Goal: Task Accomplishment & Management: Manage account settings

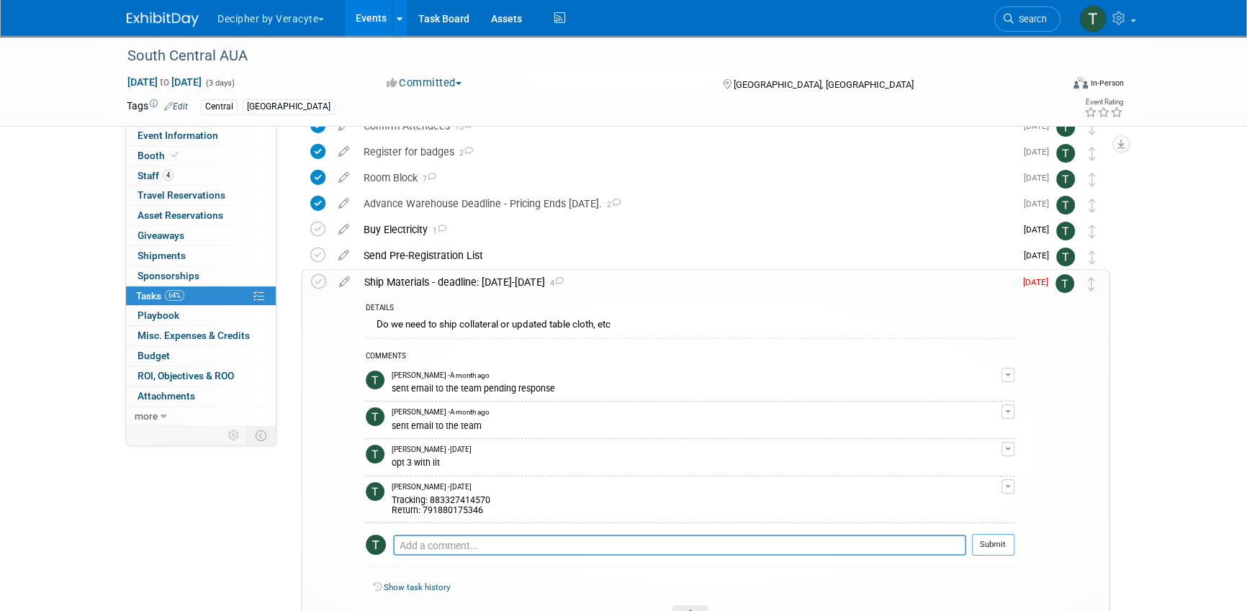
click at [428, 287] on div "Ship Materials - deadline: August 11-September 3 4" at bounding box center [685, 282] width 657 height 24
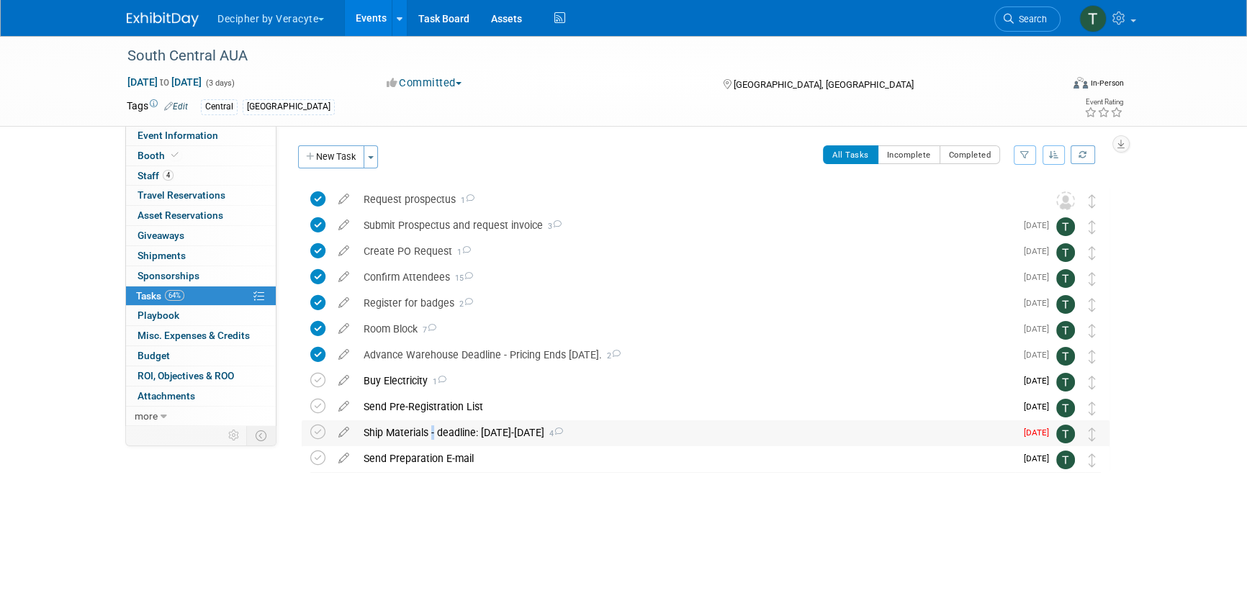
click at [428, 287] on div "South Central AUA Orlando, FL Sep 10, 2025 to Sep 12, 2025 (Going) Request pros…" at bounding box center [701, 329] width 815 height 286
click at [472, 436] on div "Ship Materials - deadline: August 11-September 3 4" at bounding box center [685, 432] width 659 height 24
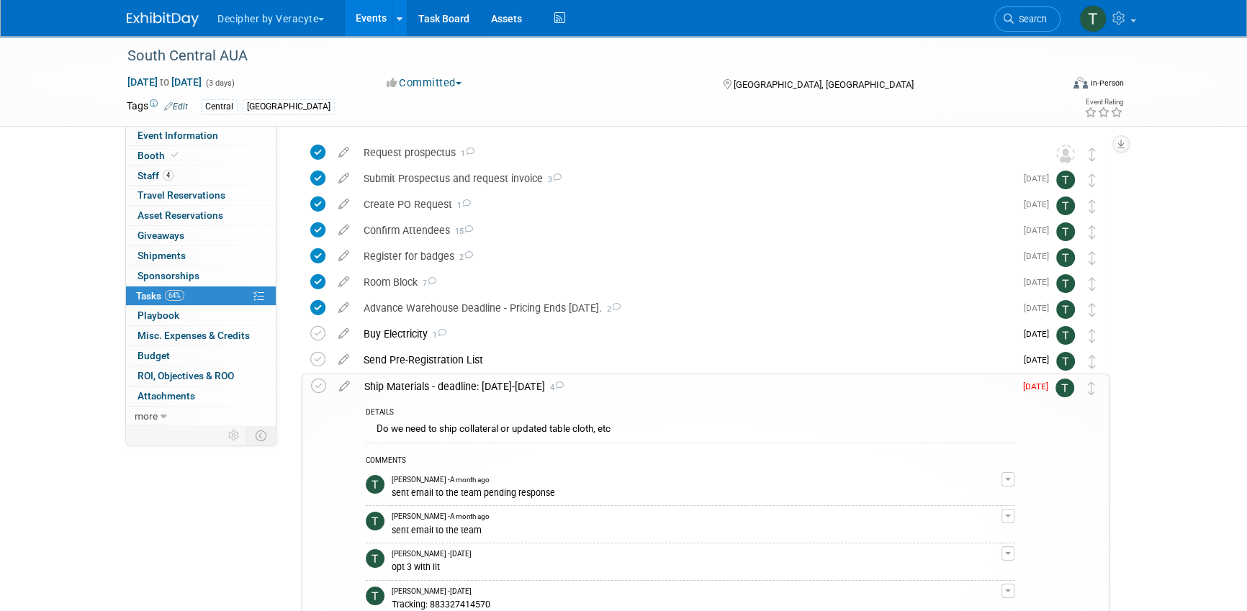
scroll to position [60, 0]
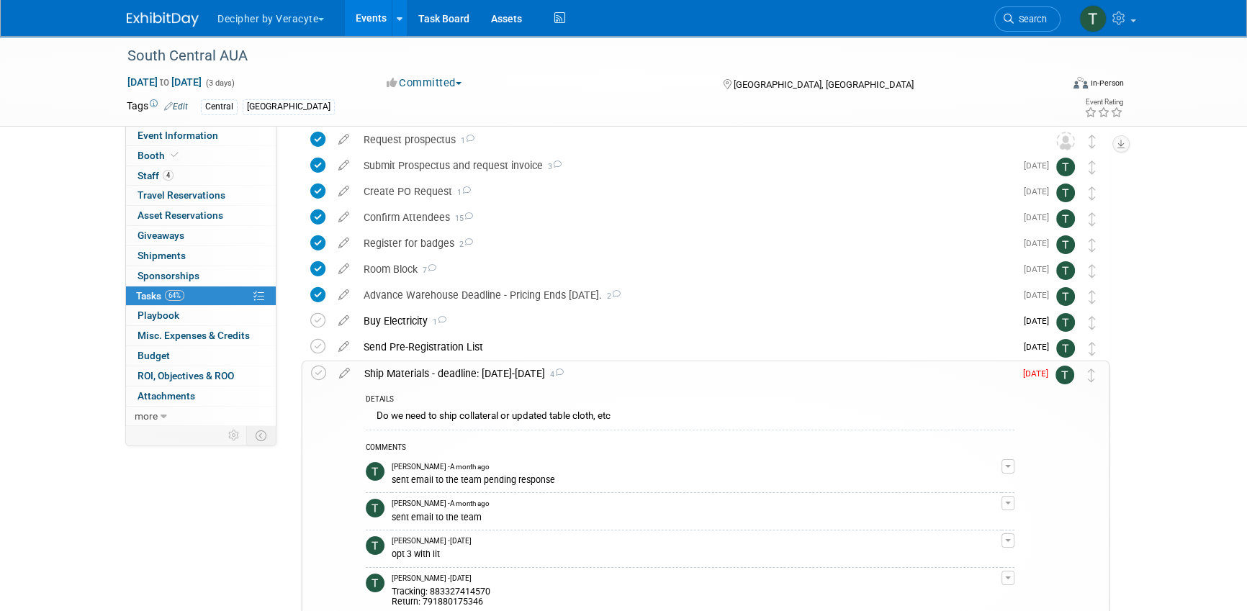
click at [451, 590] on div "Tracking: 883327414570 Return: 791880175346" at bounding box center [697, 595] width 610 height 23
copy div "883327414570"
click at [318, 374] on icon at bounding box center [318, 373] width 15 height 15
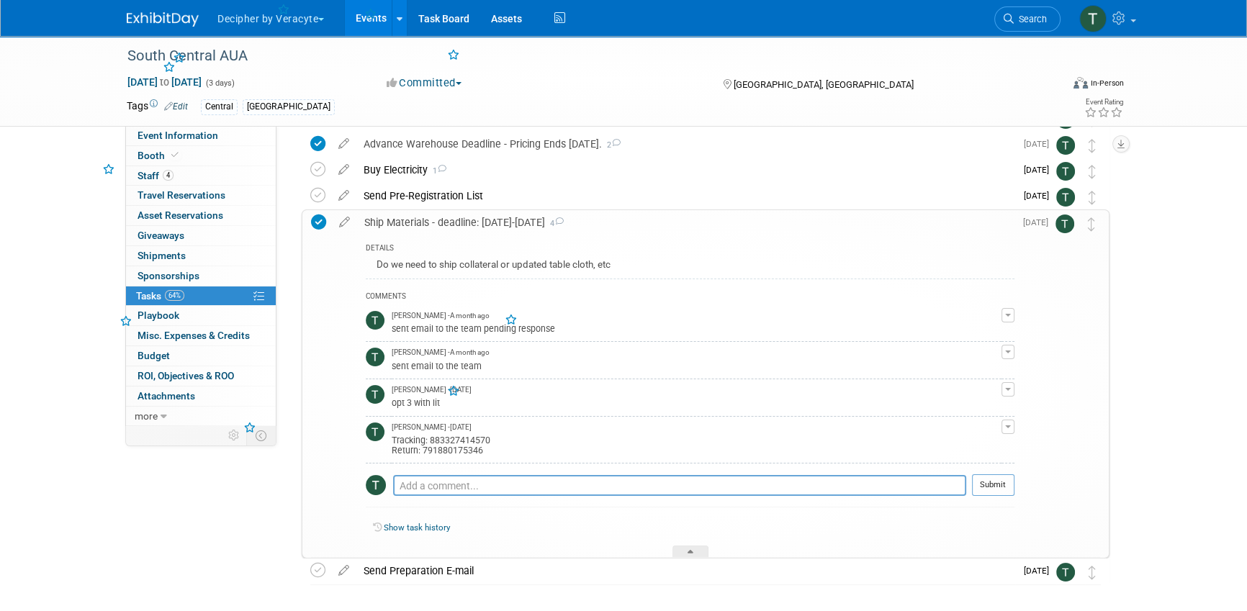
scroll to position [271, 0]
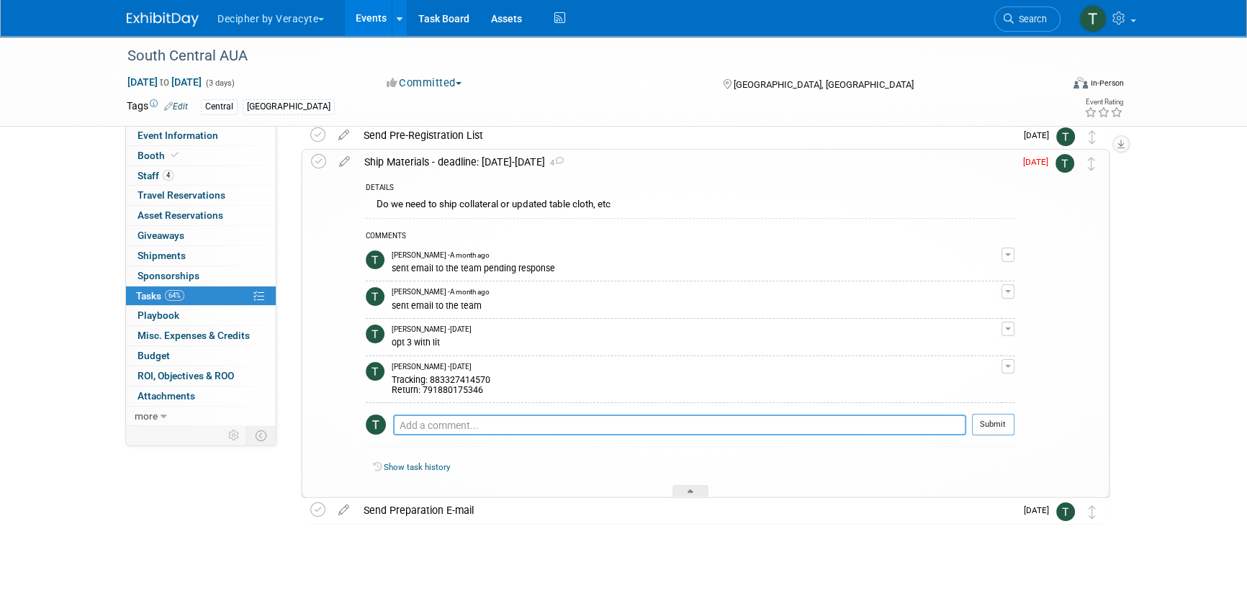
click at [475, 418] on textarea at bounding box center [679, 426] width 573 height 22
type textarea "sent via FEdEx"
click at [1007, 422] on button "Submit" at bounding box center [993, 425] width 42 height 22
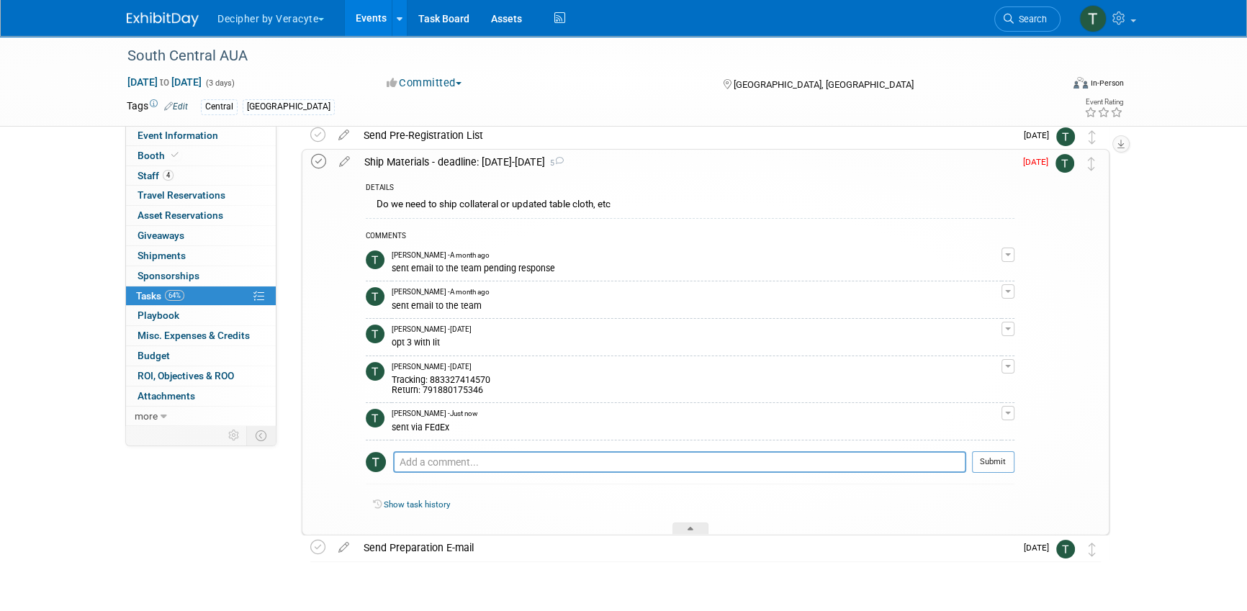
click at [318, 158] on icon at bounding box center [318, 161] width 15 height 15
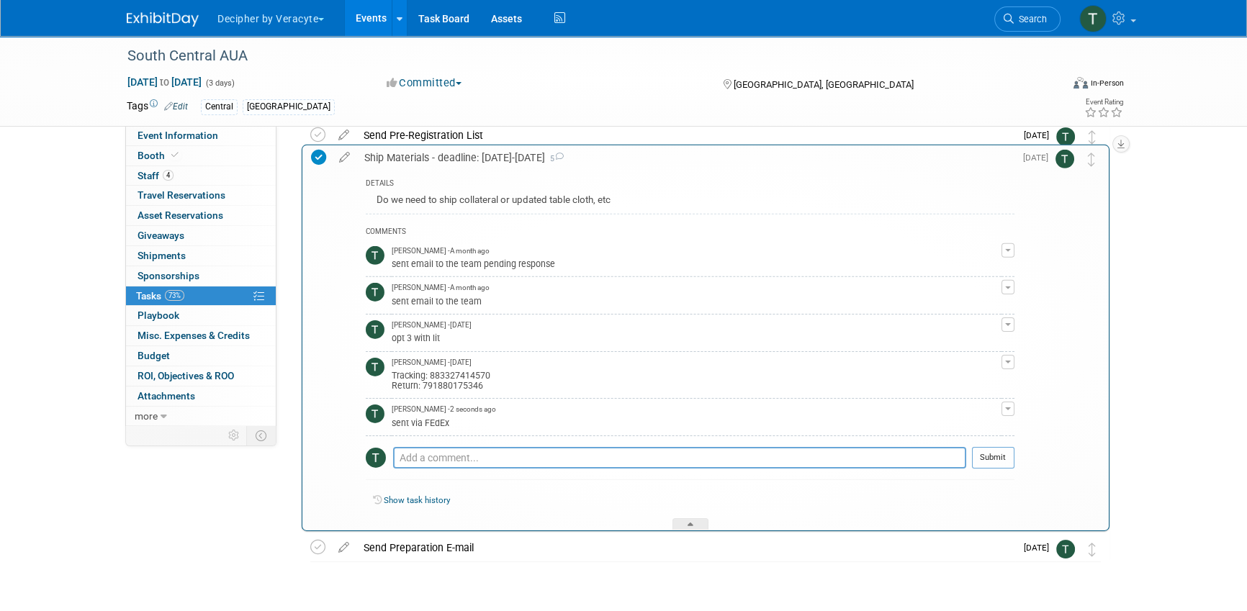
drag, startPoint x: 1084, startPoint y: 161, endPoint x: 1084, endPoint y: 153, distance: 8.0
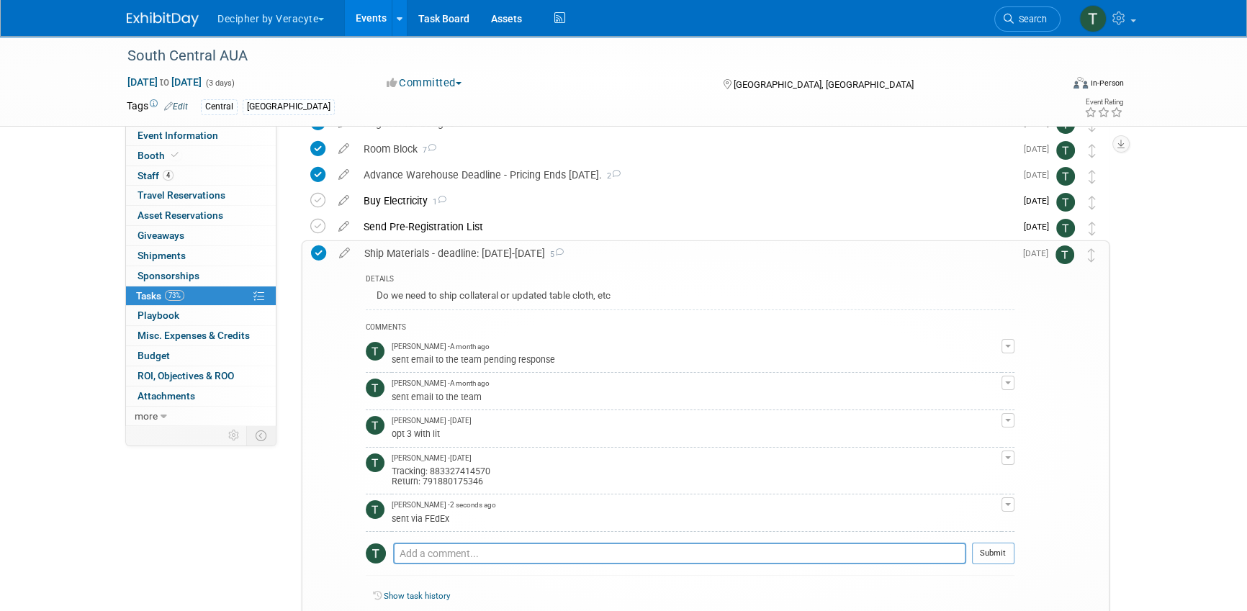
scroll to position [172, 0]
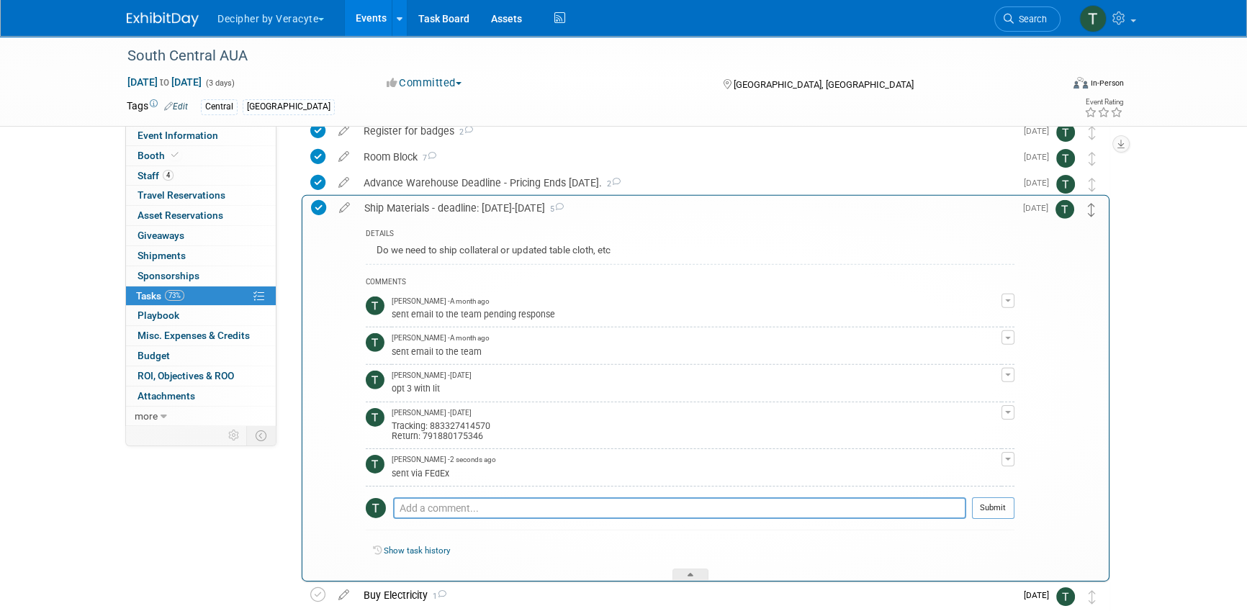
drag, startPoint x: 1089, startPoint y: 251, endPoint x: 1089, endPoint y: 212, distance: 38.9
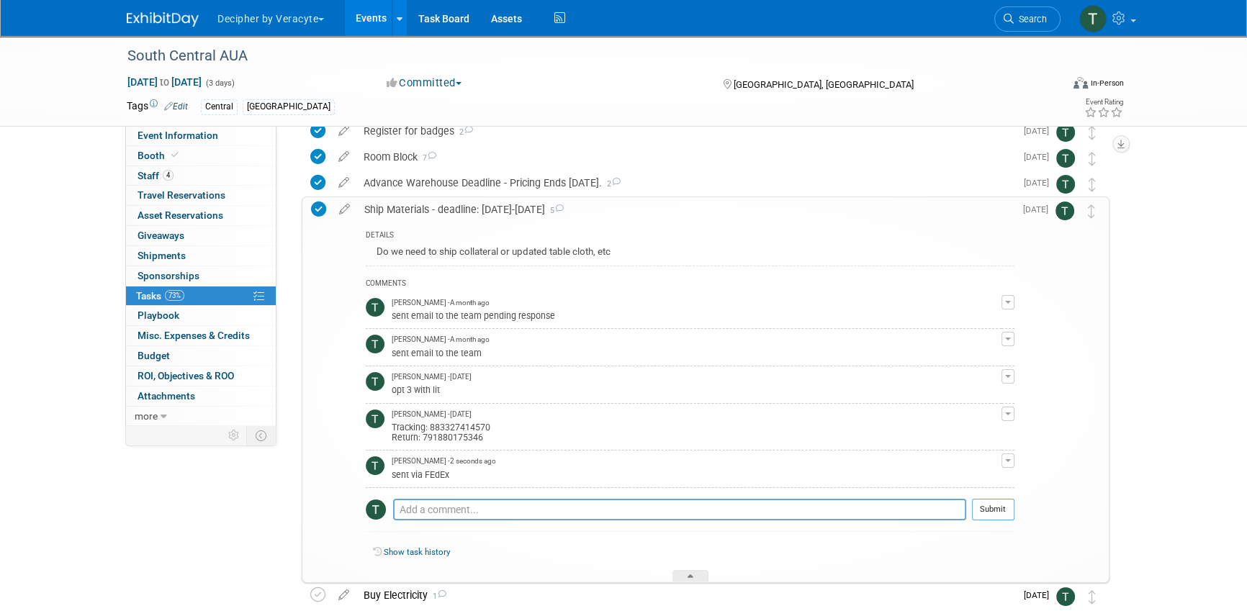
click at [549, 216] on div "Ship Materials - deadline: August 11-September 3 5" at bounding box center [685, 209] width 657 height 24
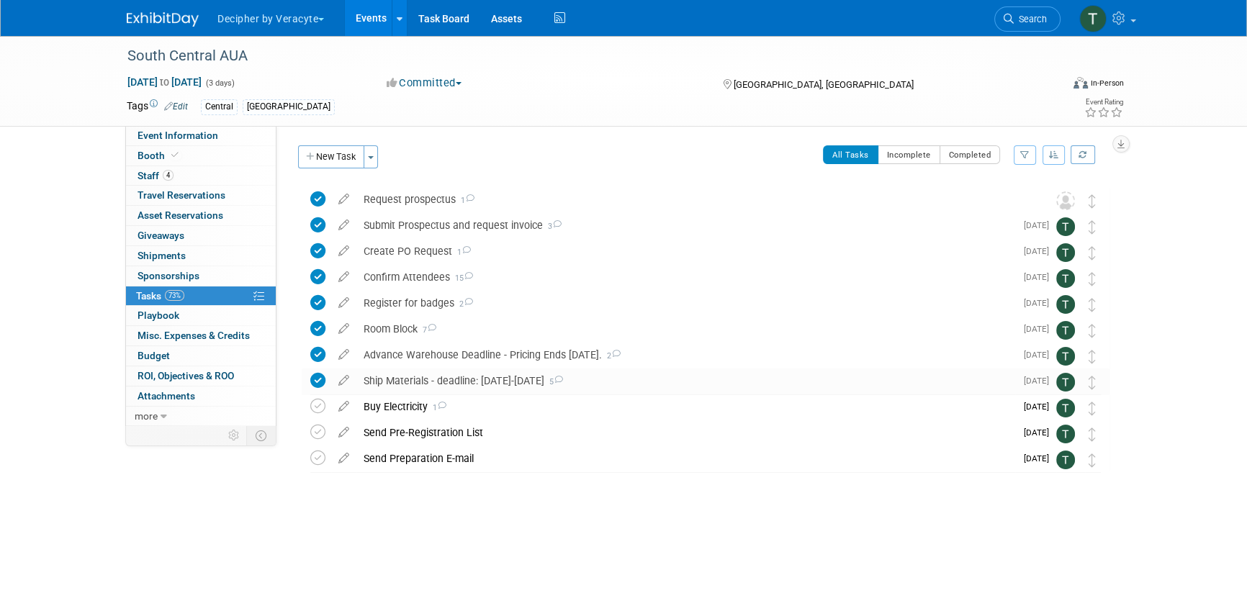
scroll to position [0, 0]
click at [367, 4] on link "Events" at bounding box center [371, 18] width 53 height 36
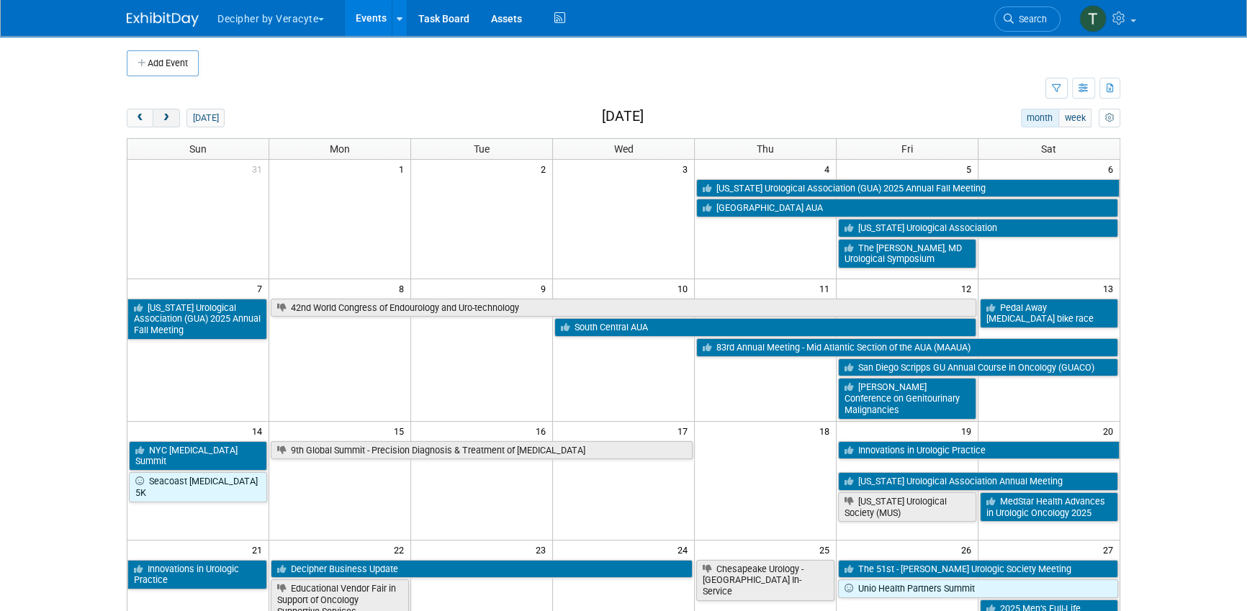
click at [176, 118] on button "next" at bounding box center [166, 118] width 27 height 19
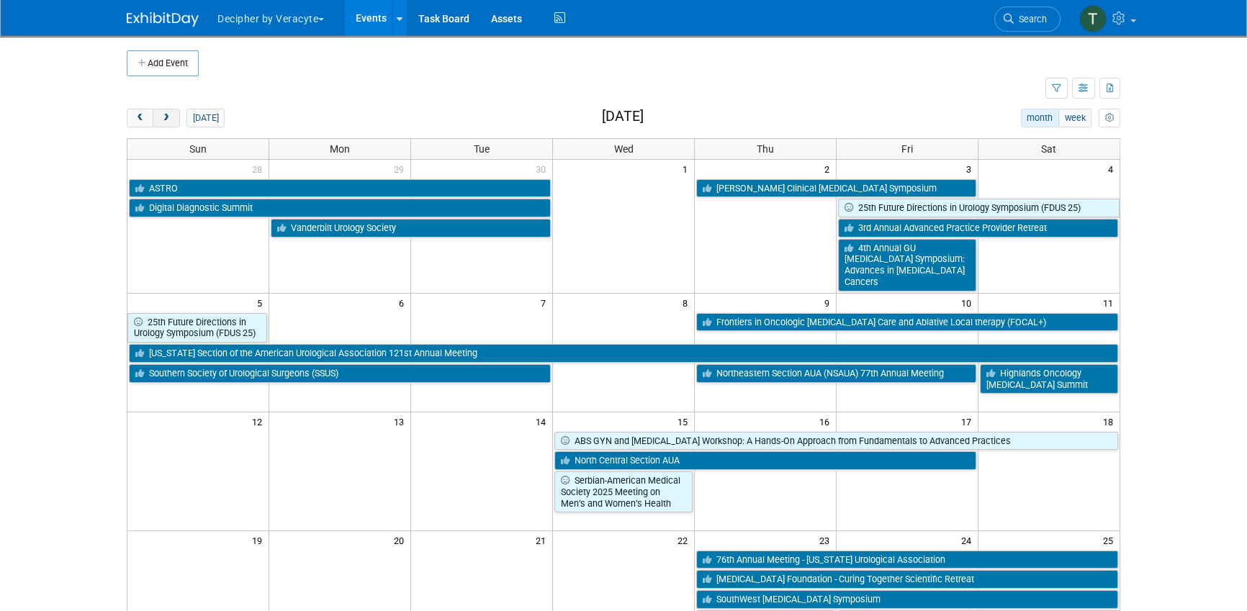
click at [176, 118] on button "next" at bounding box center [166, 118] width 27 height 19
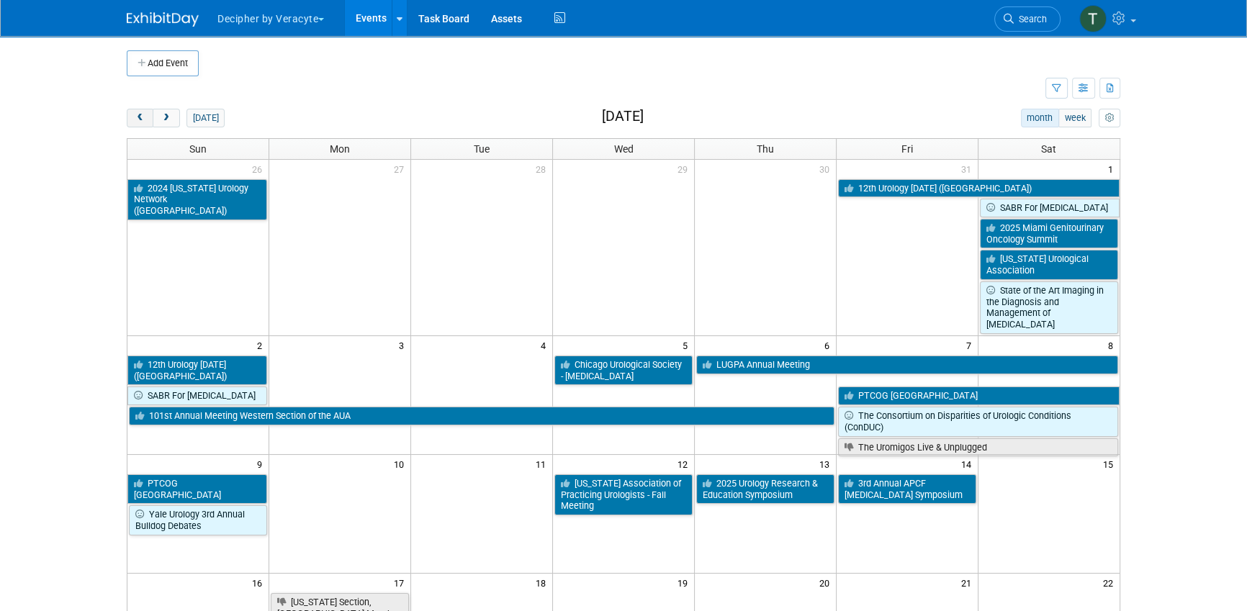
click at [143, 118] on span "prev" at bounding box center [140, 118] width 11 height 9
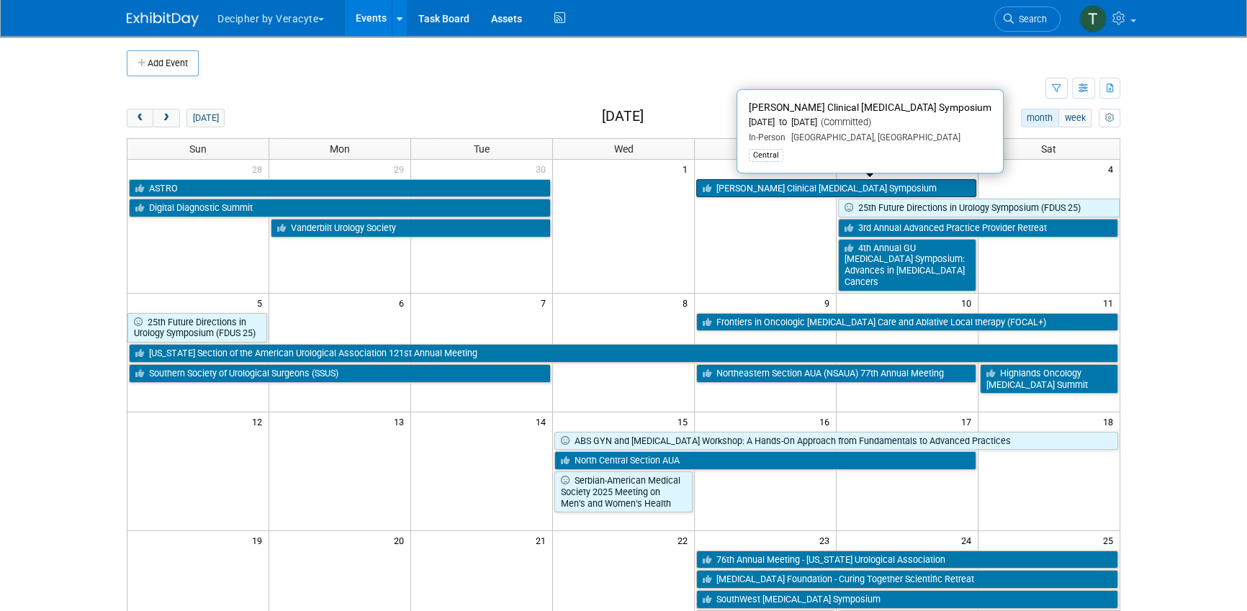
click at [863, 190] on link "[PERSON_NAME] Clinical [MEDICAL_DATA] Symposium" at bounding box center [836, 188] width 280 height 19
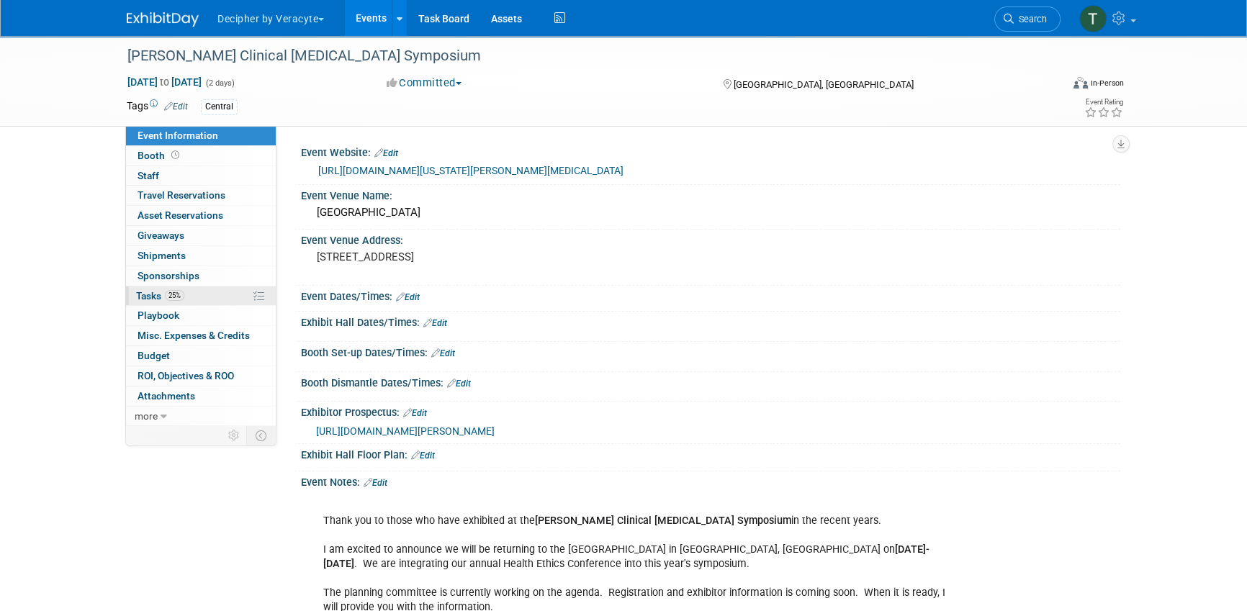
click at [217, 292] on link "25% Tasks 25%" at bounding box center [201, 296] width 150 height 19
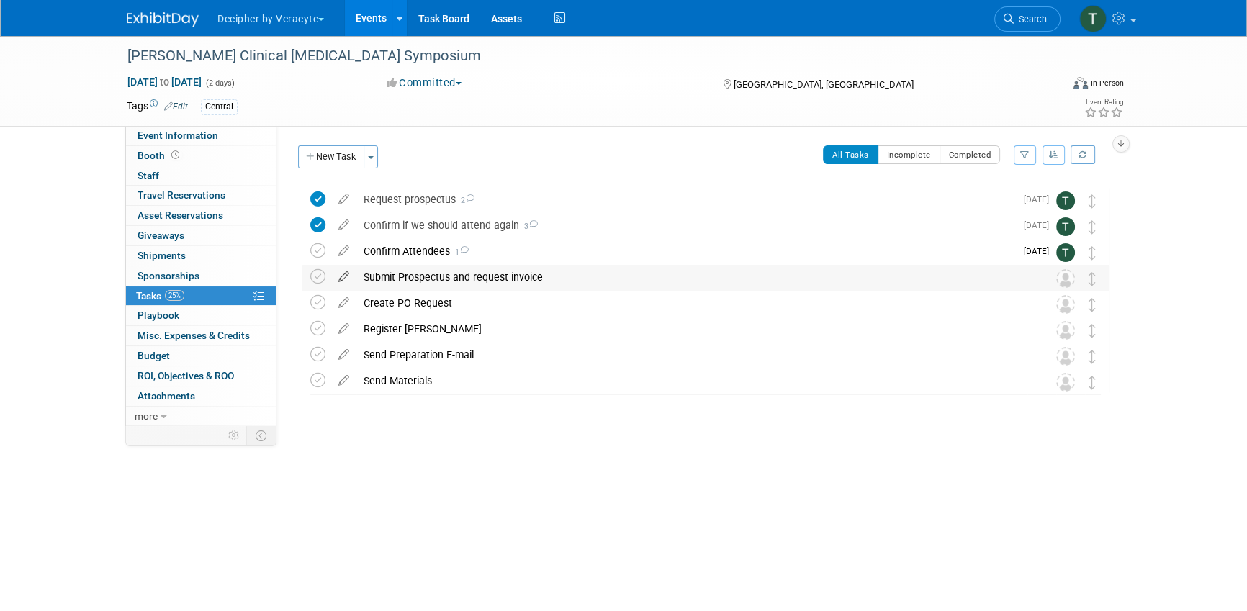
click at [343, 282] on icon at bounding box center [343, 274] width 25 height 18
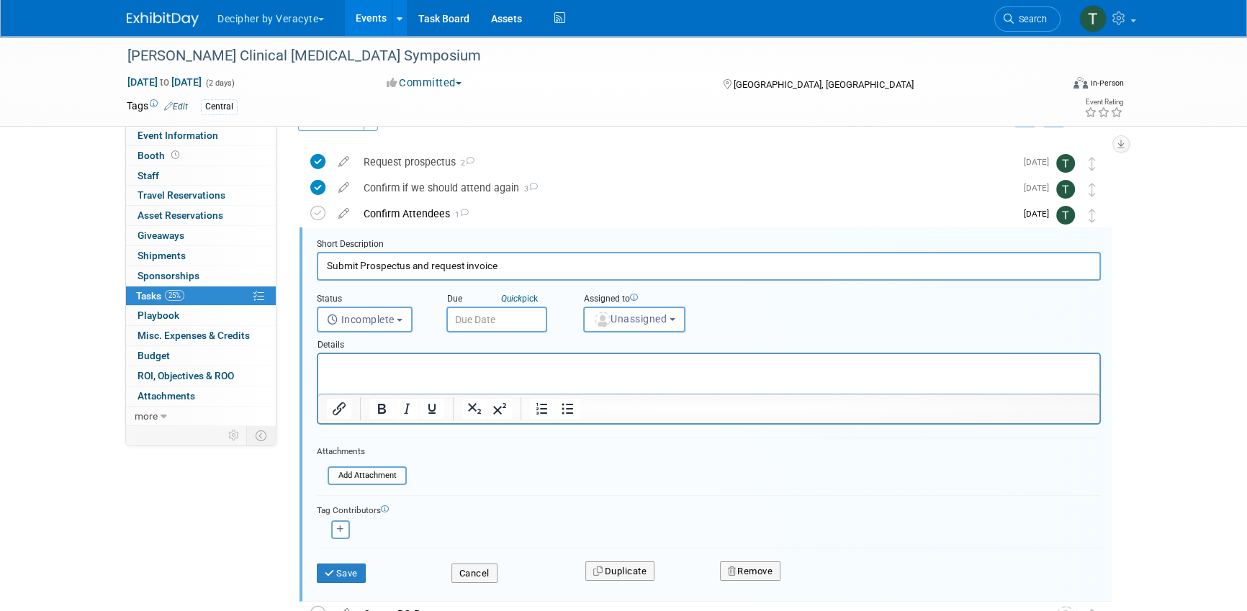
scroll to position [53, 0]
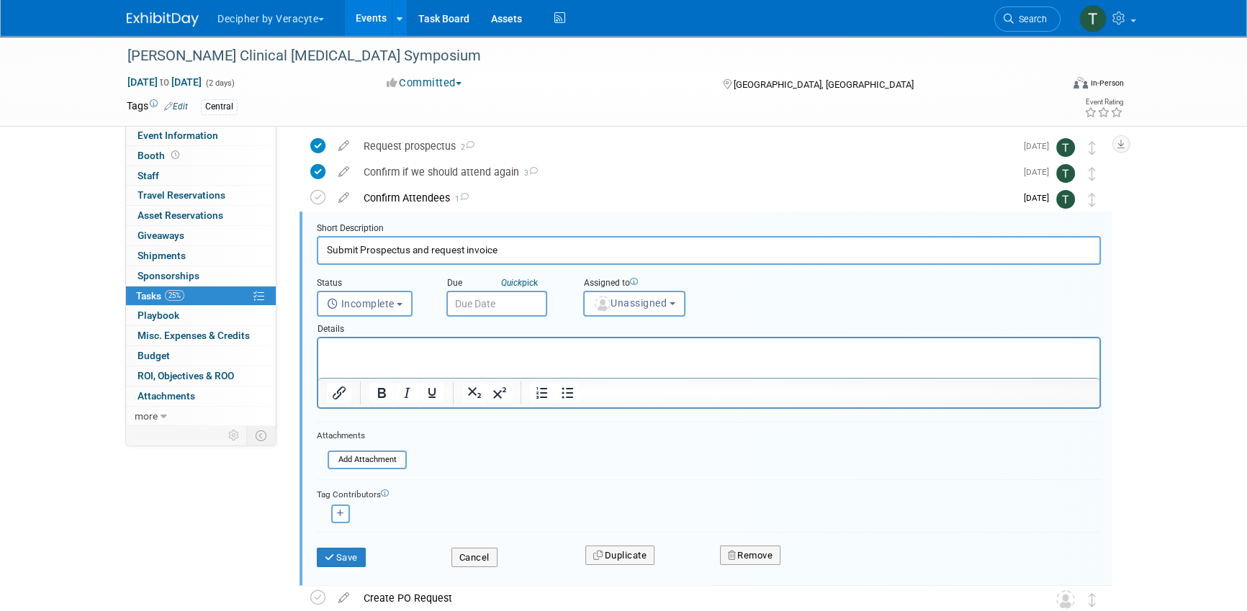
click at [518, 291] on input "text" at bounding box center [496, 304] width 101 height 26
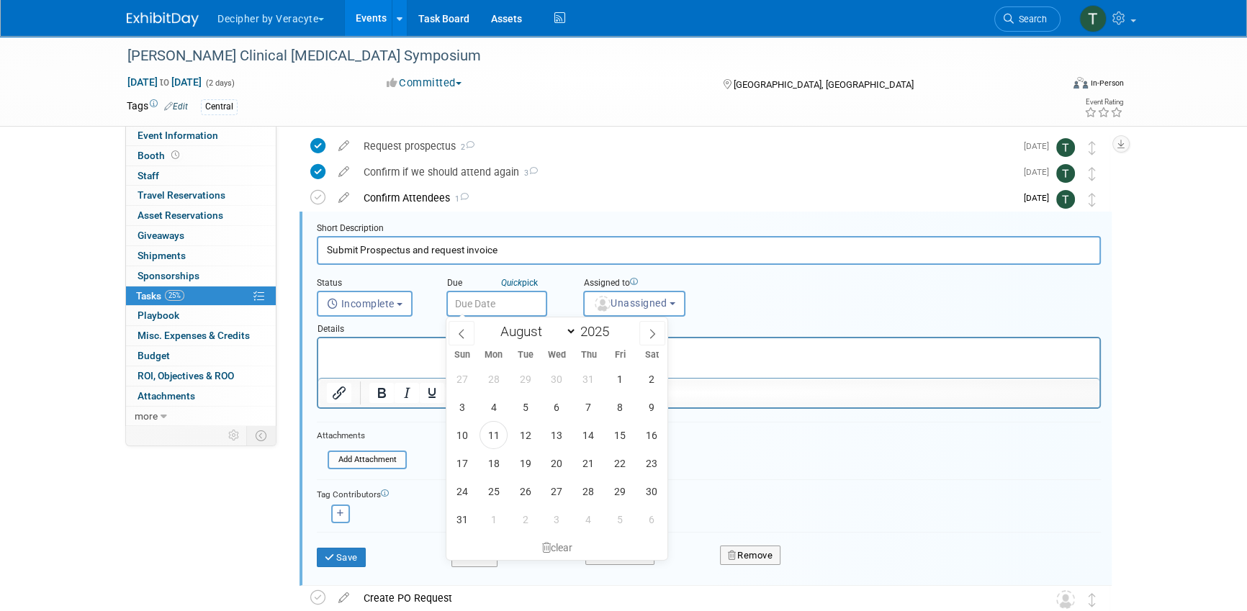
click at [537, 472] on div "27 28 29 30 31 1 2 3 4 5 6 7 8 9 10 11 12 13 14 15 16 17 18 19 20 21 22 23 24 2…" at bounding box center [557, 449] width 222 height 168
click at [532, 466] on span "19" at bounding box center [525, 463] width 28 height 28
type input "Aug 19, 2025"
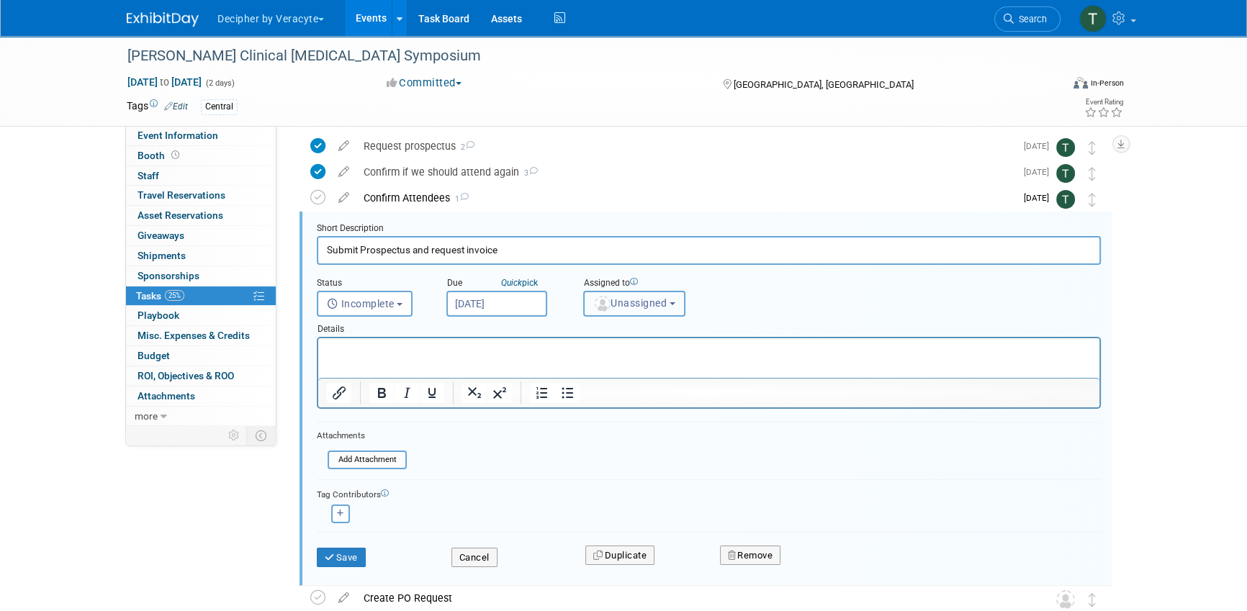
click at [640, 294] on button "Unassigned" at bounding box center [634, 304] width 102 height 26
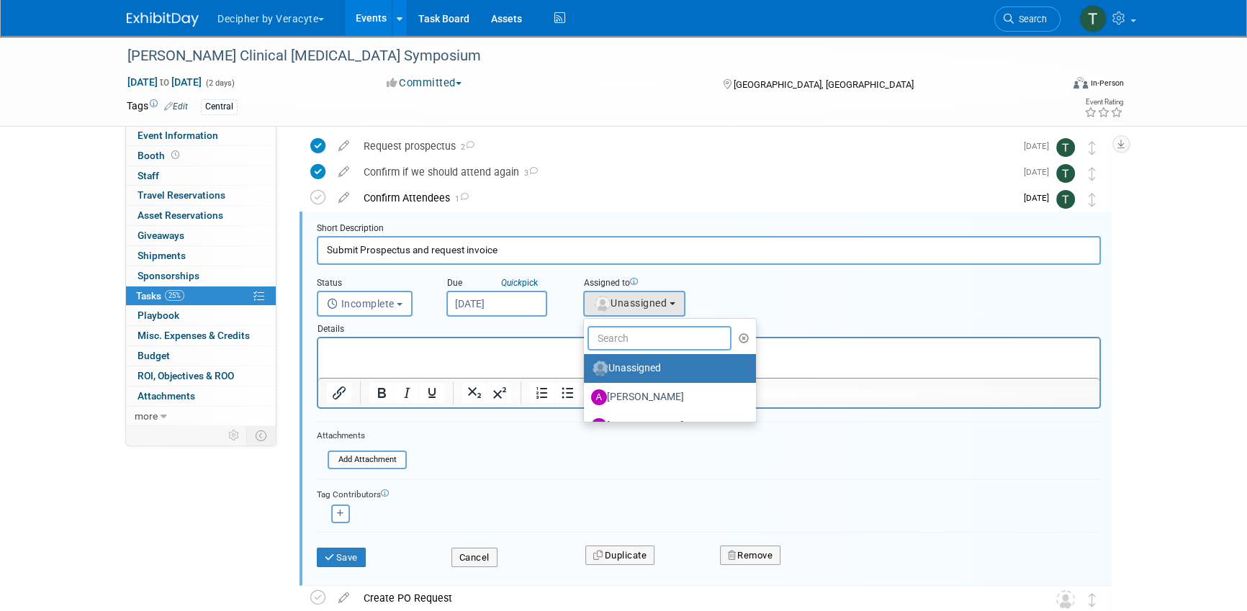
click at [621, 348] on input "text" at bounding box center [660, 338] width 144 height 24
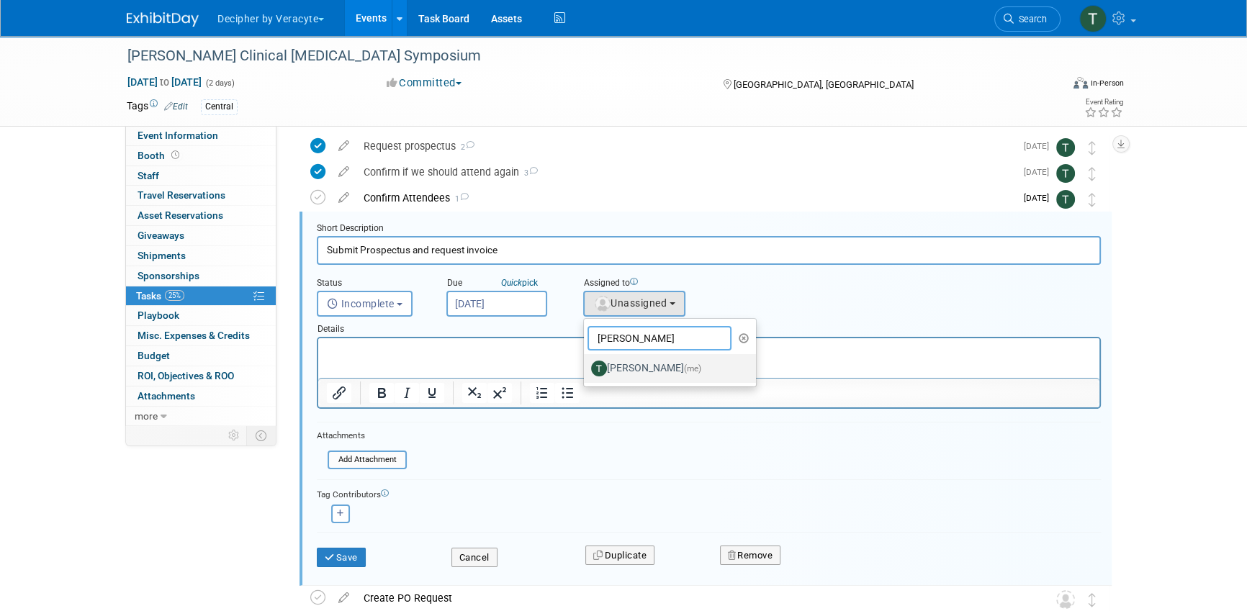
type input "tony"
click at [645, 364] on label "Tony Alvarado (me)" at bounding box center [666, 368] width 150 height 23
click at [586, 364] on input "Tony Alvarado (me)" at bounding box center [581, 366] width 9 height 9
select select "3ceeba8c-a19a-4597-a609-6fba7c9a515a"
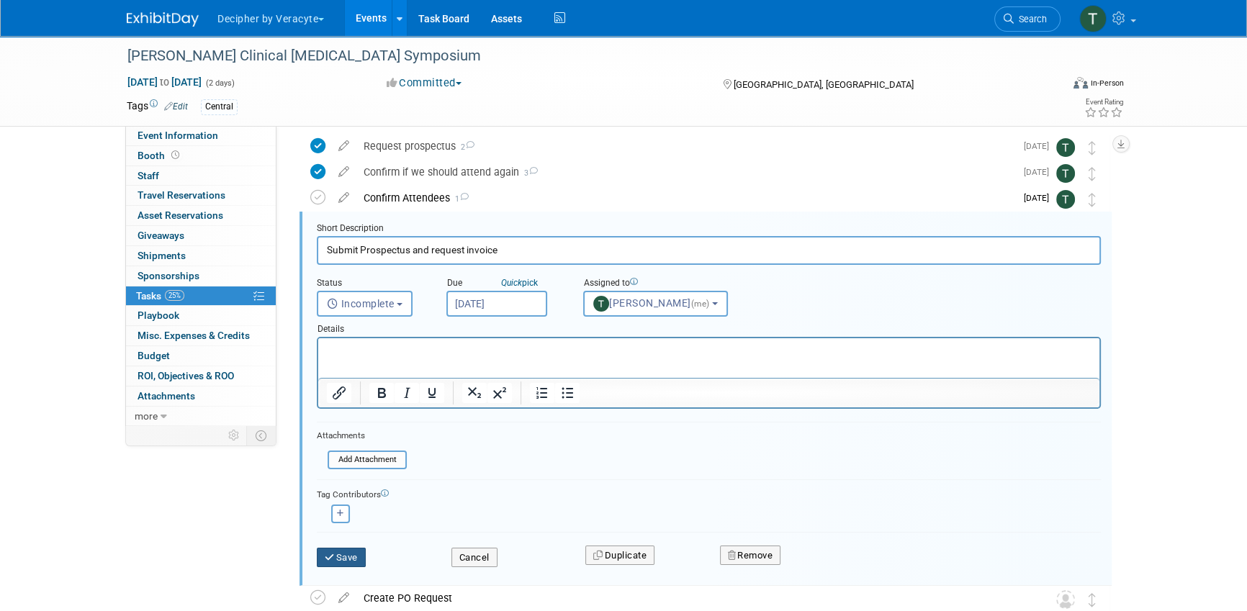
click at [333, 565] on button "Save" at bounding box center [341, 558] width 49 height 20
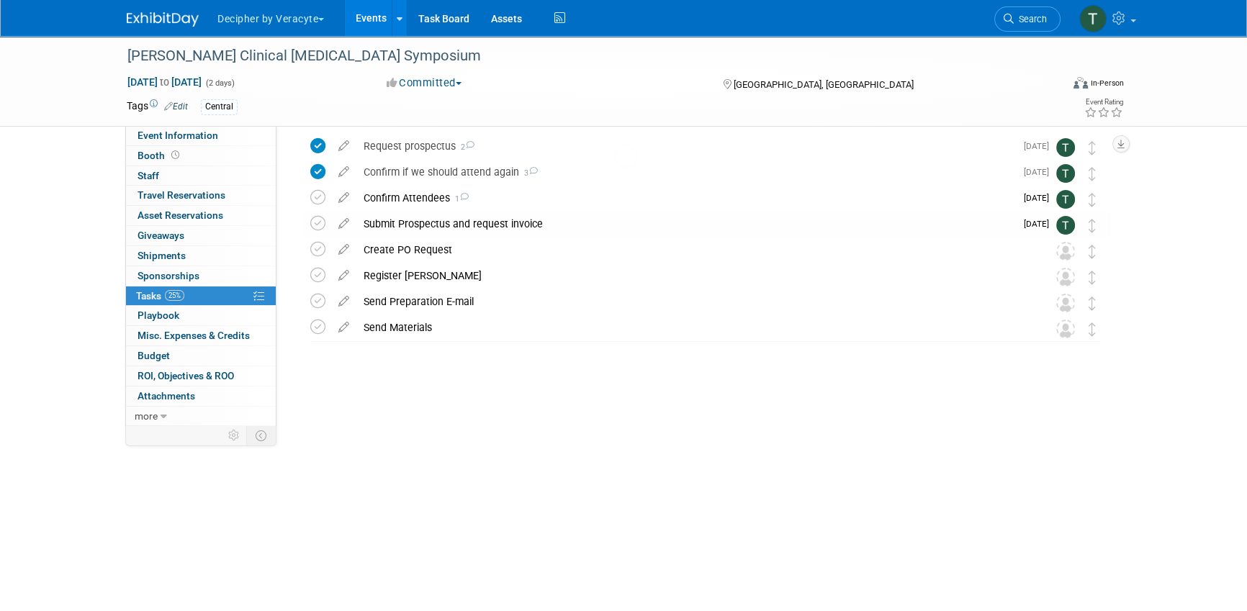
scroll to position [0, 0]
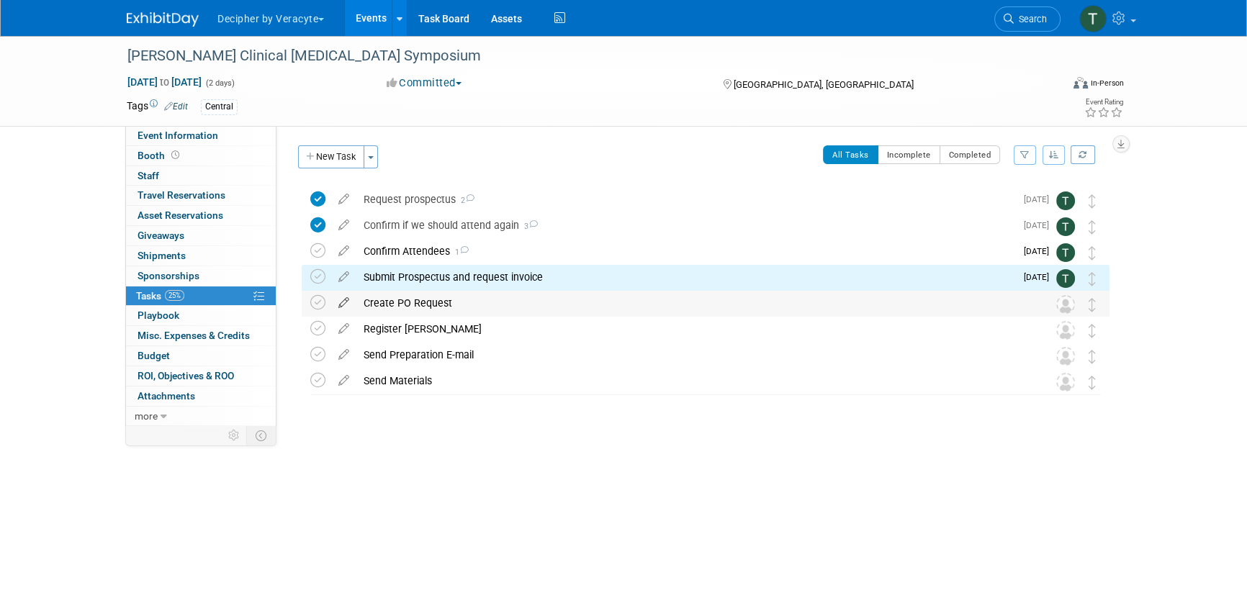
click at [346, 301] on icon at bounding box center [343, 300] width 25 height 18
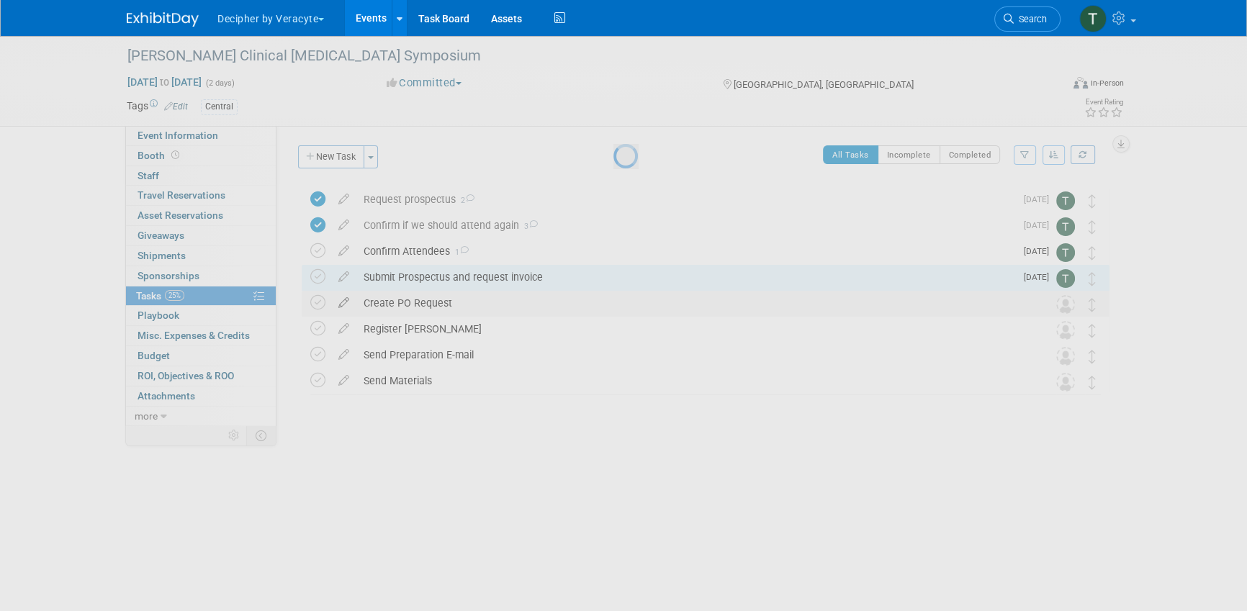
select select "7"
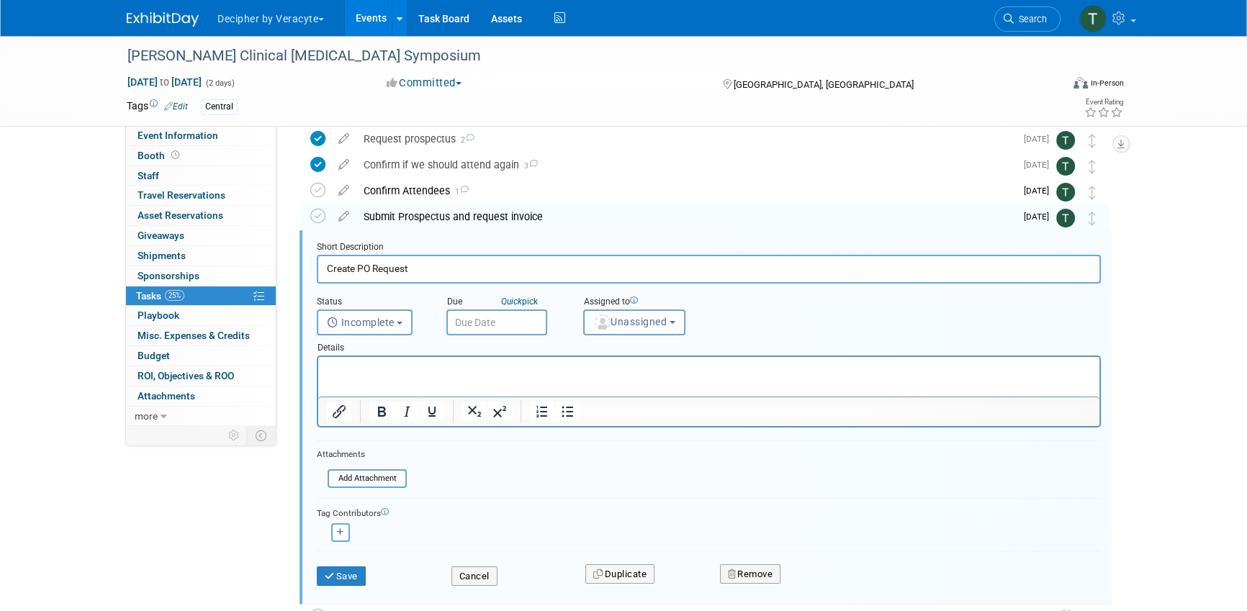
scroll to position [79, 0]
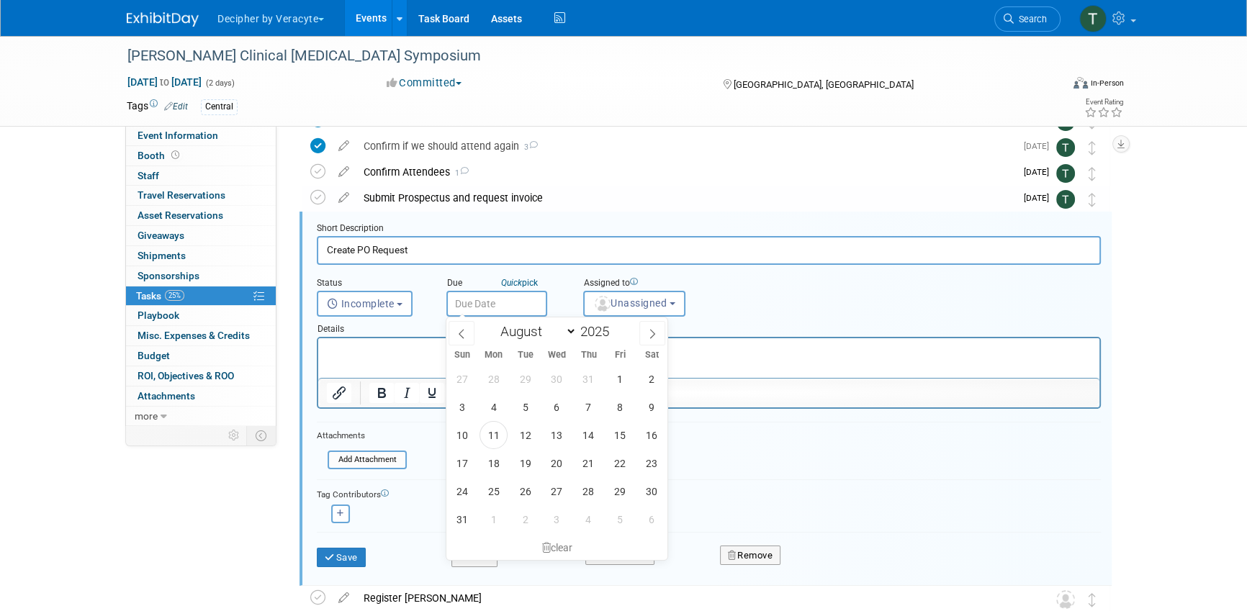
click at [506, 291] on input "text" at bounding box center [496, 304] width 101 height 26
click at [499, 484] on span "25" at bounding box center [494, 491] width 28 height 28
type input "Aug 25, 2025"
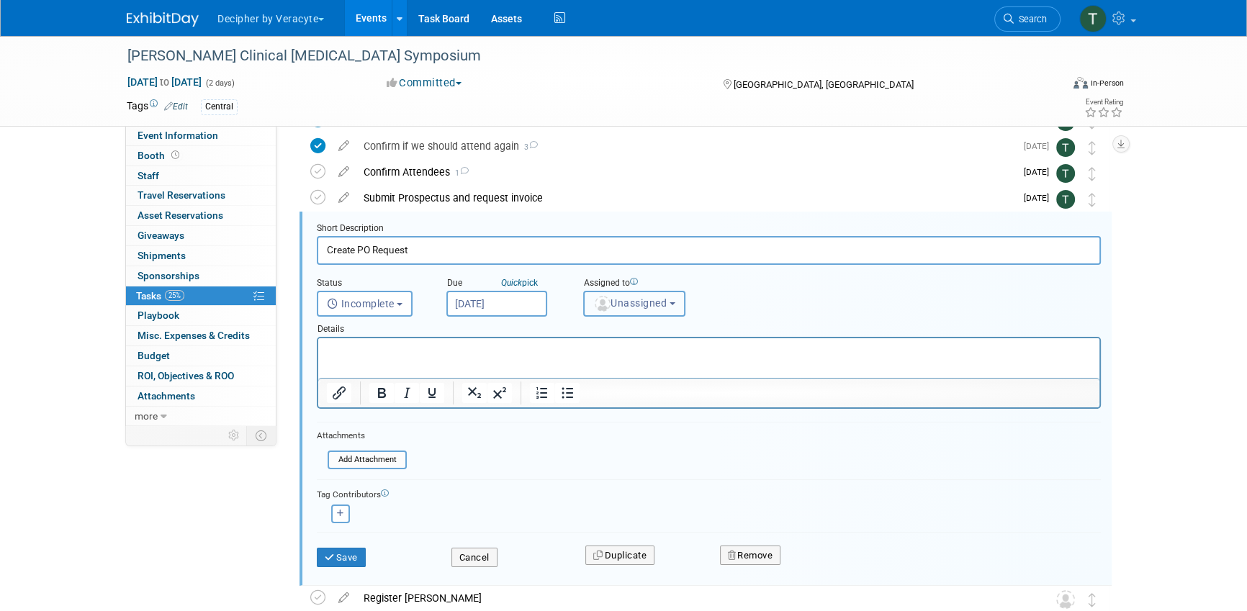
click at [622, 302] on span "Unassigned" at bounding box center [629, 303] width 73 height 12
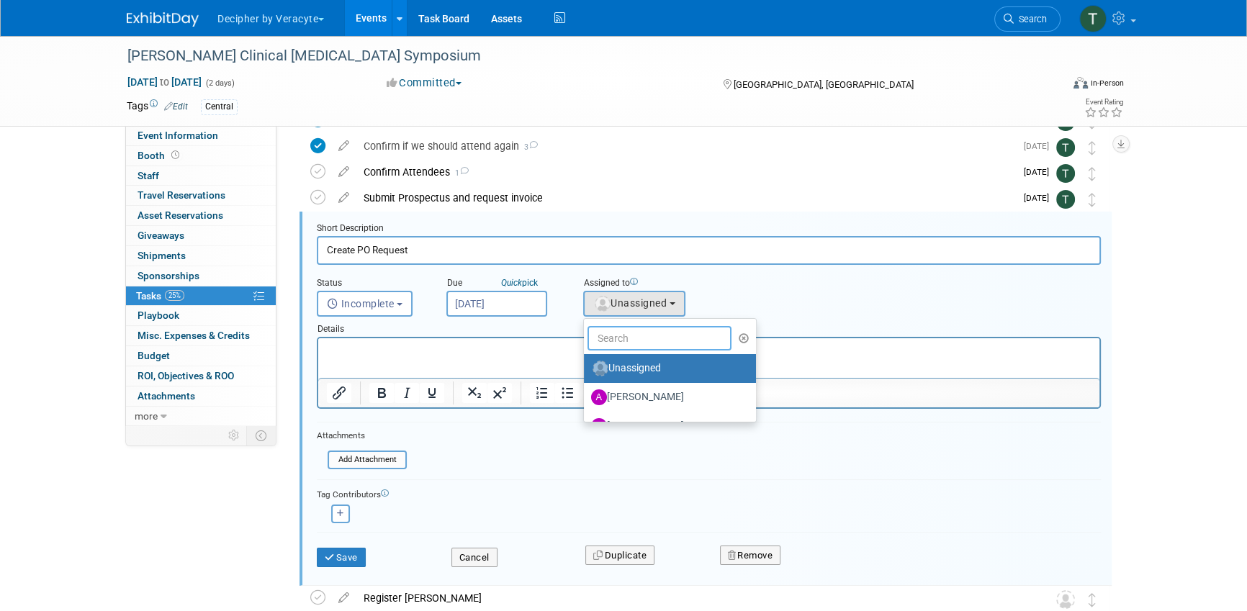
click at [622, 335] on input "text" at bounding box center [660, 338] width 144 height 24
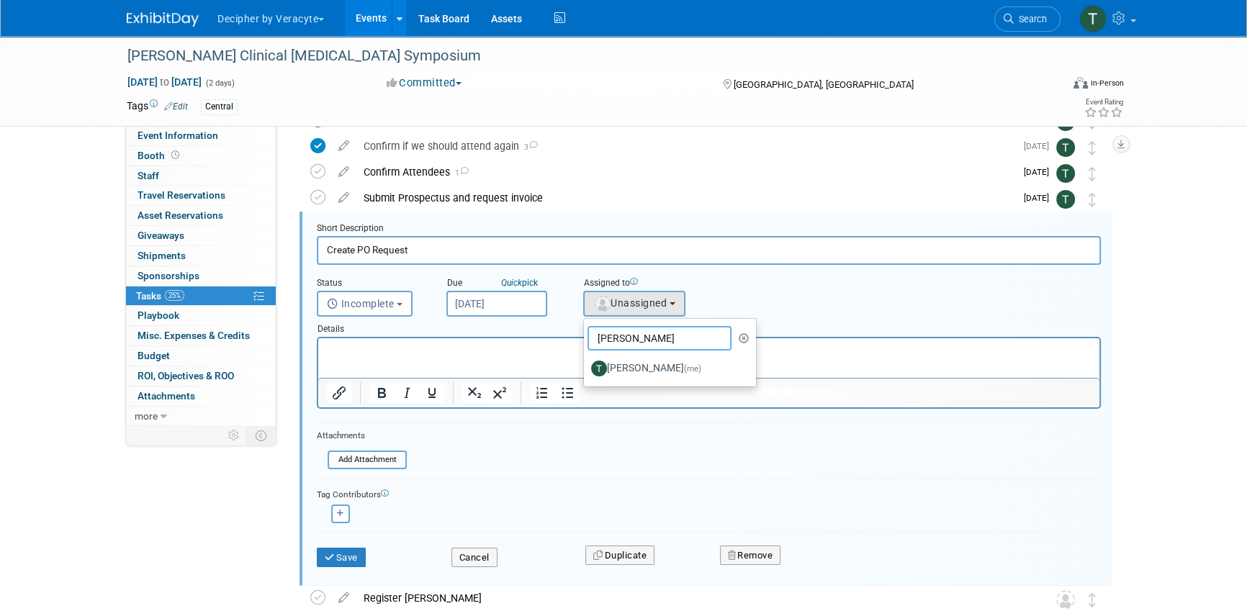
type input "tony"
click at [649, 385] on ul "tony Unassigned Adina Gerson-Gurwitz Amy Wahba Andrew Cala Andrew Hanson Chad M…" at bounding box center [670, 352] width 174 height 69
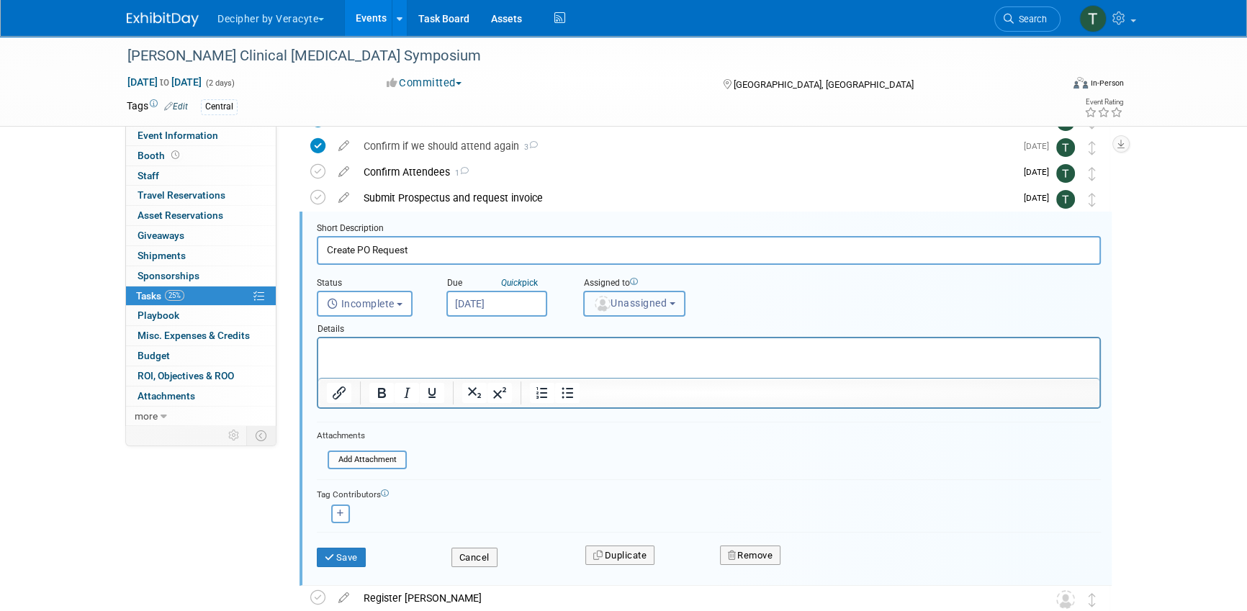
click at [638, 310] on button "Unassigned" at bounding box center [634, 304] width 102 height 26
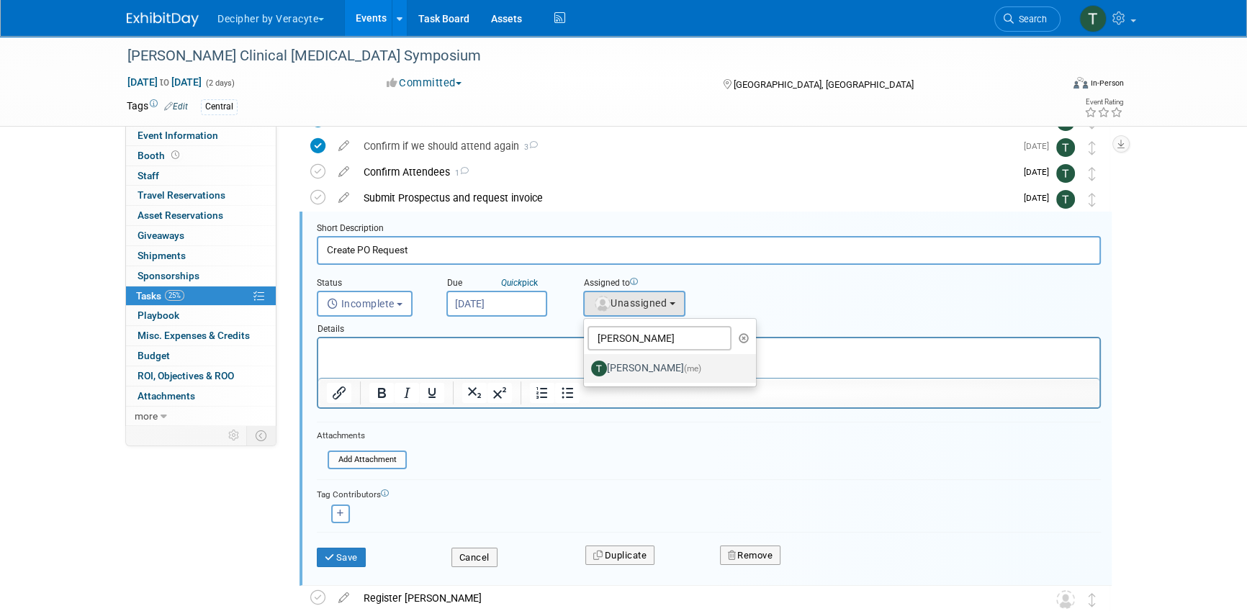
click at [635, 375] on label "Tony Alvarado (me)" at bounding box center [666, 368] width 150 height 23
click at [586, 372] on input "Tony Alvarado (me)" at bounding box center [581, 366] width 9 height 9
select select "3ceeba8c-a19a-4597-a609-6fba7c9a515a"
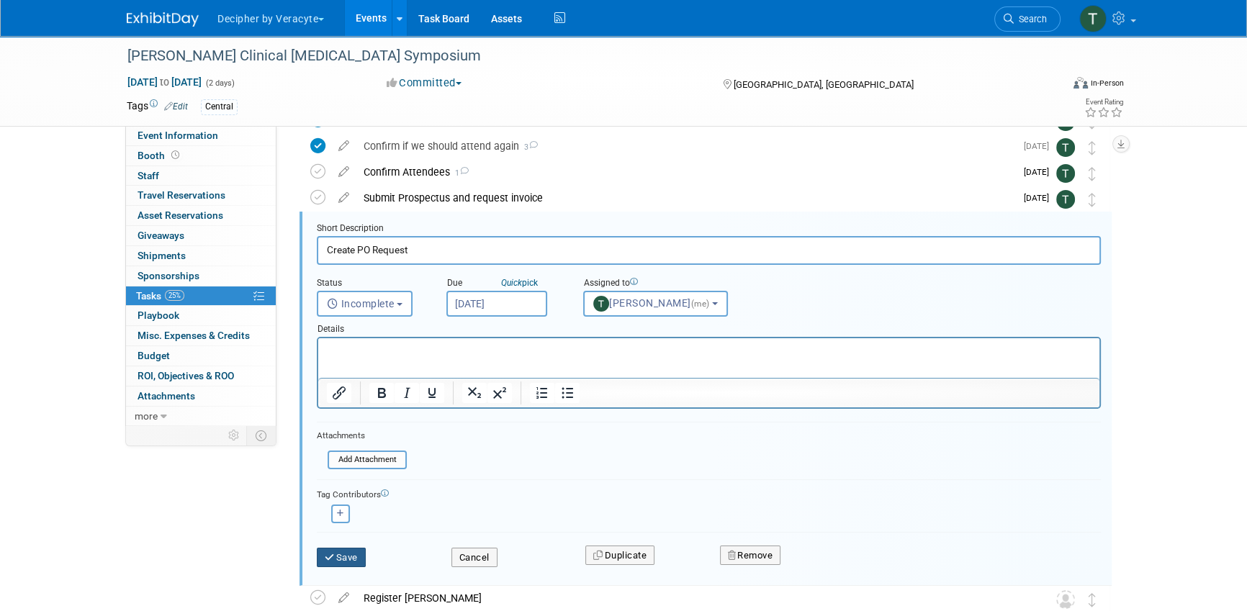
click at [356, 548] on button "Save" at bounding box center [341, 558] width 49 height 20
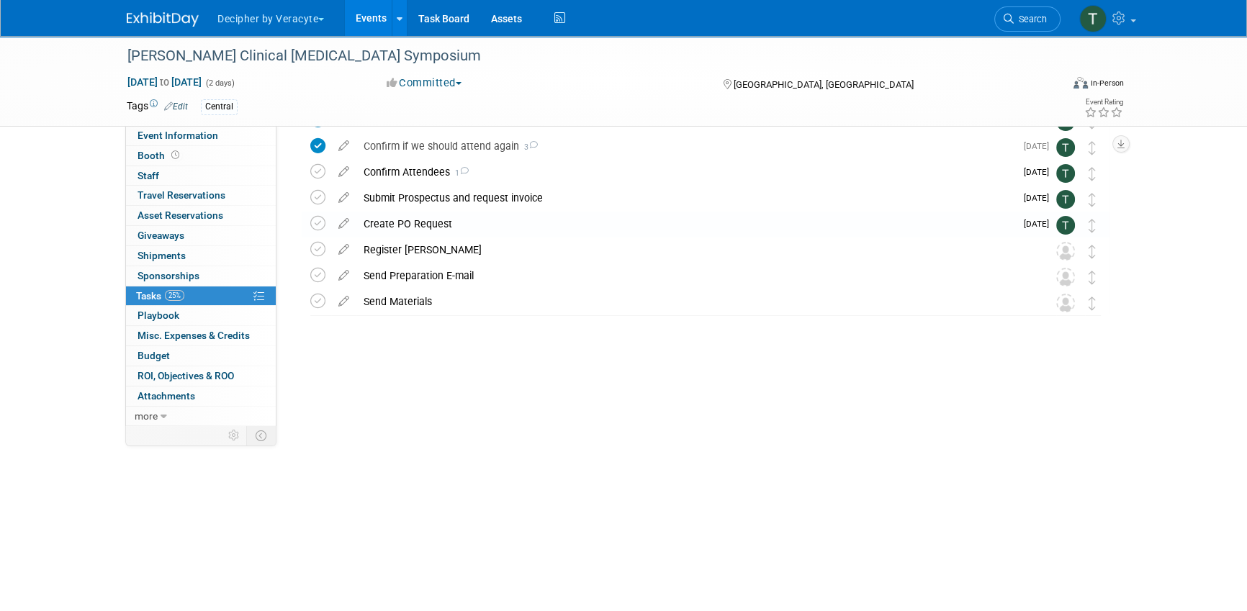
scroll to position [0, 0]
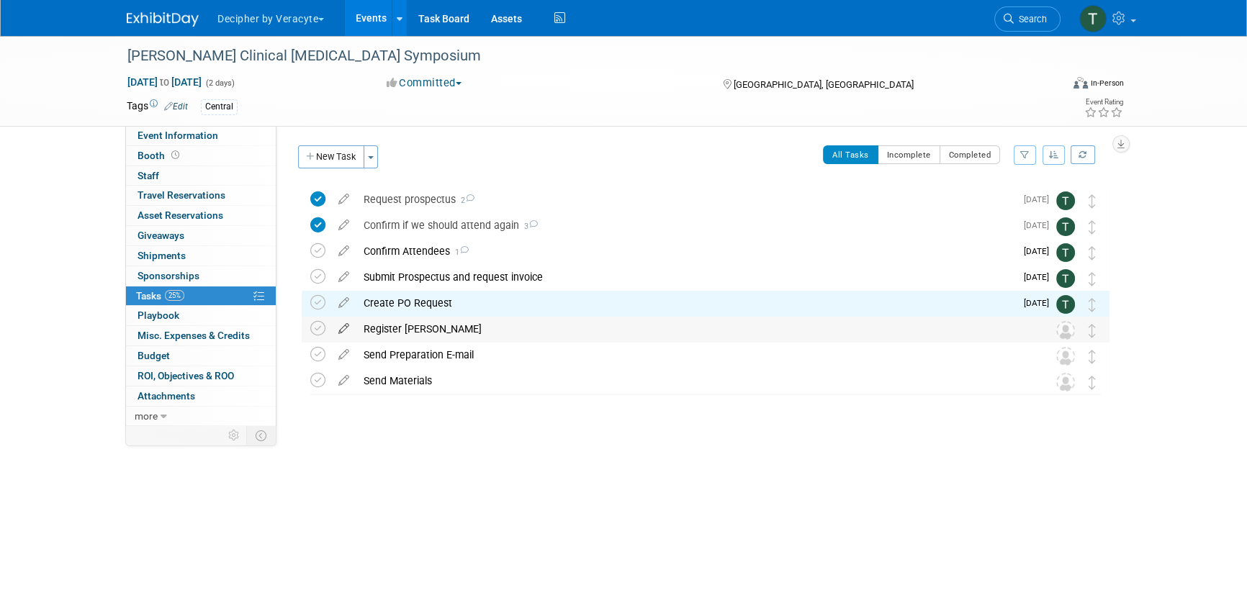
click at [346, 330] on icon at bounding box center [343, 326] width 25 height 18
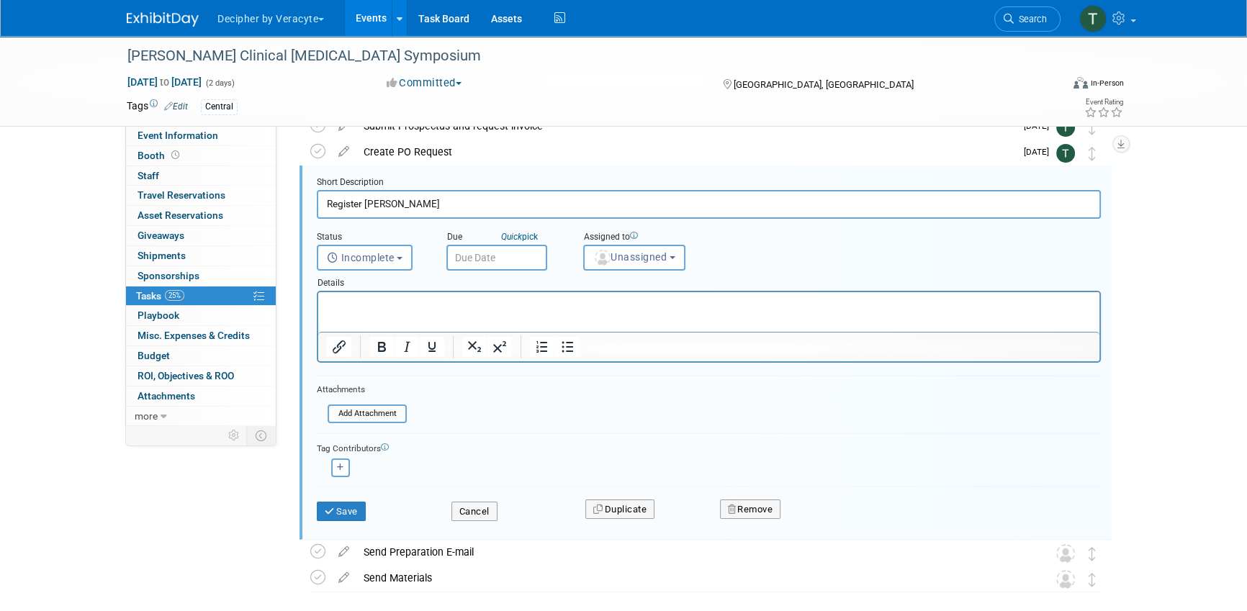
scroll to position [154, 0]
click at [765, 511] on button "Remove" at bounding box center [750, 507] width 61 height 20
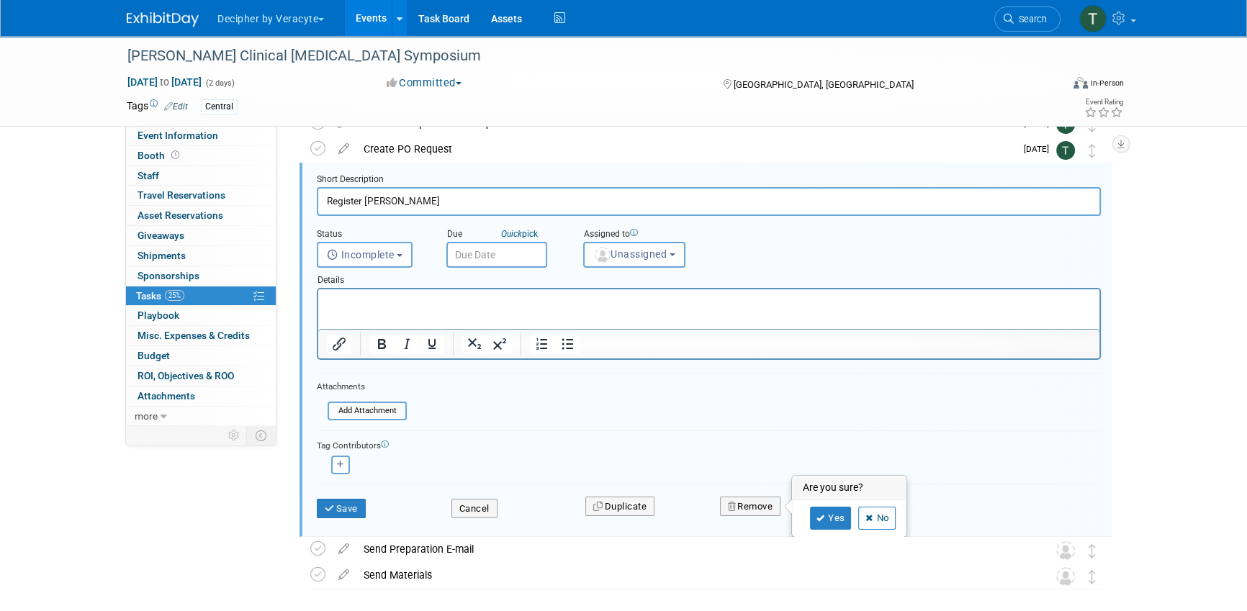
click at [839, 529] on div "Yes No" at bounding box center [850, 518] width 114 height 36
click at [836, 519] on link "Yes" at bounding box center [831, 518] width 42 height 23
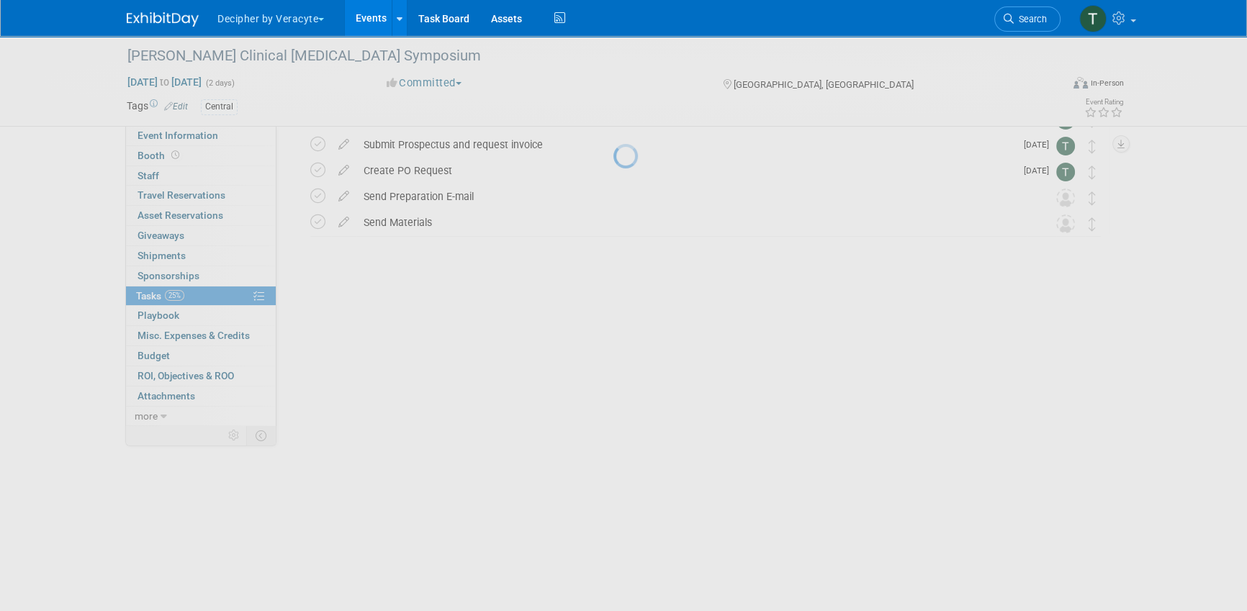
scroll to position [0, 0]
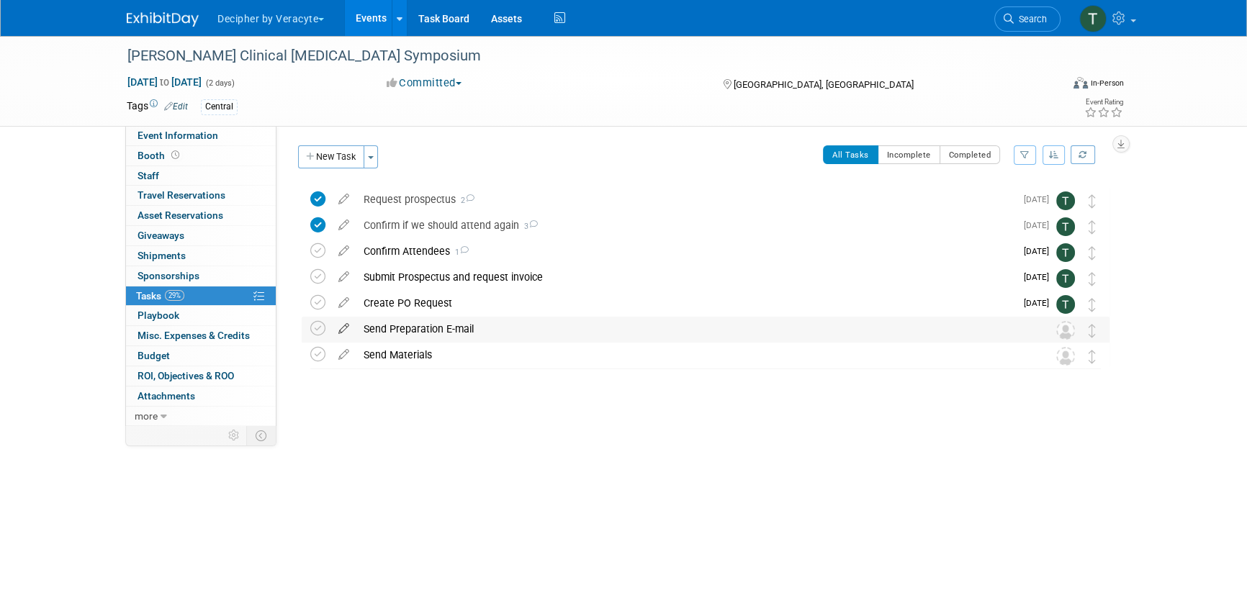
click at [347, 327] on icon at bounding box center [343, 326] width 25 height 18
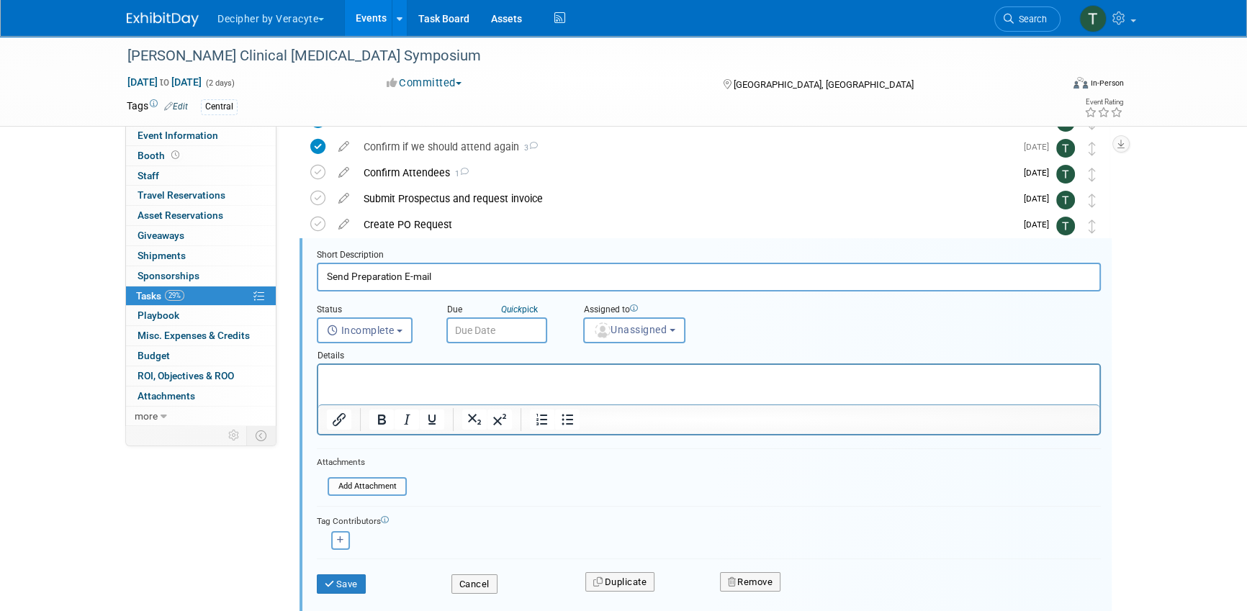
scroll to position [105, 0]
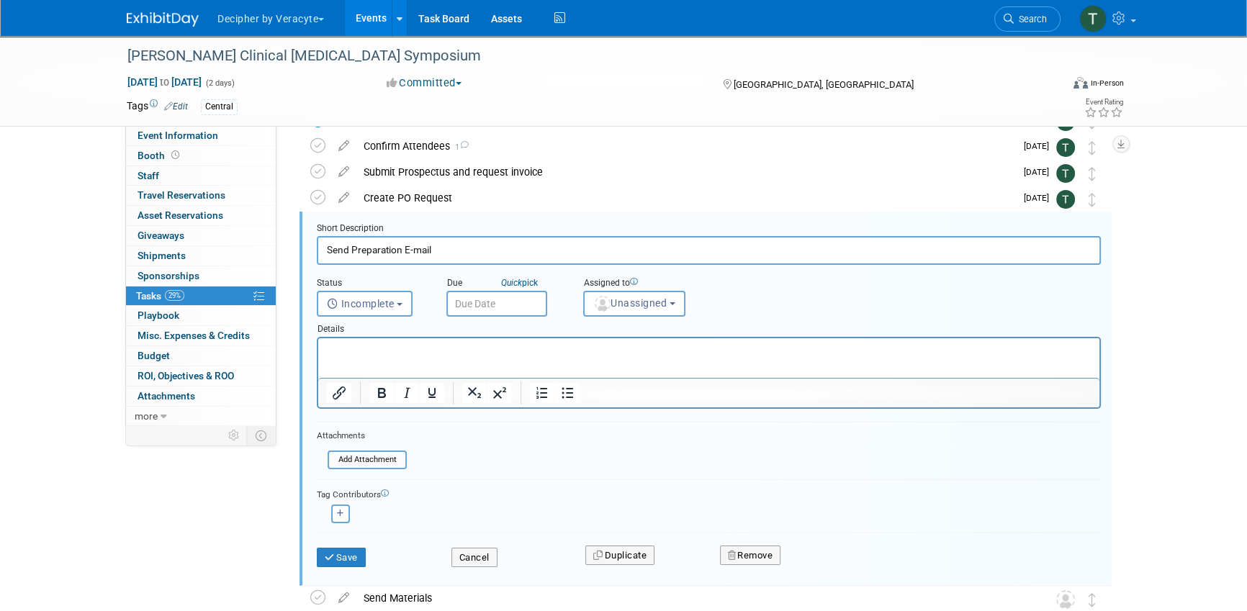
click at [507, 307] on input "text" at bounding box center [496, 304] width 101 height 26
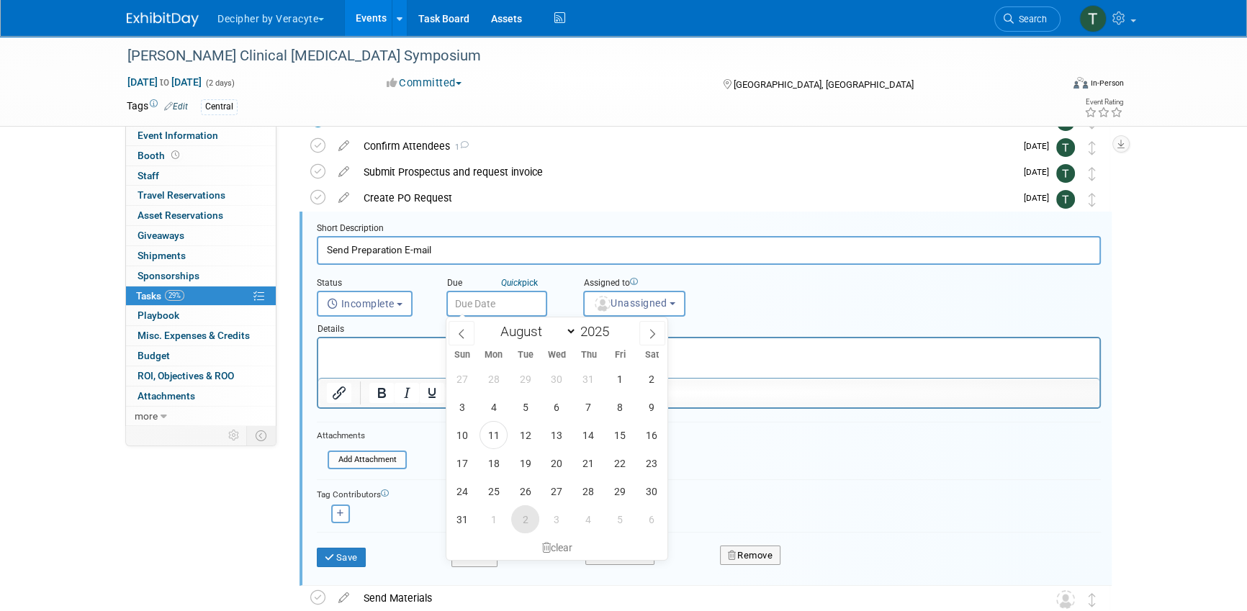
click at [533, 521] on span "2" at bounding box center [525, 519] width 28 height 28
type input "Sep 2, 2025"
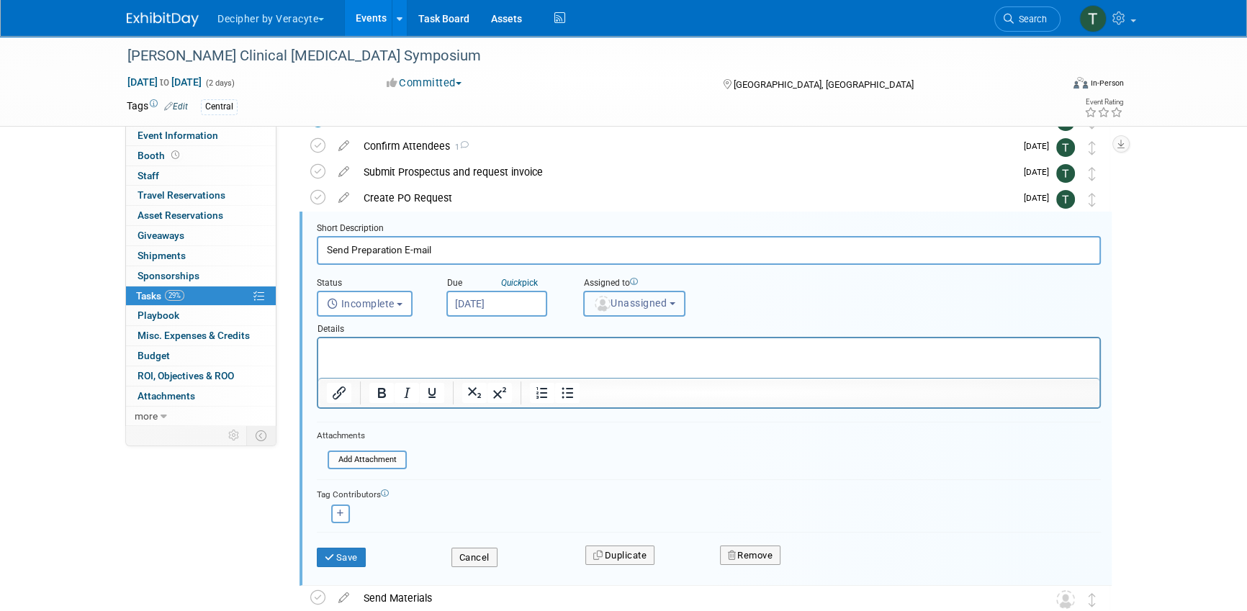
click at [621, 309] on button "Unassigned" at bounding box center [634, 304] width 102 height 26
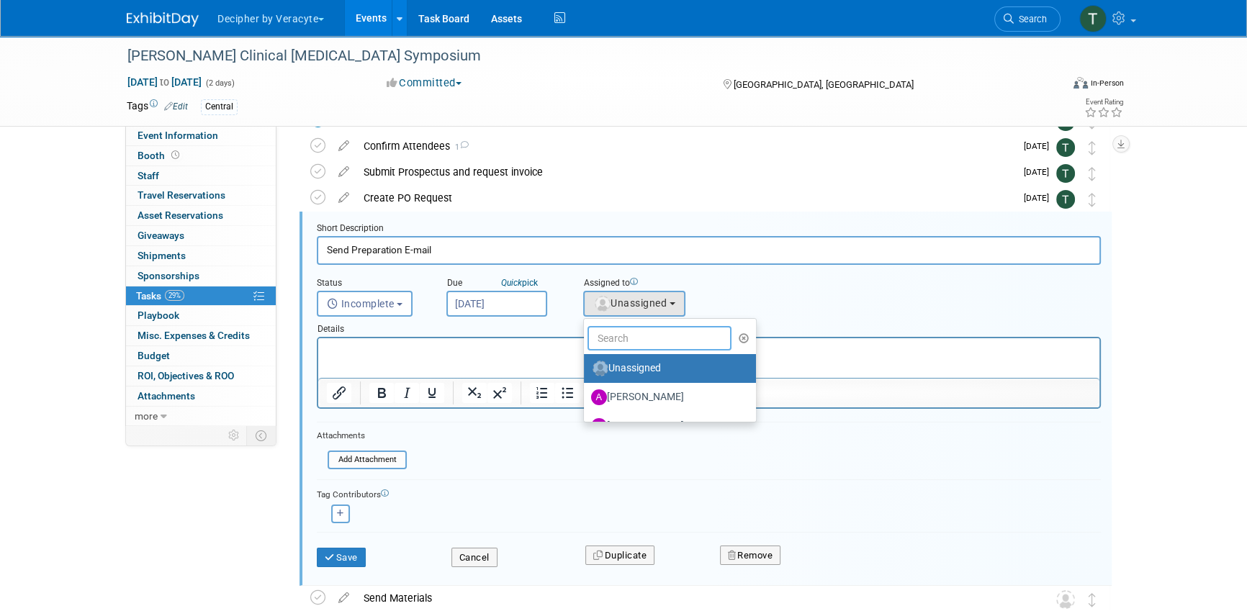
click at [621, 328] on input "text" at bounding box center [660, 338] width 144 height 24
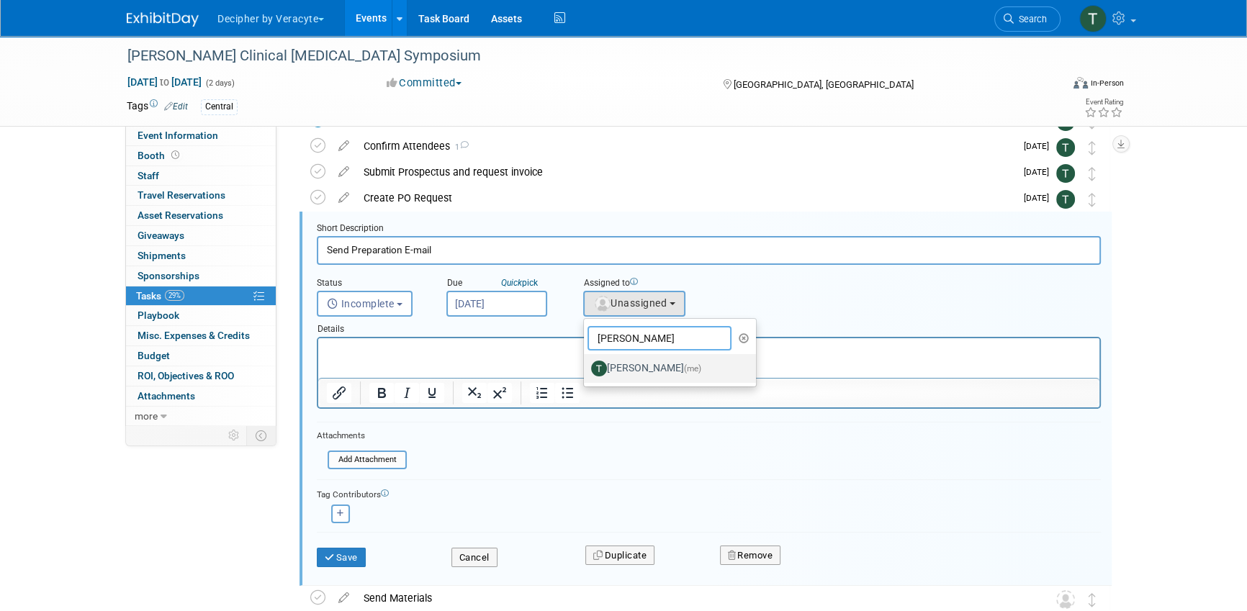
type input "tony"
click at [642, 374] on label "Tony Alvarado (me)" at bounding box center [666, 368] width 150 height 23
click at [586, 372] on input "Tony Alvarado (me)" at bounding box center [581, 366] width 9 height 9
select select "3ceeba8c-a19a-4597-a609-6fba7c9a515a"
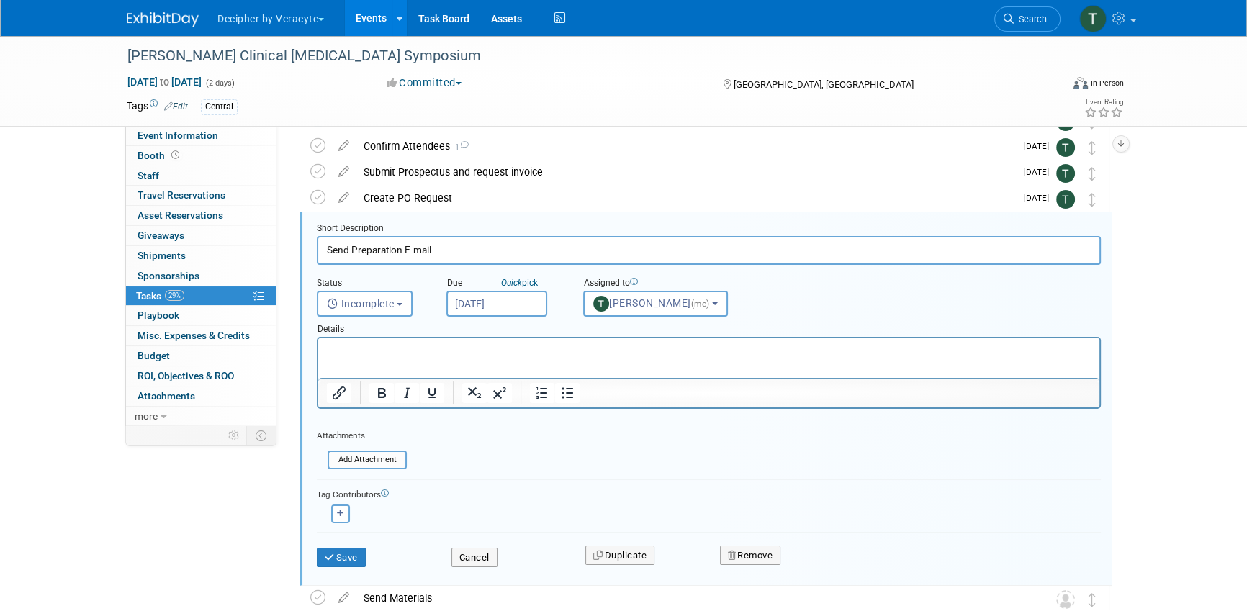
click at [373, 542] on div "Save" at bounding box center [373, 554] width 135 height 30
click at [354, 550] on button "Save" at bounding box center [341, 558] width 49 height 20
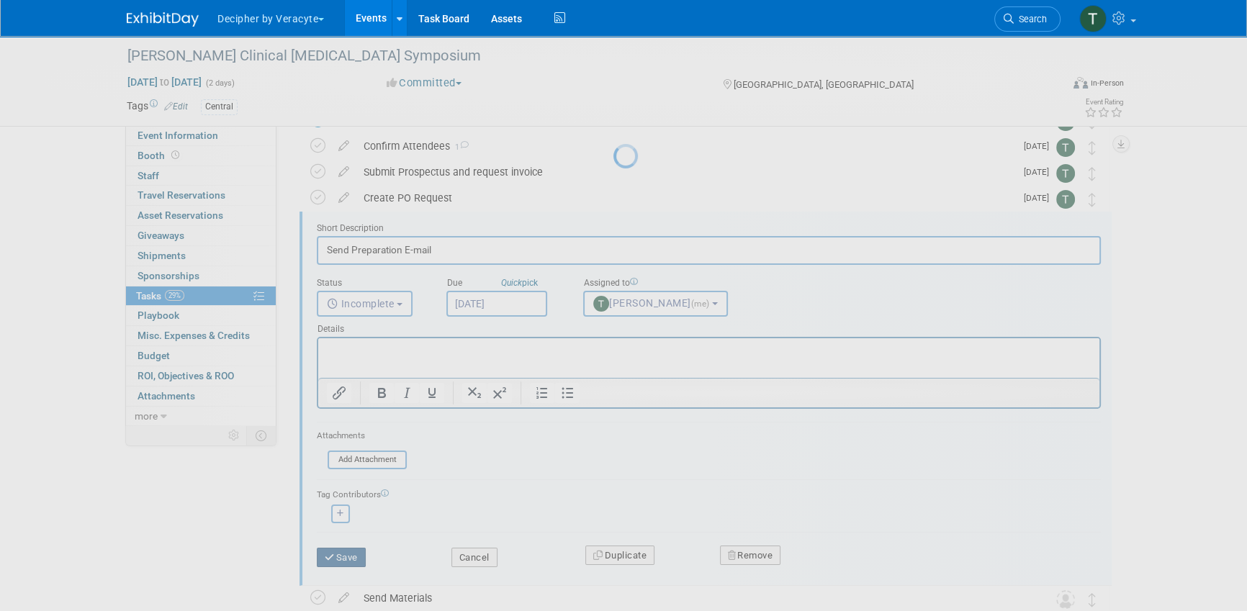
scroll to position [0, 0]
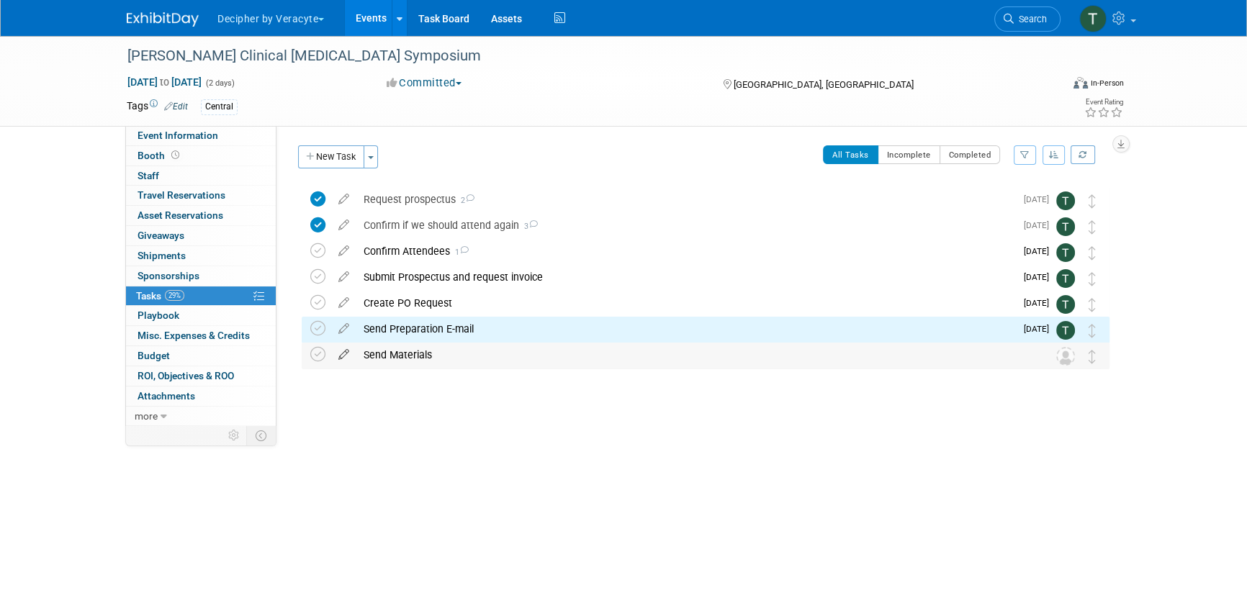
click at [349, 352] on icon at bounding box center [343, 352] width 25 height 18
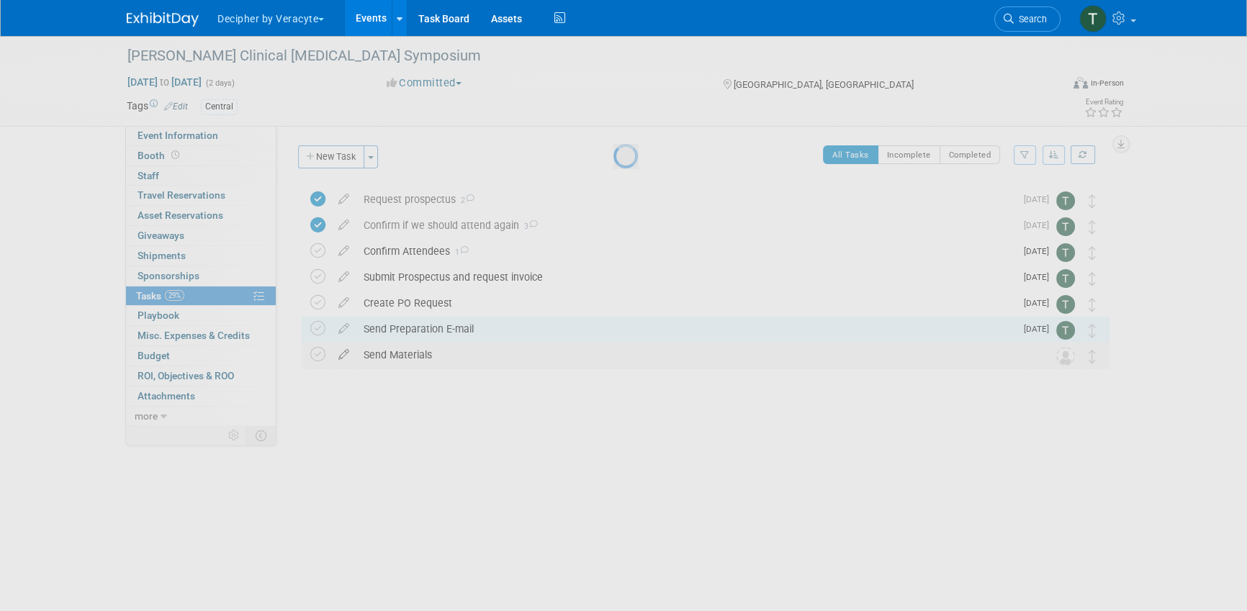
select select "7"
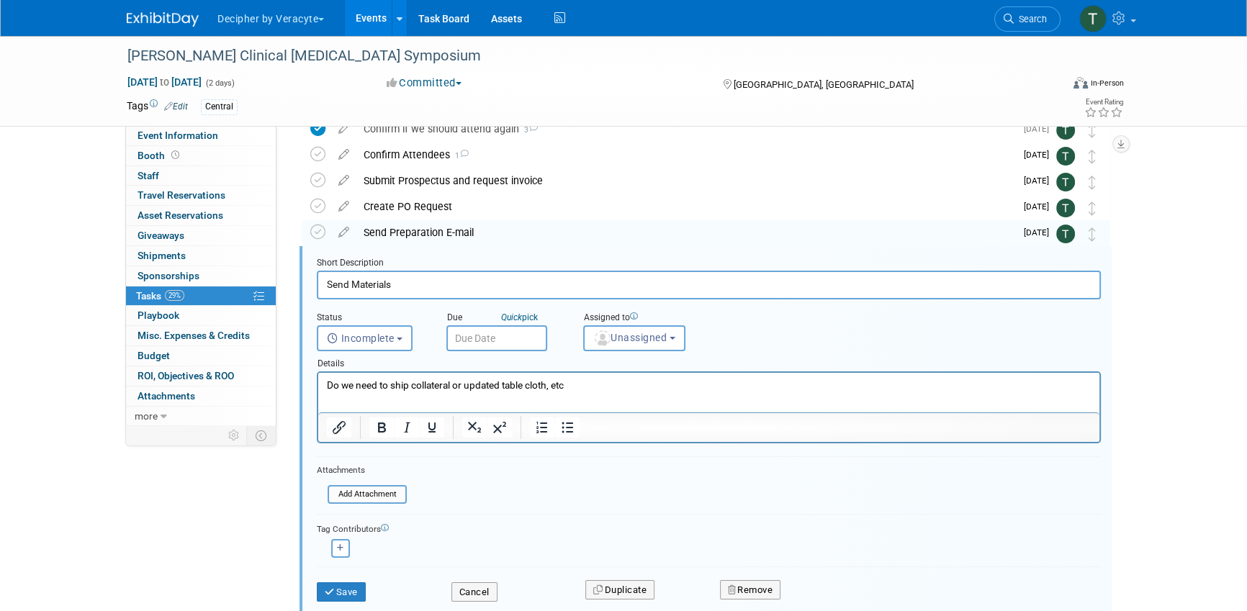
scroll to position [131, 0]
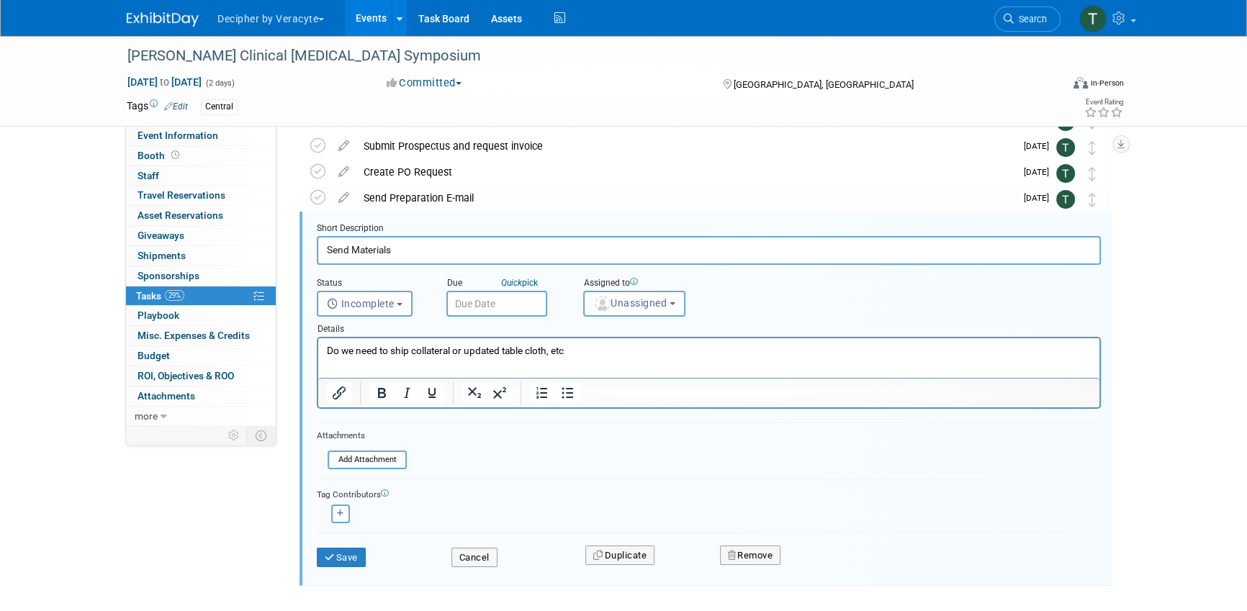
click at [542, 292] on input "text" at bounding box center [496, 304] width 101 height 26
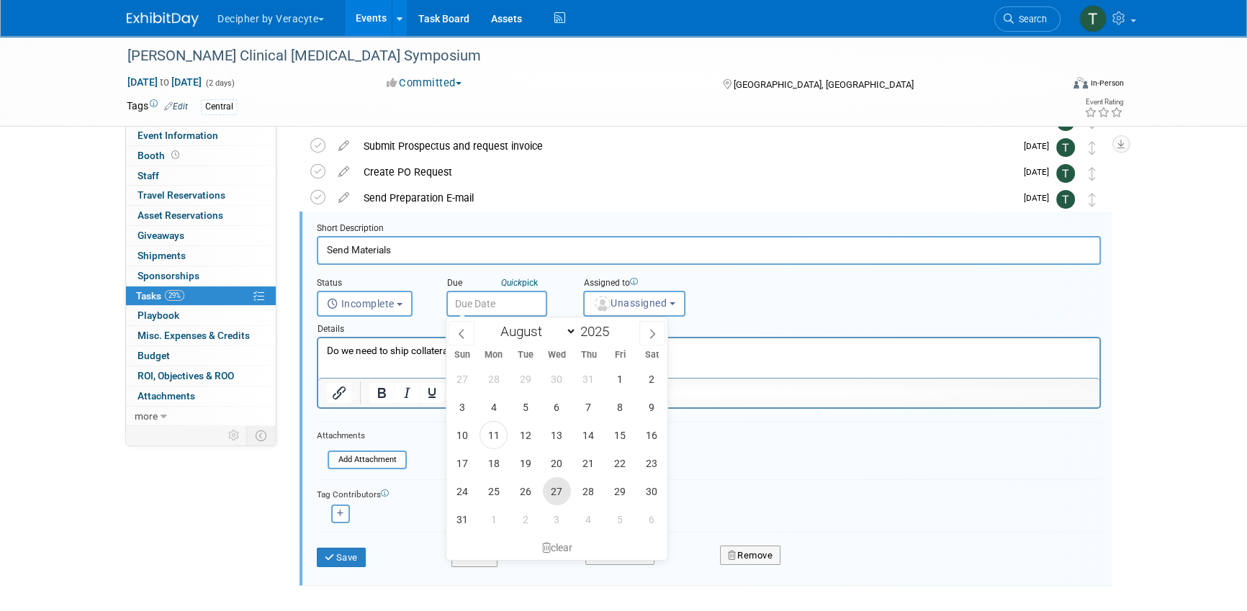
click at [557, 485] on span "27" at bounding box center [557, 491] width 28 height 28
type input "Aug 27, 2025"
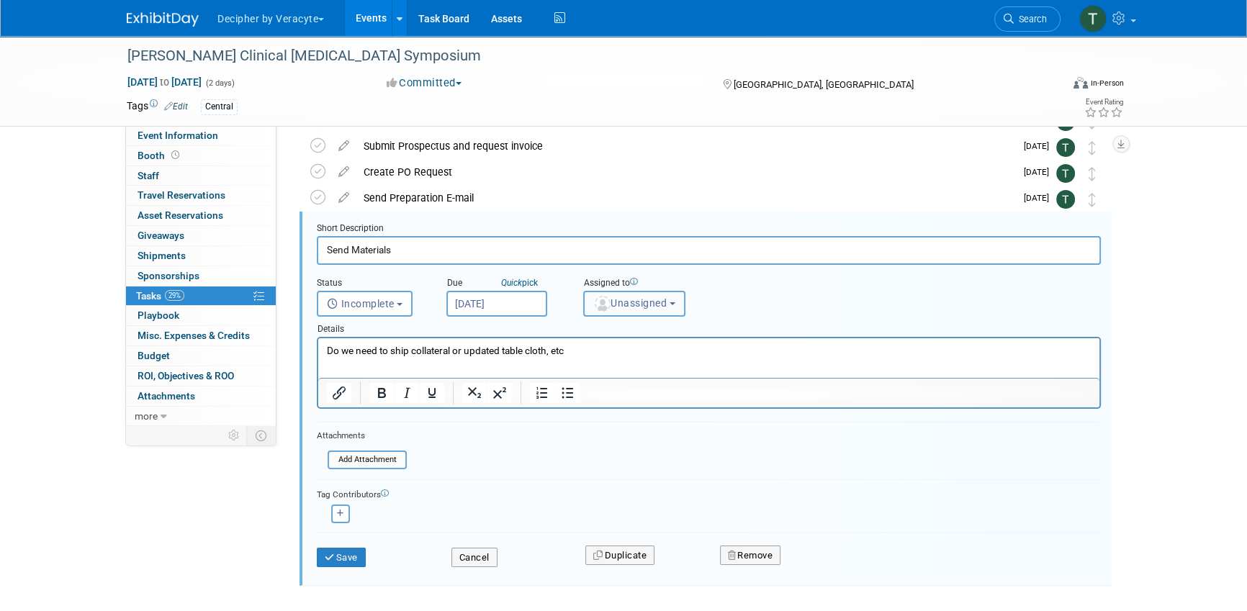
click at [614, 301] on span "Unassigned" at bounding box center [629, 303] width 73 height 12
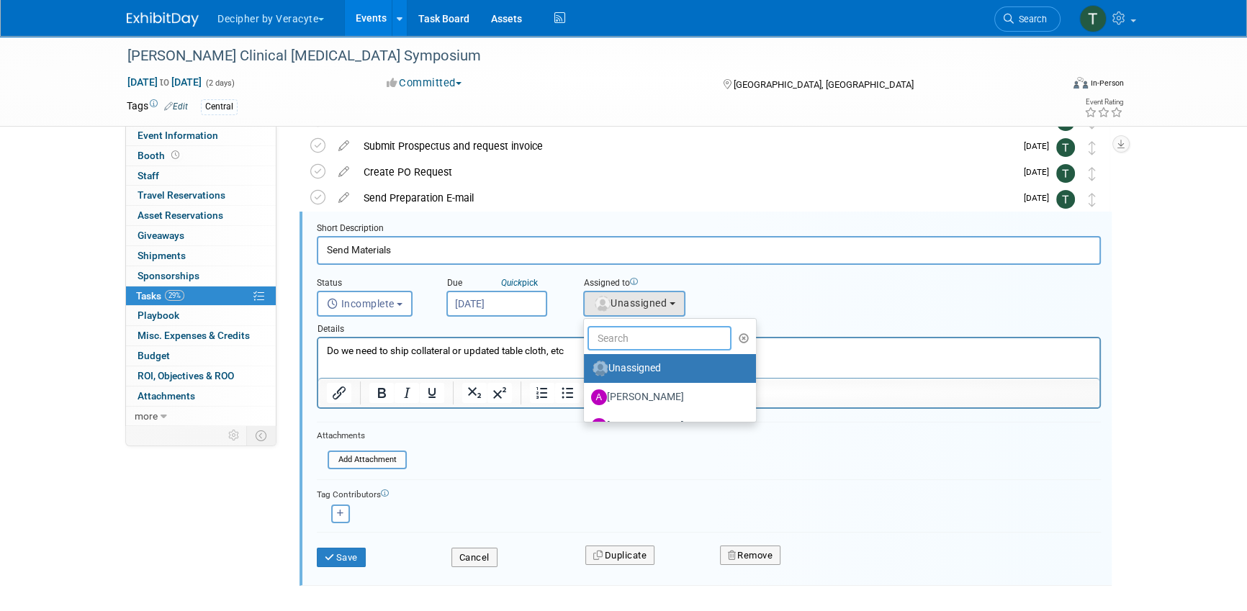
click at [616, 342] on input "text" at bounding box center [660, 338] width 144 height 24
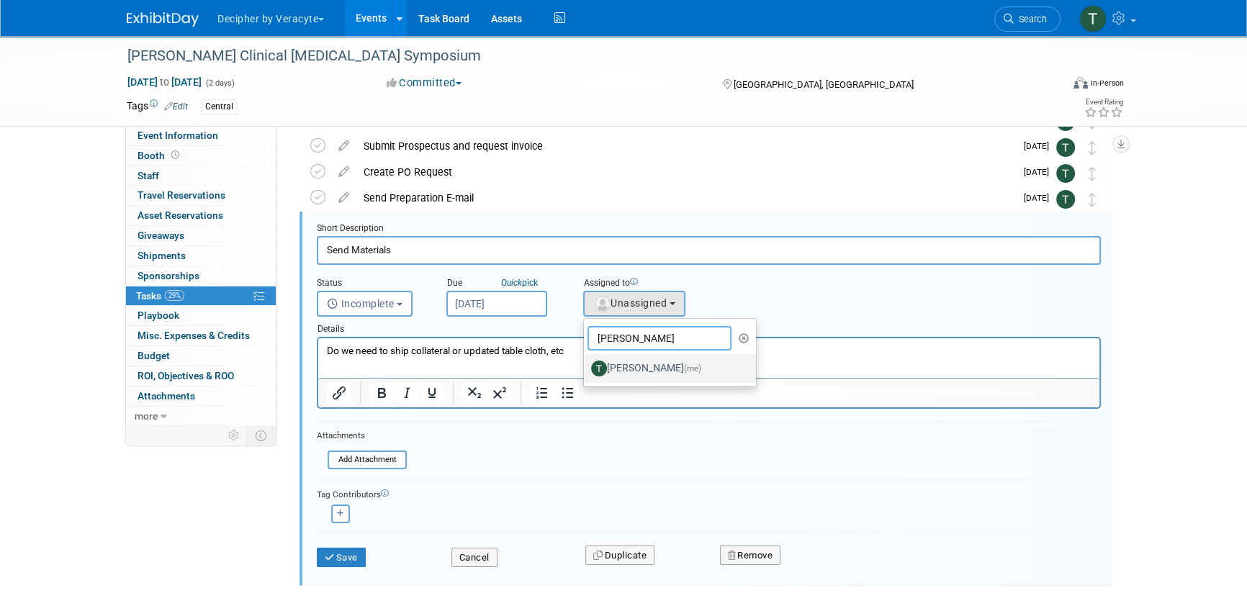
type input "tony"
click at [632, 361] on label "Tony Alvarado (me)" at bounding box center [666, 368] width 150 height 23
click at [586, 362] on input "Tony Alvarado (me)" at bounding box center [581, 366] width 9 height 9
select select "3ceeba8c-a19a-4597-a609-6fba7c9a515a"
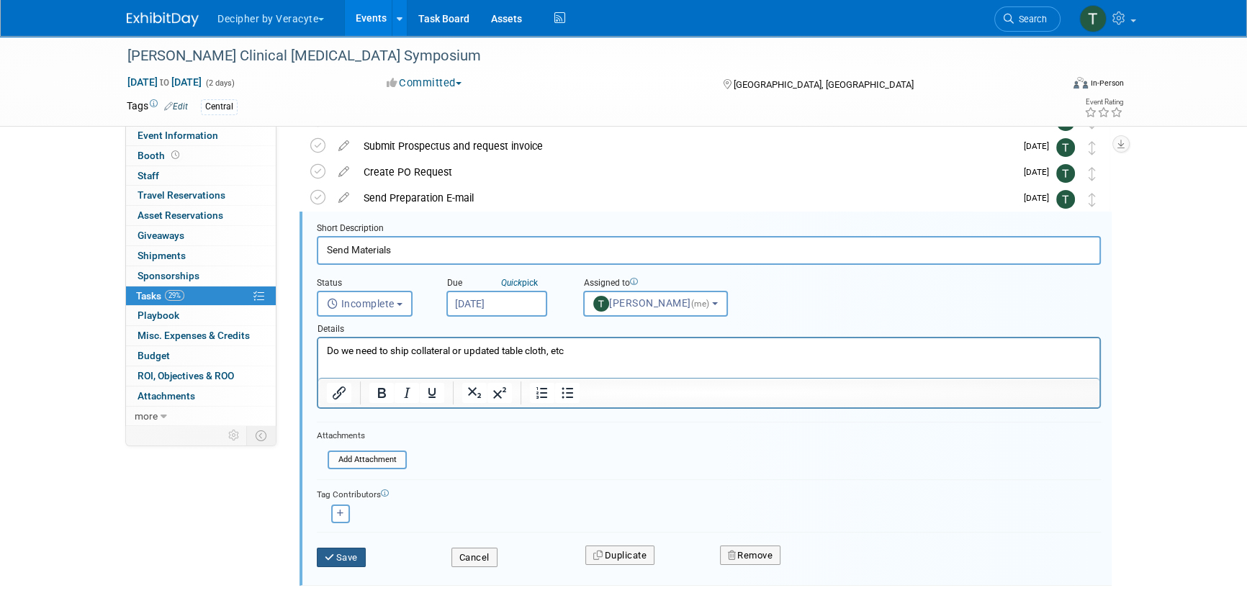
click at [348, 552] on button "Save" at bounding box center [341, 558] width 49 height 20
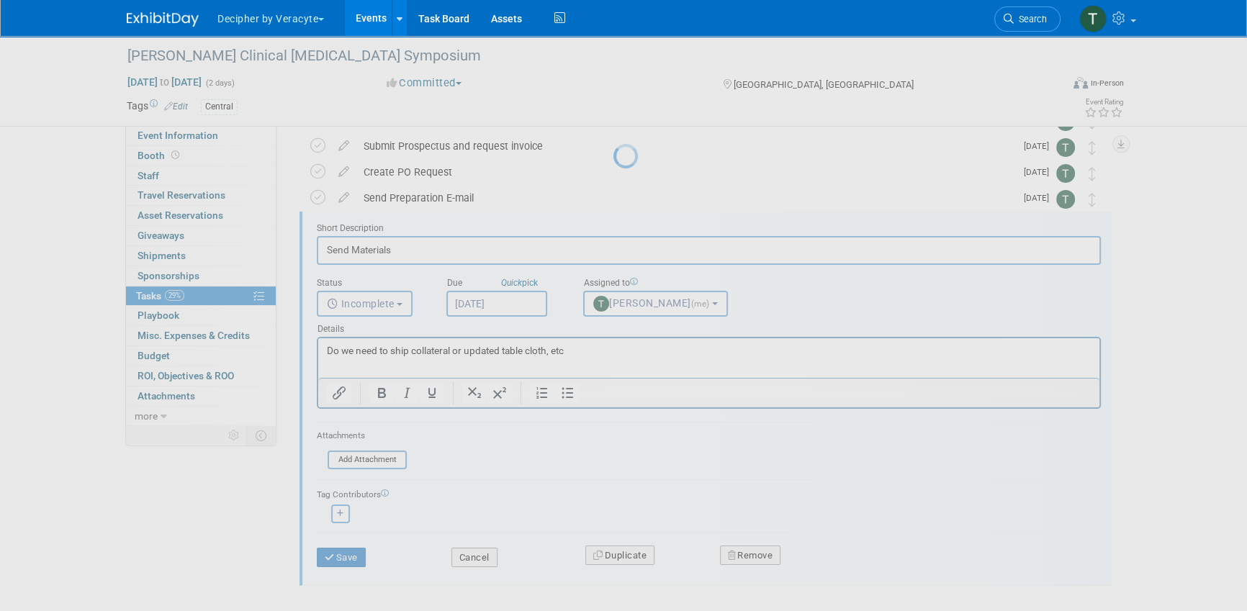
scroll to position [0, 0]
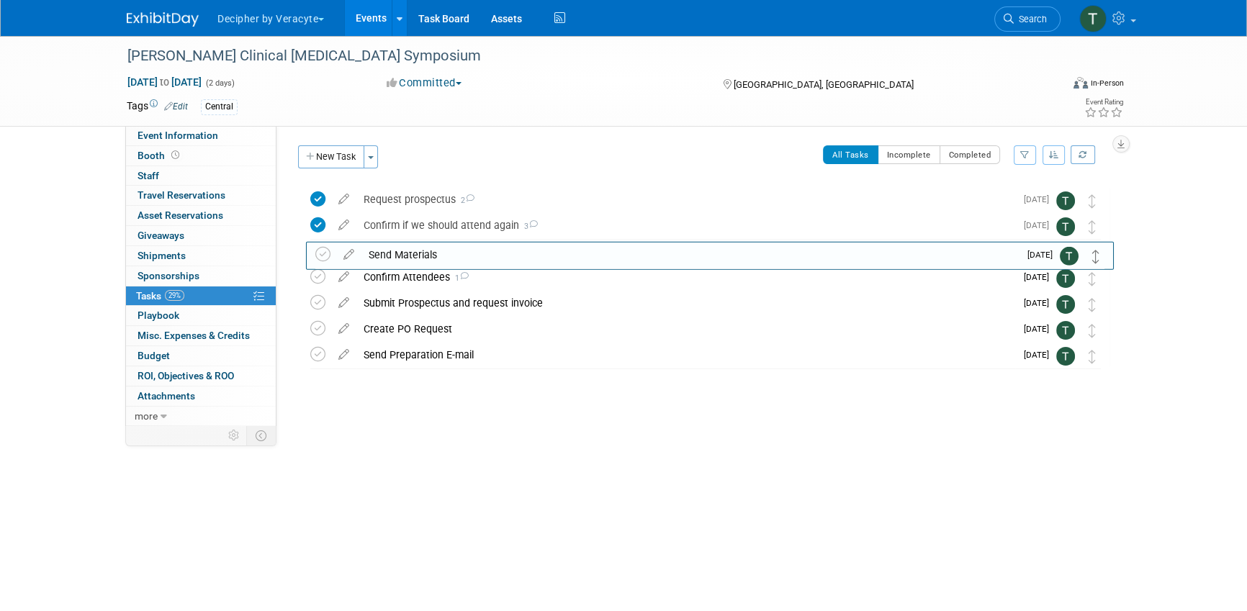
drag, startPoint x: 1094, startPoint y: 356, endPoint x: 1098, endPoint y: 255, distance: 100.9
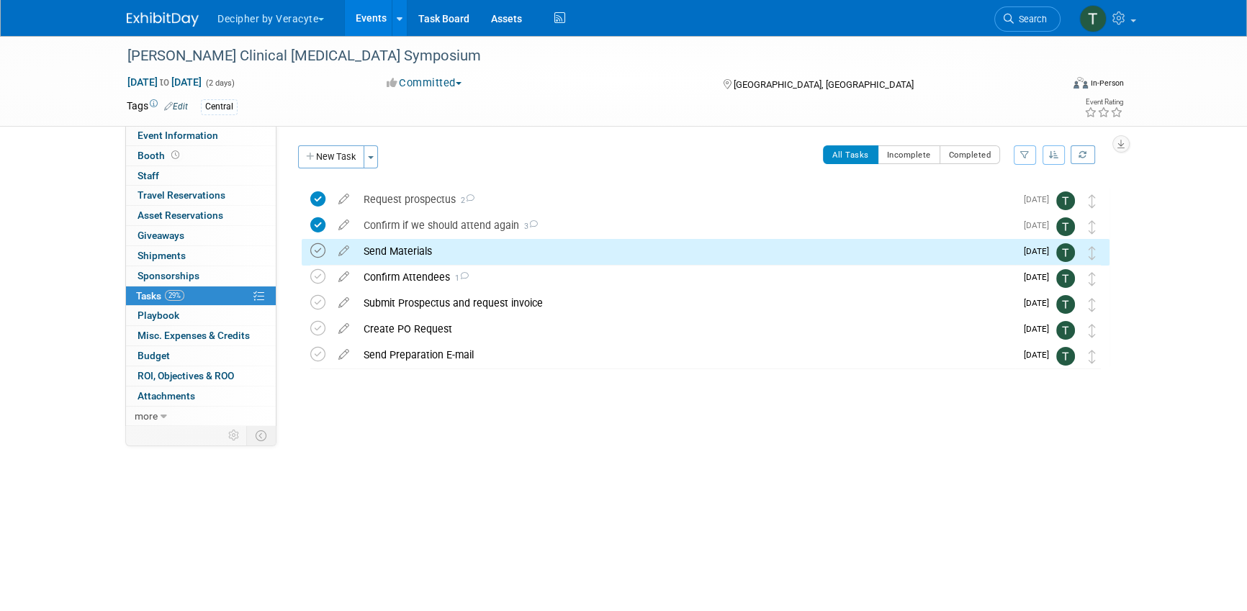
click at [318, 257] on icon at bounding box center [317, 250] width 15 height 15
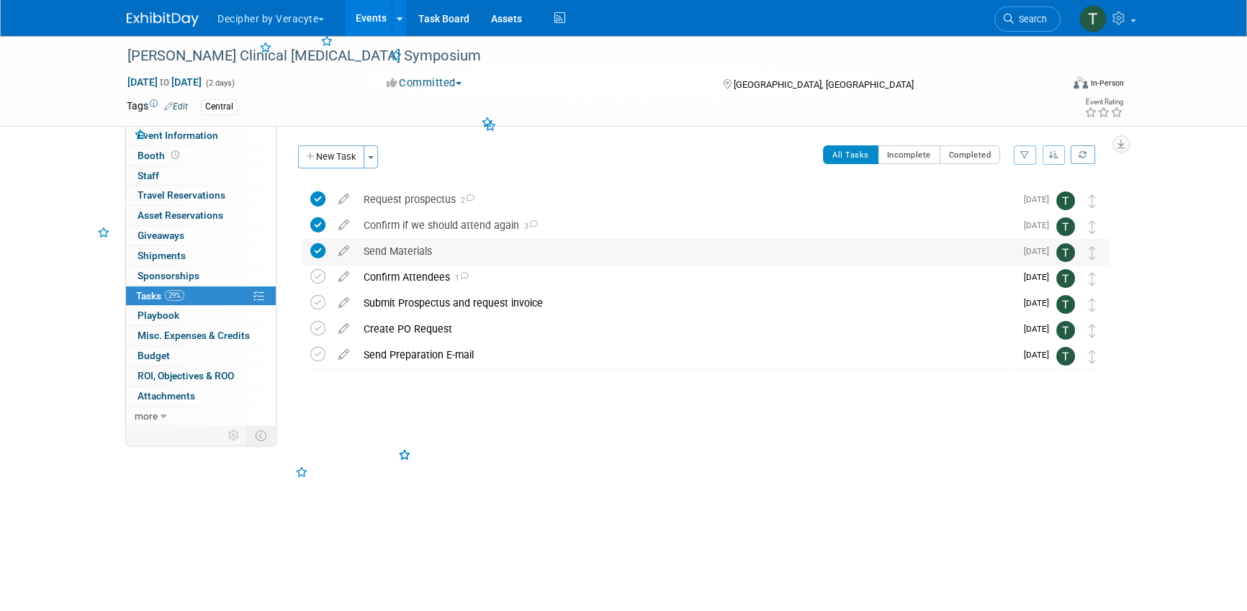
click at [423, 256] on div "Send Materials" at bounding box center [685, 251] width 659 height 24
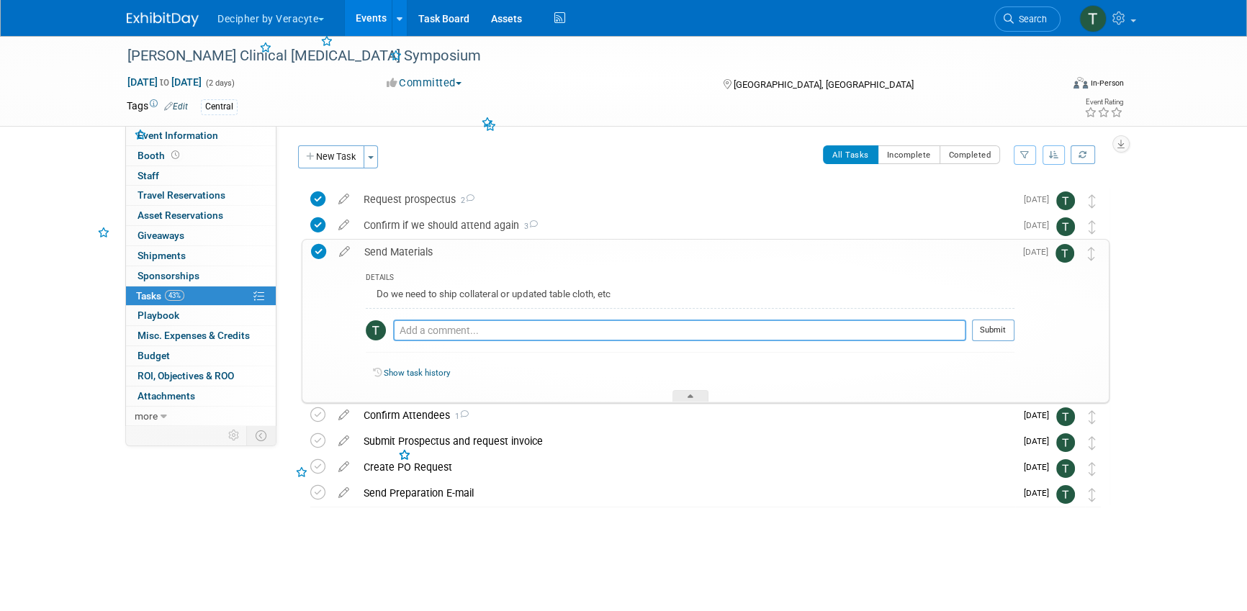
click at [424, 320] on textarea at bounding box center [679, 331] width 573 height 22
type textarea "no materials need per Steve"
click at [989, 334] on button "Submit" at bounding box center [993, 331] width 42 height 22
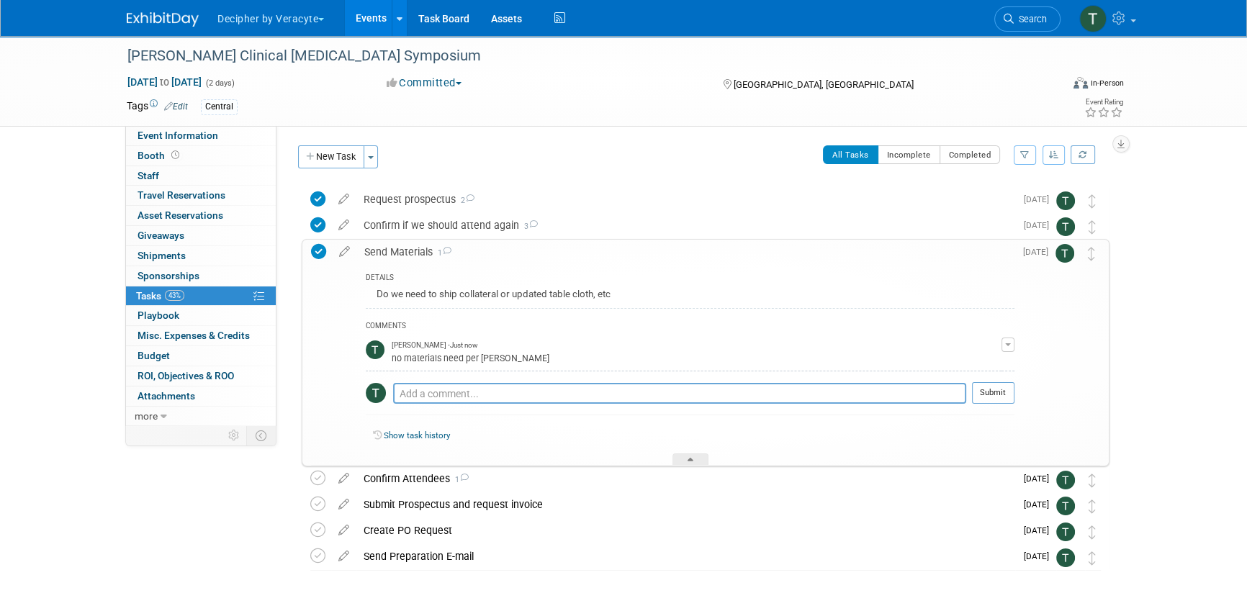
click at [432, 246] on div "Send Materials 1" at bounding box center [685, 252] width 657 height 24
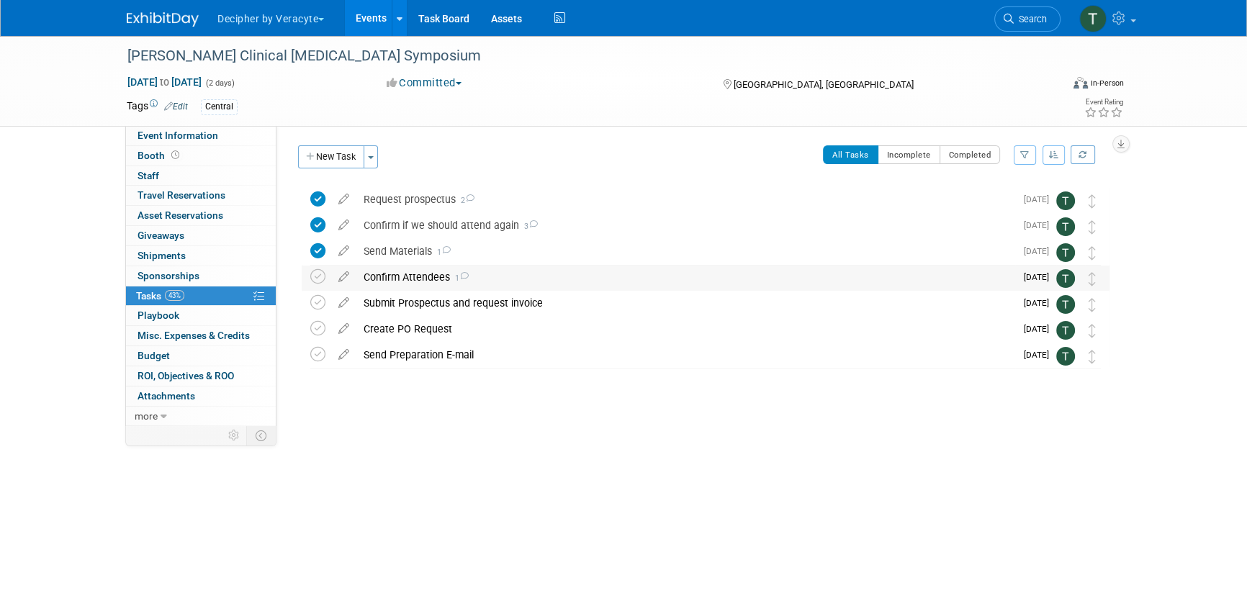
click at [431, 287] on div "Confirm Attendees 1" at bounding box center [685, 277] width 659 height 24
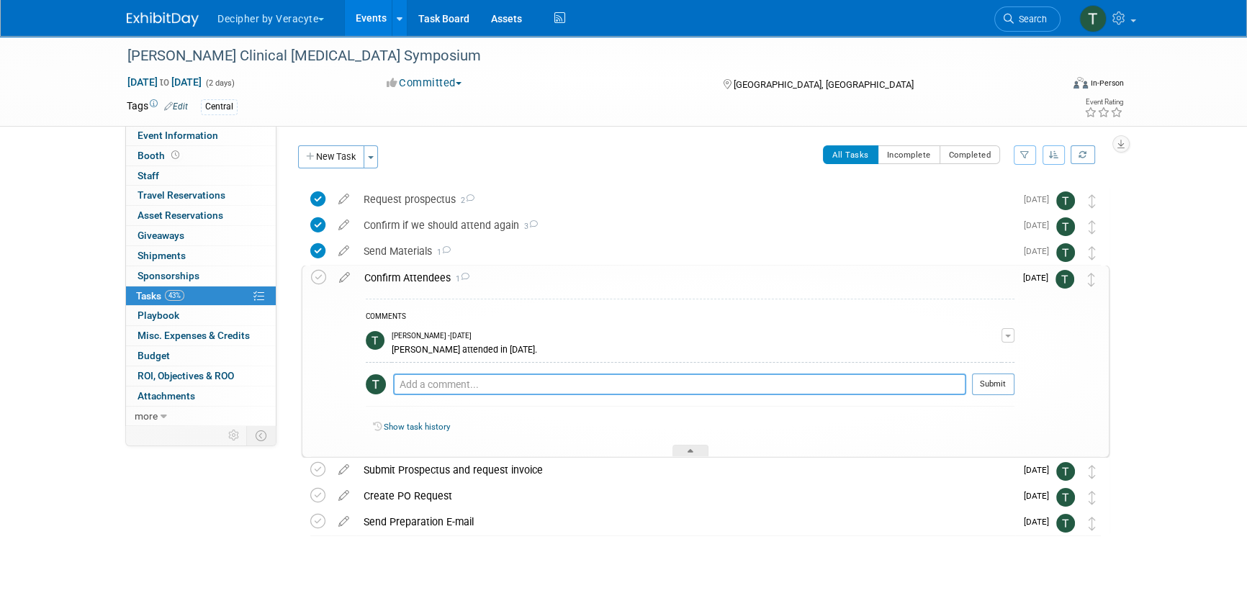
click at [461, 391] on textarea at bounding box center [679, 385] width 573 height 22
type textarea "Steve is ok to attend solo"
click at [1004, 386] on button "Submit" at bounding box center [993, 385] width 42 height 22
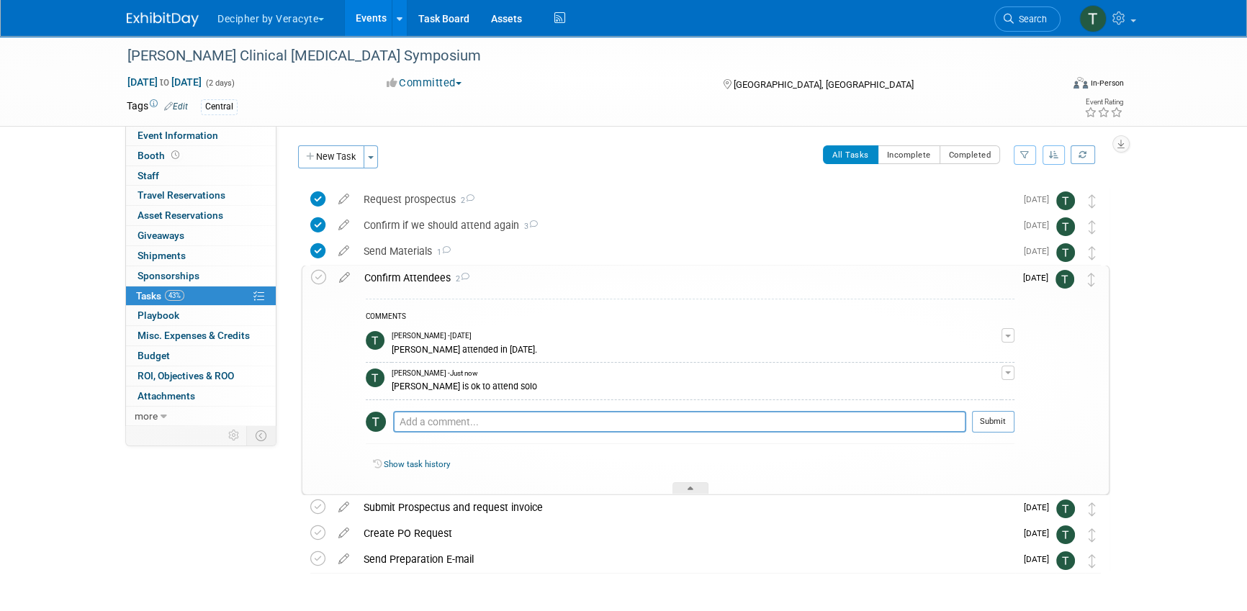
click at [567, 274] on div "Confirm Attendees 2" at bounding box center [685, 278] width 657 height 24
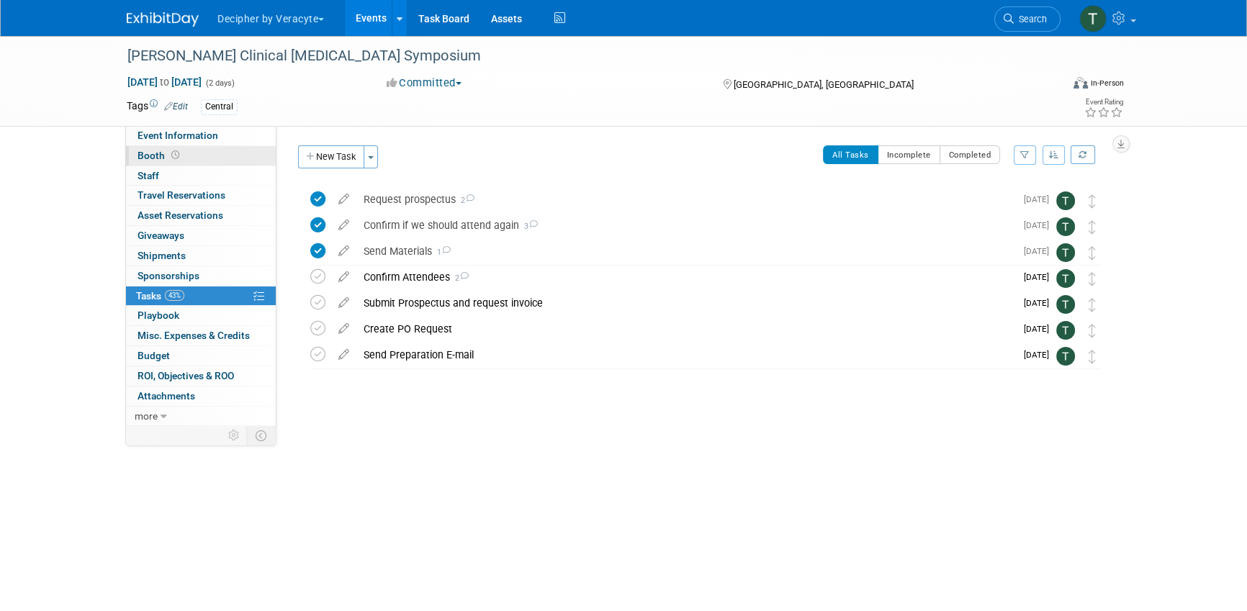
click at [151, 161] on span "Booth" at bounding box center [160, 156] width 45 height 12
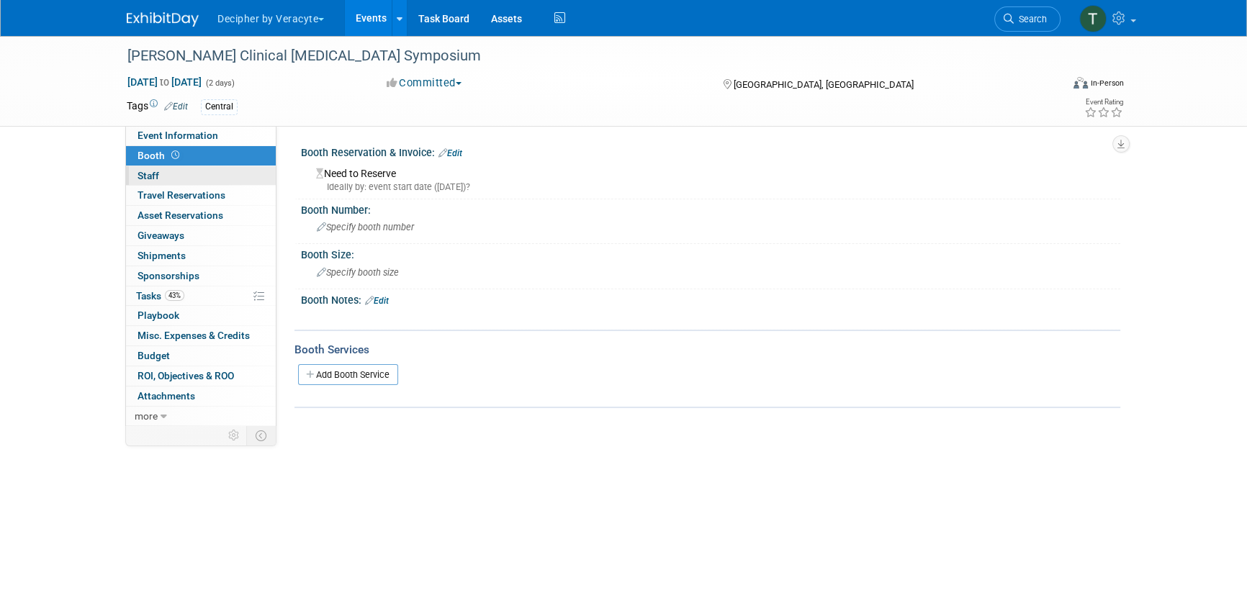
click at [159, 174] on link "0 Staff 0" at bounding box center [201, 175] width 150 height 19
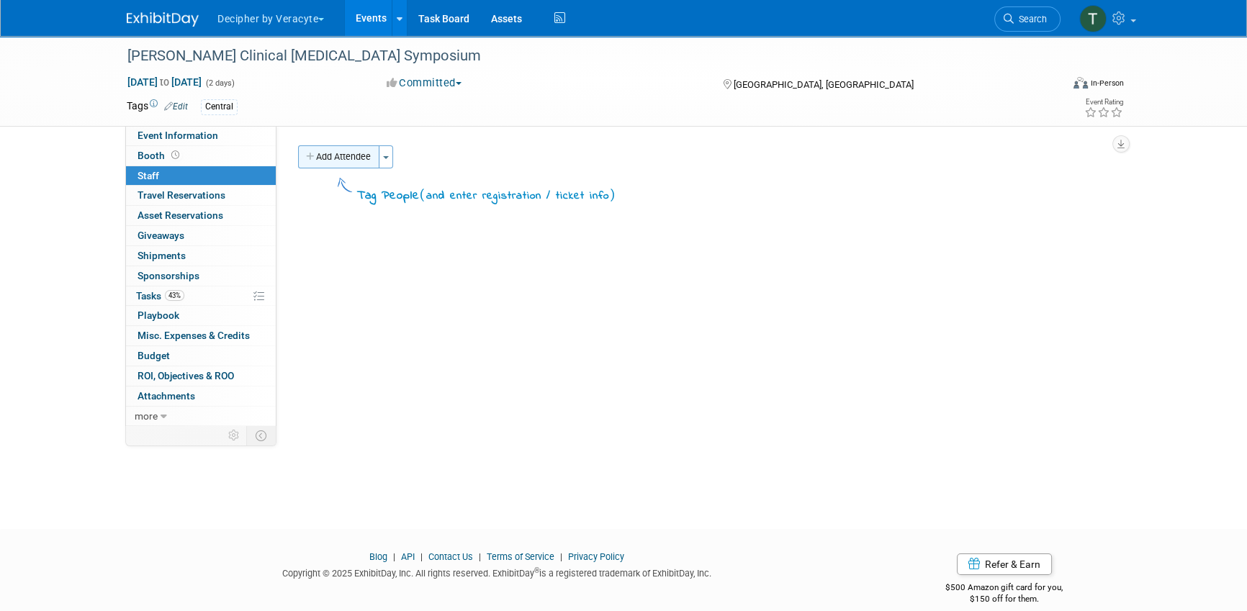
click at [362, 146] on button "Add Attendee" at bounding box center [338, 156] width 81 height 23
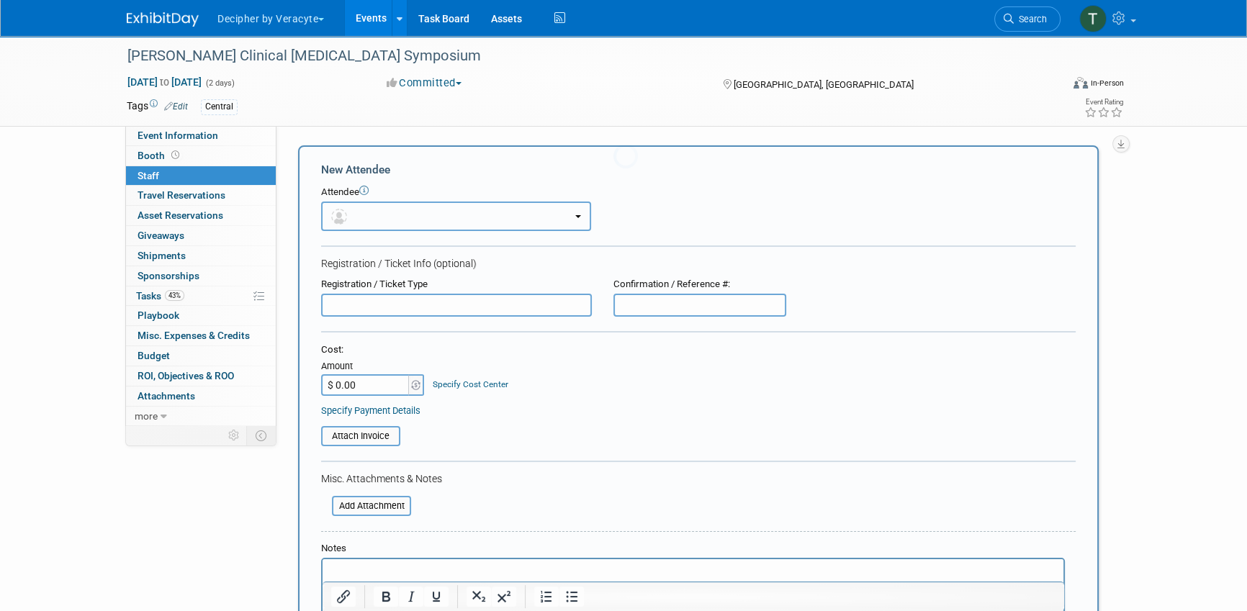
click at [379, 205] on button "button" at bounding box center [456, 217] width 270 height 30
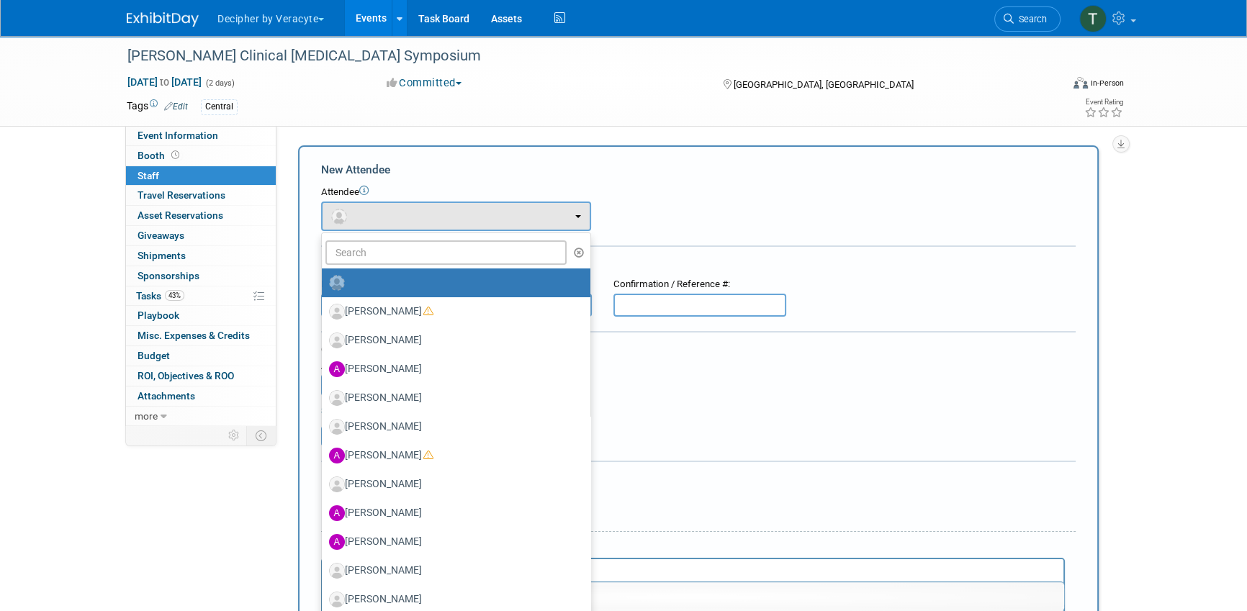
click at [379, 238] on ul "Adam Elias Adina Gerson-Gurwitz Adina Gerson-Gurwitz Alec Lindstrom Amy Wahba (…" at bounding box center [456, 521] width 270 height 576
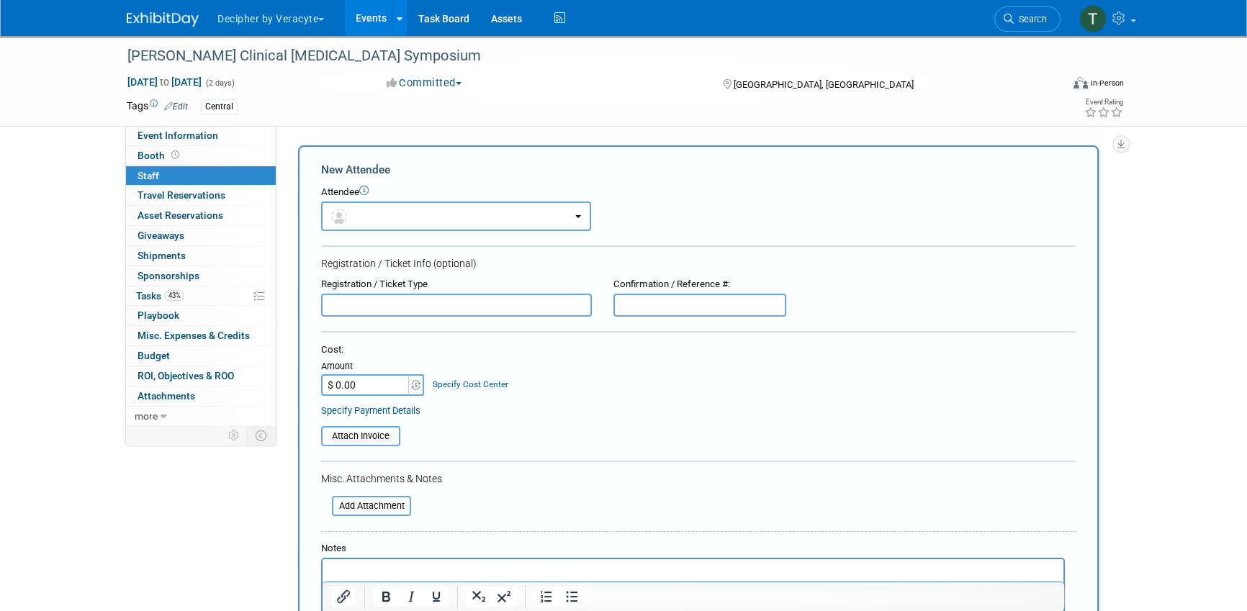
click at [379, 246] on div at bounding box center [698, 248] width 755 height 4
click at [374, 224] on button "button" at bounding box center [456, 217] width 270 height 30
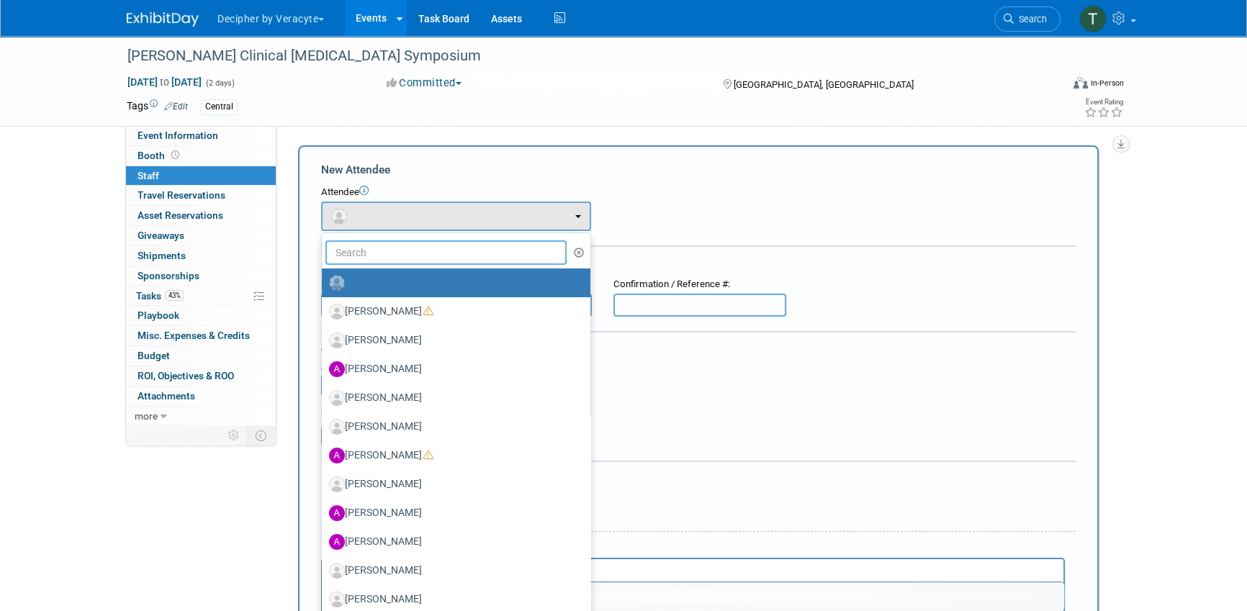
click at [374, 246] on input "text" at bounding box center [445, 252] width 241 height 24
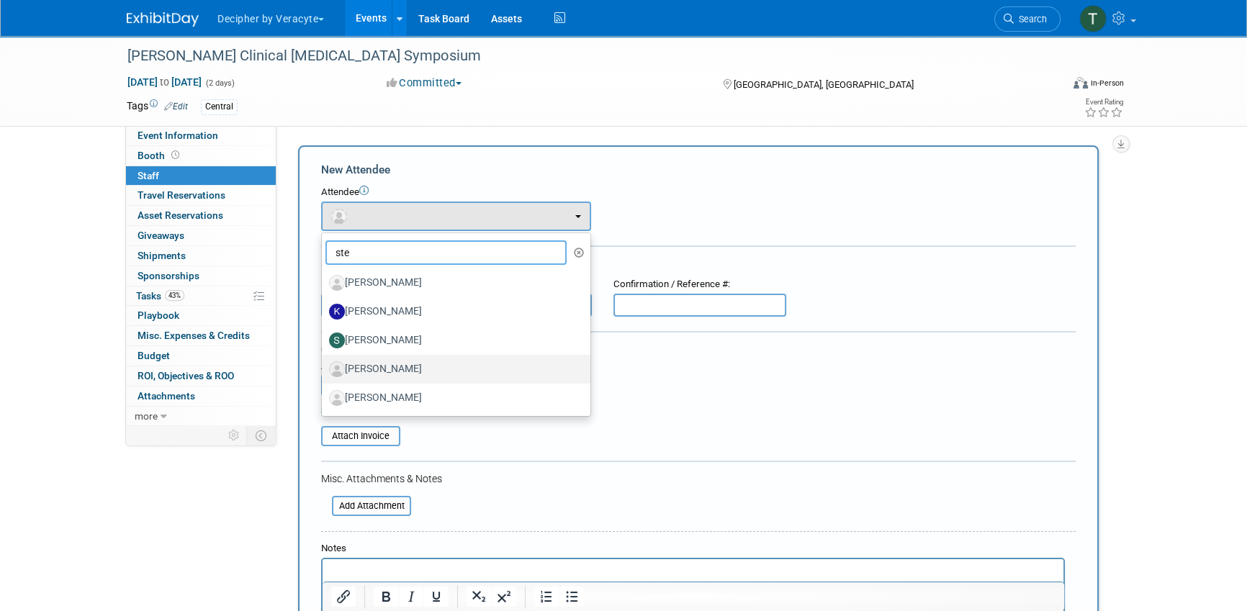
type input "ste"
click at [410, 364] on label "Steve Osborne" at bounding box center [452, 369] width 247 height 23
click at [324, 364] on input "Steve Osborne" at bounding box center [319, 367] width 9 height 9
select select "bda310bc-e3b1-4dd4-8f31-e11a3b499903"
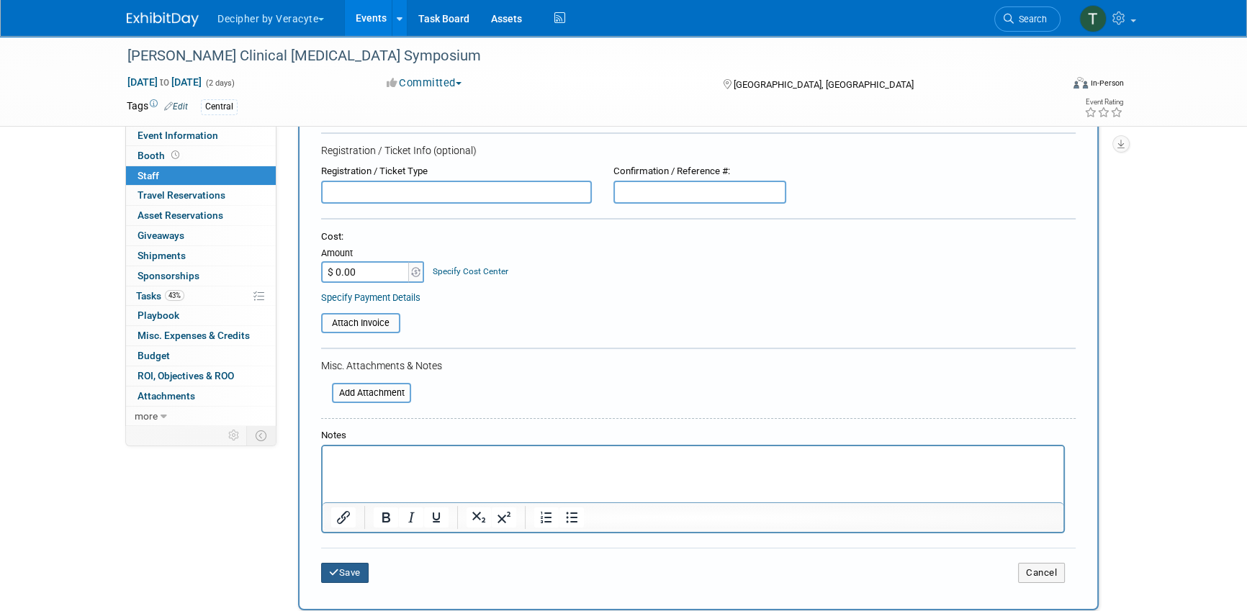
click at [352, 580] on button "Save" at bounding box center [345, 573] width 48 height 20
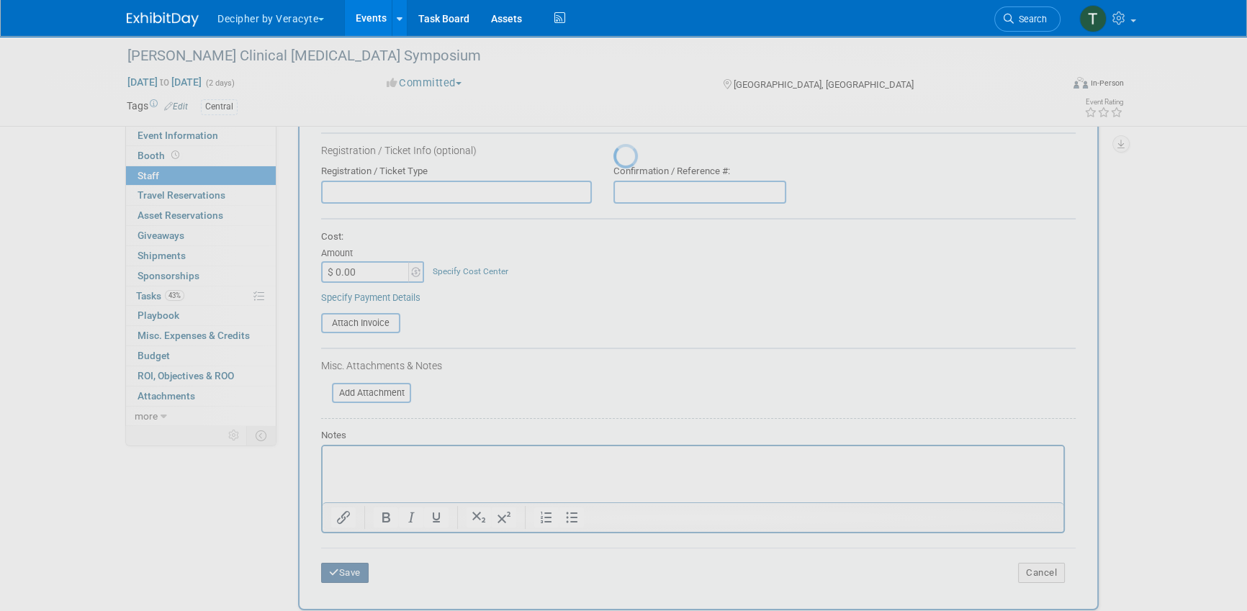
scroll to position [18, 0]
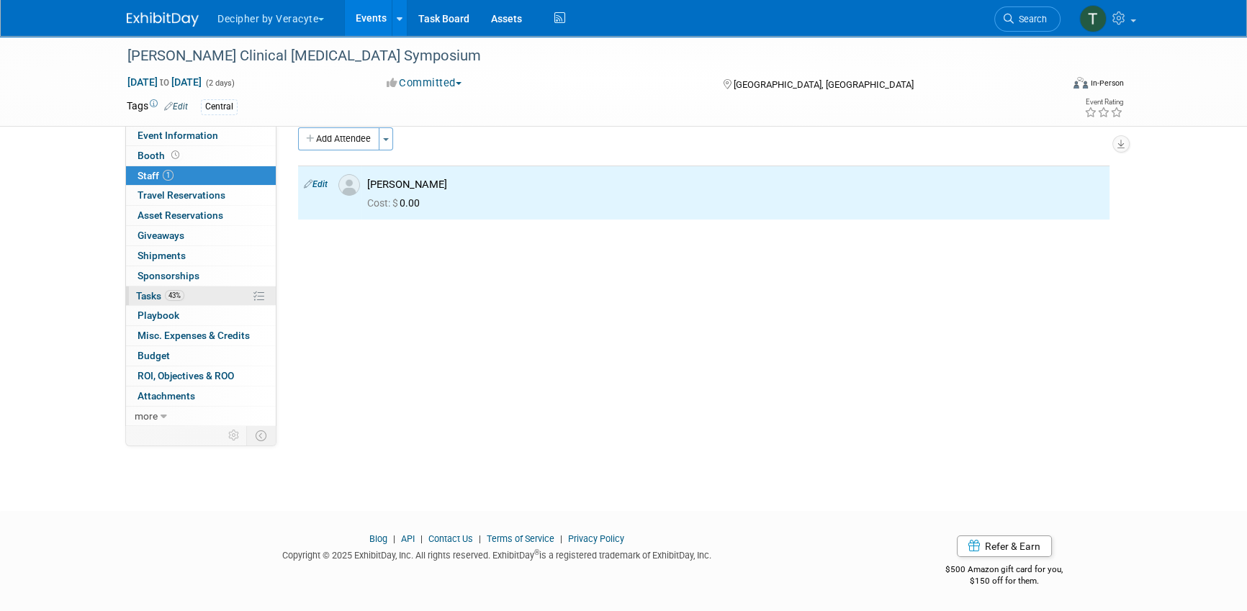
click at [174, 298] on span "43%" at bounding box center [174, 295] width 19 height 11
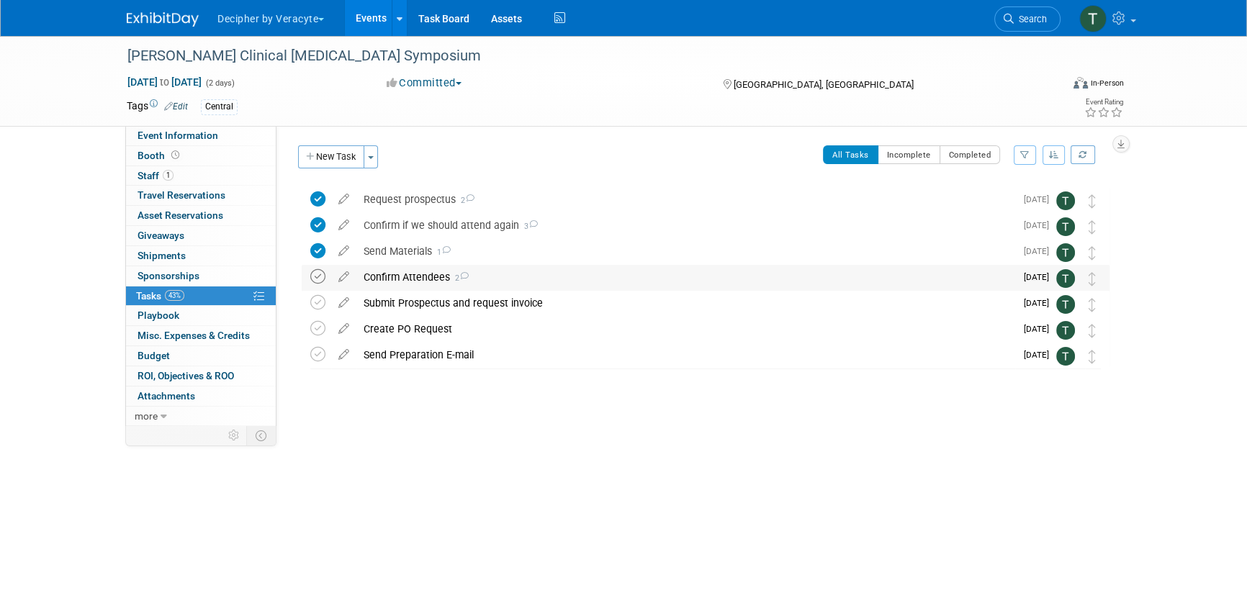
click at [318, 281] on icon at bounding box center [317, 276] width 15 height 15
click at [325, 161] on button "New Task" at bounding box center [331, 156] width 66 height 23
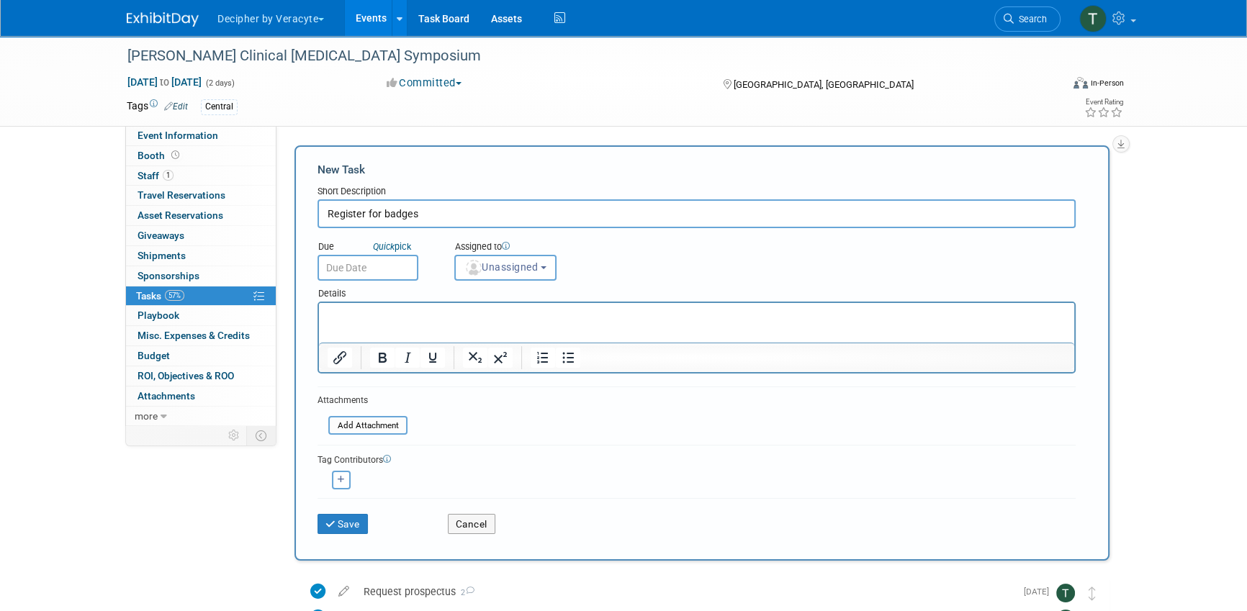
type input "Register for badges"
click at [366, 266] on input "text" at bounding box center [368, 268] width 101 height 26
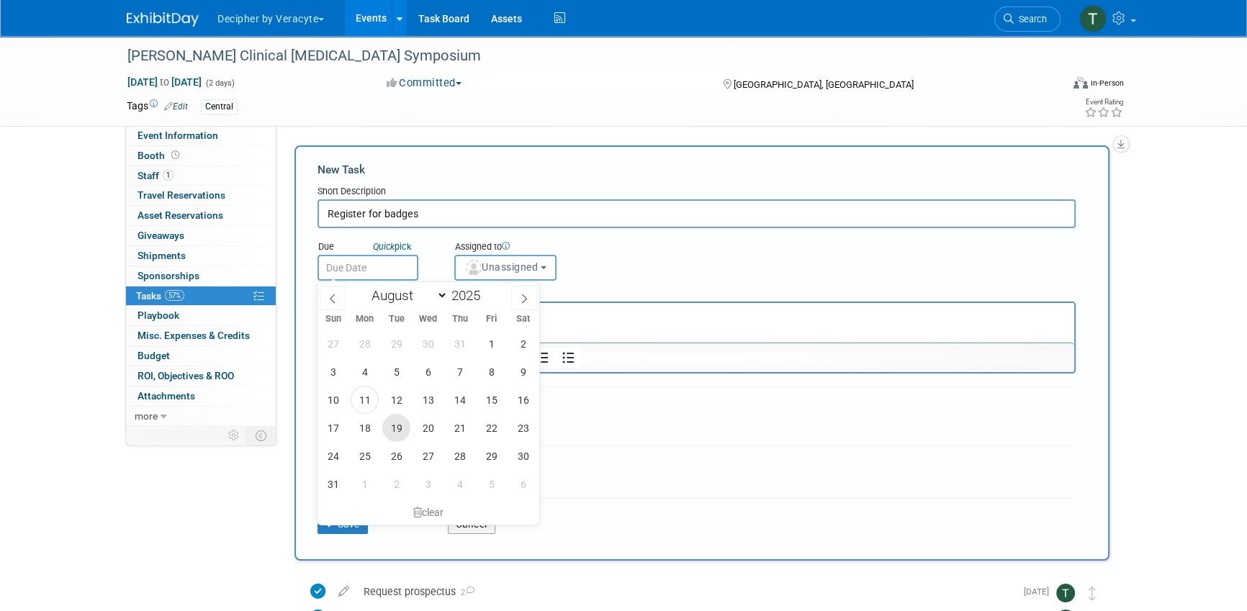
click at [402, 431] on span "19" at bounding box center [396, 428] width 28 height 28
type input "Aug 19, 2025"
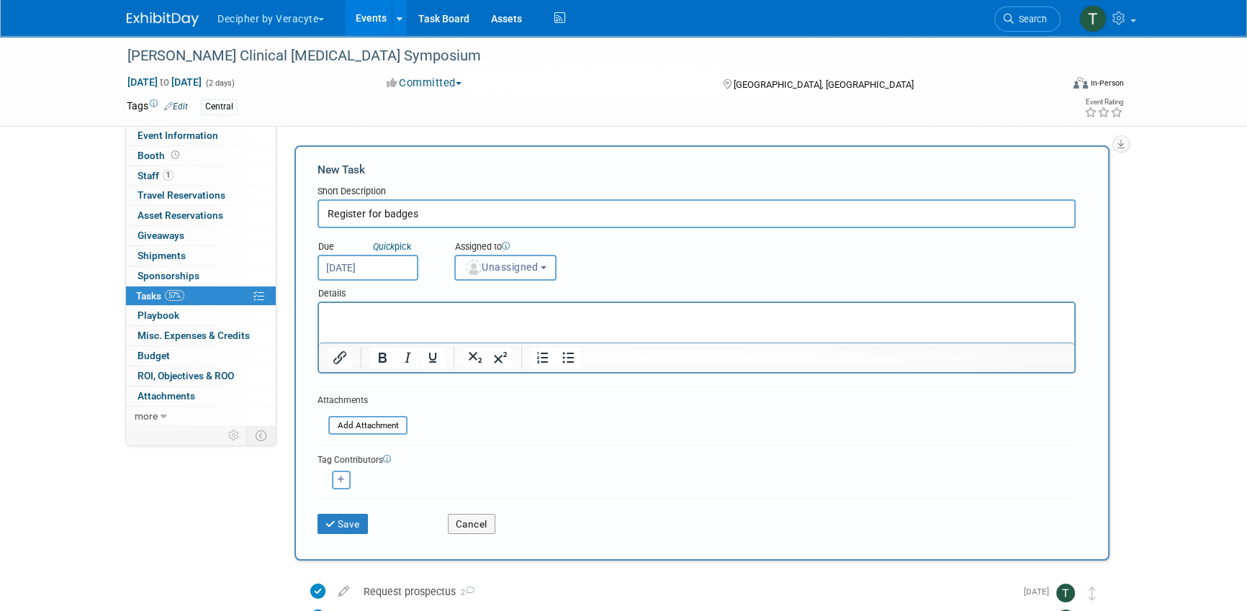
click at [536, 276] on button "Unassigned" at bounding box center [505, 268] width 102 height 26
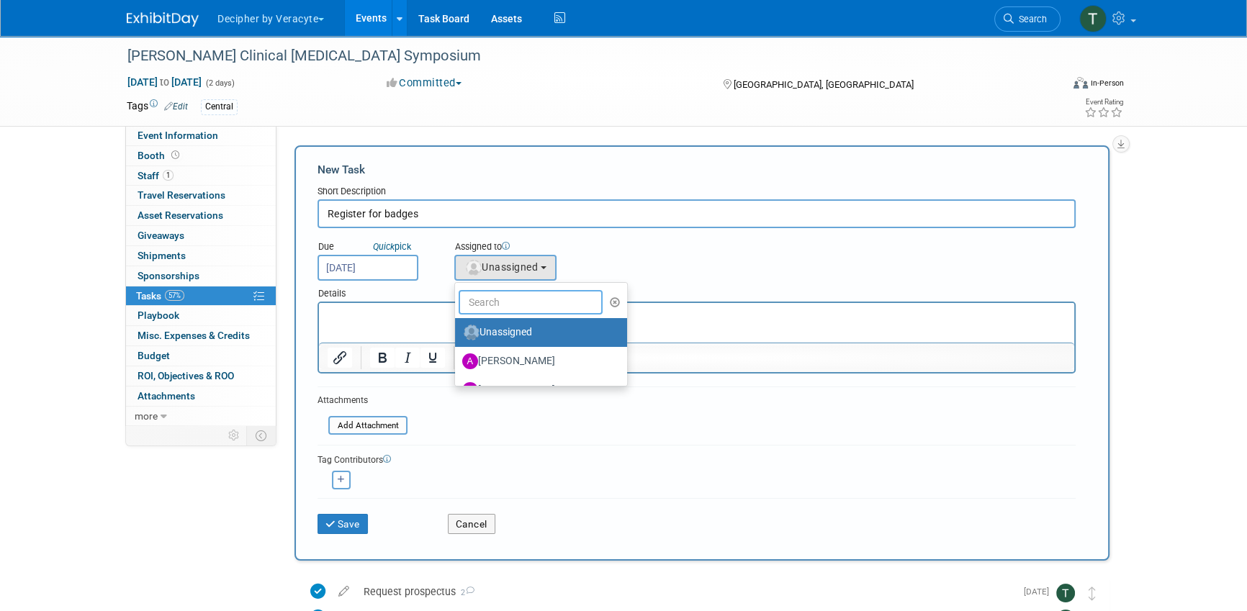
click at [536, 300] on input "text" at bounding box center [531, 302] width 144 height 24
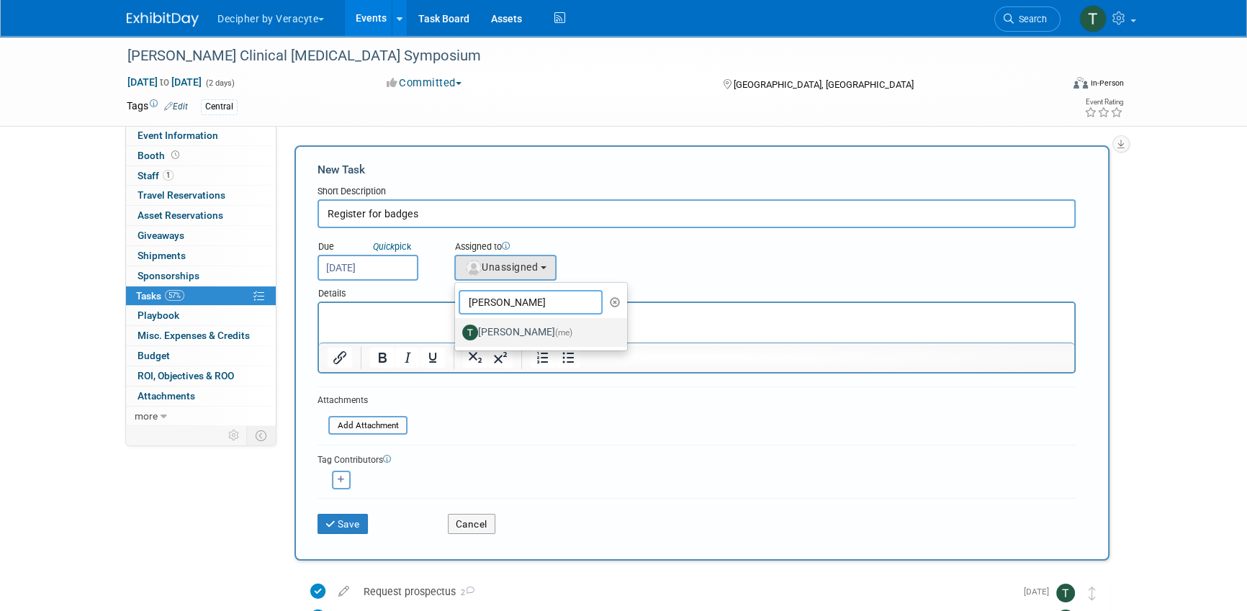
type input "tony"
click at [491, 329] on label "Tony Alvarado (me)" at bounding box center [537, 332] width 150 height 23
click at [457, 329] on input "Tony Alvarado (me)" at bounding box center [452, 330] width 9 height 9
select select "3ceeba8c-a19a-4597-a609-6fba7c9a515a"
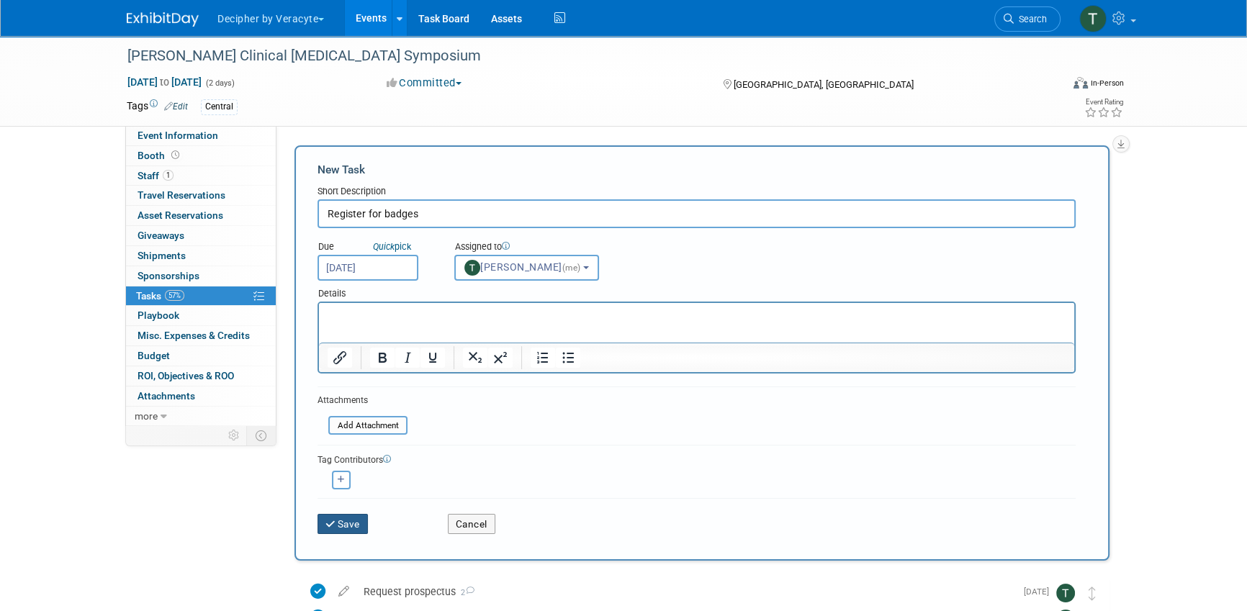
click at [354, 526] on button "Save" at bounding box center [343, 524] width 50 height 20
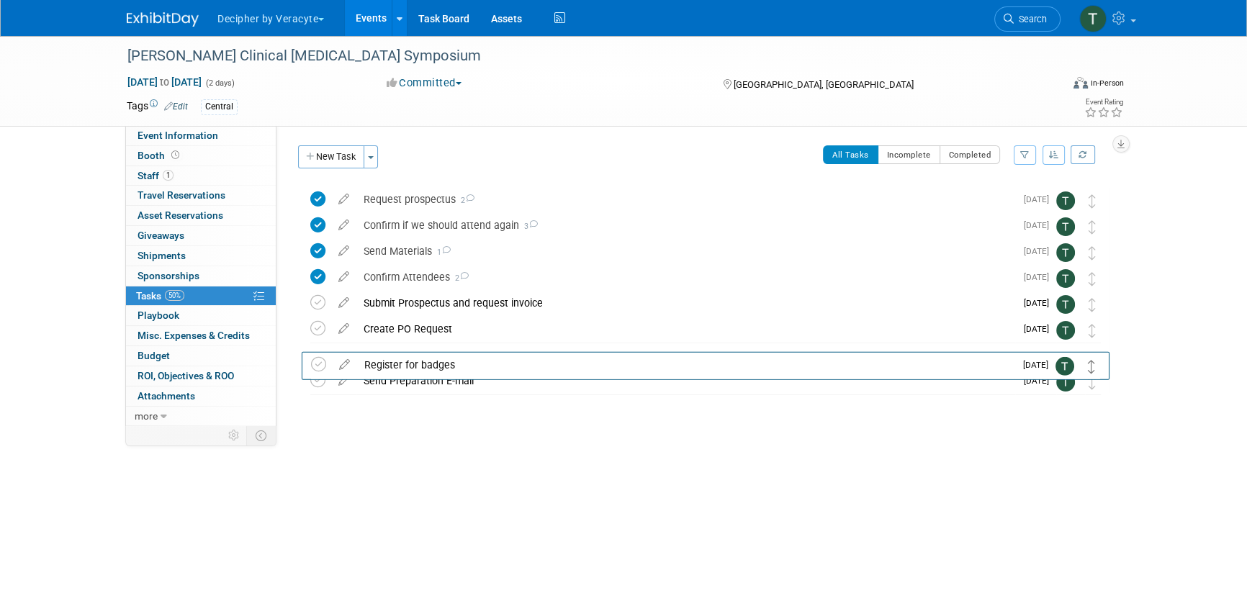
drag, startPoint x: 1089, startPoint y: 198, endPoint x: 1089, endPoint y: 363, distance: 164.9
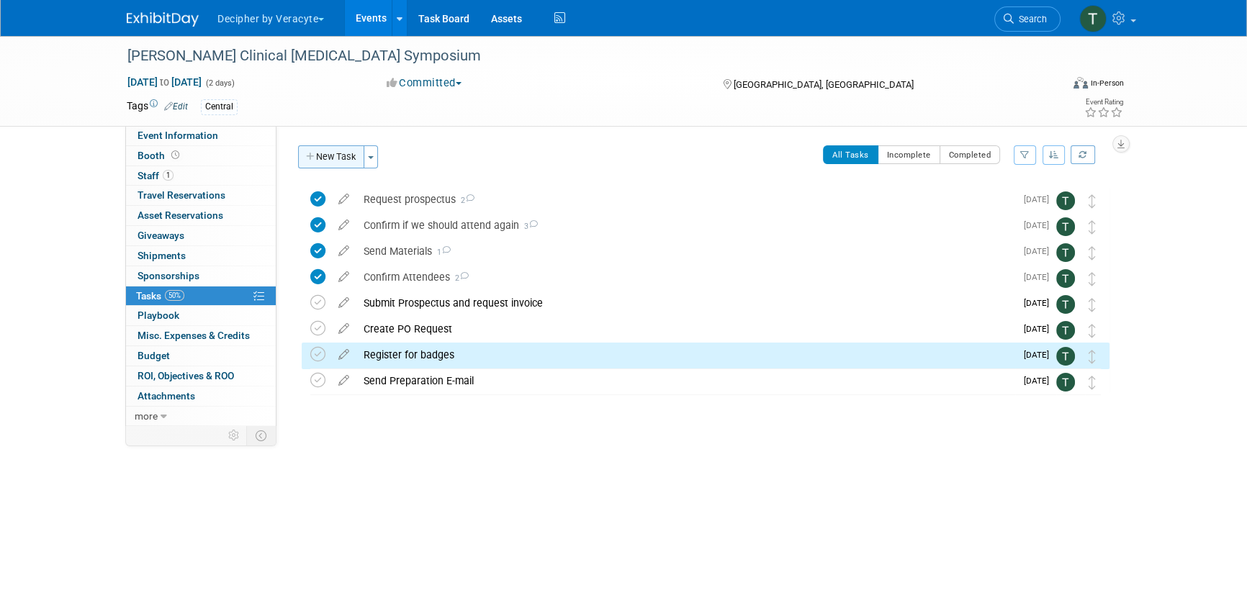
click at [312, 159] on icon "button" at bounding box center [311, 157] width 10 height 9
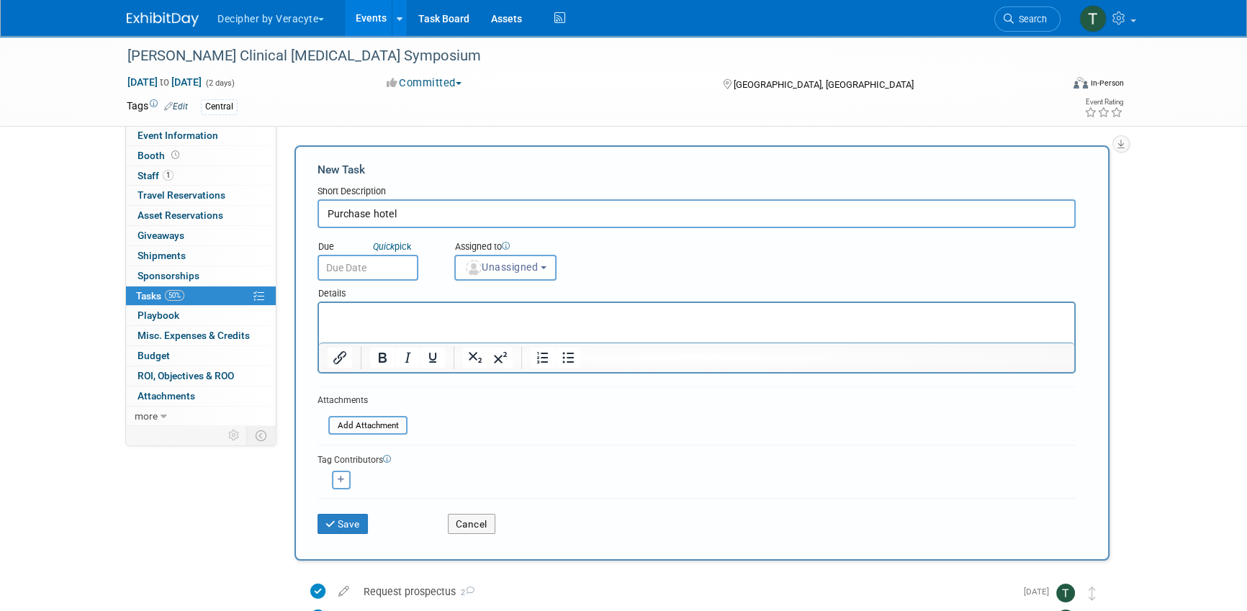
type input "Purchase hotel"
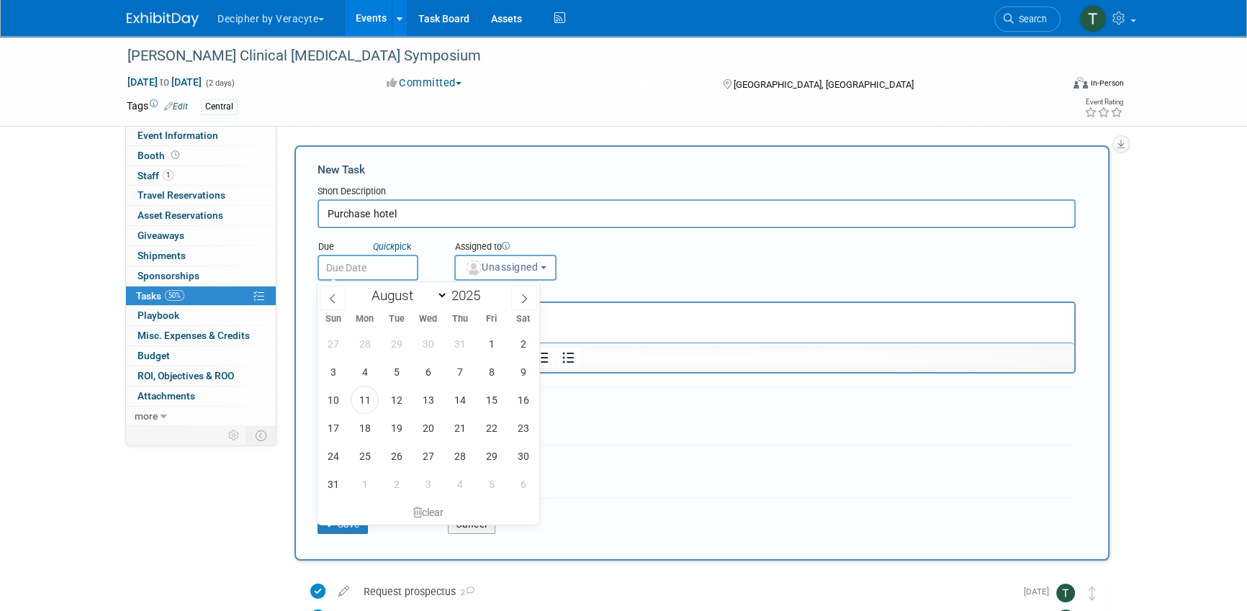
click at [392, 260] on input "text" at bounding box center [368, 268] width 101 height 26
click at [403, 426] on span "19" at bounding box center [396, 428] width 28 height 28
type input "Aug 19, 2025"
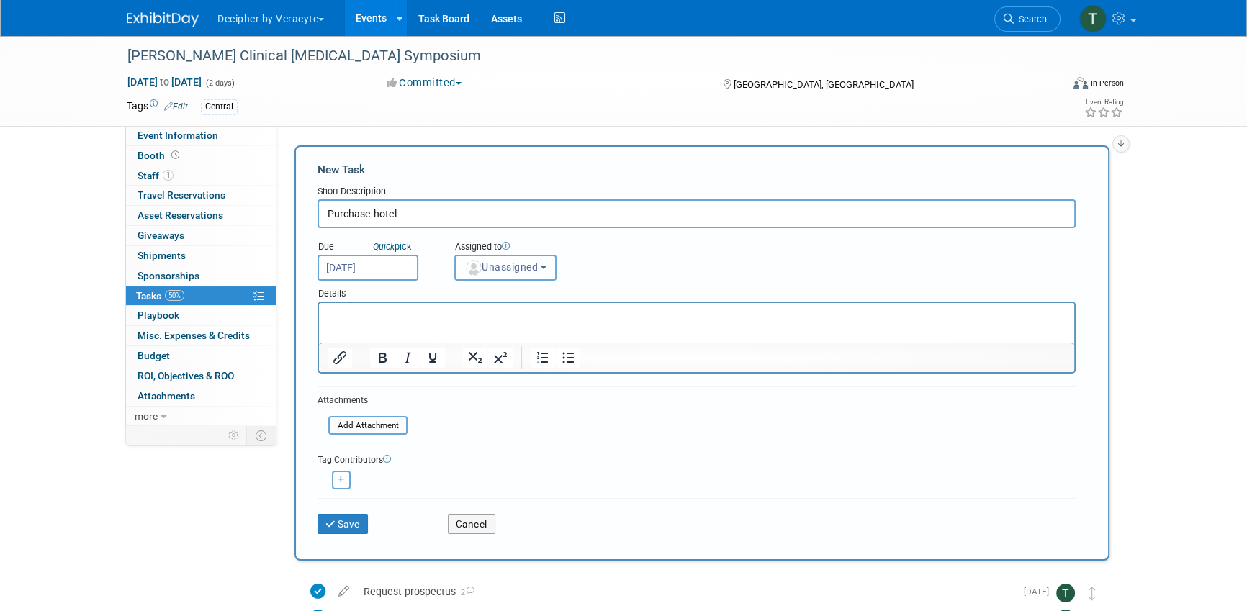
click at [532, 271] on span "Unassigned" at bounding box center [500, 267] width 73 height 12
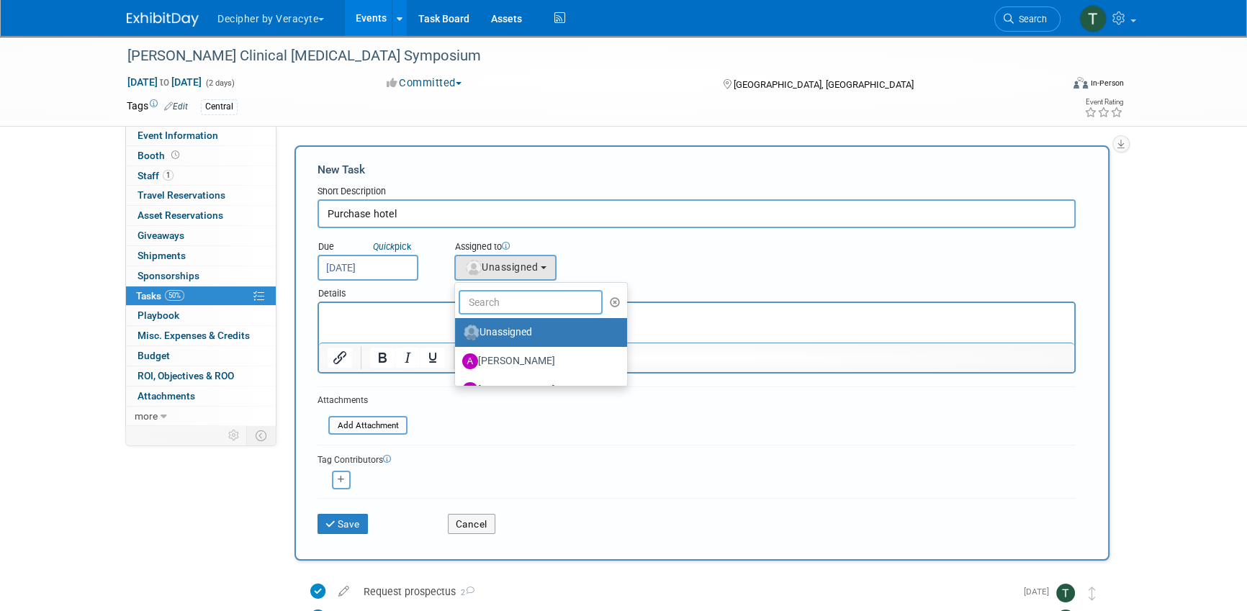
click at [532, 297] on input "text" at bounding box center [531, 302] width 144 height 24
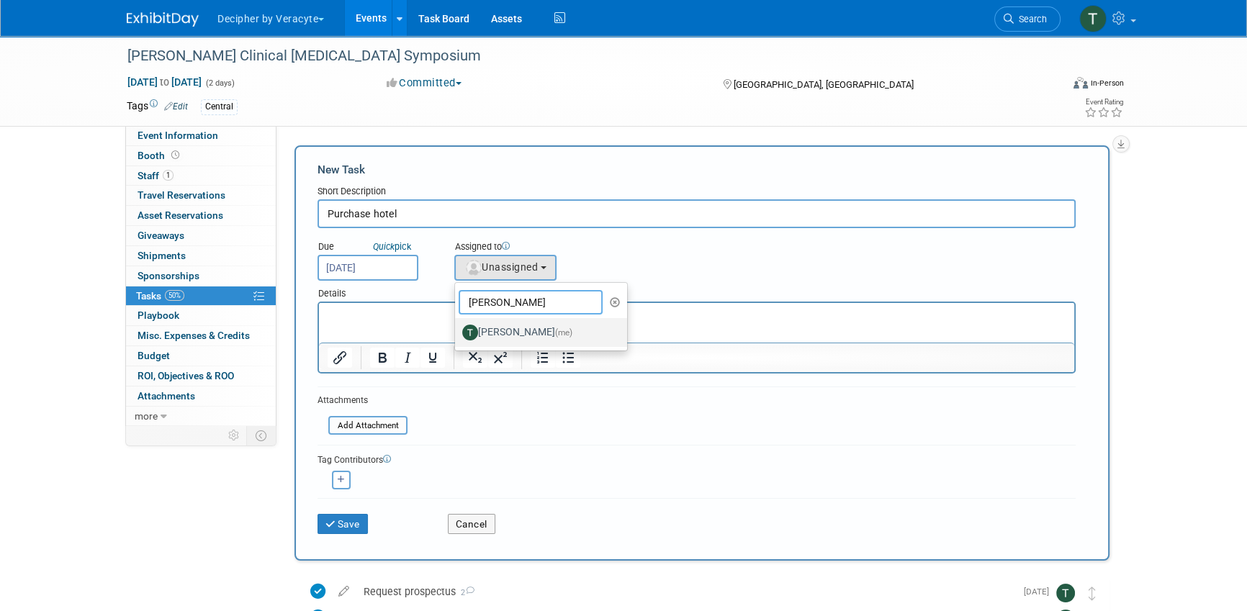
type input "tony"
click at [493, 335] on label "Tony Alvarado (me)" at bounding box center [537, 332] width 150 height 23
click at [457, 335] on input "Tony Alvarado (me)" at bounding box center [452, 330] width 9 height 9
select select "3ceeba8c-a19a-4597-a609-6fba7c9a515a"
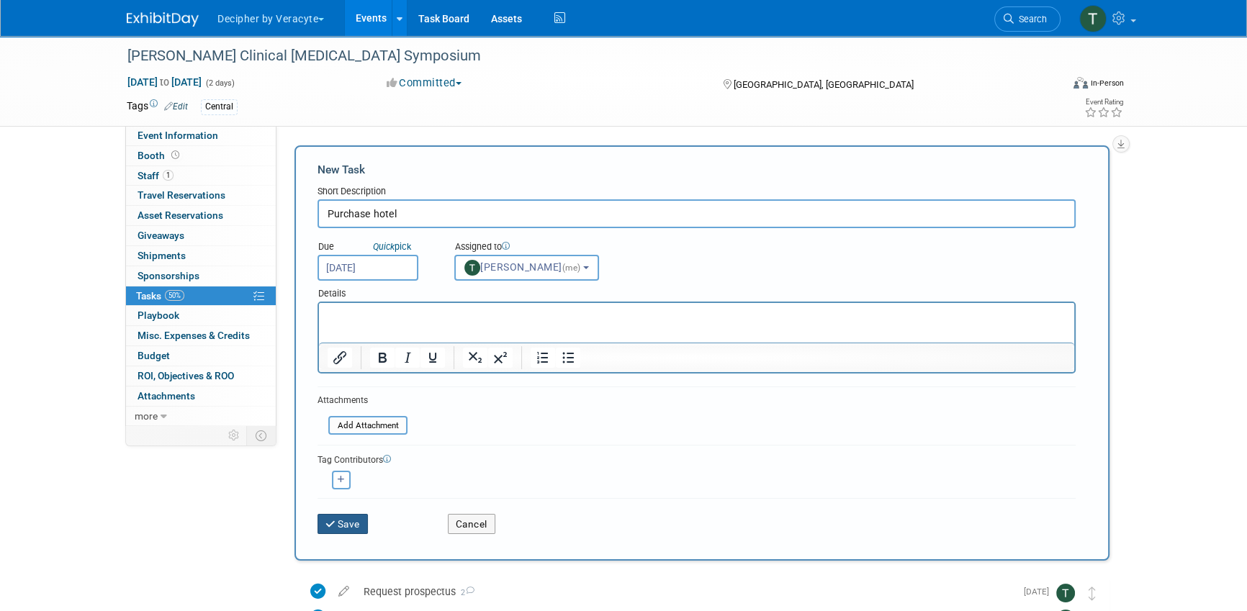
click at [358, 526] on button "Save" at bounding box center [343, 524] width 50 height 20
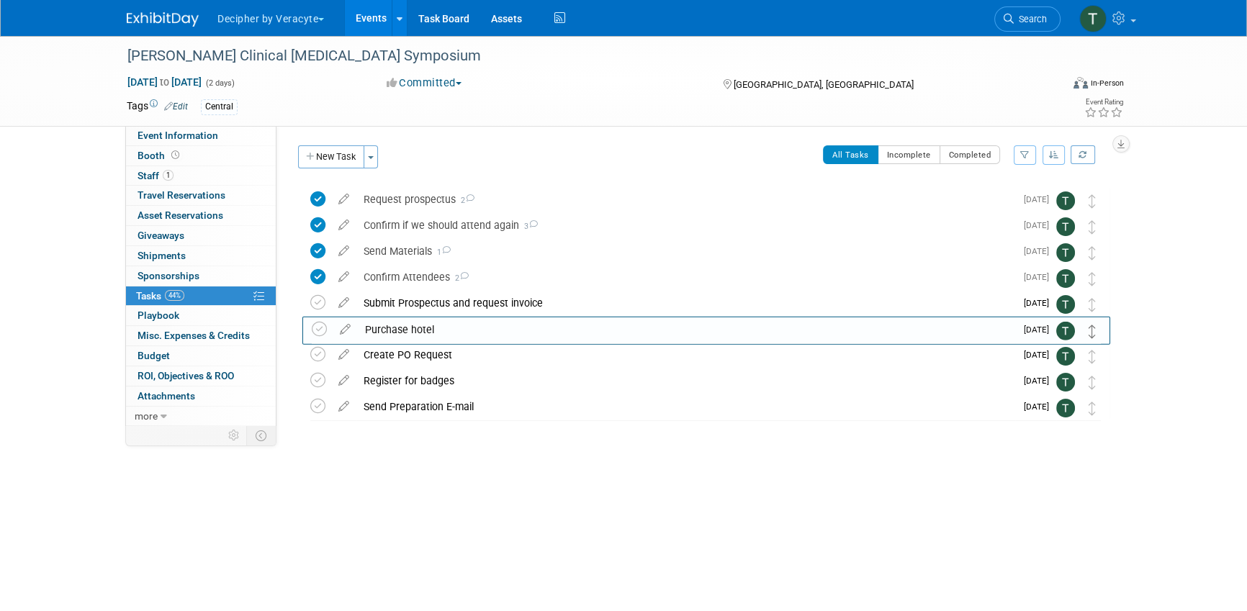
drag, startPoint x: 1092, startPoint y: 198, endPoint x: 1094, endPoint y: 325, distance: 127.5
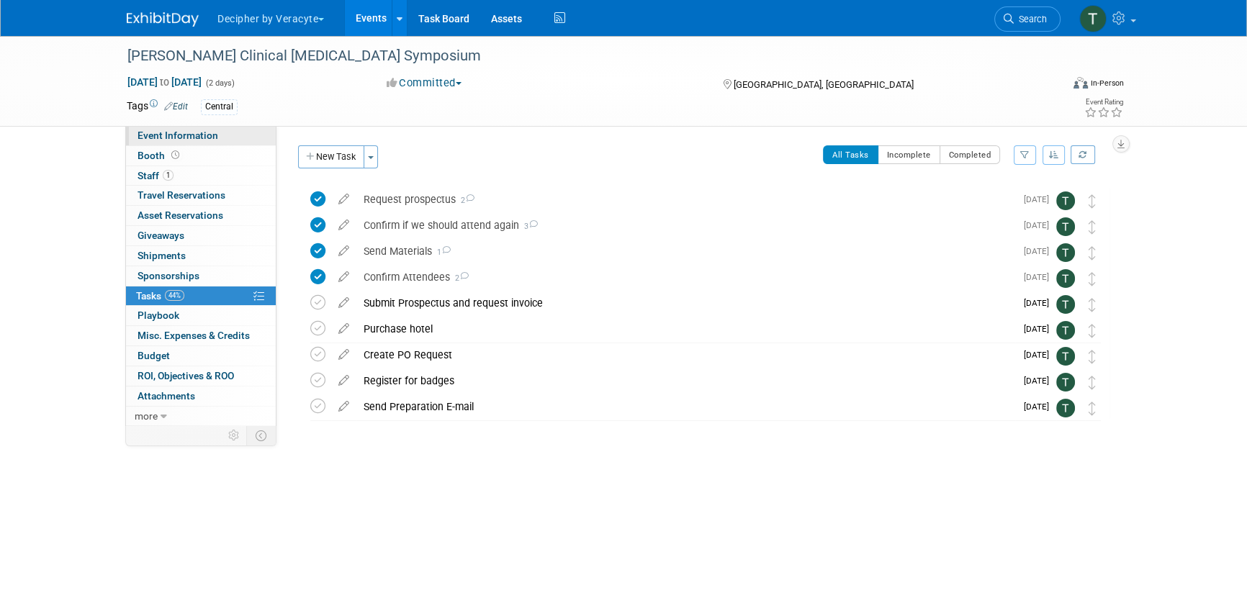
click at [238, 133] on link "Event Information" at bounding box center [201, 135] width 150 height 19
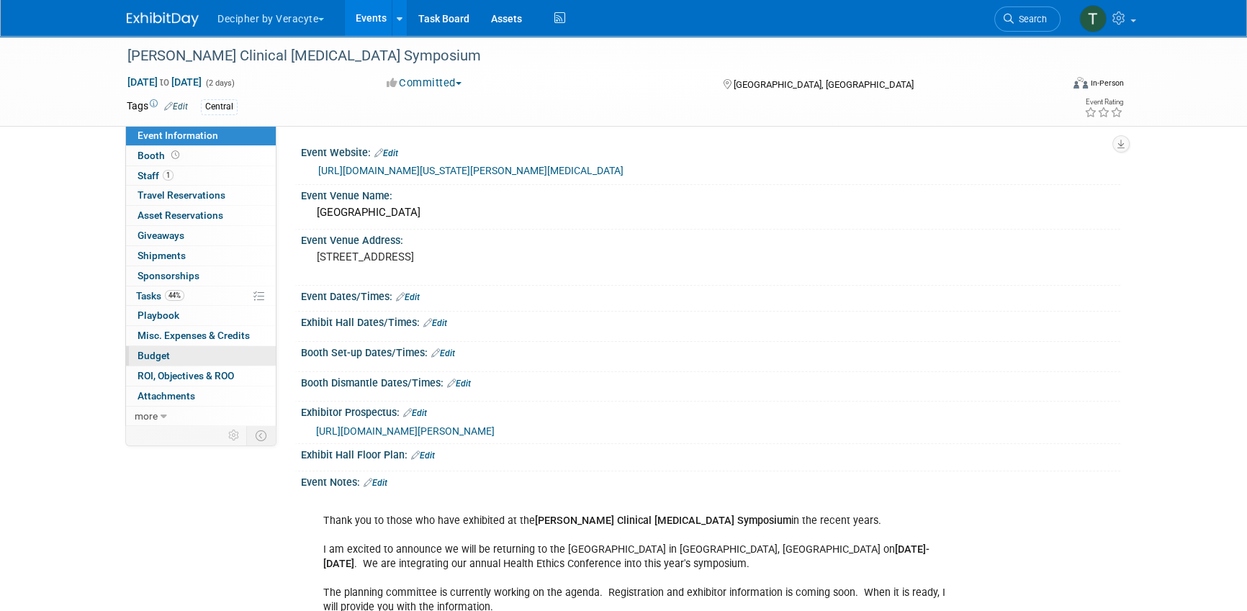
click at [194, 353] on link "Budget" at bounding box center [201, 355] width 150 height 19
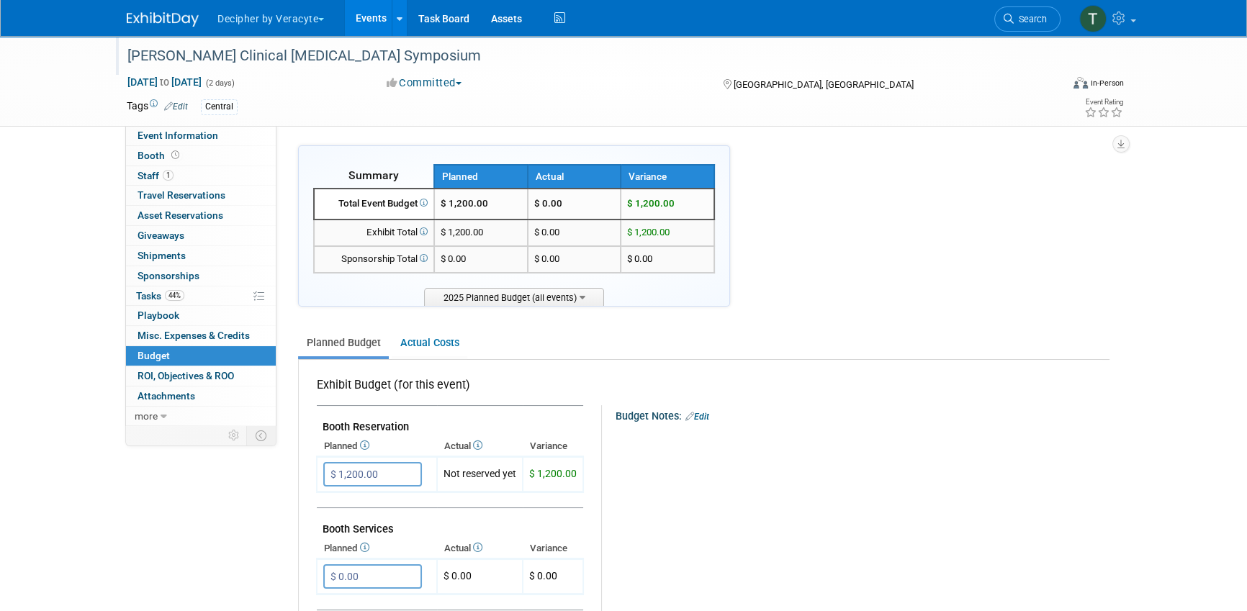
click at [283, 59] on div "[PERSON_NAME] Clinical [MEDICAL_DATA] Symposium" at bounding box center [580, 56] width 917 height 26
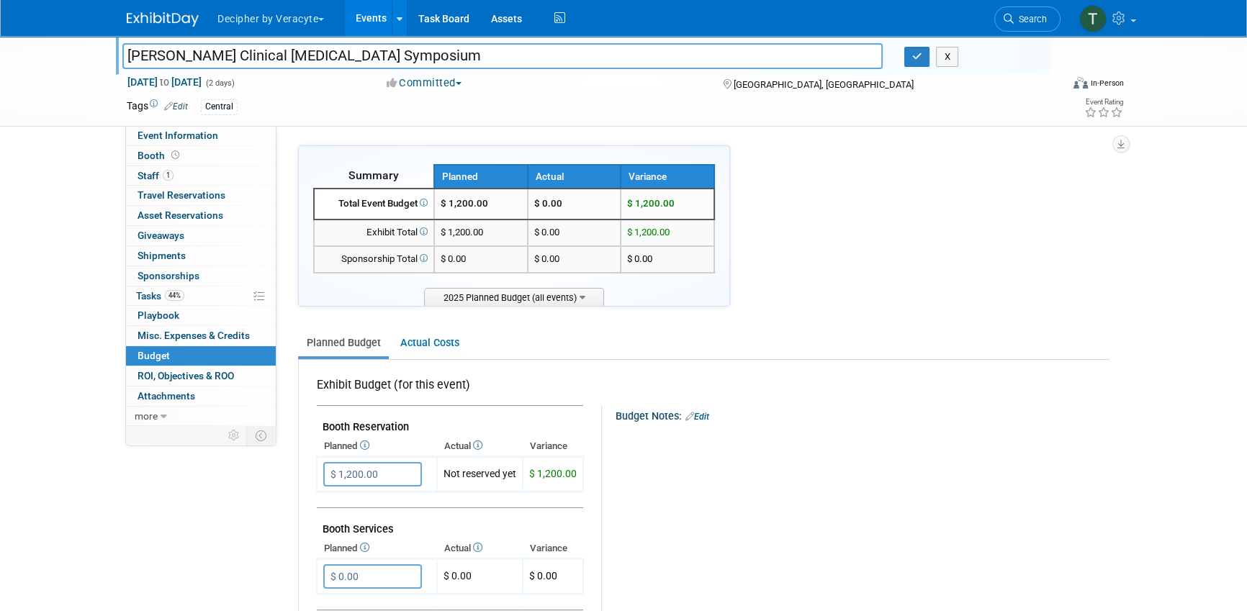
click at [283, 59] on input "[PERSON_NAME] Clinical [MEDICAL_DATA] Symposium" at bounding box center [502, 55] width 760 height 25
click at [914, 55] on icon "button" at bounding box center [917, 56] width 10 height 9
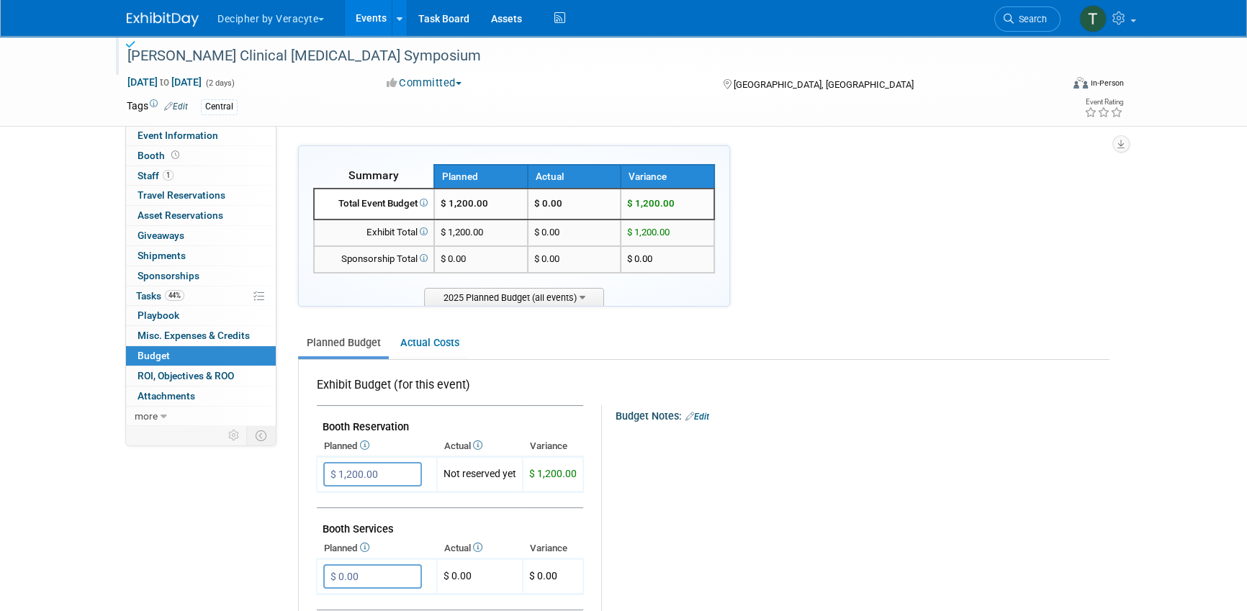
click at [373, 17] on link "Events" at bounding box center [371, 18] width 53 height 36
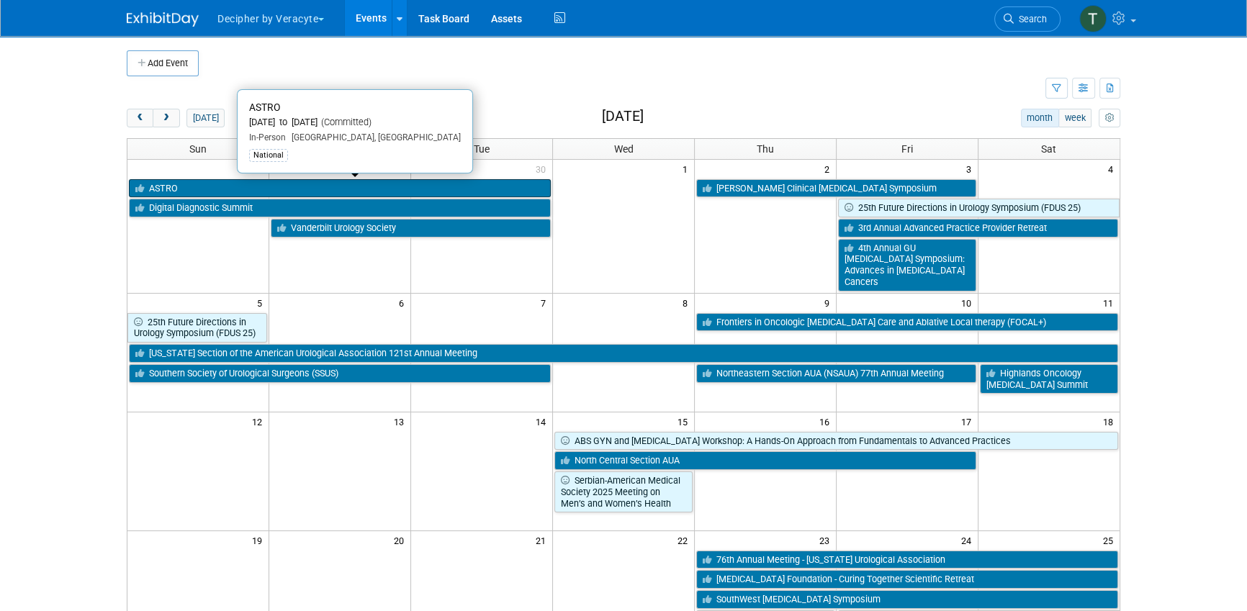
click at [200, 184] on link "ASTRO" at bounding box center [340, 188] width 422 height 19
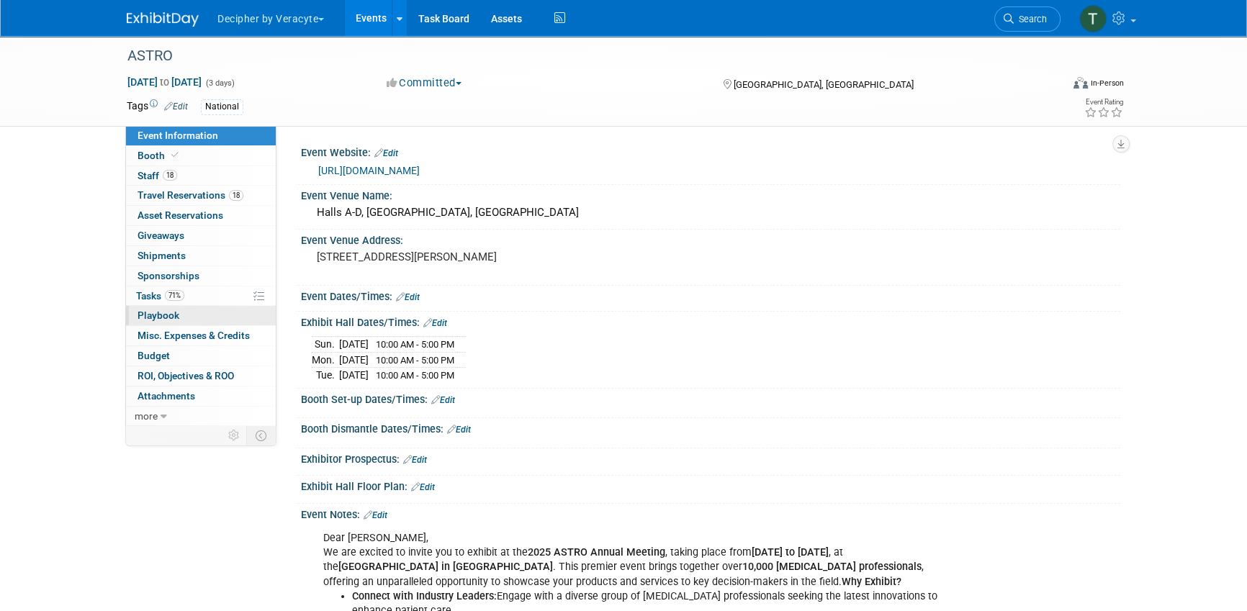
click at [202, 306] on link "0 Playbook 0" at bounding box center [201, 315] width 150 height 19
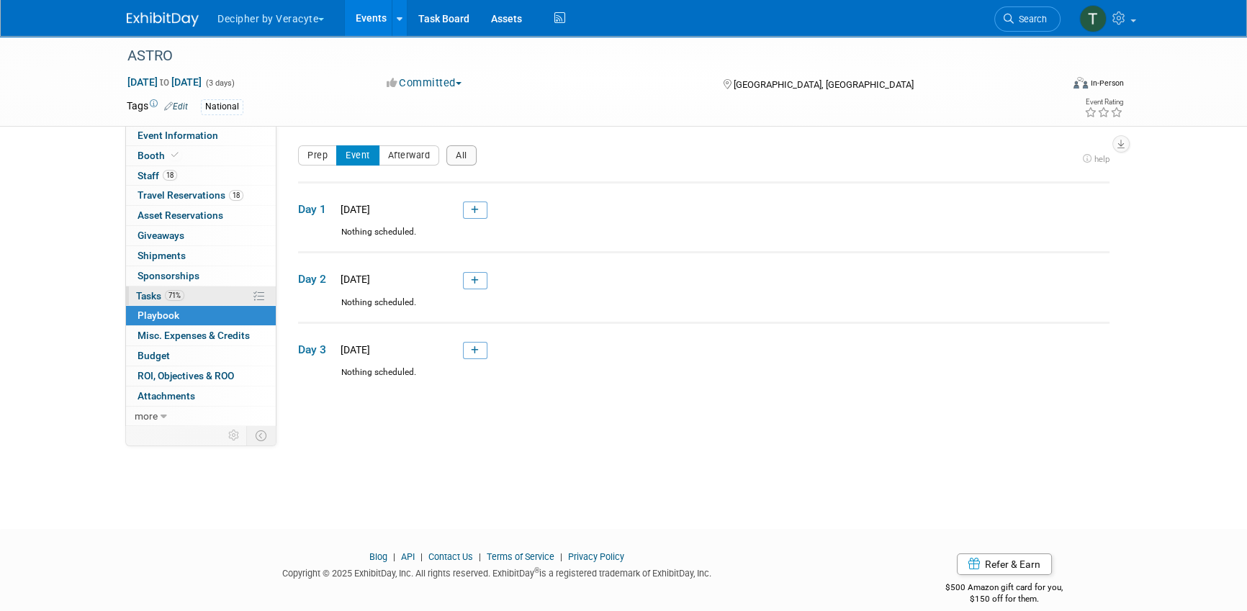
click at [202, 299] on link "71% Tasks 71%" at bounding box center [201, 296] width 150 height 19
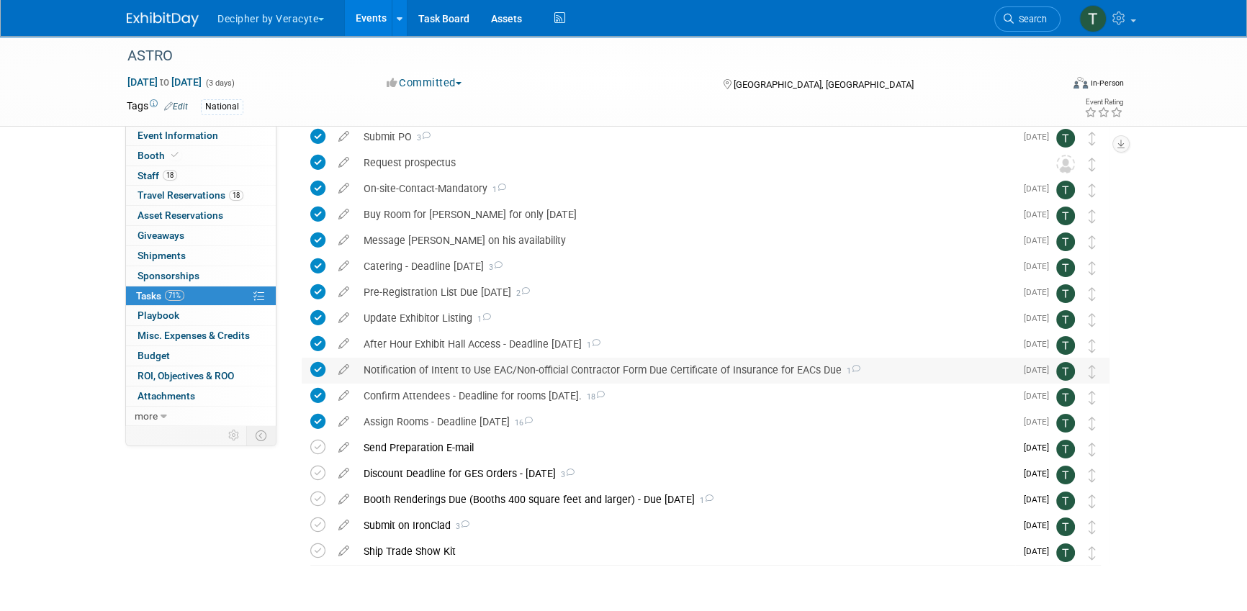
scroll to position [87, 0]
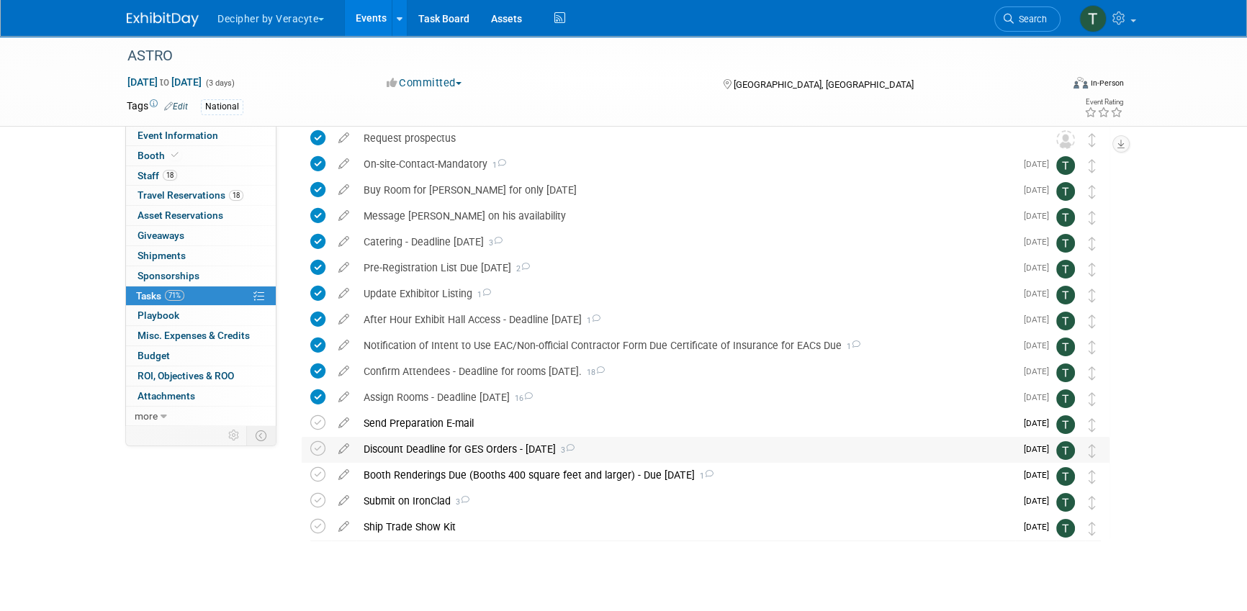
click at [408, 459] on div "Discount Deadline for GES Orders - [DATE] 3" at bounding box center [685, 449] width 659 height 24
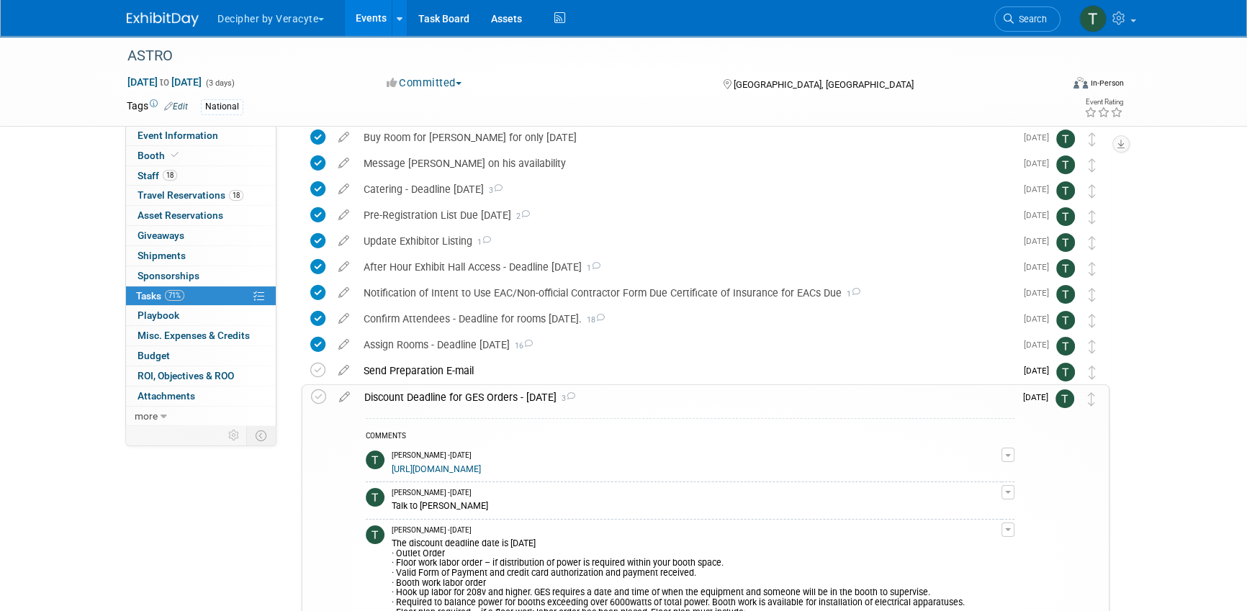
click at [423, 403] on div "Discount Deadline for GES Orders - [DATE] 3" at bounding box center [685, 397] width 657 height 24
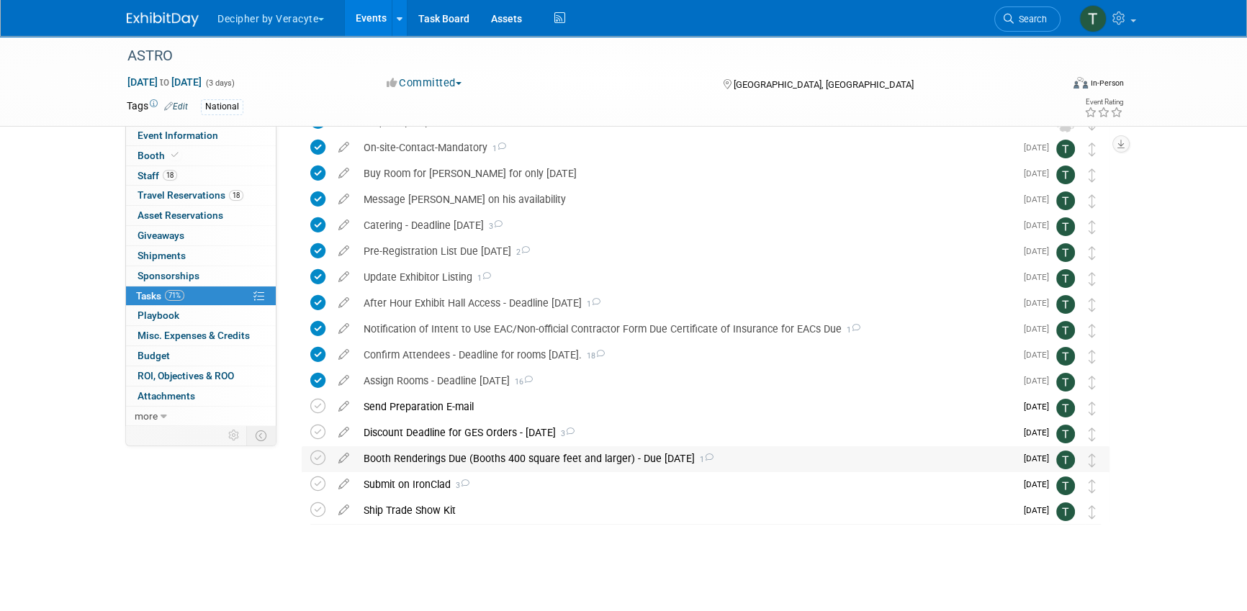
click at [429, 457] on div "Booth Renderings Due (Booths 400 square feet and larger) - Due August 25 1" at bounding box center [685, 458] width 659 height 24
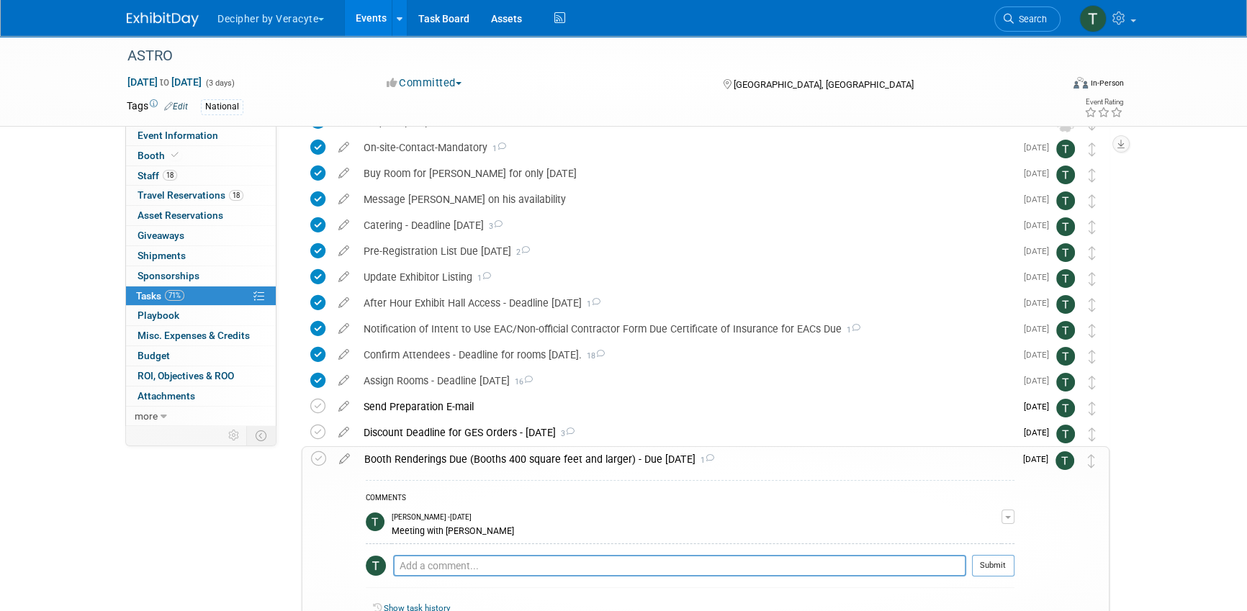
scroll to position [140, 0]
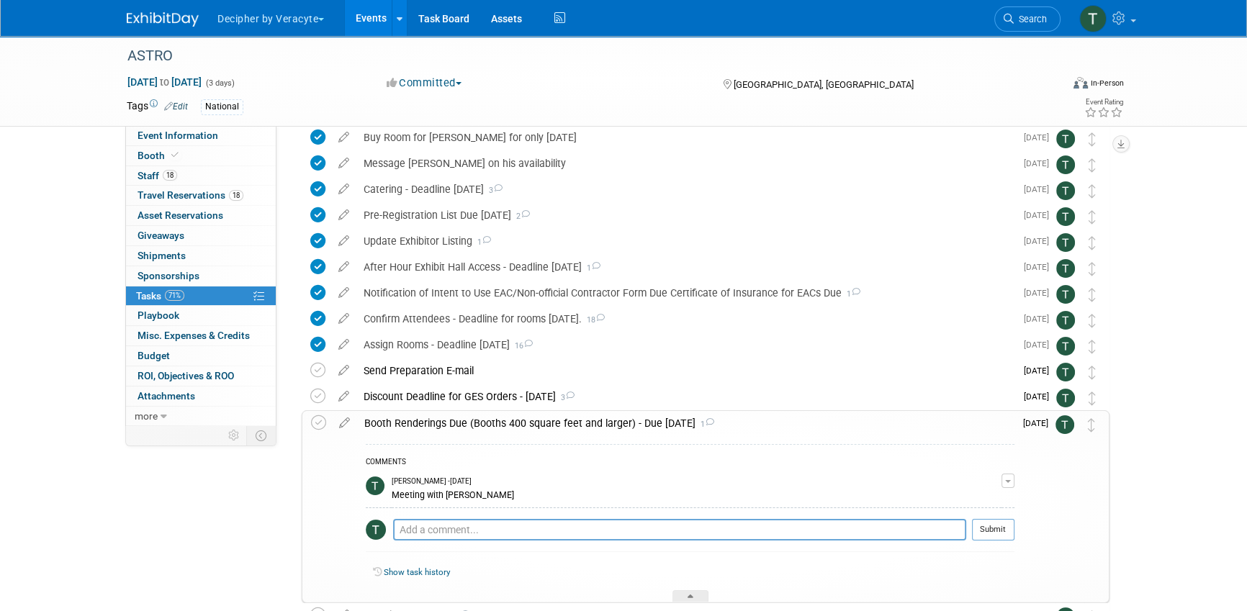
click at [429, 457] on div "COMMENTS" at bounding box center [690, 463] width 649 height 15
click at [429, 429] on div "Booth Renderings Due (Booths 400 square feet and larger) - Due August 25 1" at bounding box center [685, 423] width 657 height 24
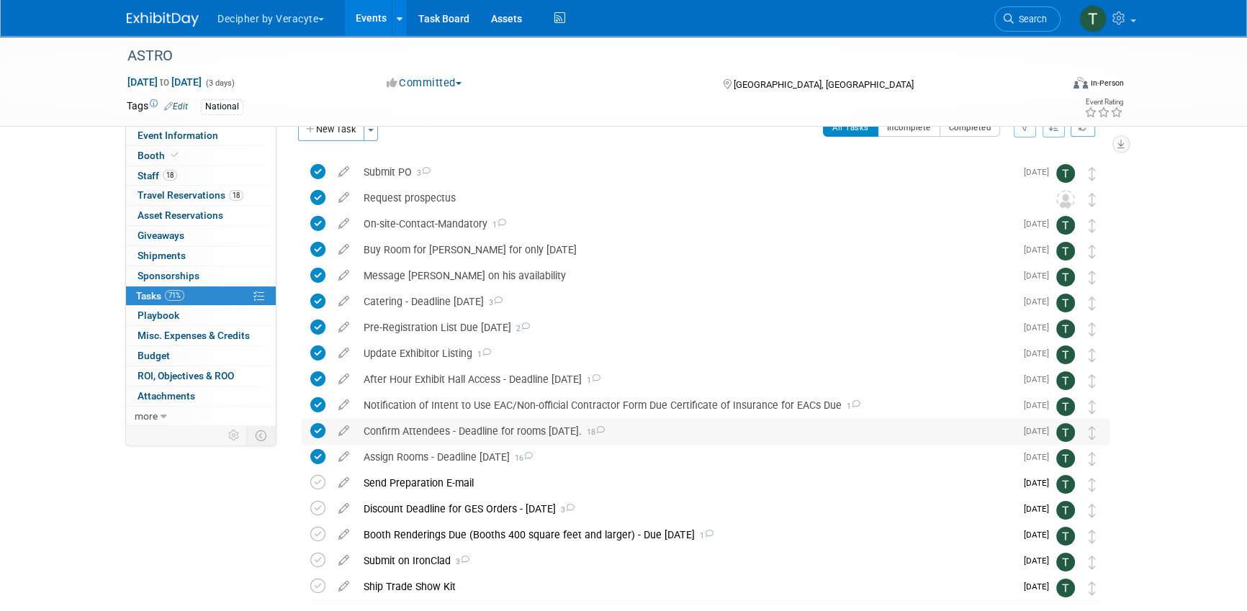
scroll to position [30, 0]
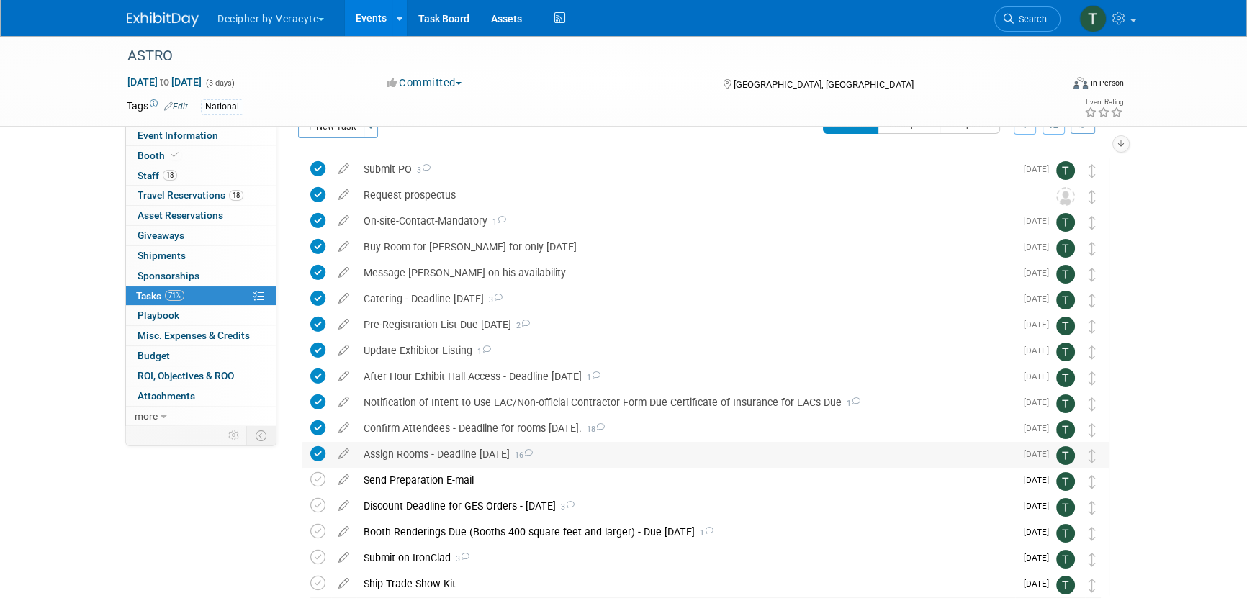
click at [449, 451] on div "Assign Rooms - Deadline August 8th 16" at bounding box center [685, 454] width 659 height 24
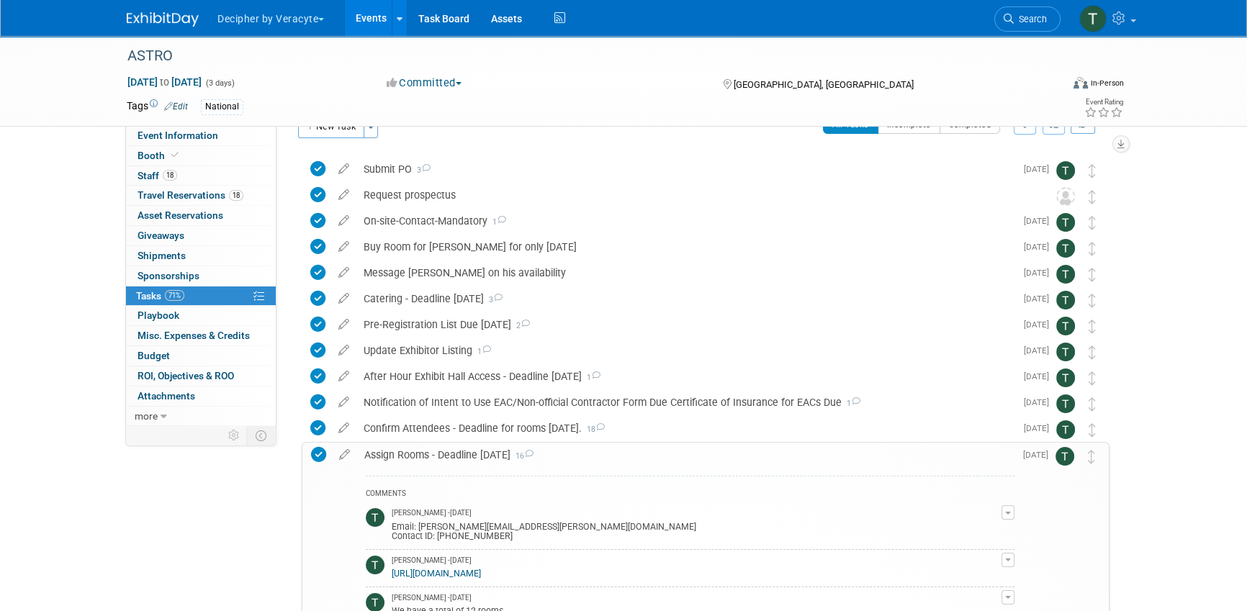
click at [449, 451] on div "Assign Rooms - Deadline August 8th 16" at bounding box center [685, 455] width 657 height 24
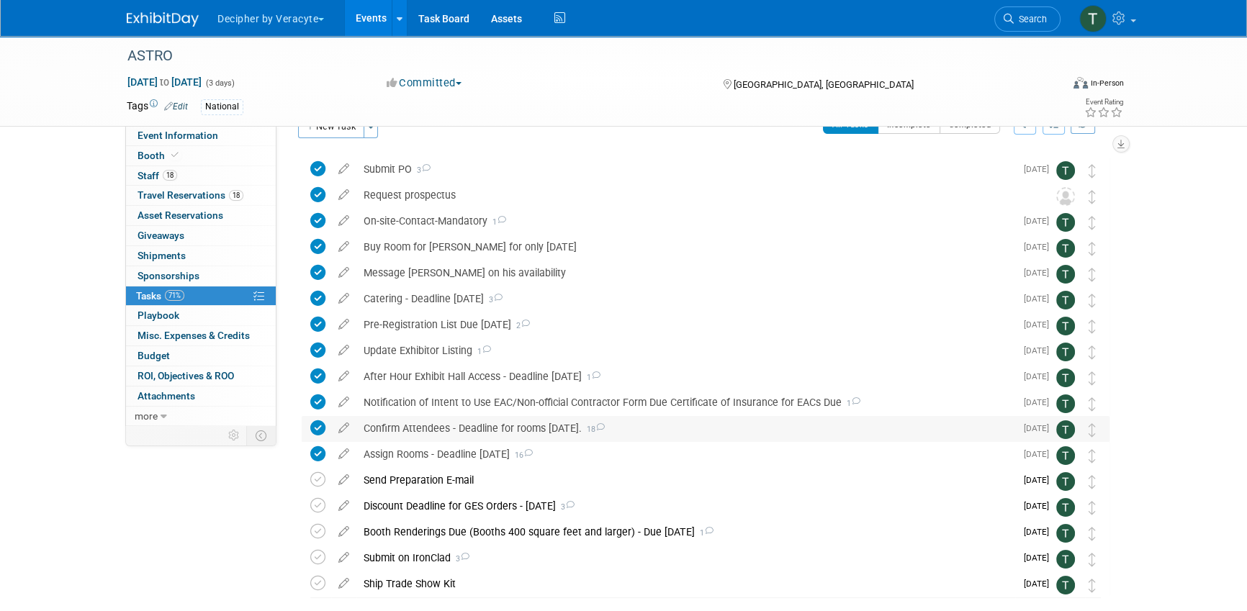
click at [449, 428] on div "Confirm Attendees - Deadline for rooms August 8th. 18" at bounding box center [685, 428] width 659 height 24
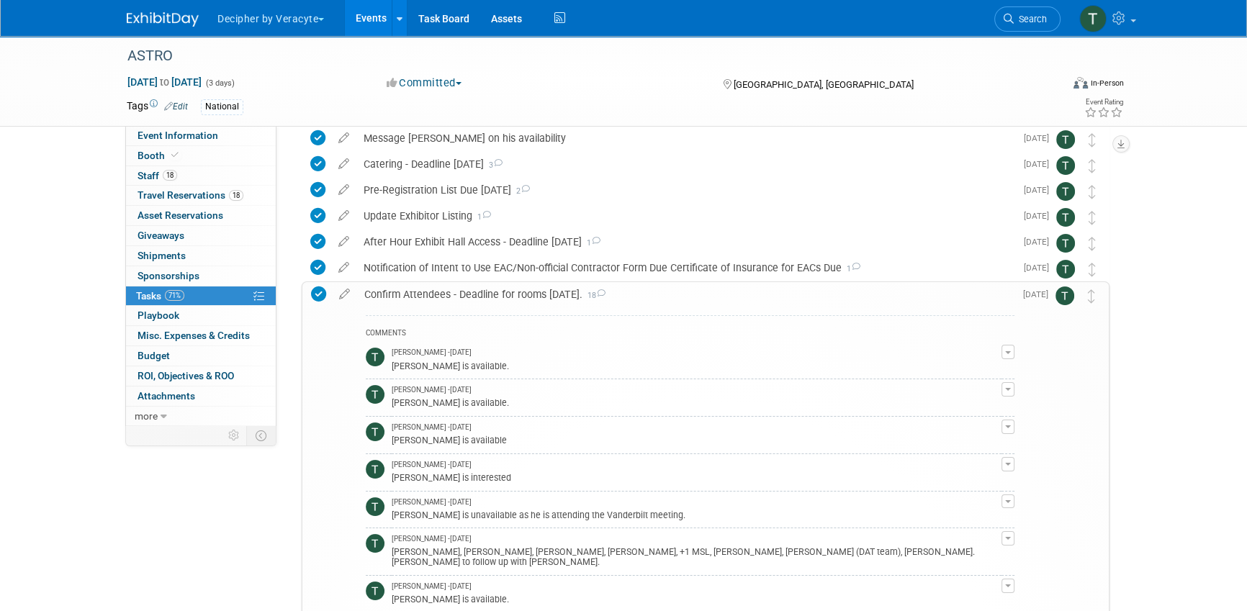
scroll to position [162, 0]
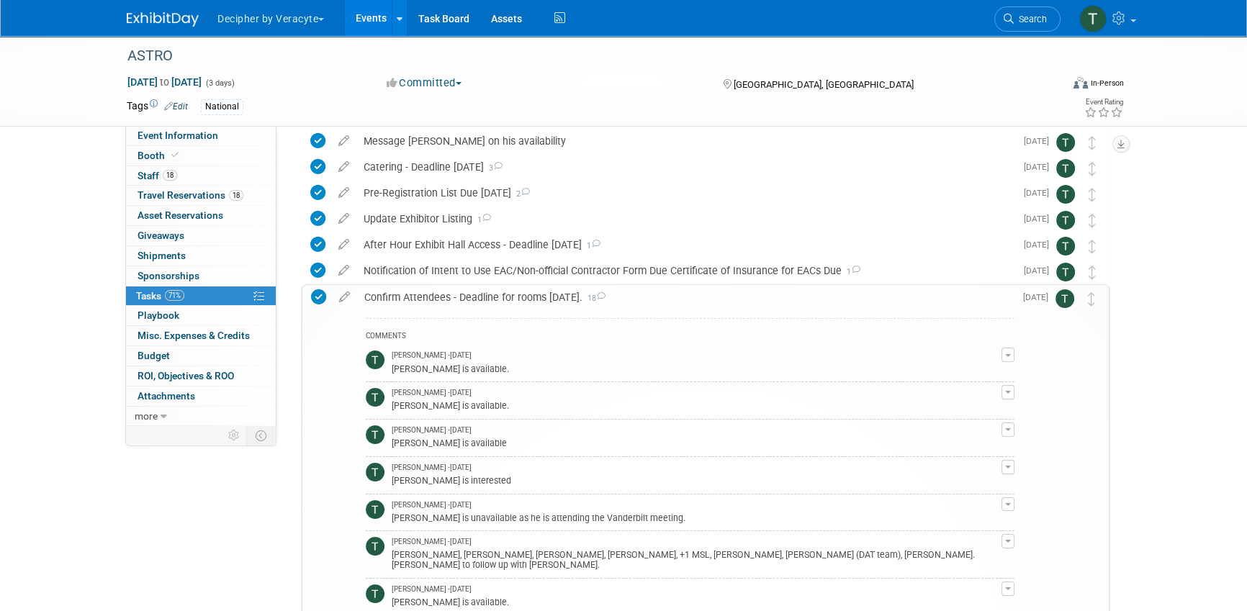
click at [443, 300] on div "Confirm Attendees - Deadline for rooms August 8th. 18" at bounding box center [685, 297] width 657 height 24
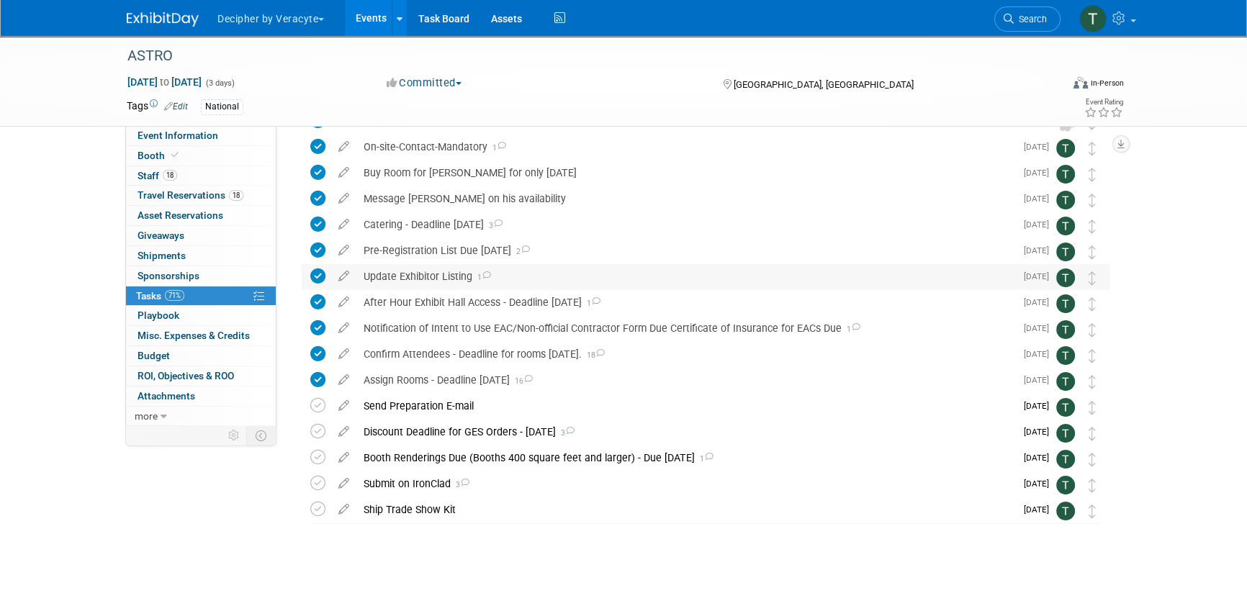
scroll to position [104, 0]
click at [449, 326] on div "Notification of Intent to Use EAC/Non-official Contractor Form Due Certificate …" at bounding box center [685, 329] width 659 height 24
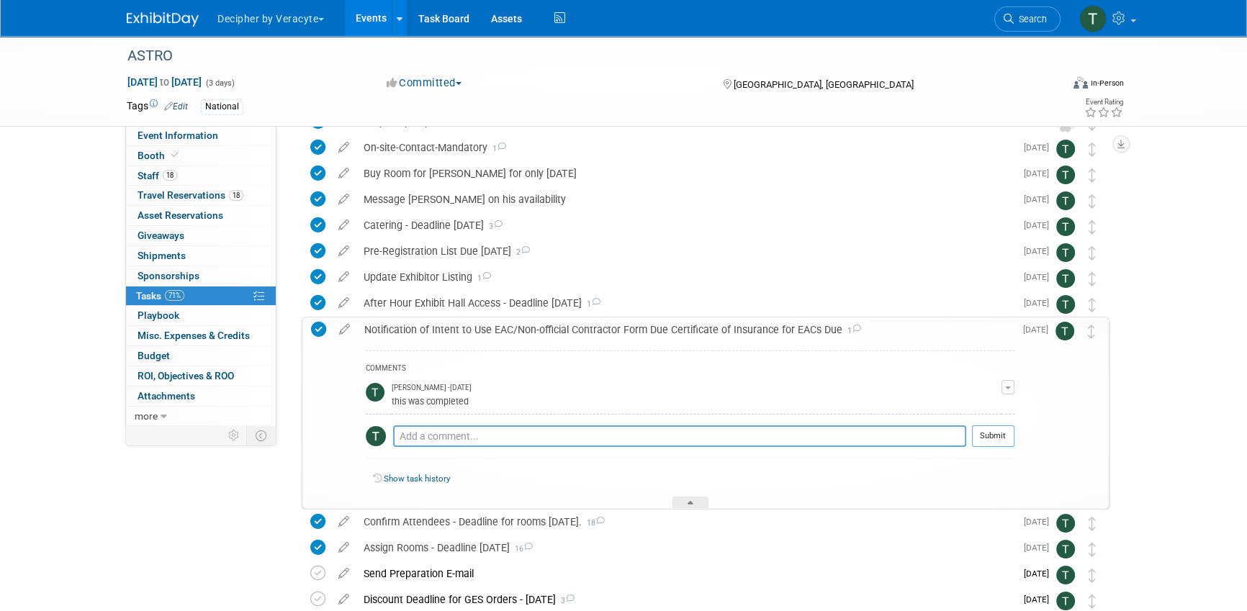
scroll to position [162, 0]
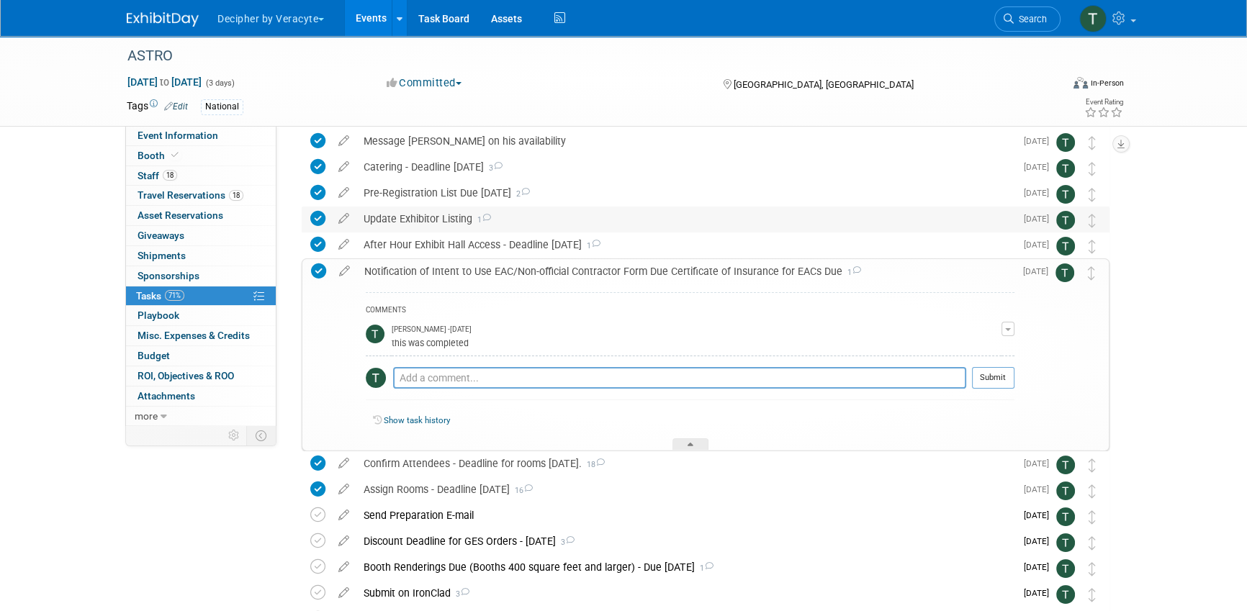
click at [432, 208] on div "Update Exhibitor Listing 1" at bounding box center [685, 219] width 659 height 24
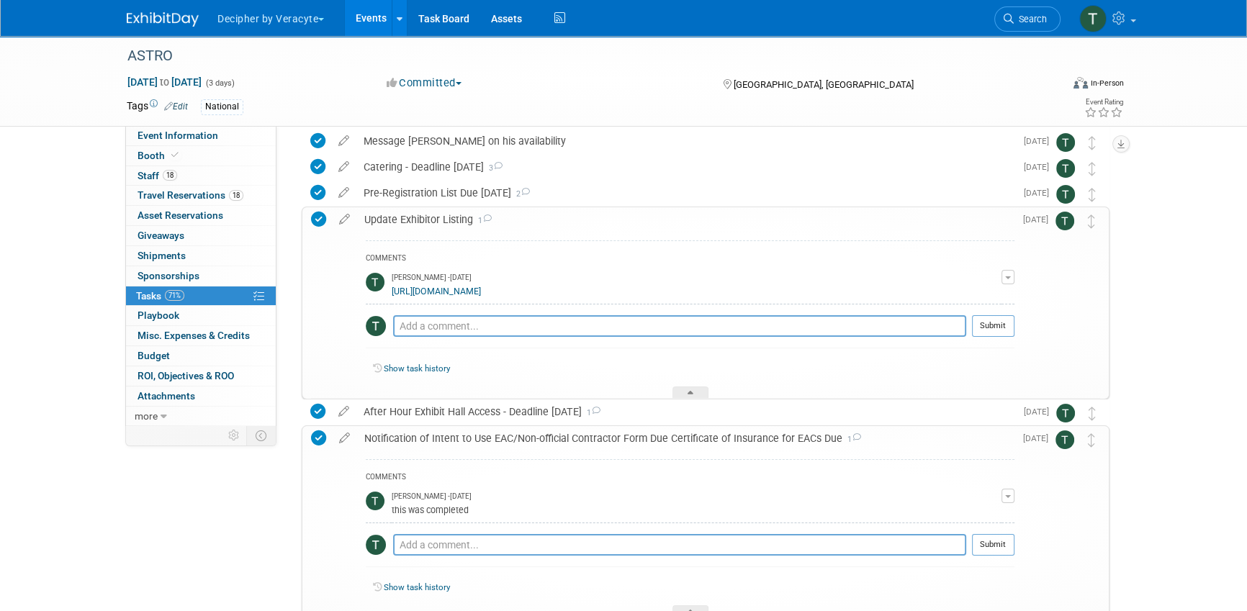
click at [451, 287] on link "https://astro25.myexpoonline.com/dashboard" at bounding box center [436, 292] width 89 height 10
click at [184, 172] on link "18 Staff 18" at bounding box center [201, 175] width 150 height 19
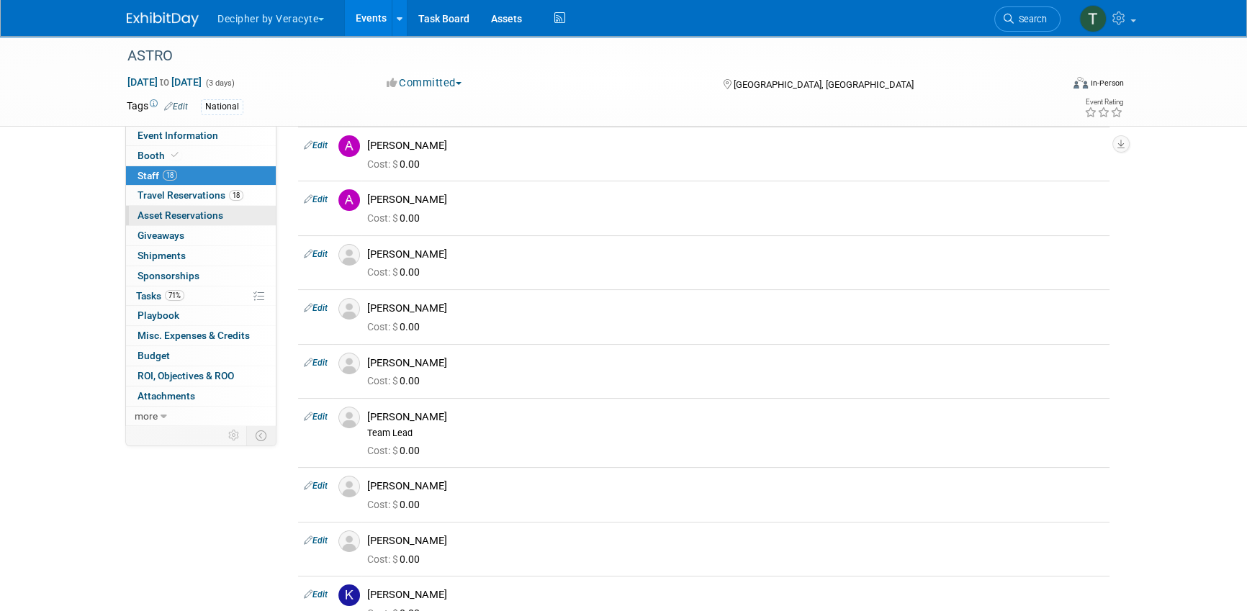
scroll to position [0, 0]
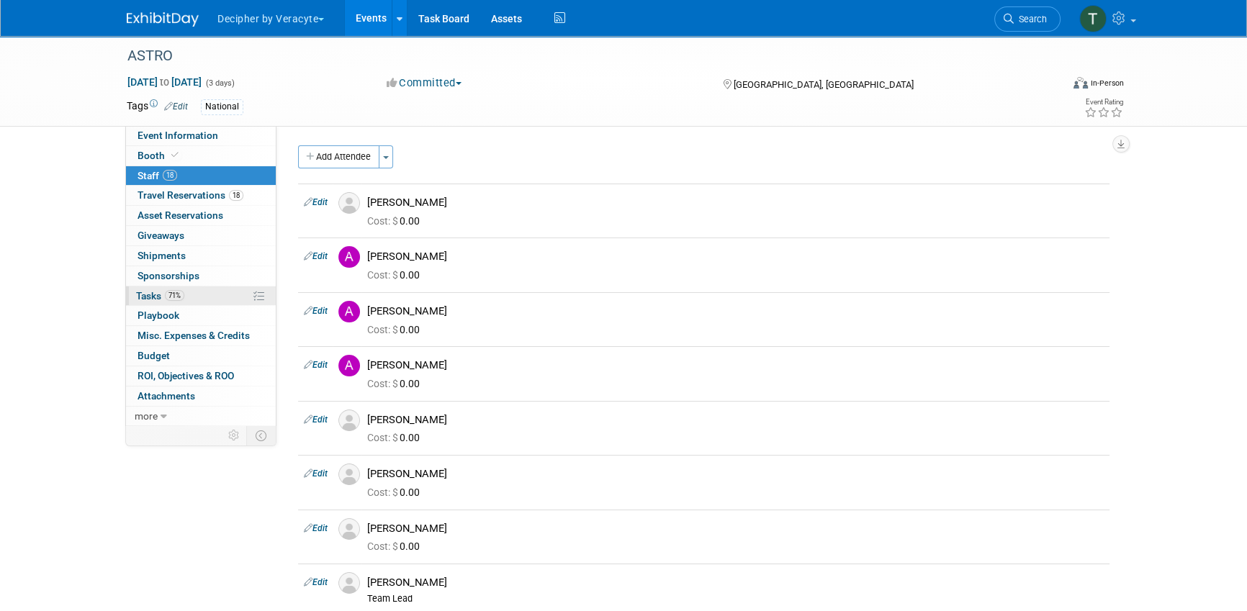
click at [189, 300] on link "71% Tasks 71%" at bounding box center [201, 296] width 150 height 19
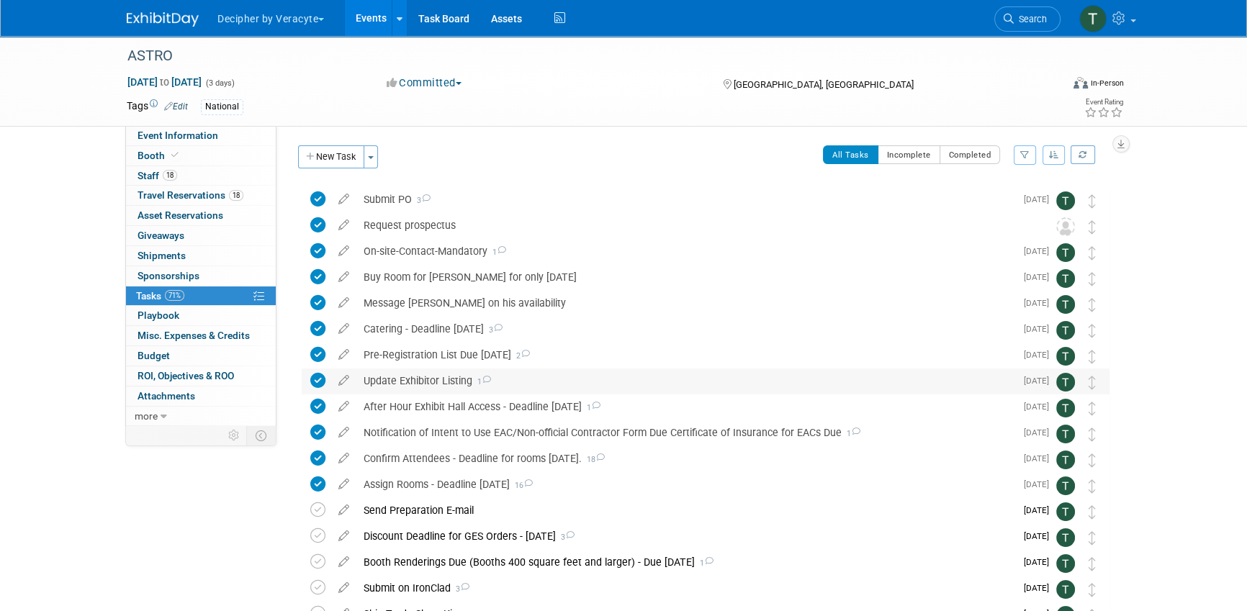
scroll to position [104, 0]
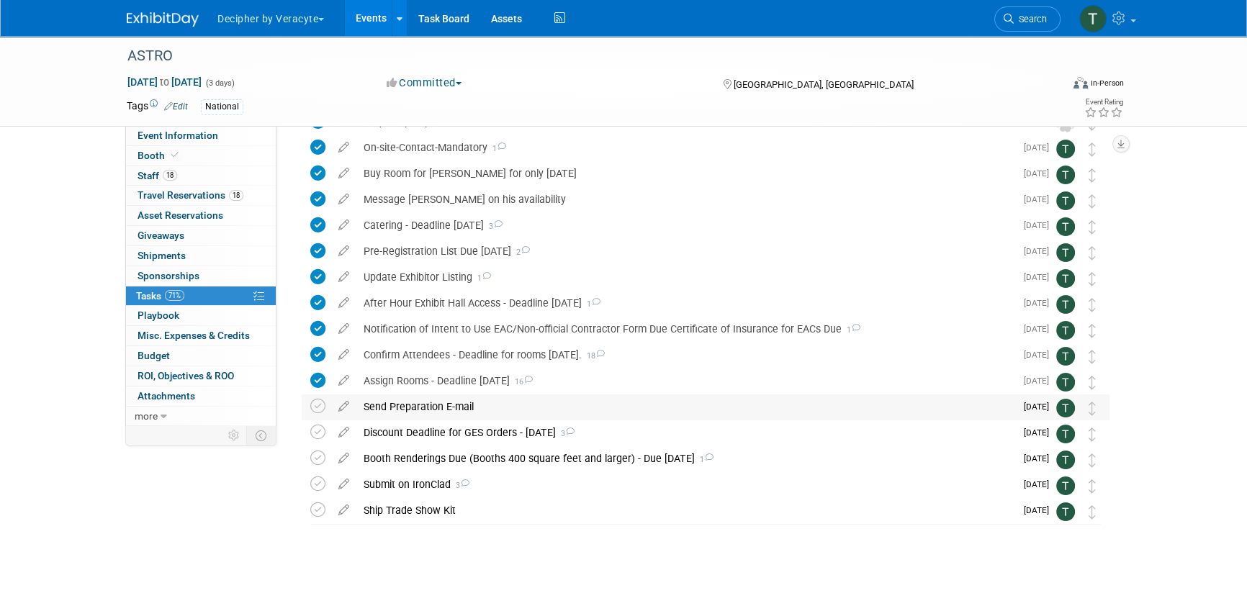
click at [467, 404] on div "Send Preparation E-mail" at bounding box center [685, 407] width 659 height 24
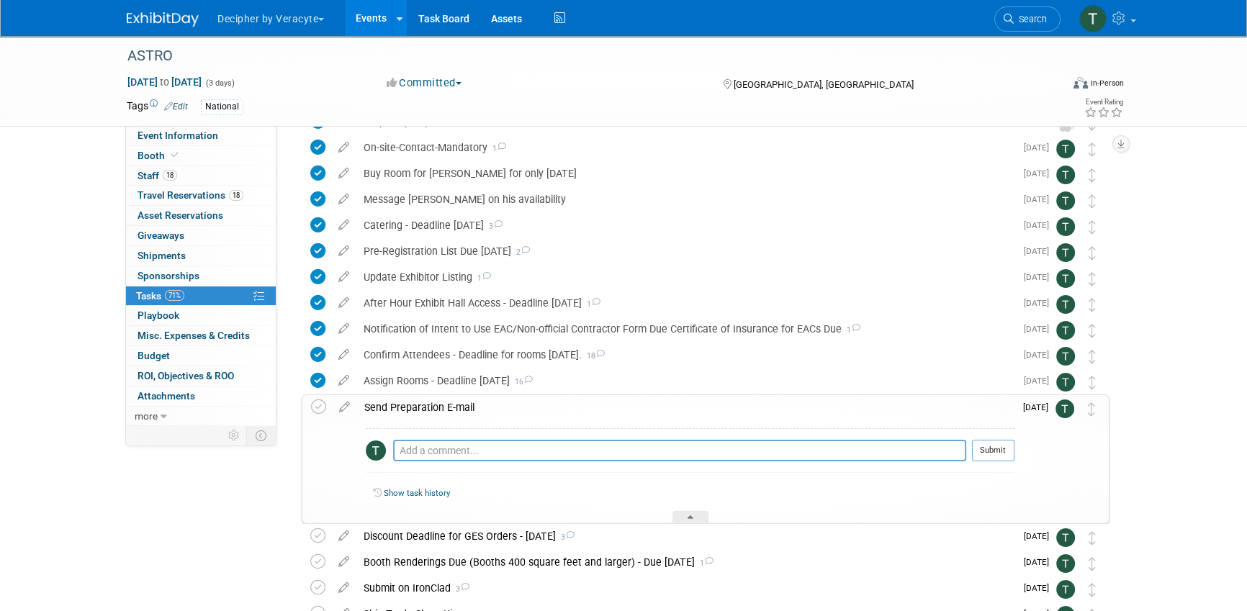
click at [467, 405] on div "Send Preparation E-mail" at bounding box center [685, 407] width 657 height 24
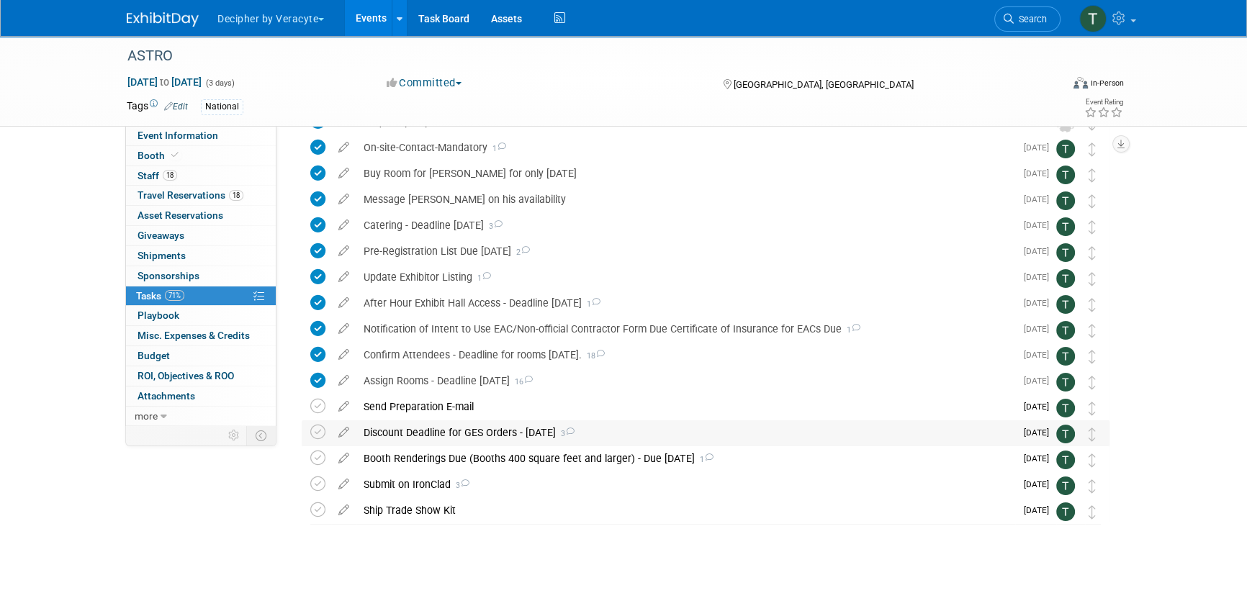
click at [467, 427] on div "Discount Deadline for GES Orders - August 27 3" at bounding box center [685, 432] width 659 height 24
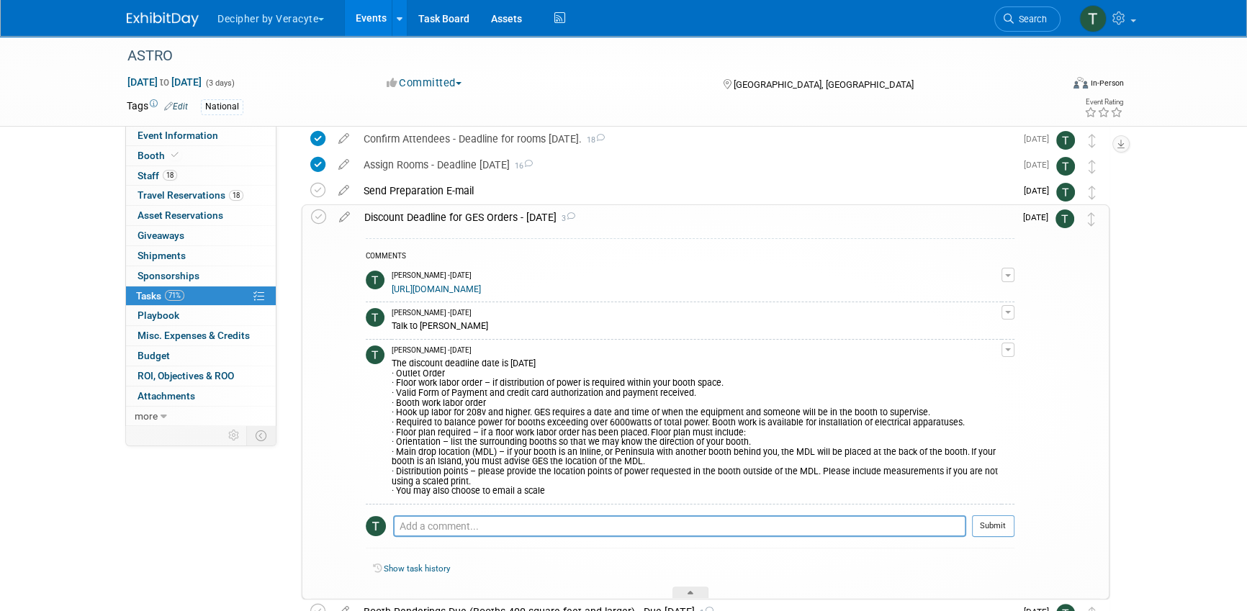
scroll to position [321, 0]
click at [512, 517] on textarea at bounding box center [679, 525] width 573 height 22
paste textarea "Confirmation - Order #10832801-KCYWZWF9"
type textarea "Confirmation - Order #10832801-KCYWZWF9"
click at [984, 527] on button "Submit" at bounding box center [993, 525] width 42 height 22
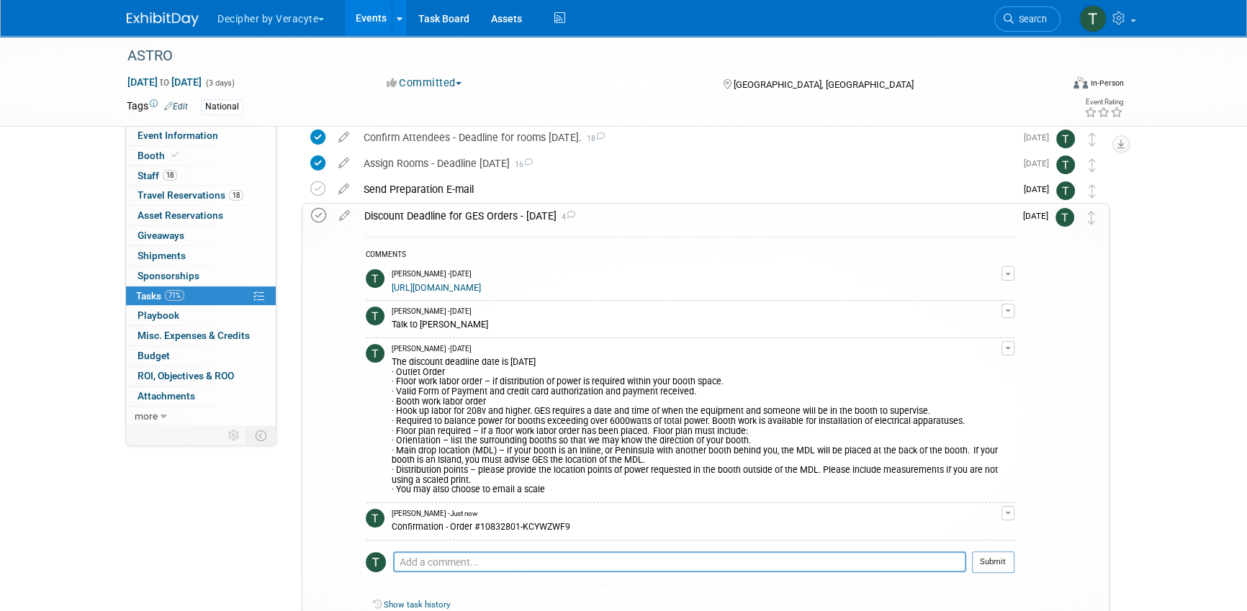
click at [315, 212] on icon at bounding box center [318, 215] width 15 height 15
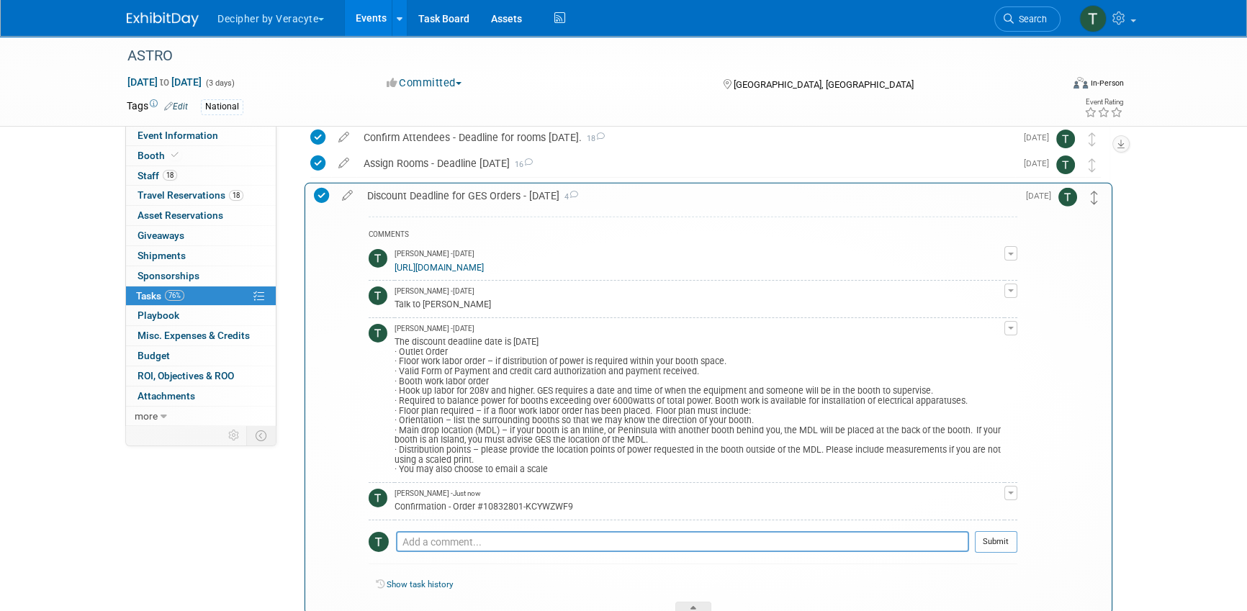
drag, startPoint x: 1092, startPoint y: 218, endPoint x: 1095, endPoint y: 197, distance: 21.1
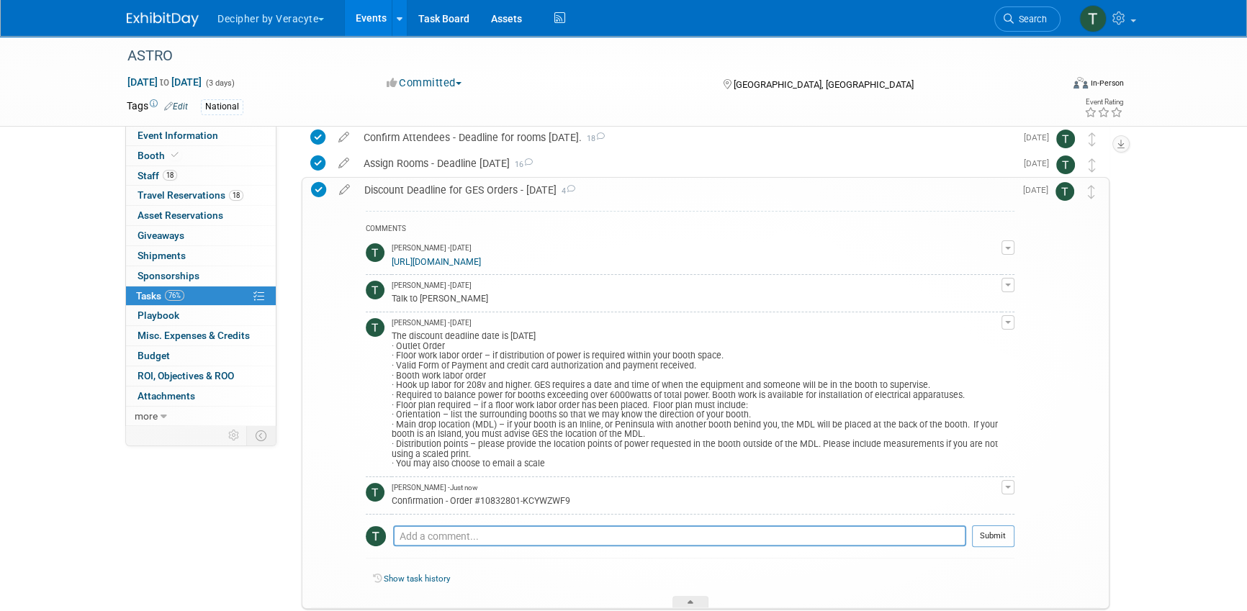
click at [531, 188] on div "Discount Deadline for GES Orders - August 27 4" at bounding box center [685, 190] width 657 height 24
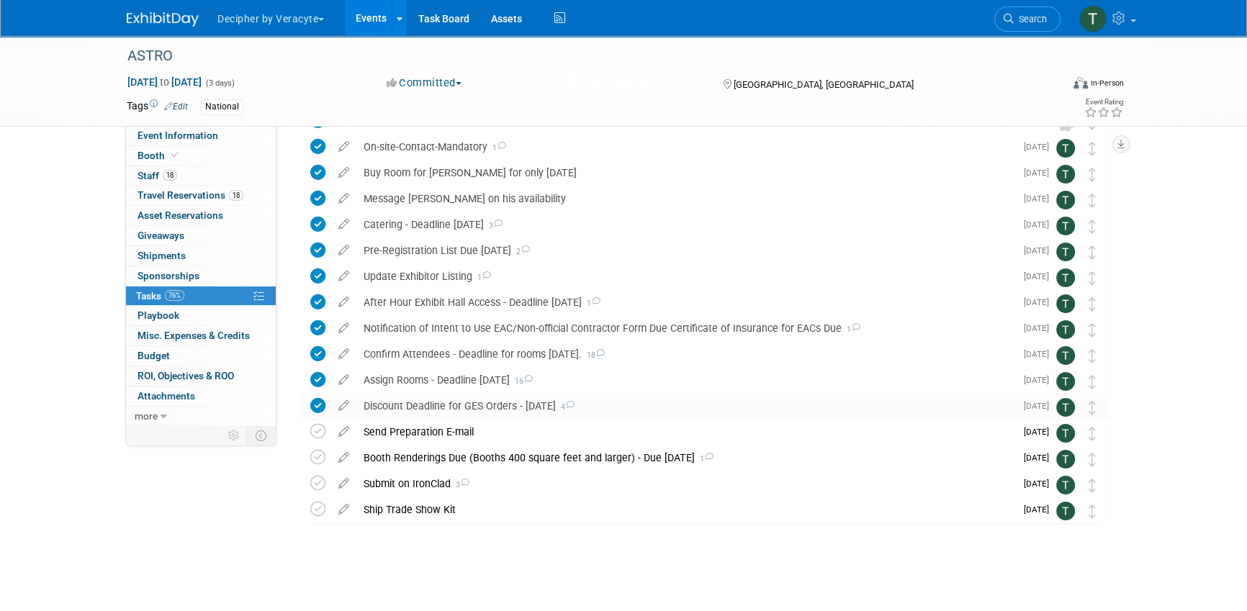
scroll to position [104, 0]
click at [425, 397] on div "Discount Deadline for GES Orders - August 27 4" at bounding box center [685, 407] width 659 height 24
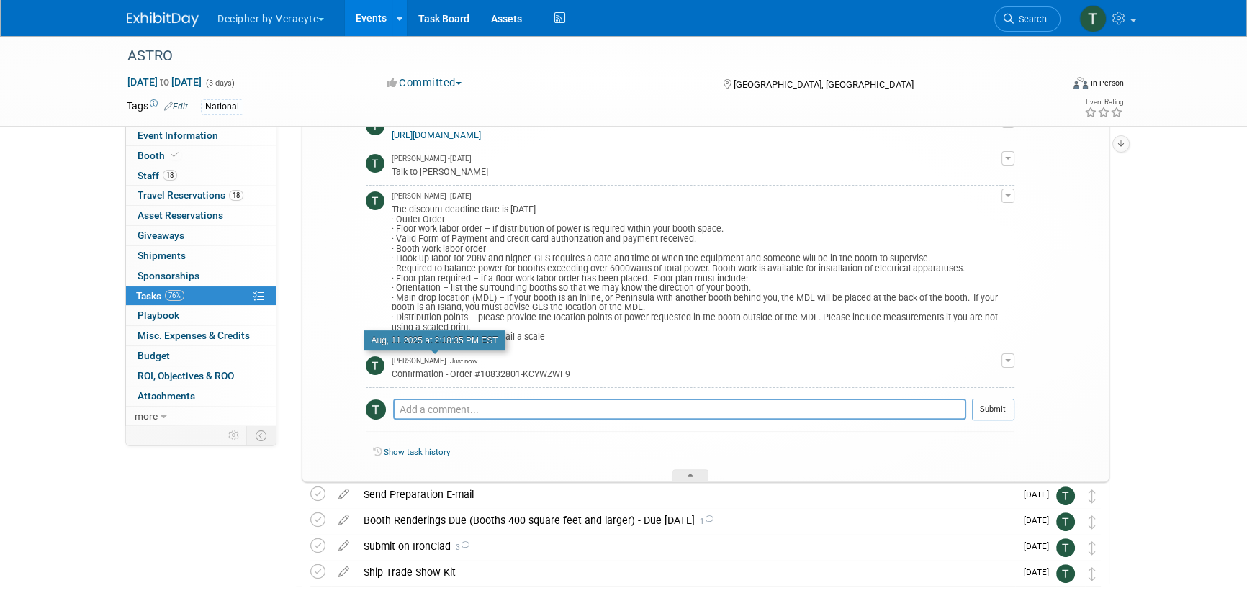
scroll to position [323, 0]
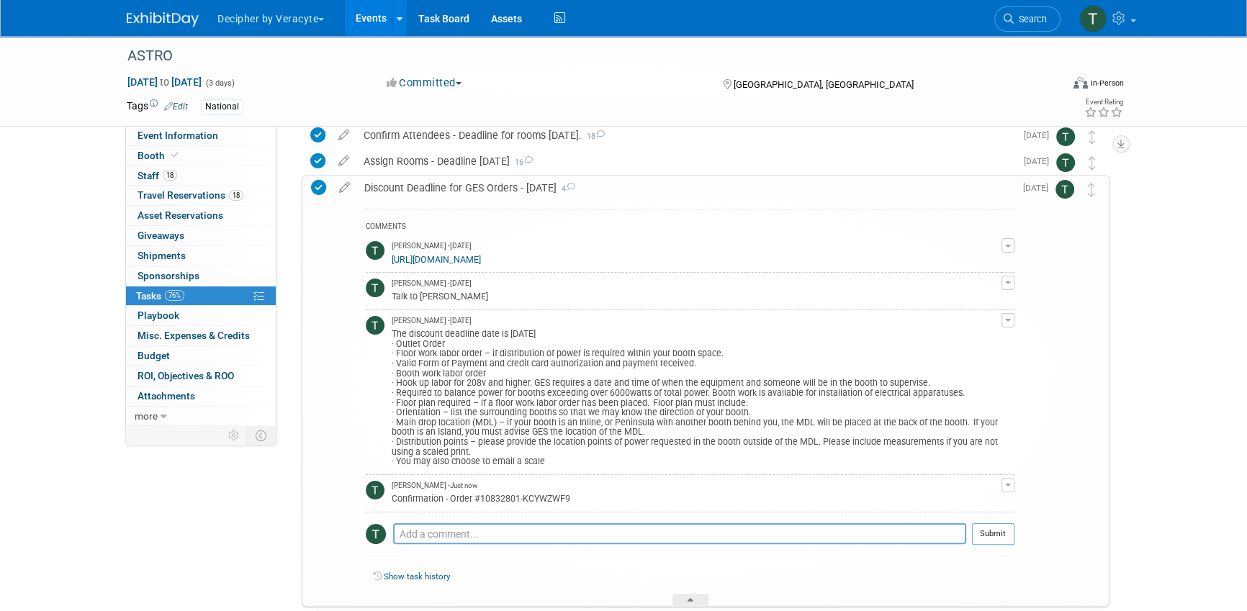
click at [408, 191] on div "Discount Deadline for GES Orders - August 27 4" at bounding box center [685, 188] width 657 height 24
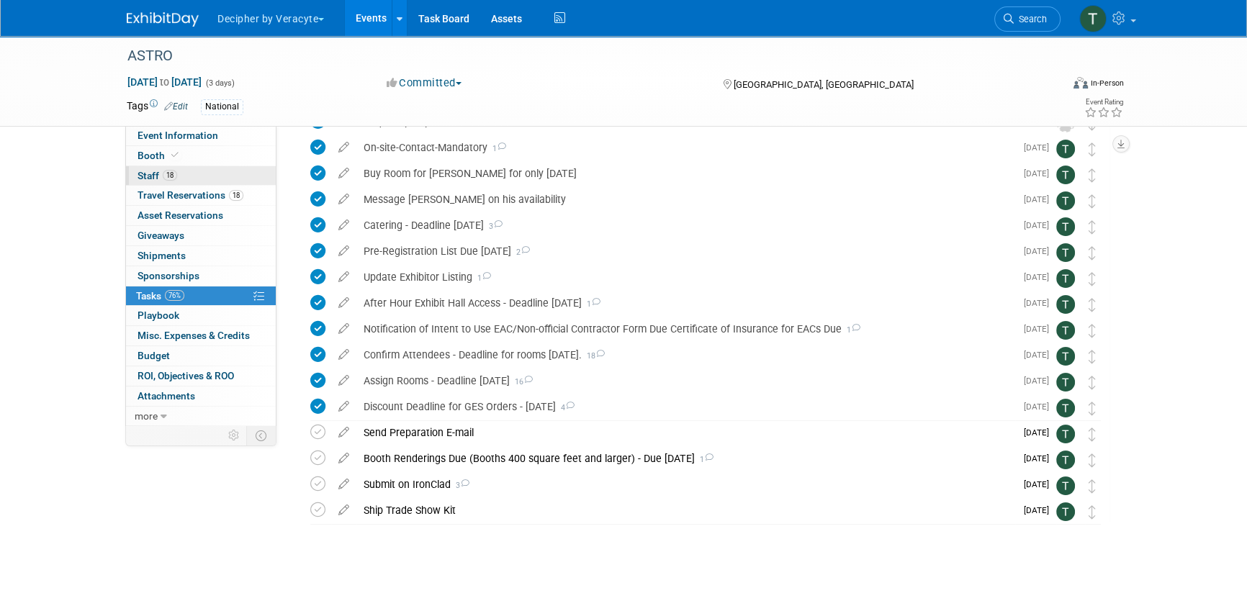
click at [177, 166] on link "18 Staff 18" at bounding box center [201, 175] width 150 height 19
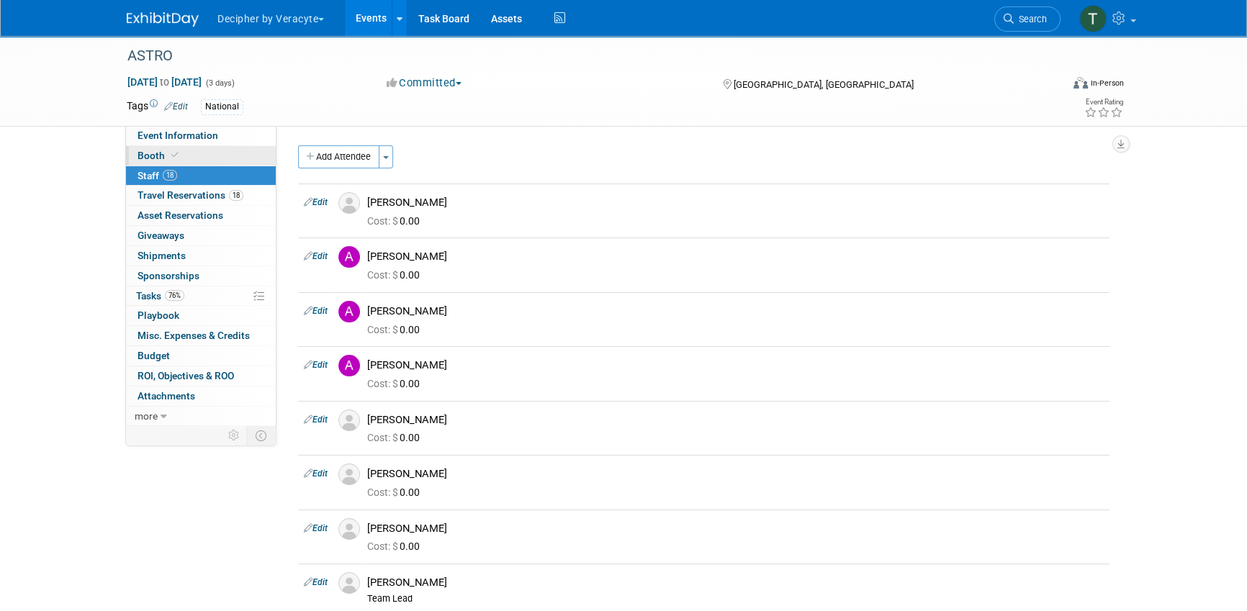
click at [177, 163] on link "Booth" at bounding box center [201, 155] width 150 height 19
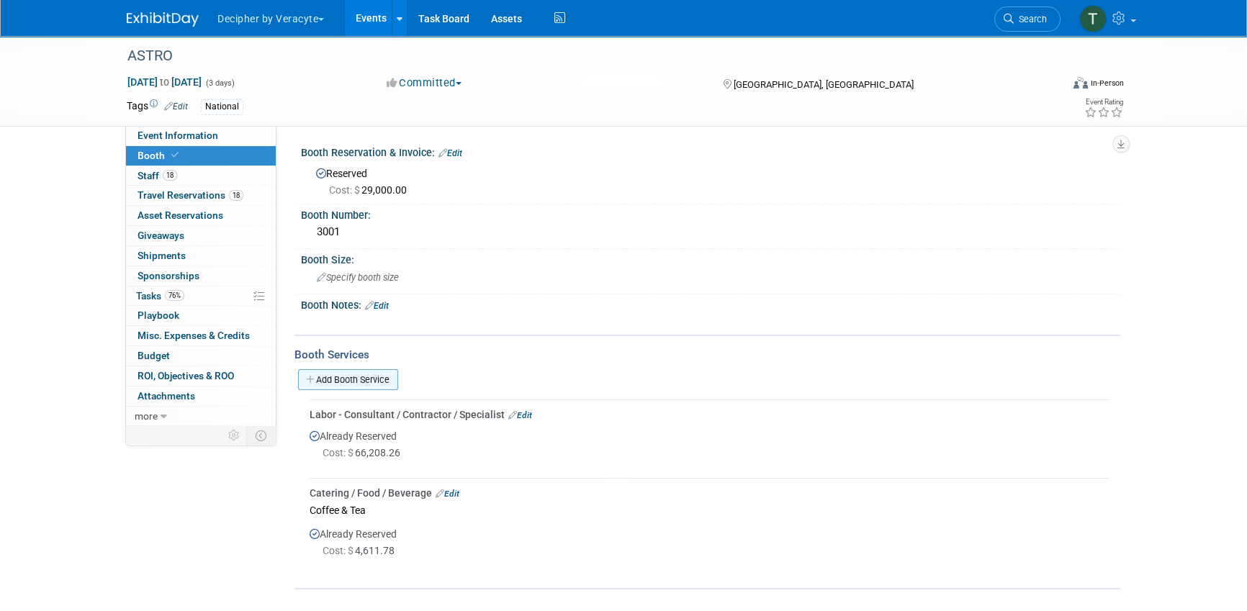
click at [361, 377] on link "Add Booth Service" at bounding box center [348, 379] width 100 height 21
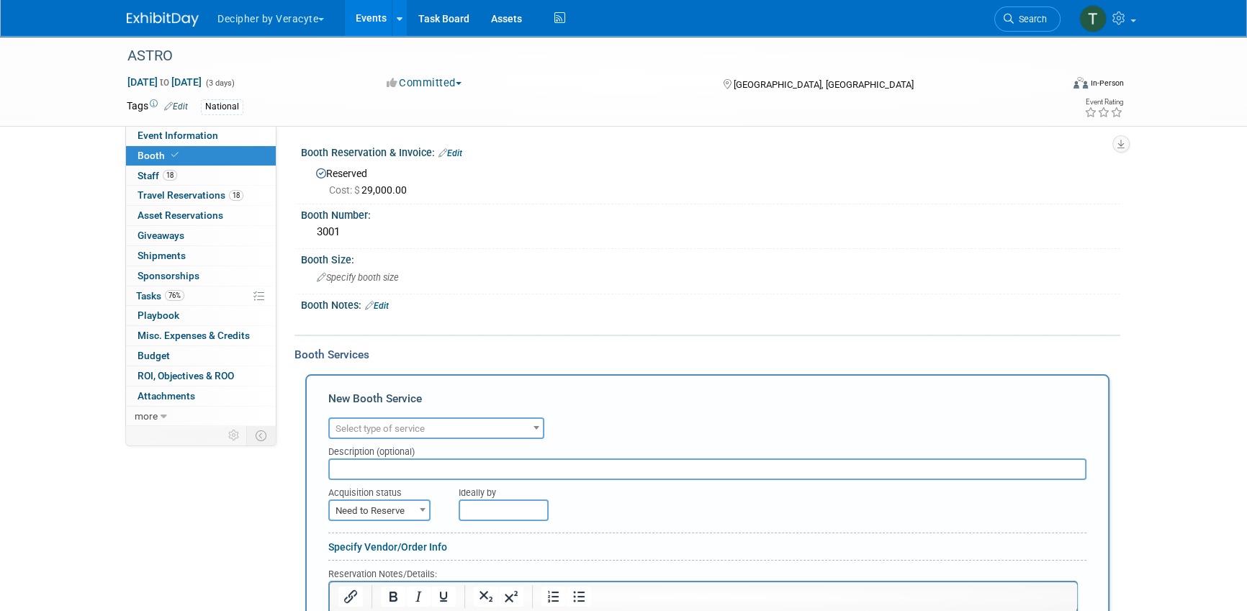
click at [379, 425] on span "Select type of service" at bounding box center [380, 428] width 89 height 11
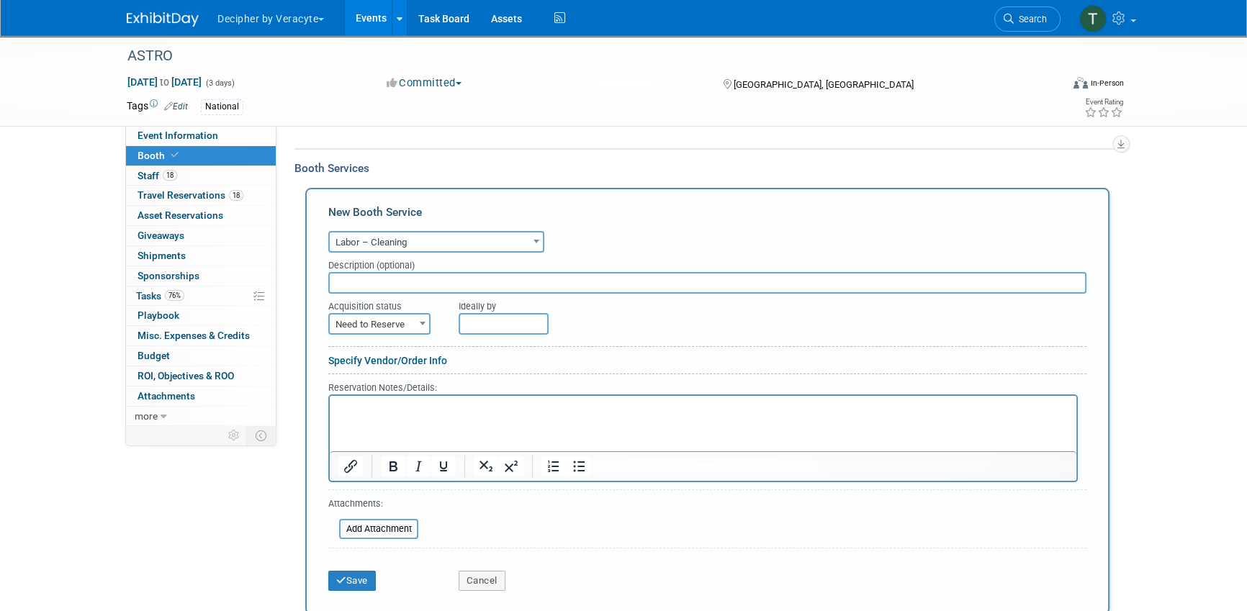
scroll to position [187, 0]
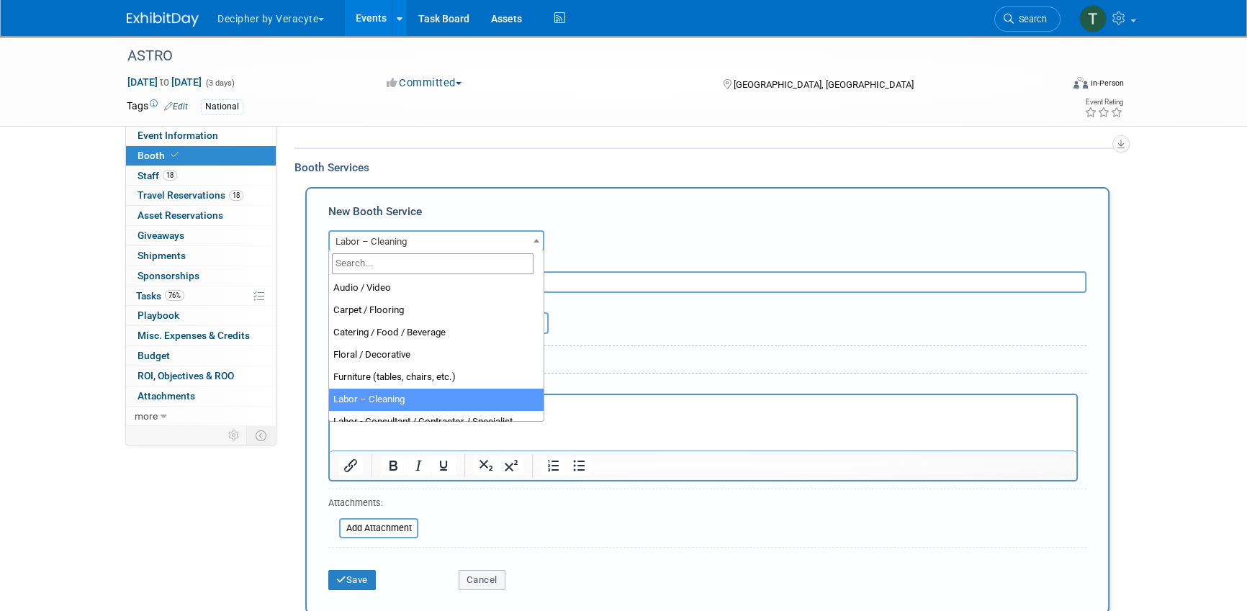
click at [427, 243] on span "Labor – Cleaning" at bounding box center [436, 242] width 213 height 20
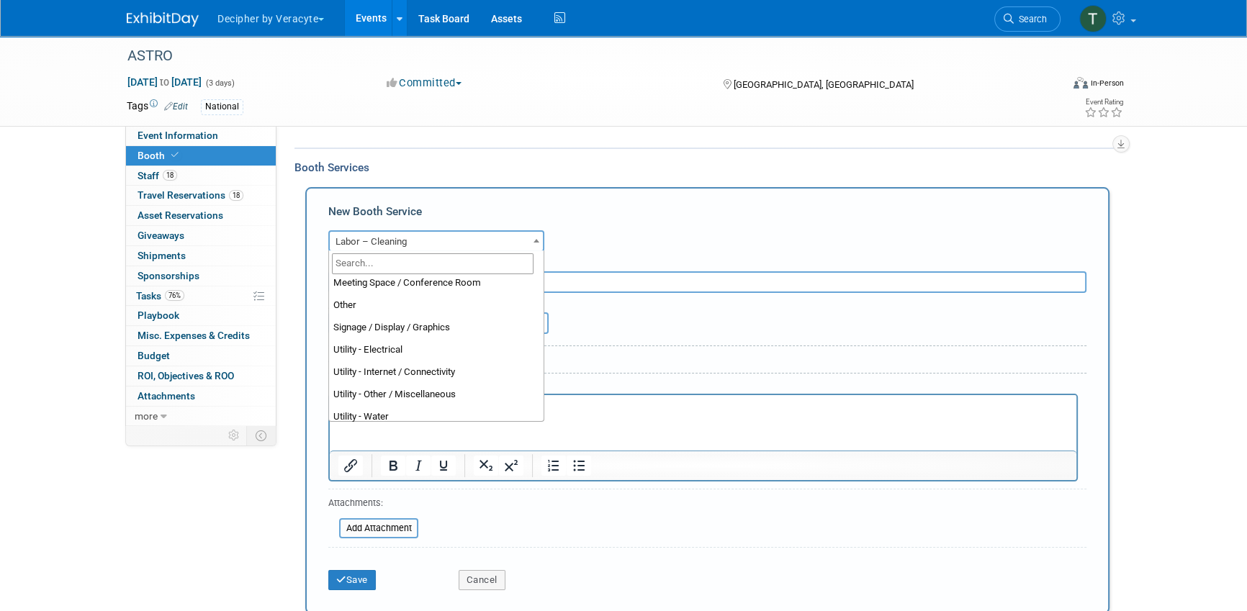
scroll to position [369, 0]
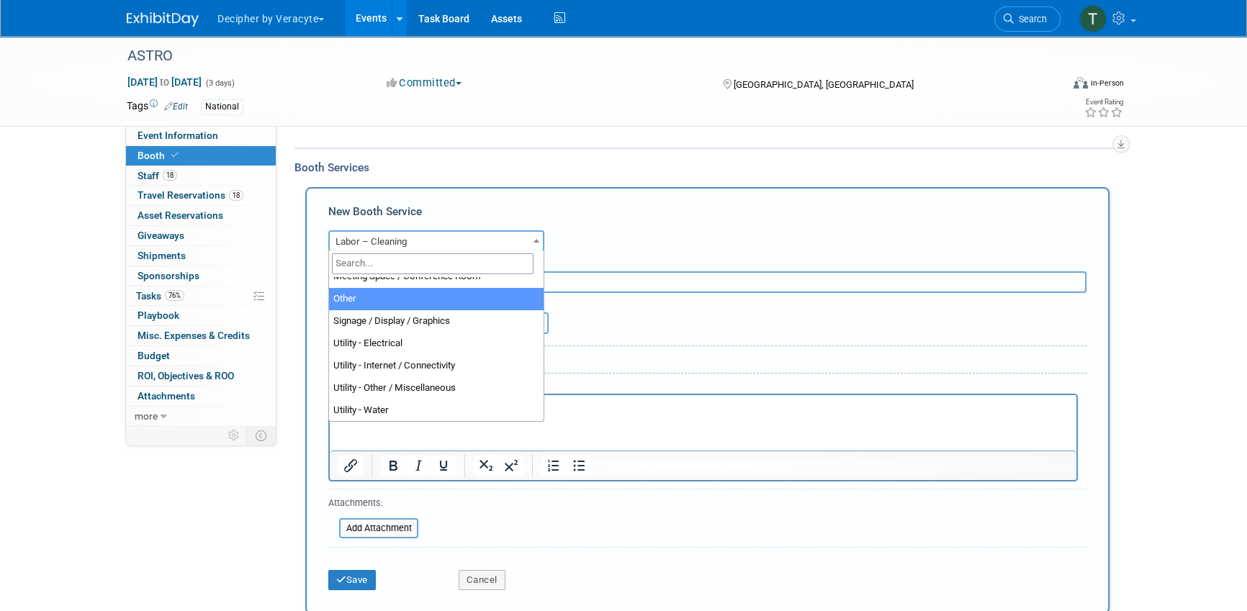
select select "1"
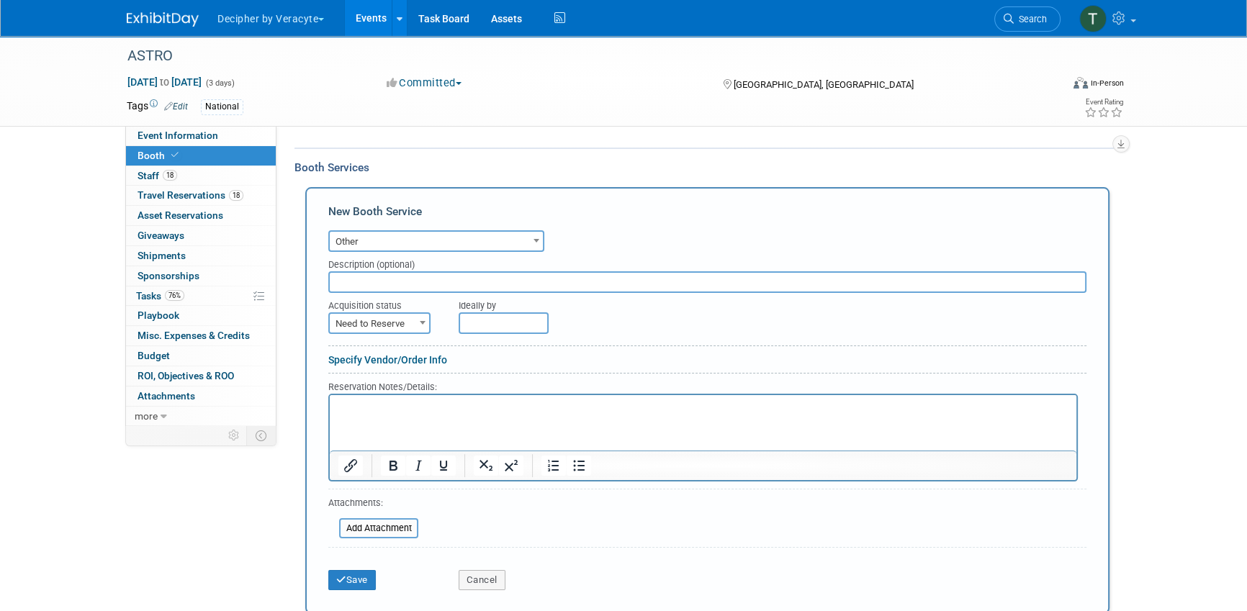
click at [392, 284] on input "text" at bounding box center [707, 282] width 758 height 22
type input "Lead Retrieval"
click at [416, 323] on span at bounding box center [422, 322] width 14 height 19
select select "2"
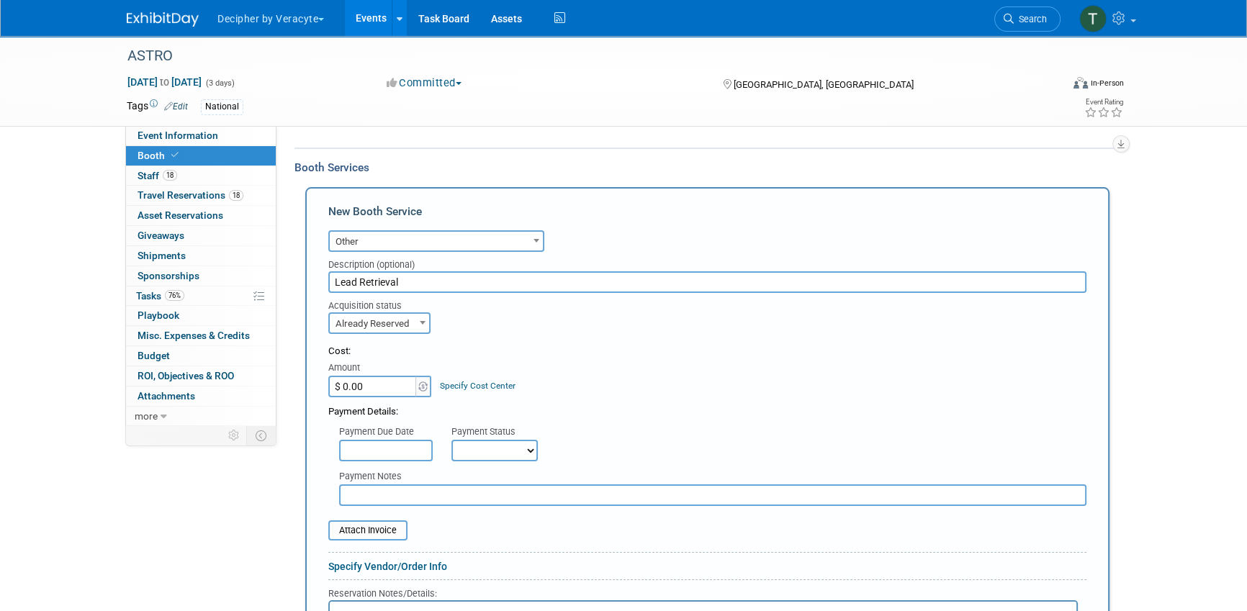
click at [378, 379] on input "$ 0.00" at bounding box center [373, 387] width 90 height 22
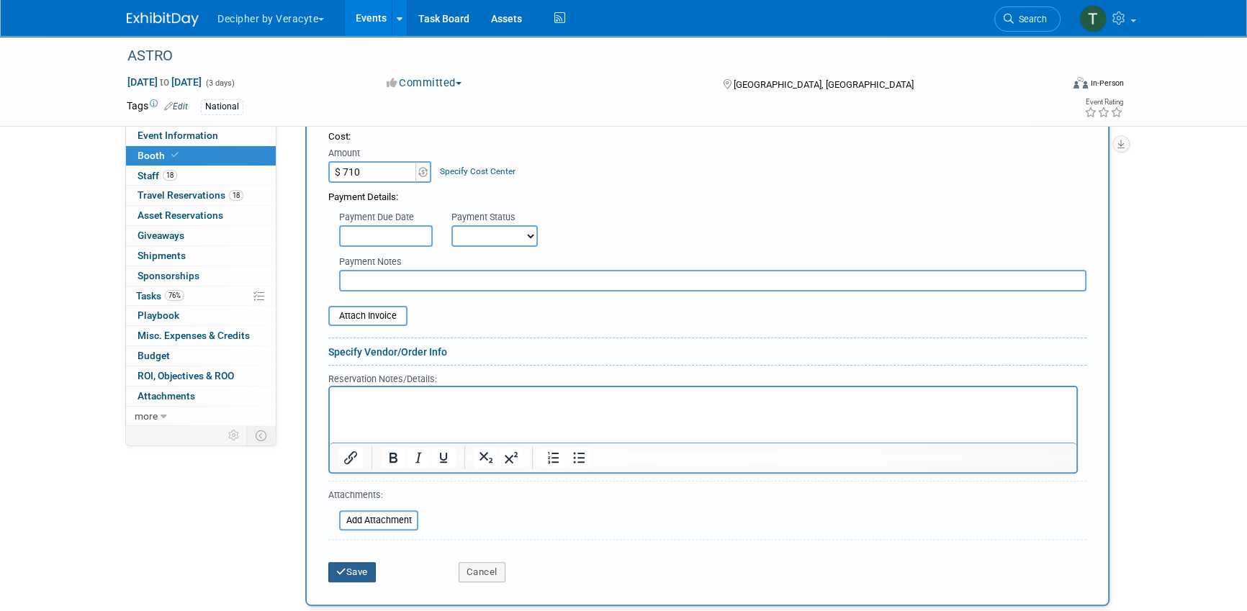
type input "$ 710.00"
click at [360, 575] on button "Save" at bounding box center [352, 572] width 48 height 20
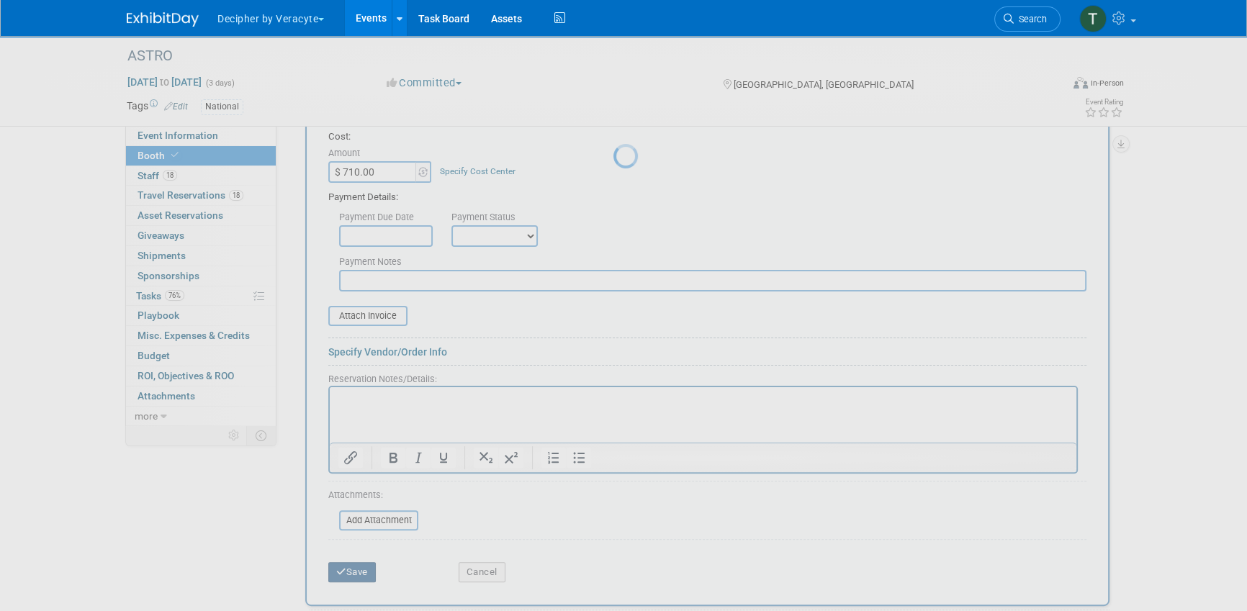
scroll to position [230, 0]
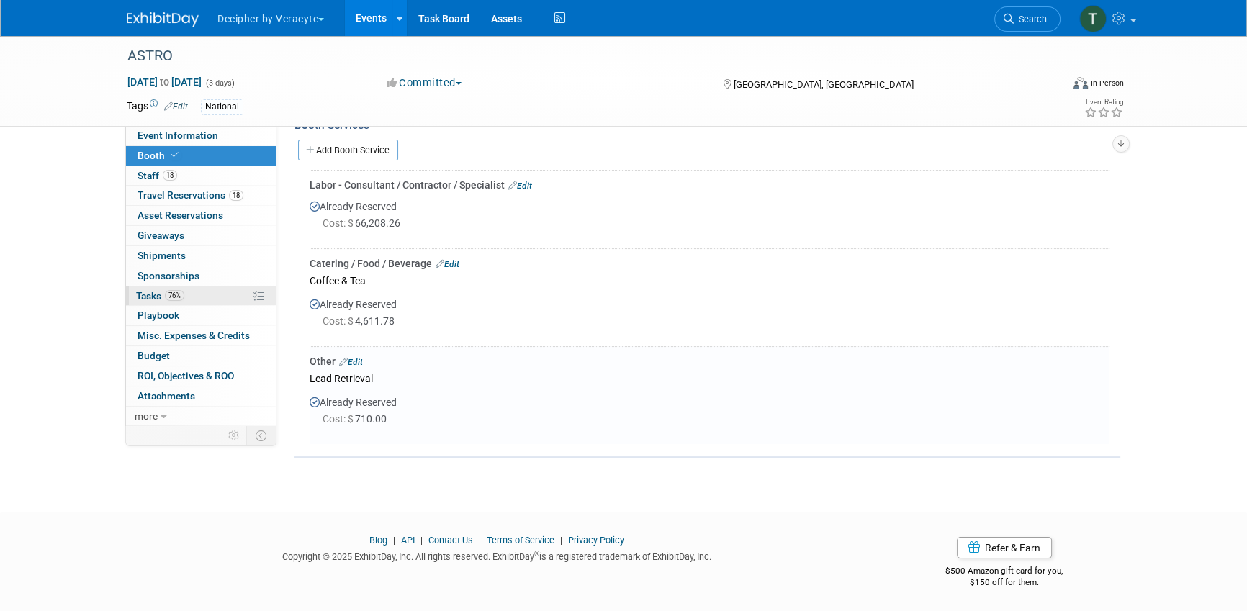
click at [179, 294] on span "76%" at bounding box center [174, 295] width 19 height 11
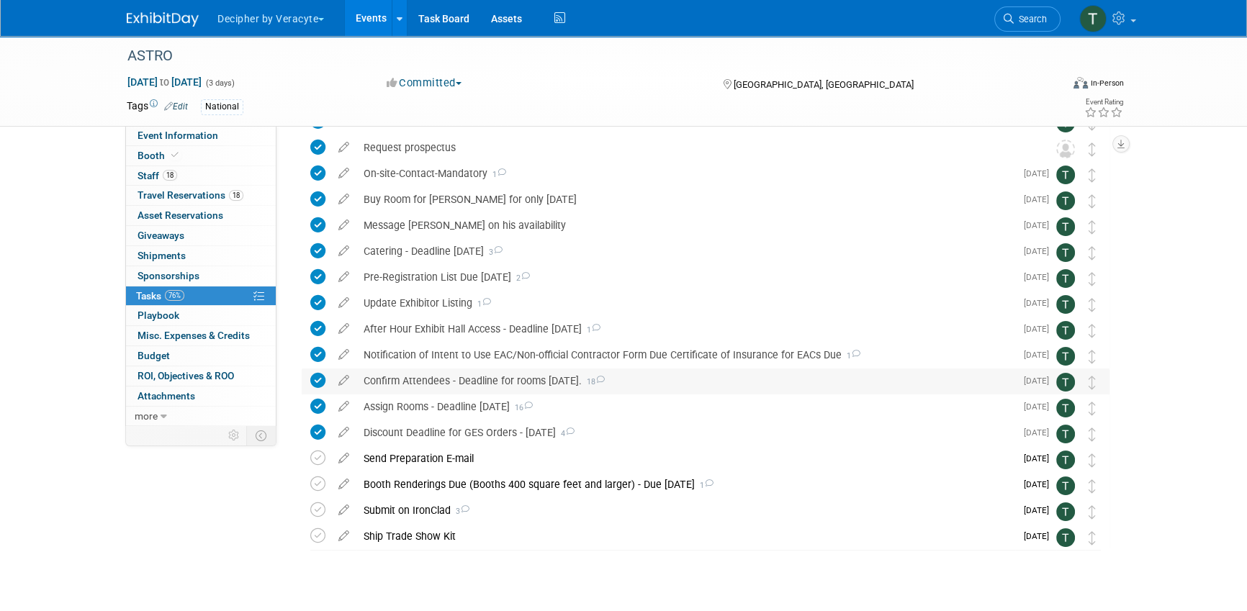
scroll to position [104, 0]
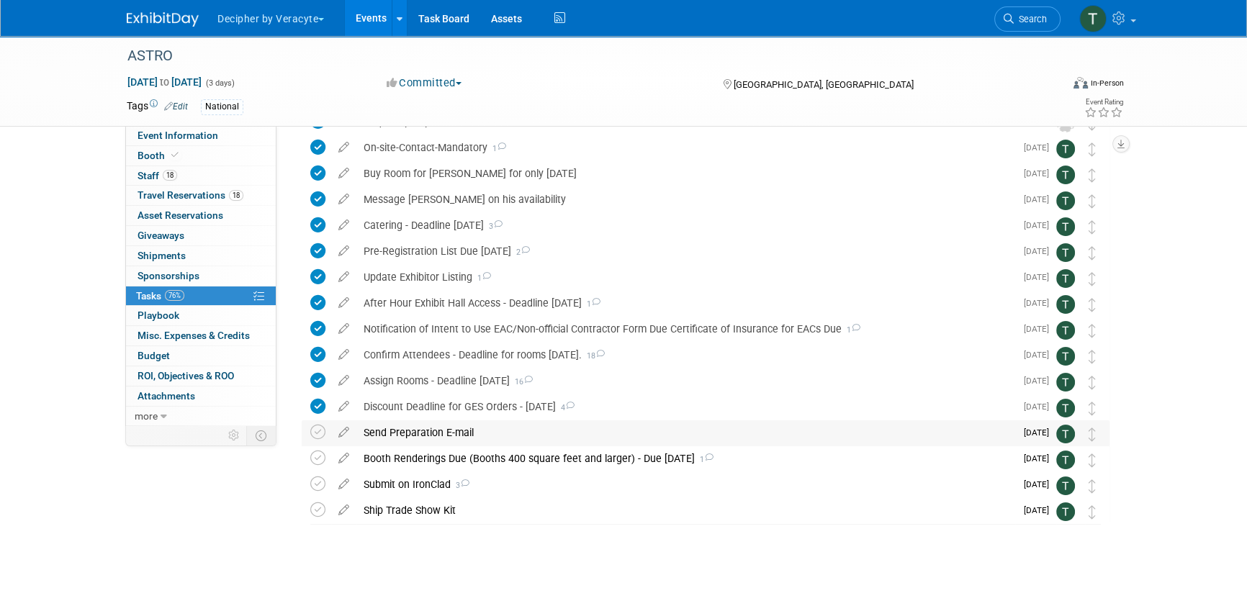
click at [397, 440] on div "Send Preparation E-mail" at bounding box center [685, 432] width 659 height 24
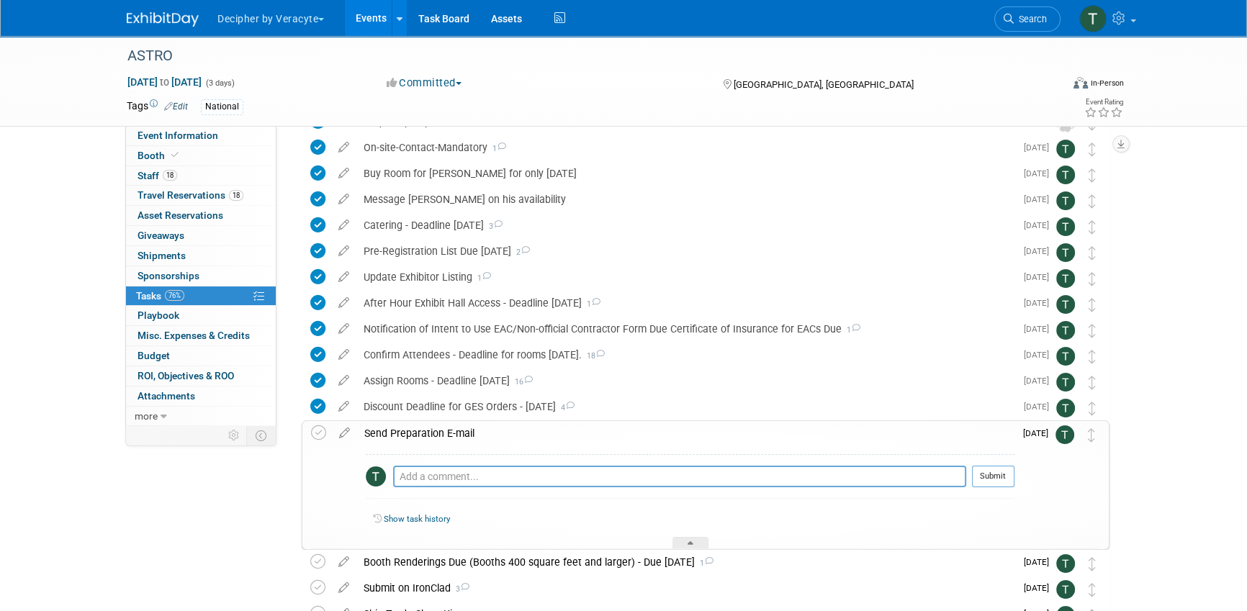
click at [416, 459] on div "Pro tip: Press Ctrl-Enter to submit comment. Submit" at bounding box center [690, 480] width 649 height 52
click at [416, 470] on textarea at bounding box center [679, 477] width 573 height 22
type textarea "This is drafted."
click at [995, 484] on button "Submit" at bounding box center [993, 477] width 42 height 22
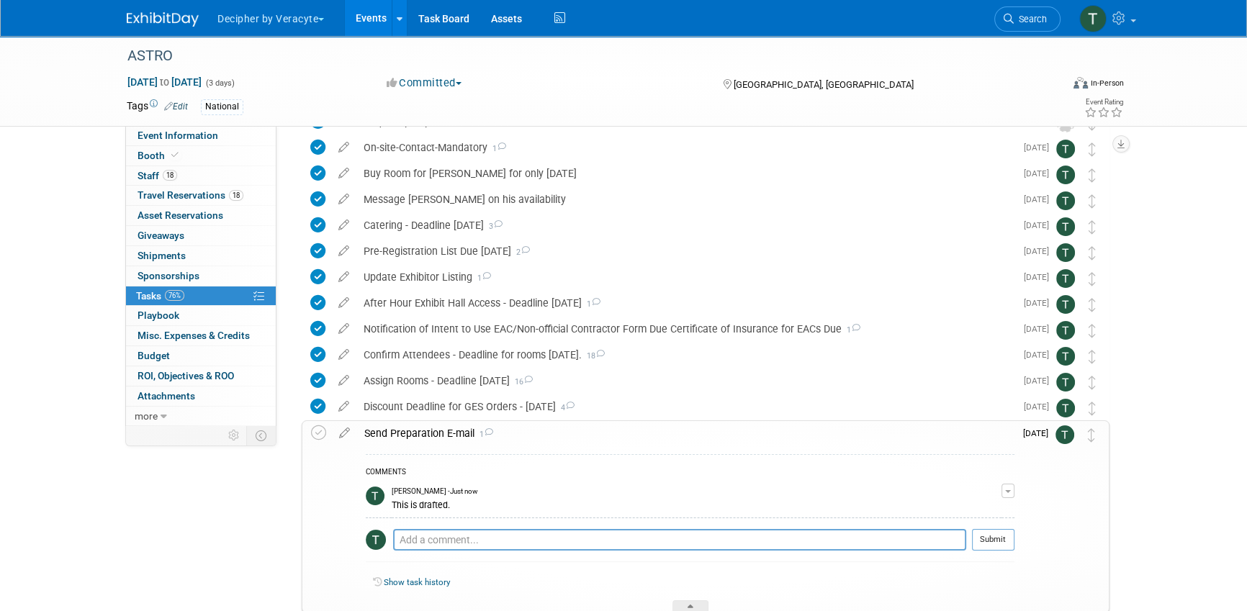
click at [733, 432] on div "Send Preparation E-mail 1" at bounding box center [685, 433] width 657 height 24
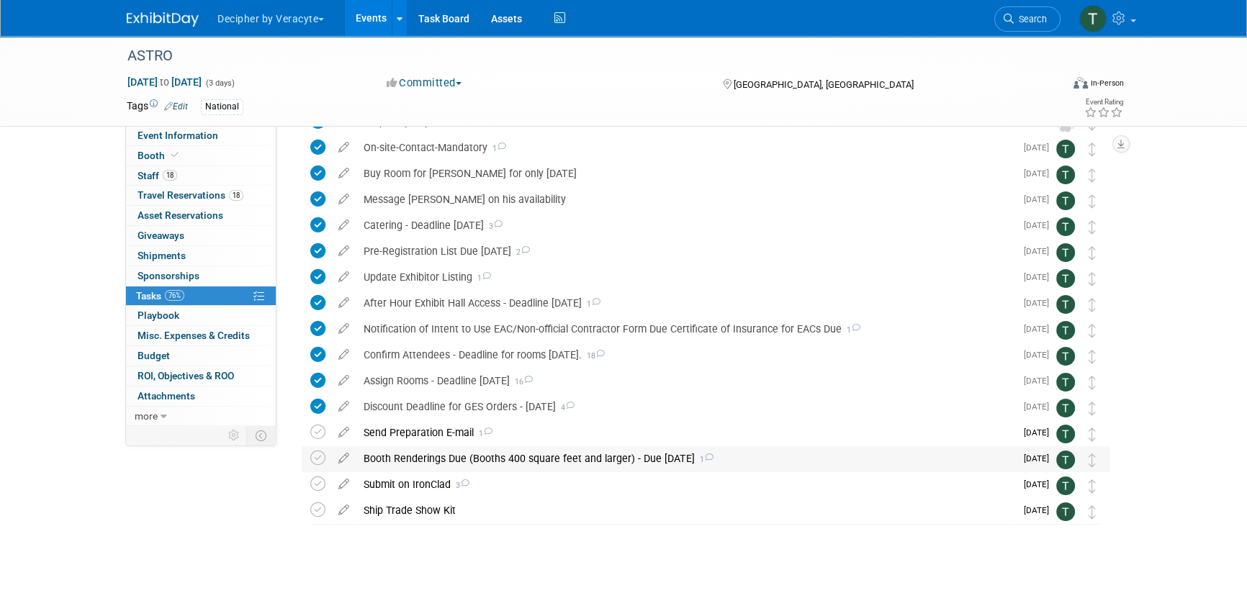
click at [803, 464] on div "Booth Renderings Due (Booths 400 square feet and larger) - Due August 25 1" at bounding box center [685, 458] width 659 height 24
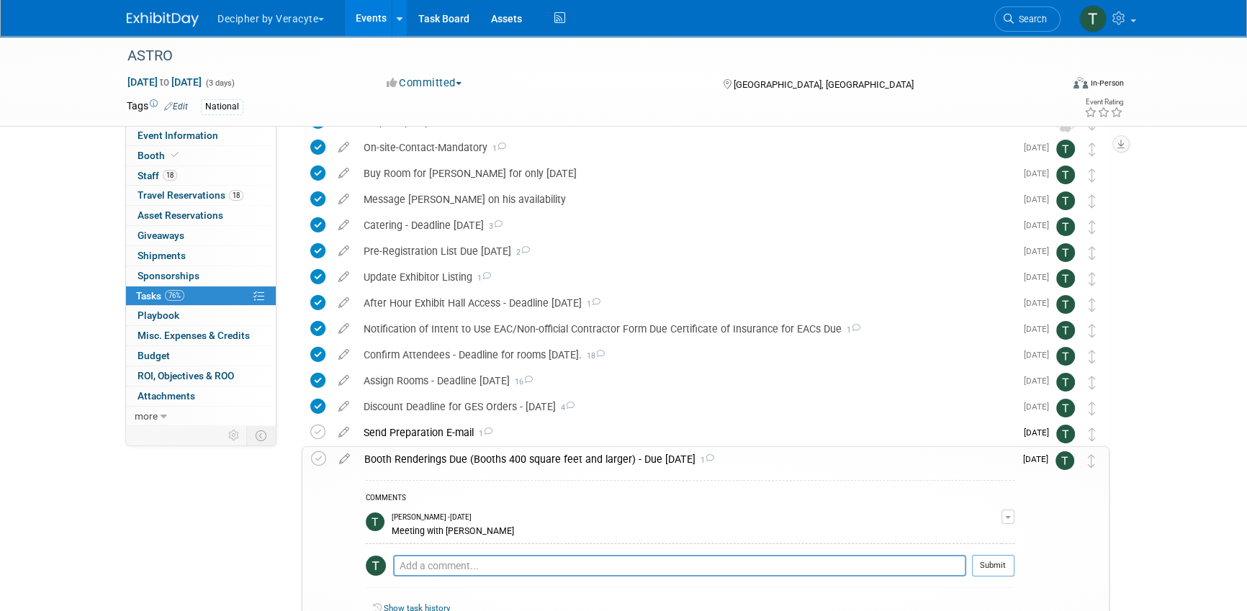
click at [803, 464] on div "Booth Renderings Due (Booths 400 square feet and larger) - Due August 25 1" at bounding box center [685, 459] width 657 height 24
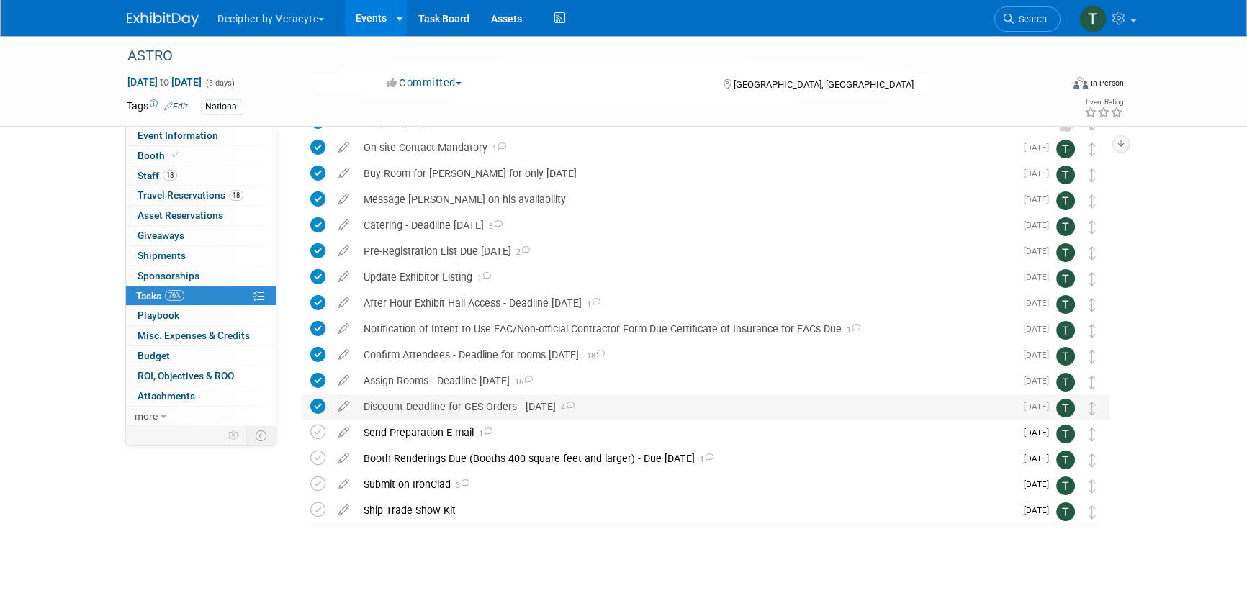
click at [374, 408] on div "Discount Deadline for GES Orders - August 27 4" at bounding box center [685, 407] width 659 height 24
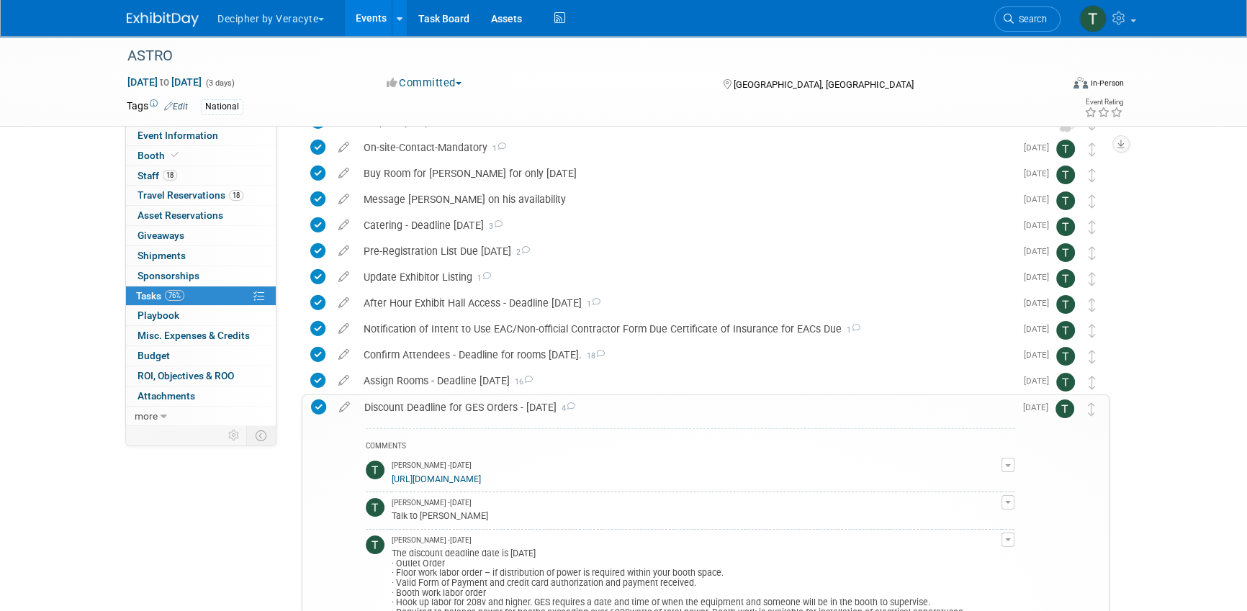
click at [390, 413] on div "Discount Deadline for GES Orders - August 27 4" at bounding box center [685, 407] width 657 height 24
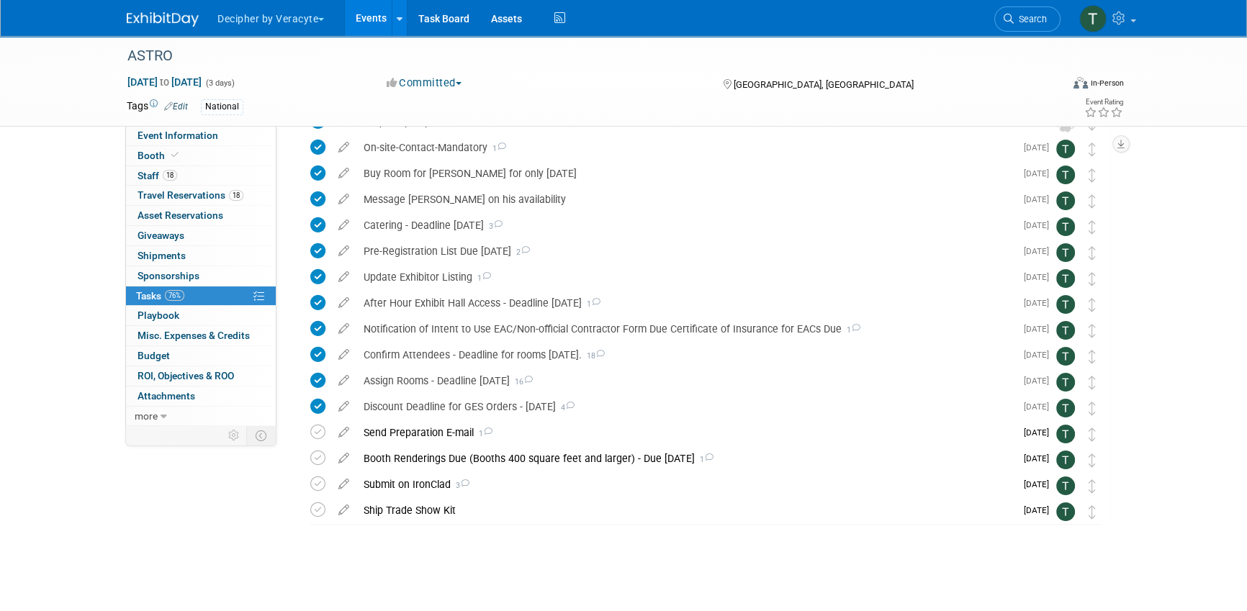
click at [365, 16] on link "Events" at bounding box center [371, 18] width 53 height 36
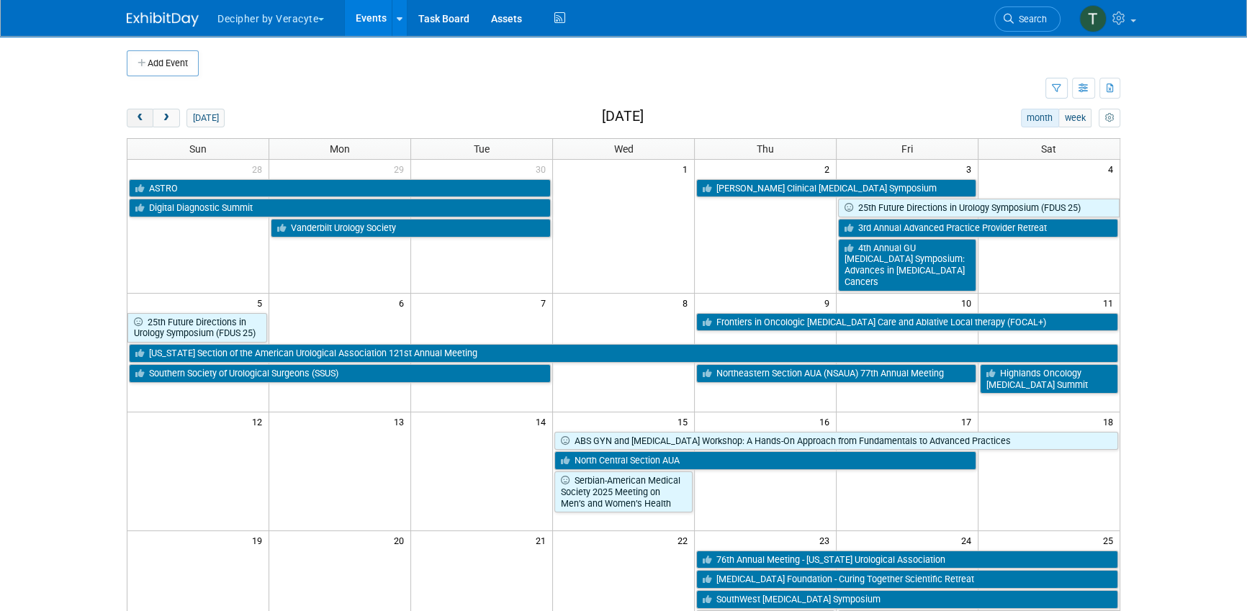
click at [140, 115] on span "prev" at bounding box center [140, 118] width 11 height 9
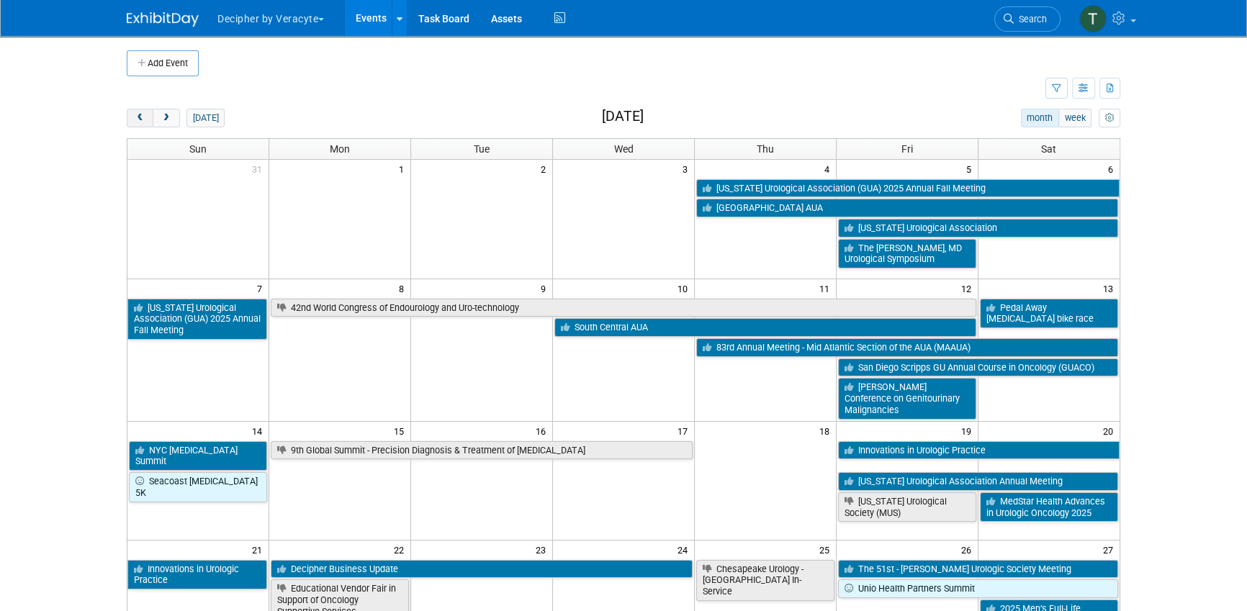
click at [140, 115] on span "prev" at bounding box center [140, 118] width 11 height 9
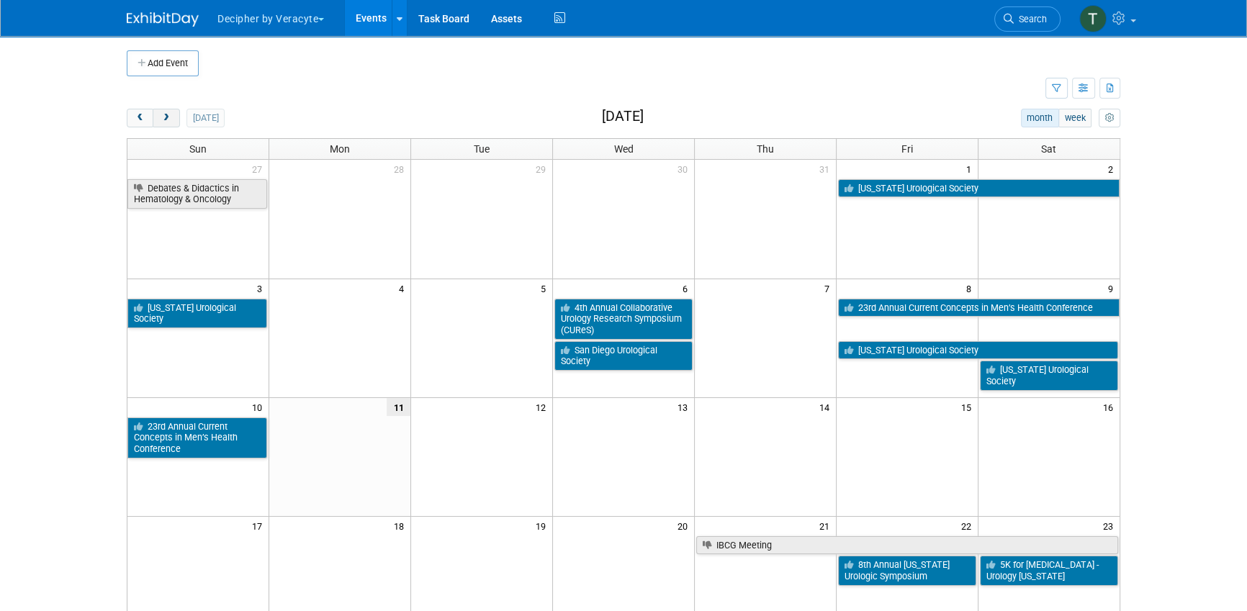
click at [168, 119] on span "next" at bounding box center [166, 118] width 11 height 9
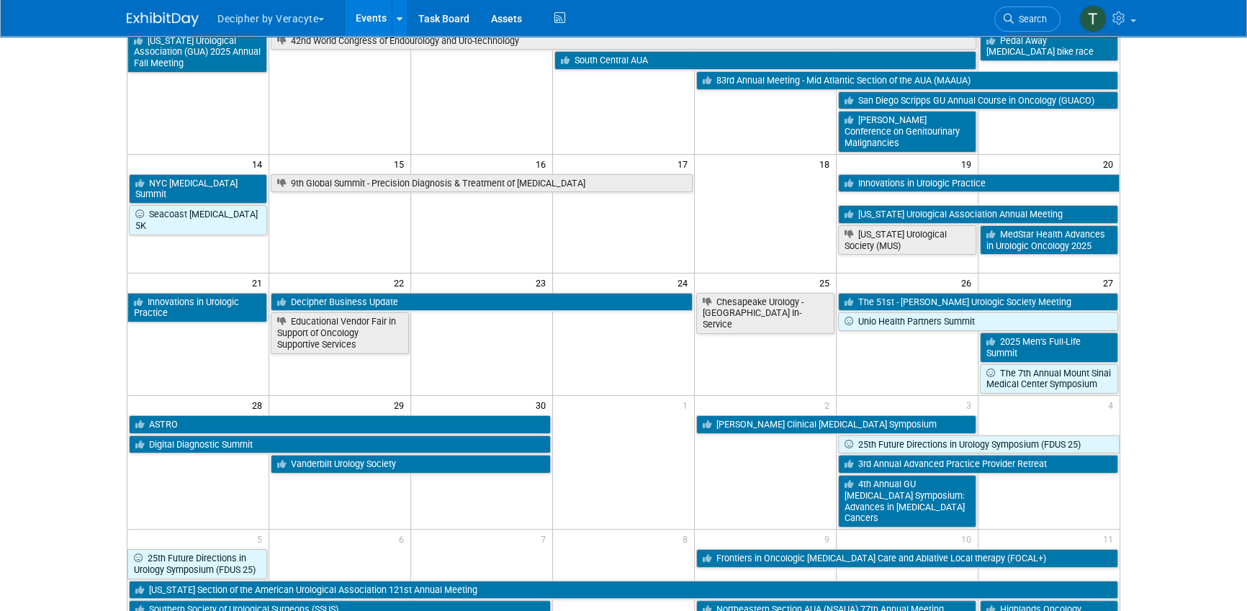
scroll to position [269, 0]
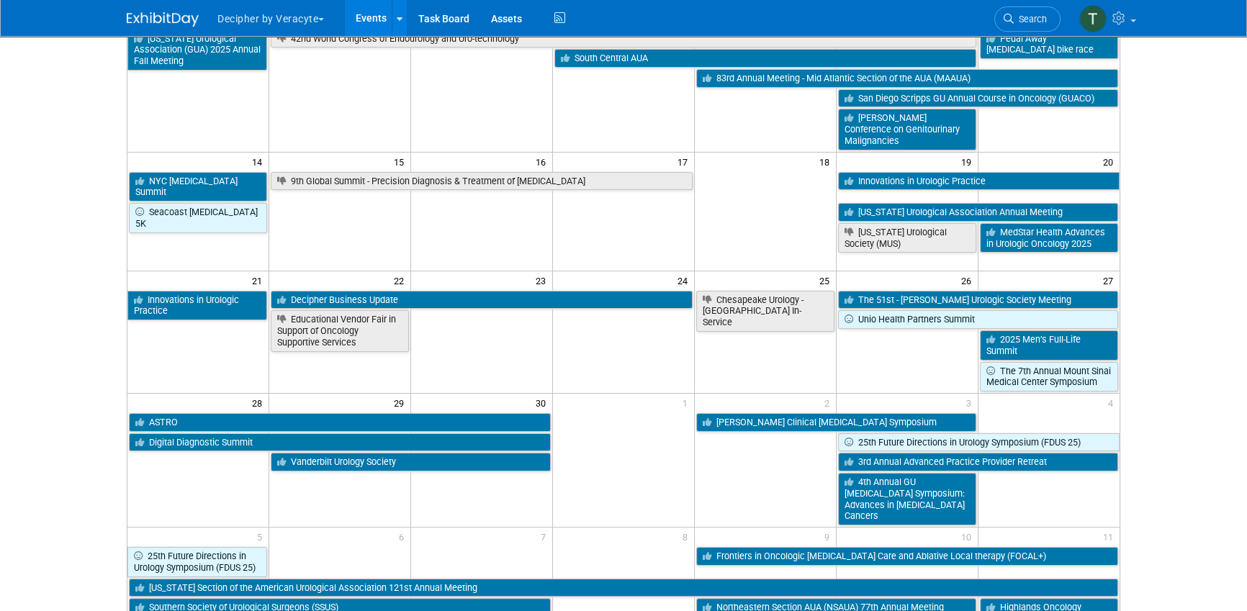
click at [354, 272] on td "22" at bounding box center [340, 280] width 142 height 18
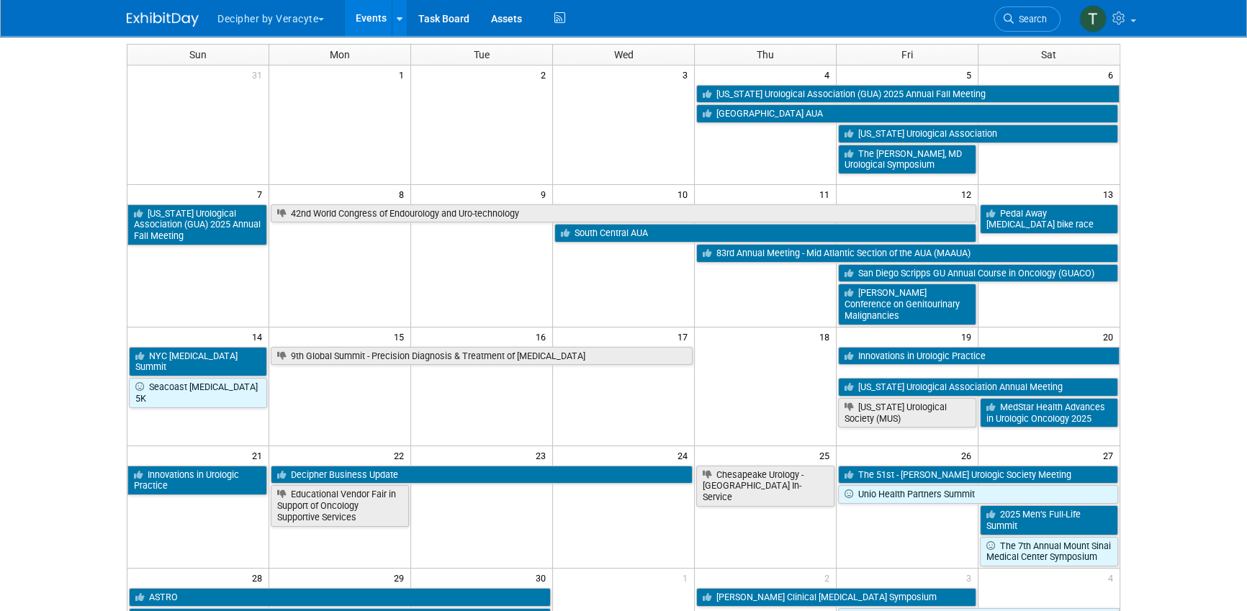
scroll to position [82, 0]
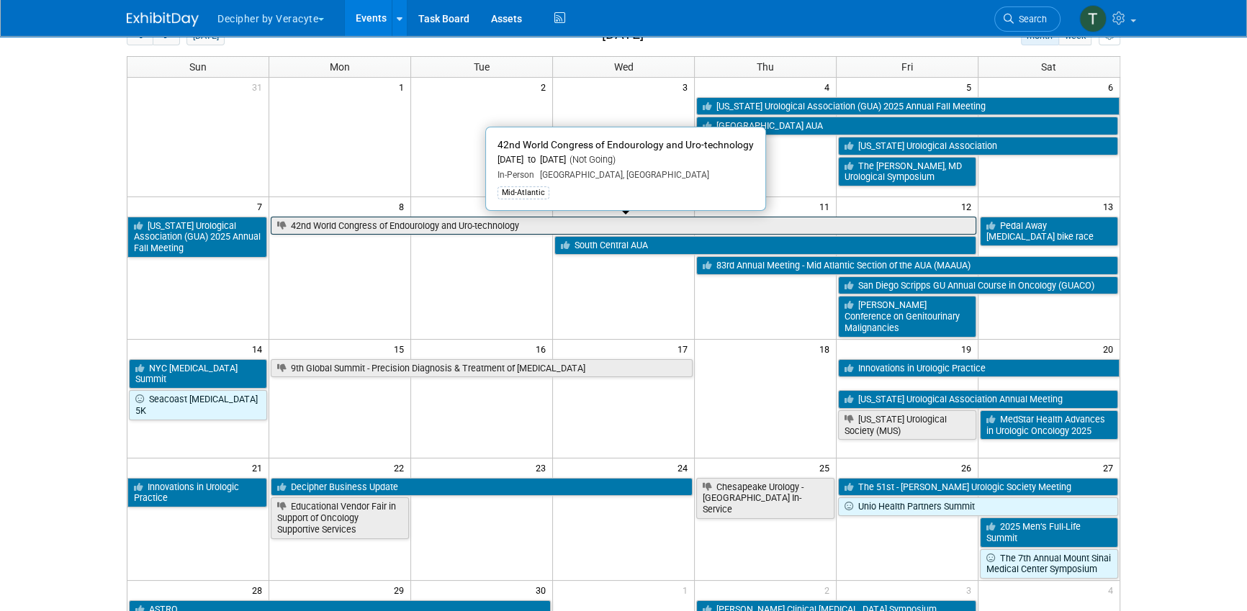
click at [330, 222] on link "42nd World Congress of Endourology and Uro-technology" at bounding box center [623, 226] width 705 height 19
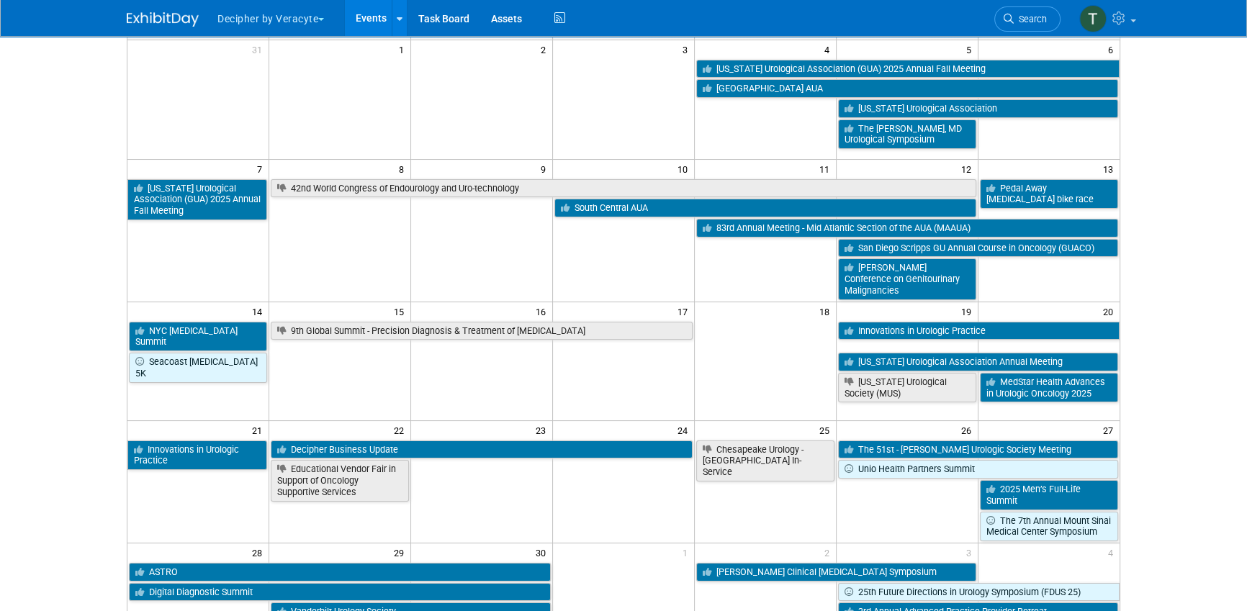
scroll to position [0, 0]
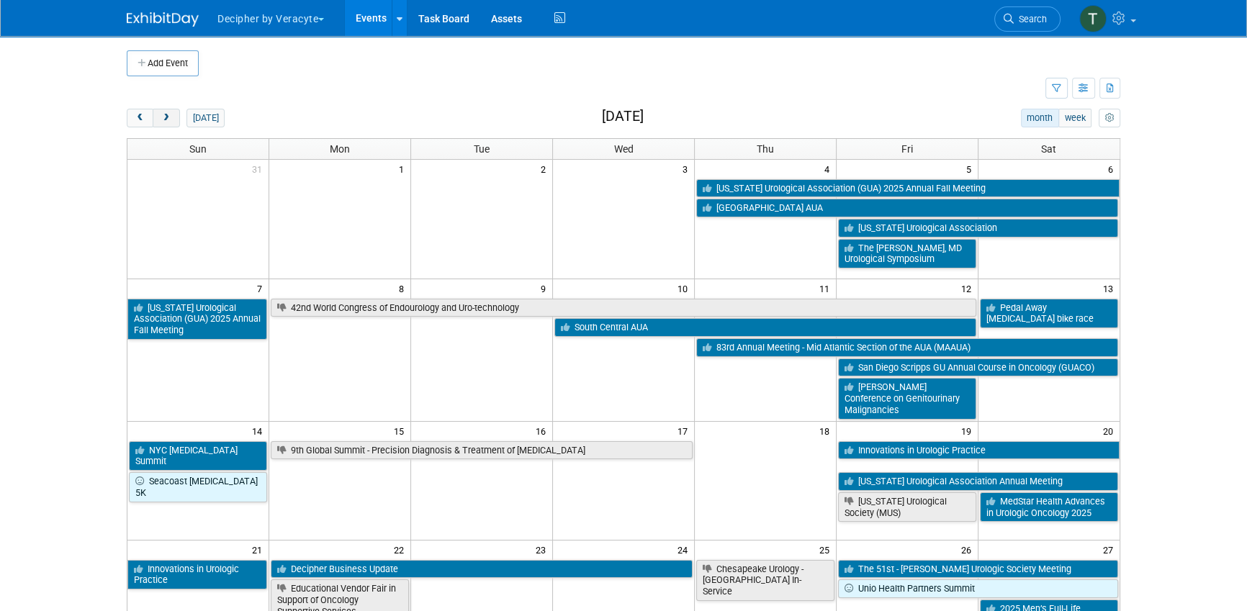
click at [174, 120] on button "next" at bounding box center [166, 118] width 27 height 19
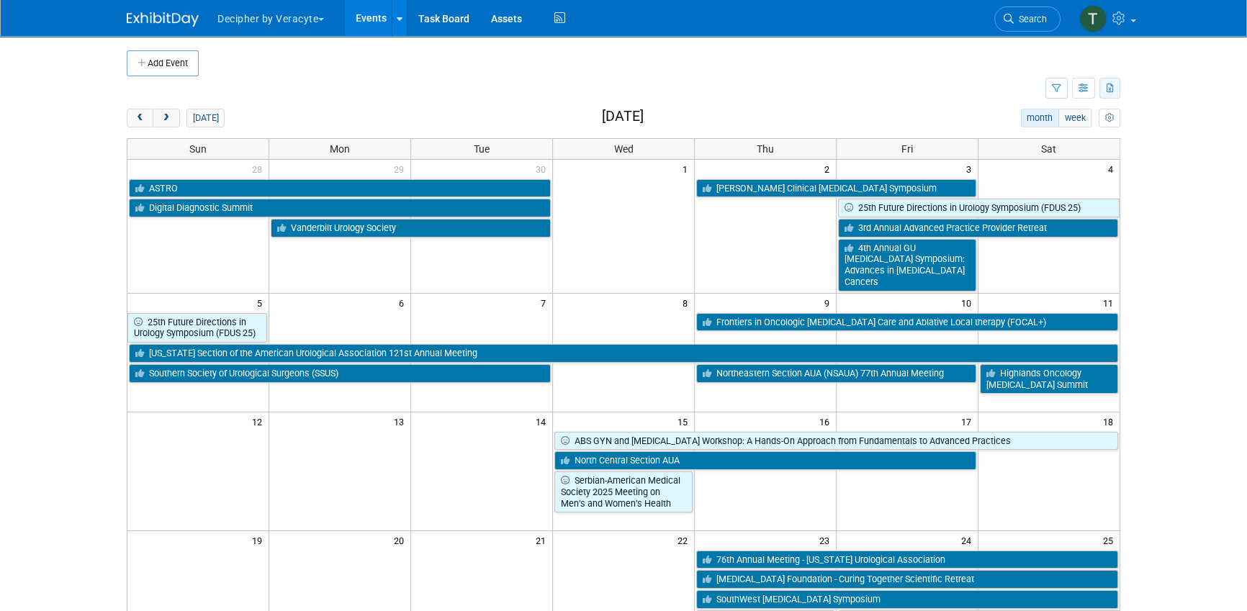
click at [1115, 82] on button "button" at bounding box center [1109, 88] width 21 height 21
click at [1077, 138] on span "(351 Events)" at bounding box center [1063, 135] width 49 height 10
click at [140, 109] on button "prev" at bounding box center [140, 118] width 27 height 19
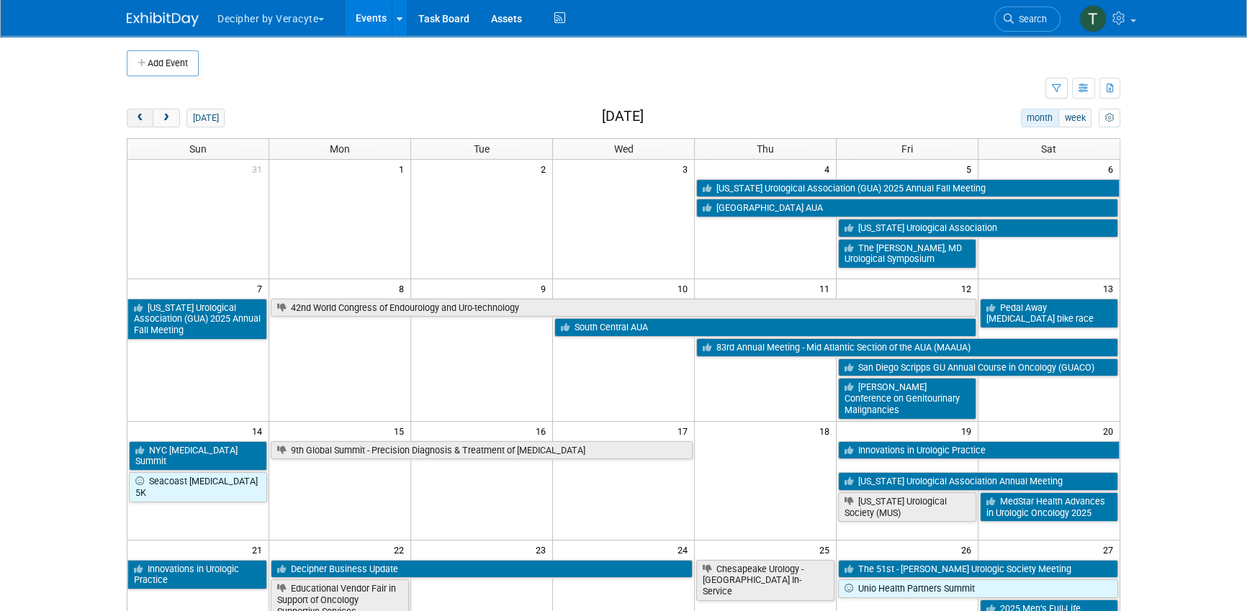
click at [140, 109] on button "prev" at bounding box center [140, 118] width 27 height 19
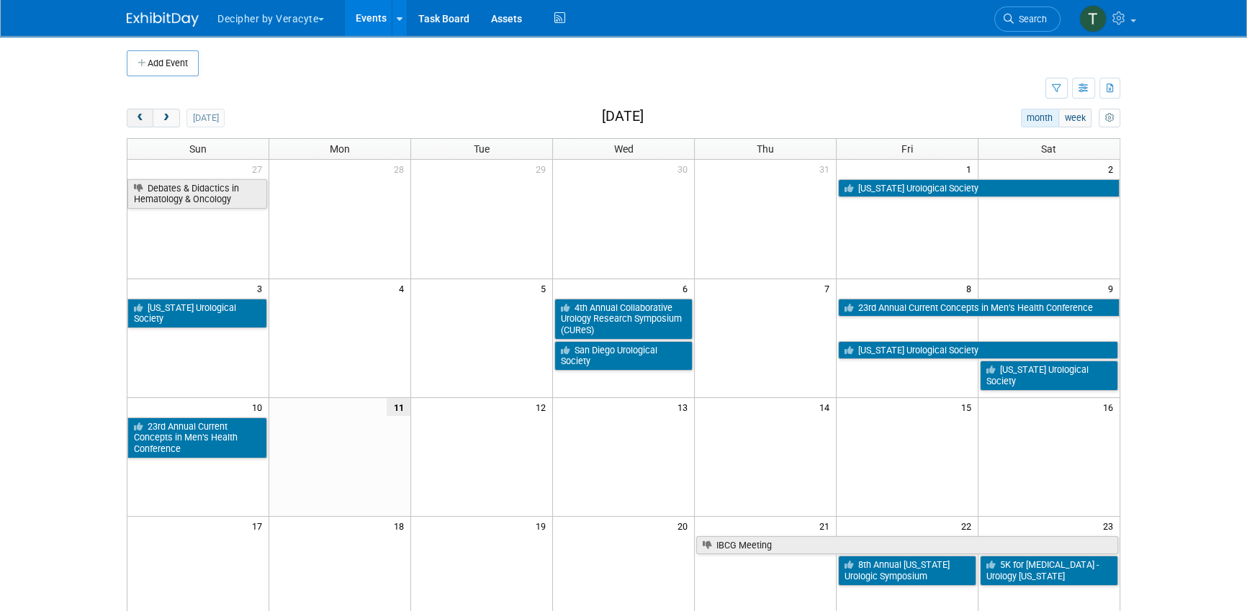
click at [140, 109] on button "prev" at bounding box center [140, 118] width 27 height 19
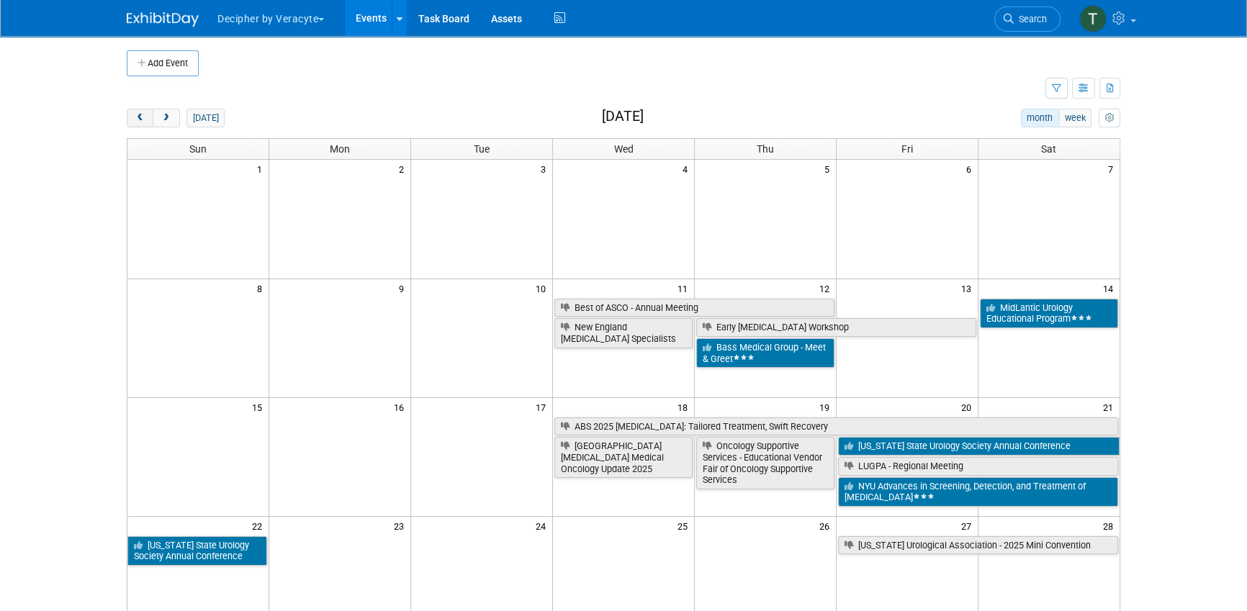
click at [140, 109] on button "prev" at bounding box center [140, 118] width 27 height 19
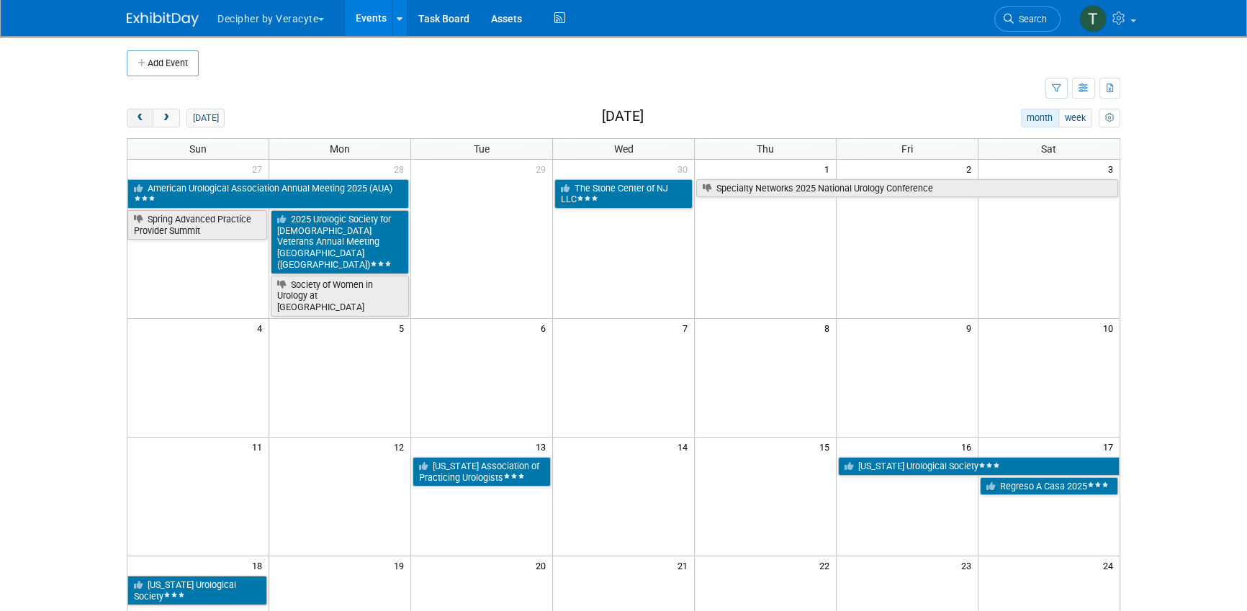
click at [140, 109] on button "prev" at bounding box center [140, 118] width 27 height 19
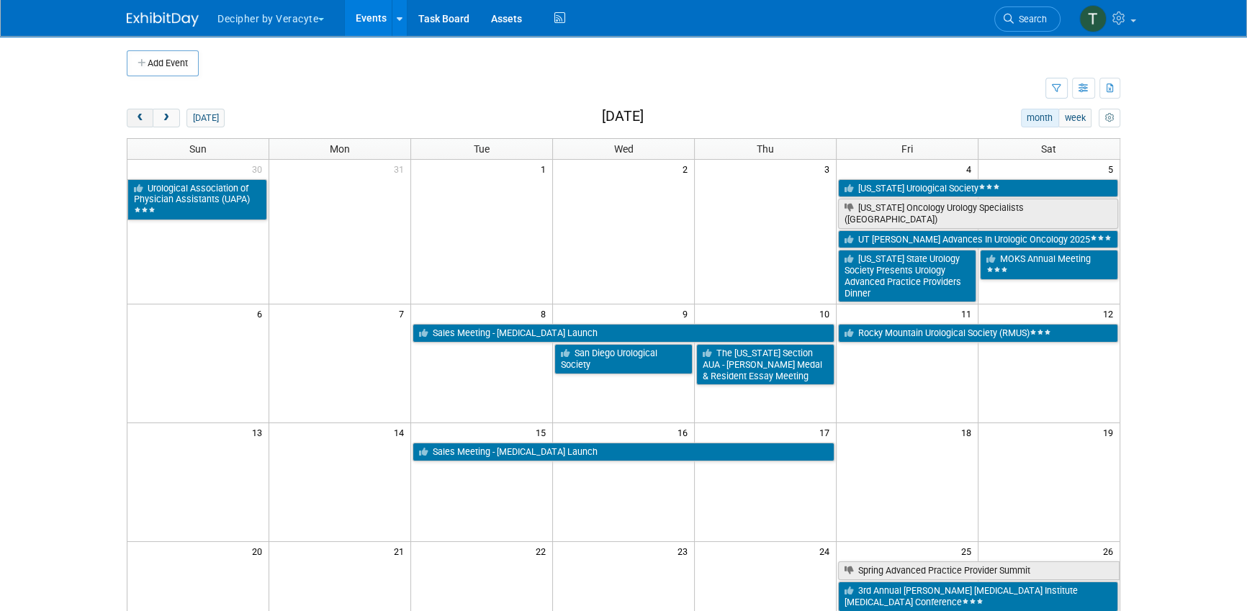
click at [140, 109] on button "prev" at bounding box center [140, 118] width 27 height 19
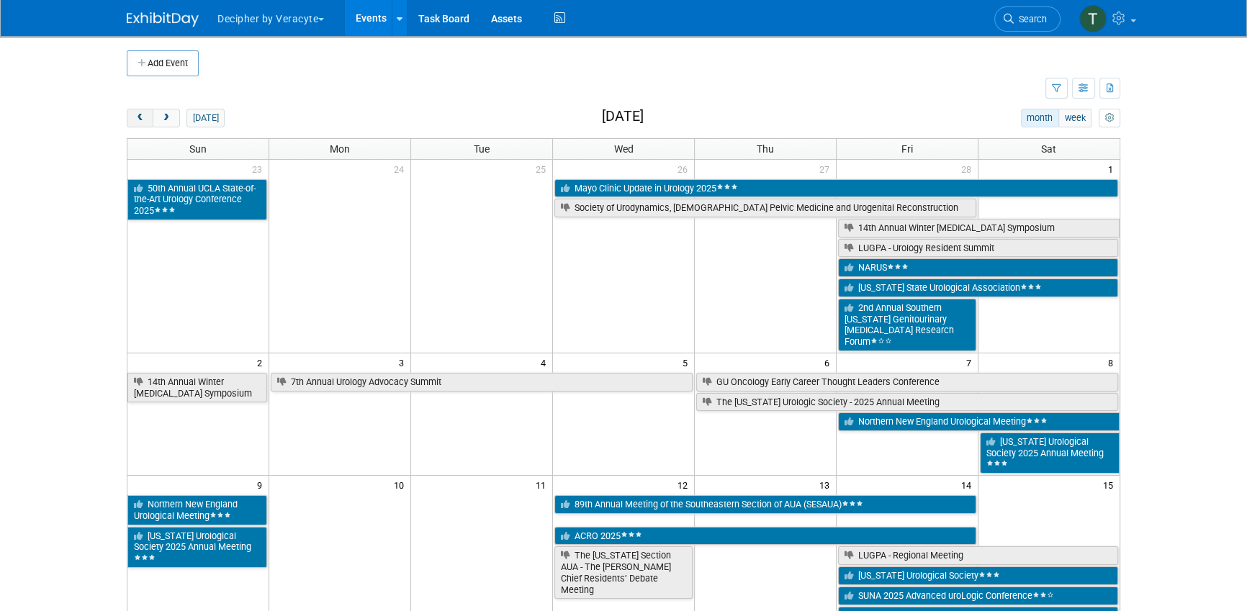
click at [140, 109] on button "prev" at bounding box center [140, 118] width 27 height 19
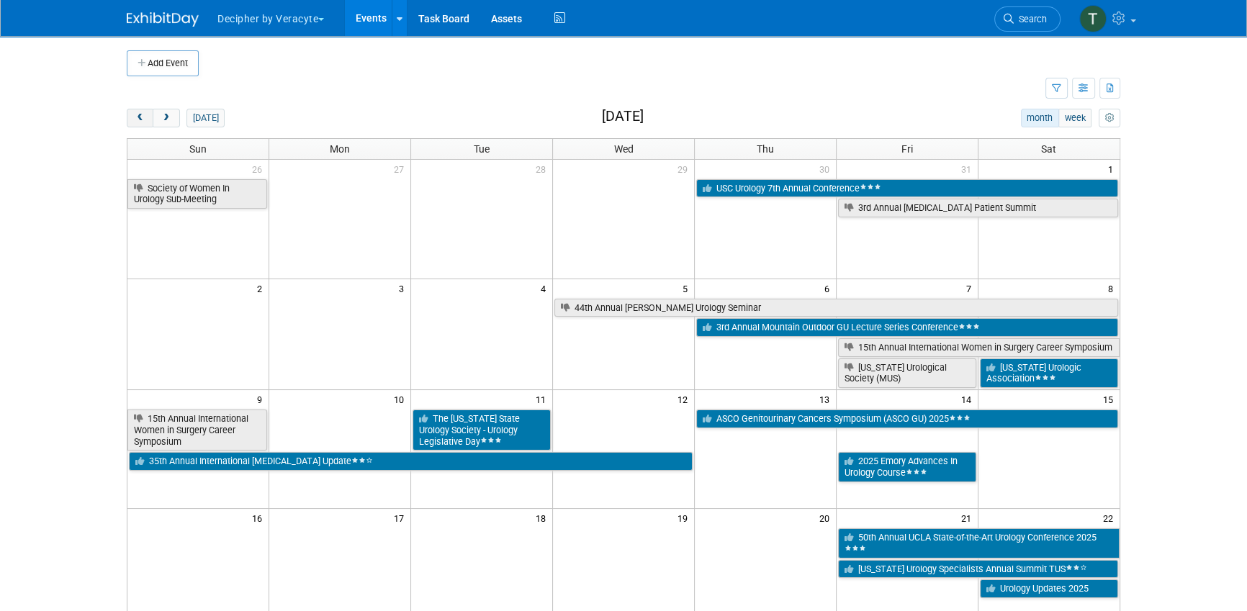
click at [140, 109] on button "prev" at bounding box center [140, 118] width 27 height 19
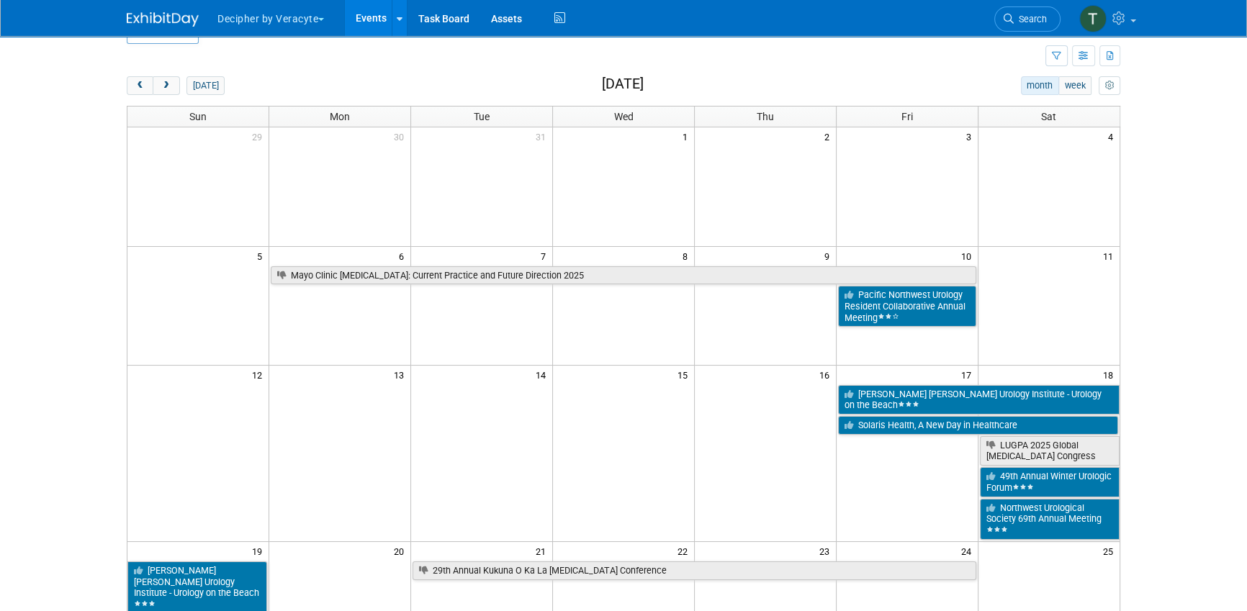
scroll to position [42, 0]
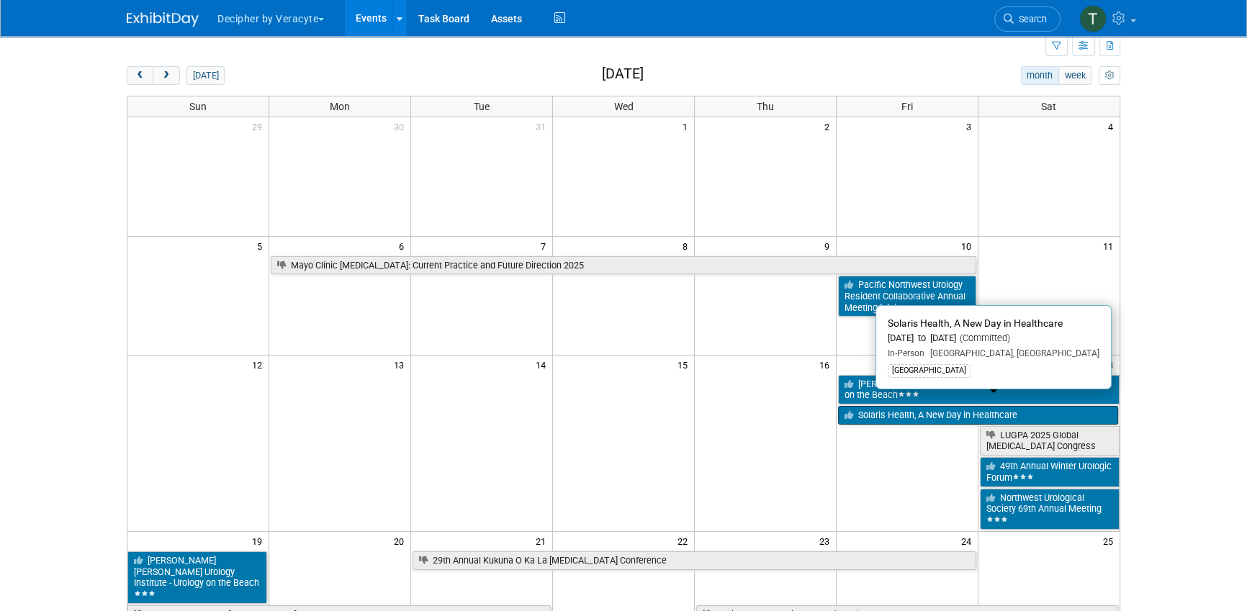
click at [891, 408] on link "Solaris Health, A New Day in Healthcare" at bounding box center [978, 415] width 280 height 19
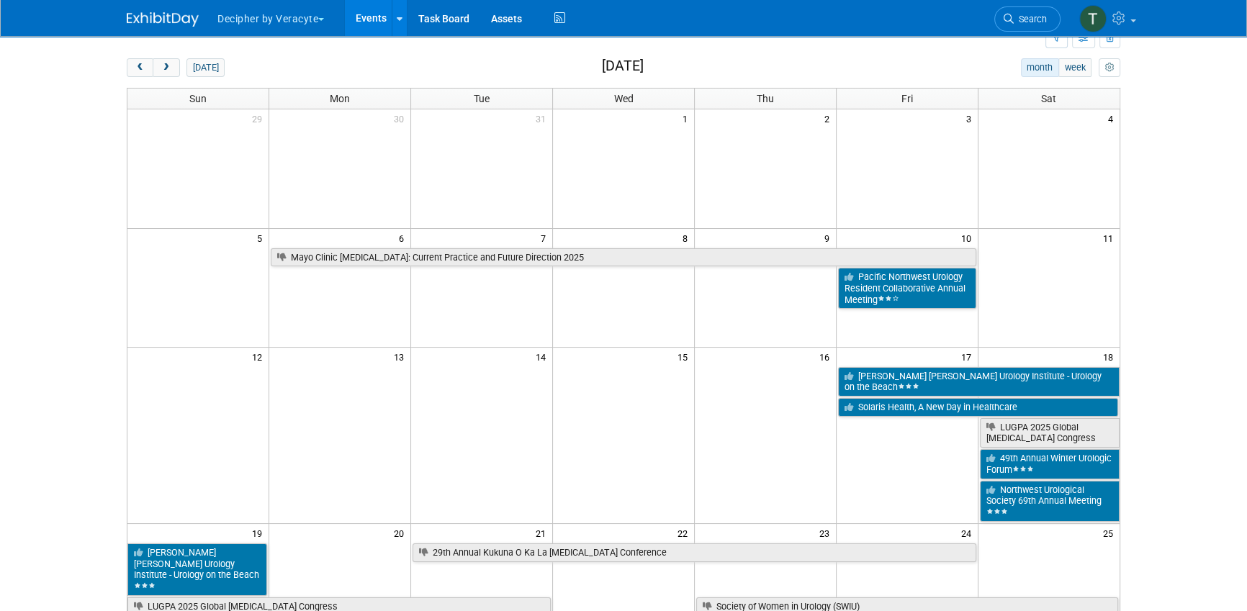
scroll to position [8, 0]
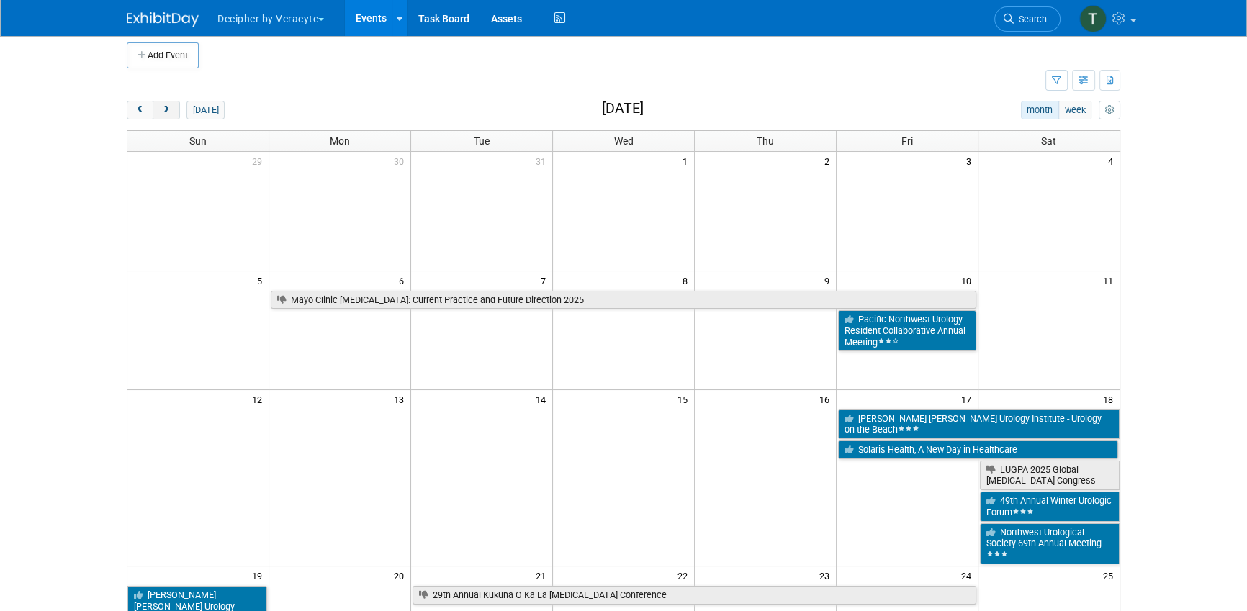
click at [166, 107] on span "next" at bounding box center [166, 110] width 11 height 9
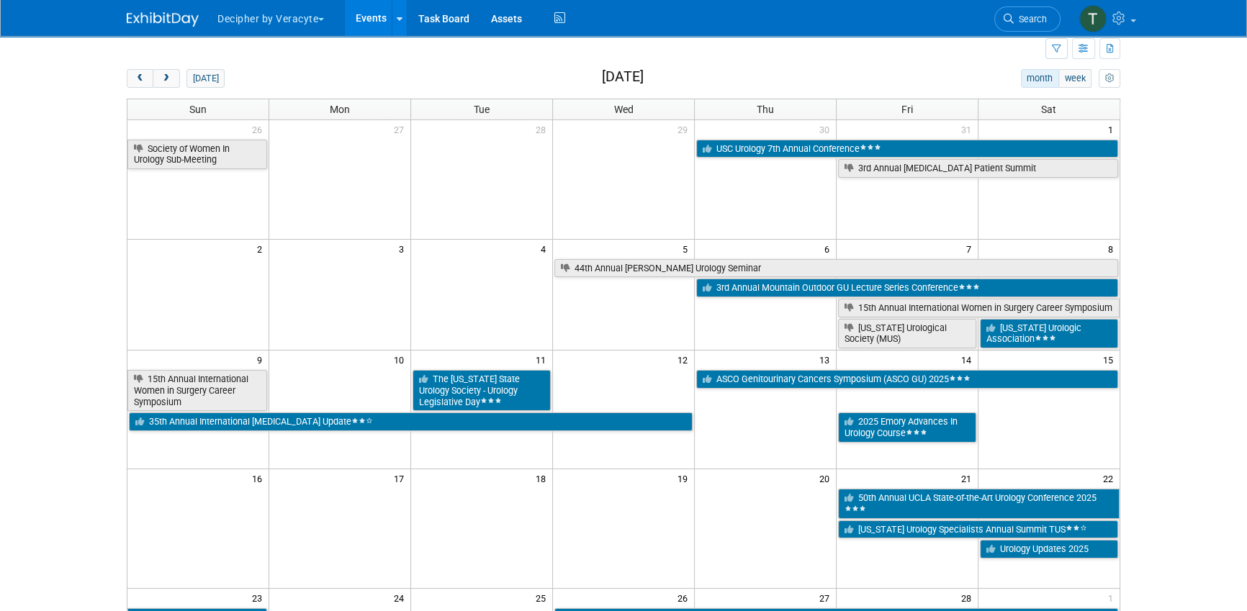
scroll to position [45, 0]
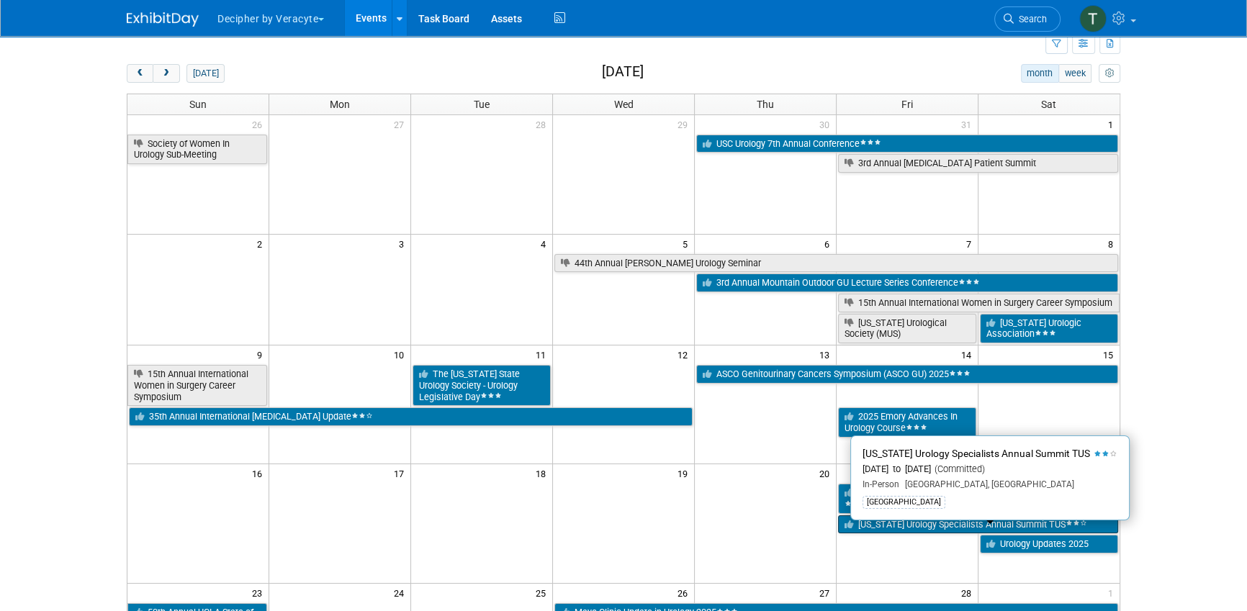
click at [976, 534] on link "[US_STATE] Urology Specialists Annual Summit TUS" at bounding box center [978, 525] width 280 height 19
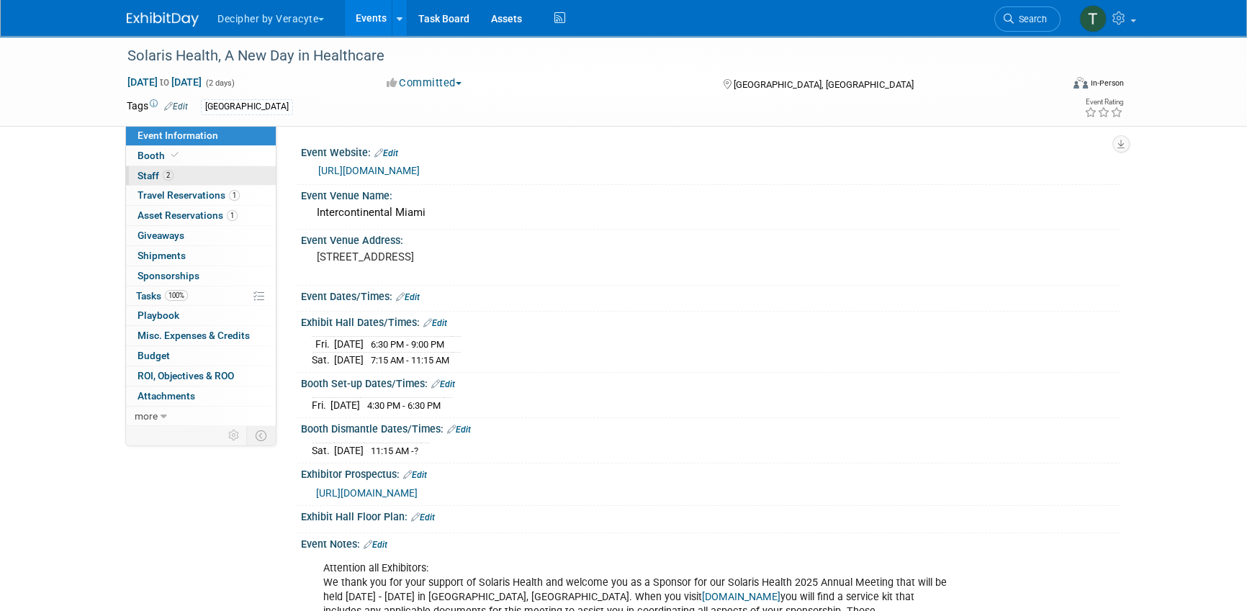
click at [222, 184] on link "2 Staff 2" at bounding box center [201, 175] width 150 height 19
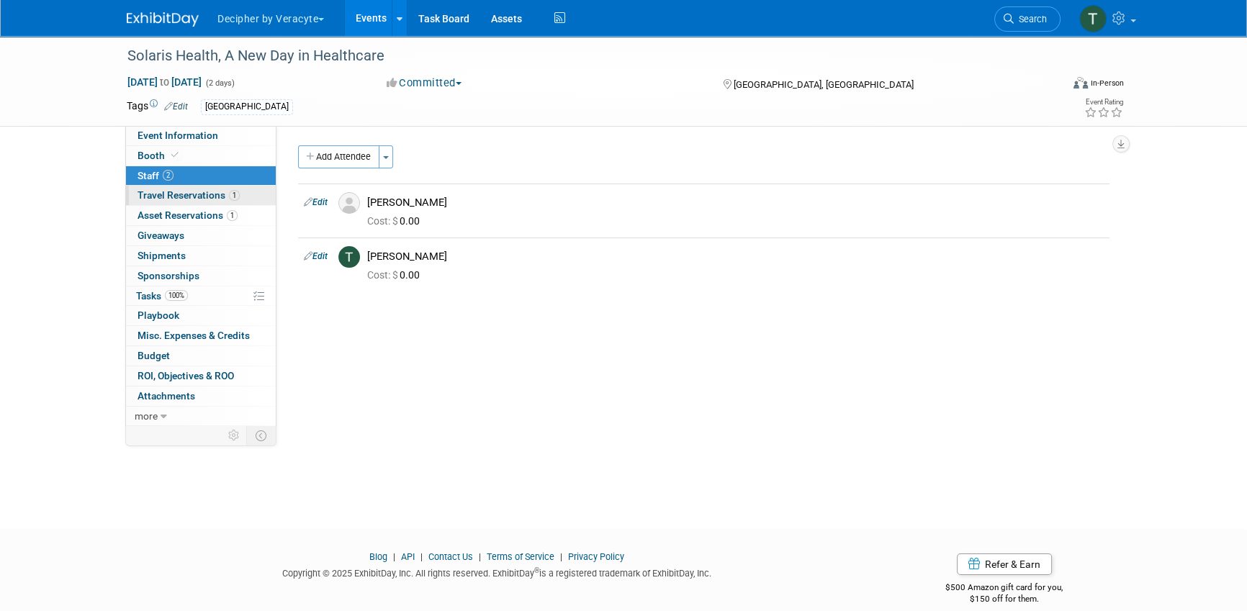
click at [229, 196] on span "1" at bounding box center [234, 195] width 11 height 11
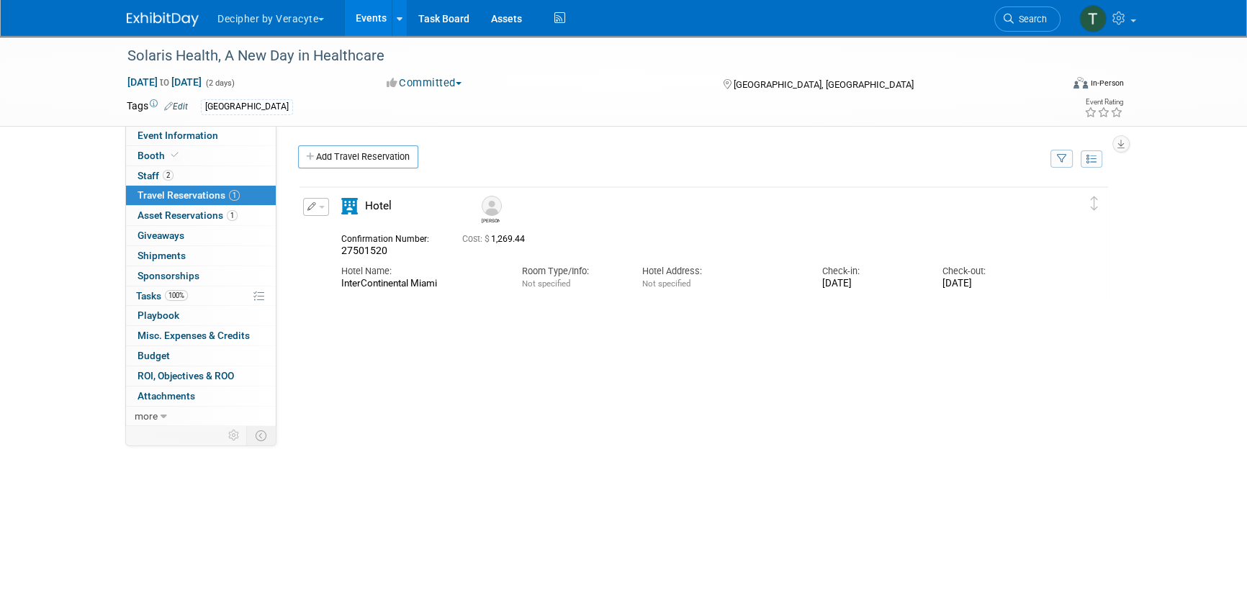
click at [505, 228] on div "Confirmation Number: 27501520 Cost: $ 1,269.44 Hotel Name: Room Type/Info: Not …" at bounding box center [691, 259] width 700 height 62
click at [507, 234] on span "Cost: $ 1,269.44" at bounding box center [496, 239] width 68 height 10
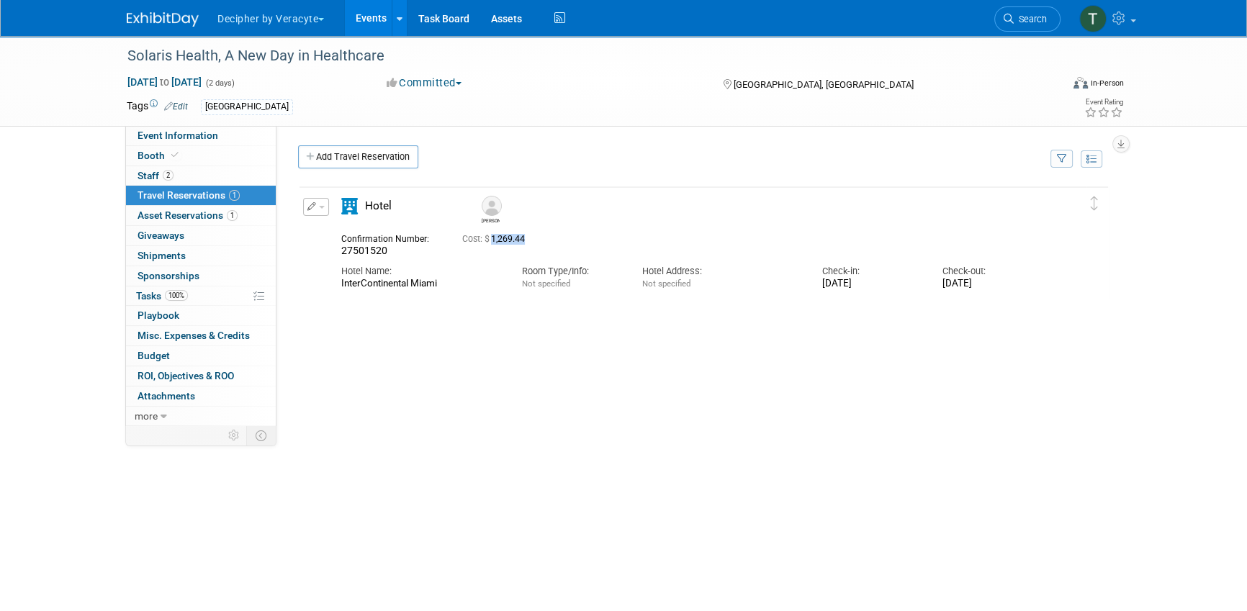
copy span "1,269.44"
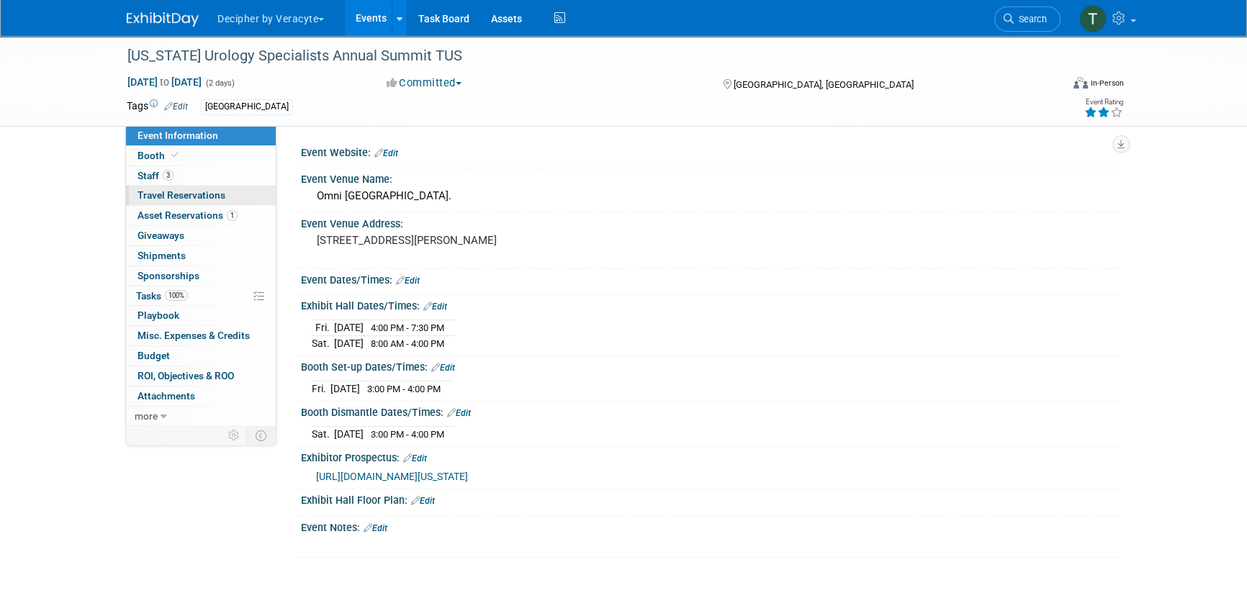
click at [227, 187] on link "0 Travel Reservations 0" at bounding box center [201, 195] width 150 height 19
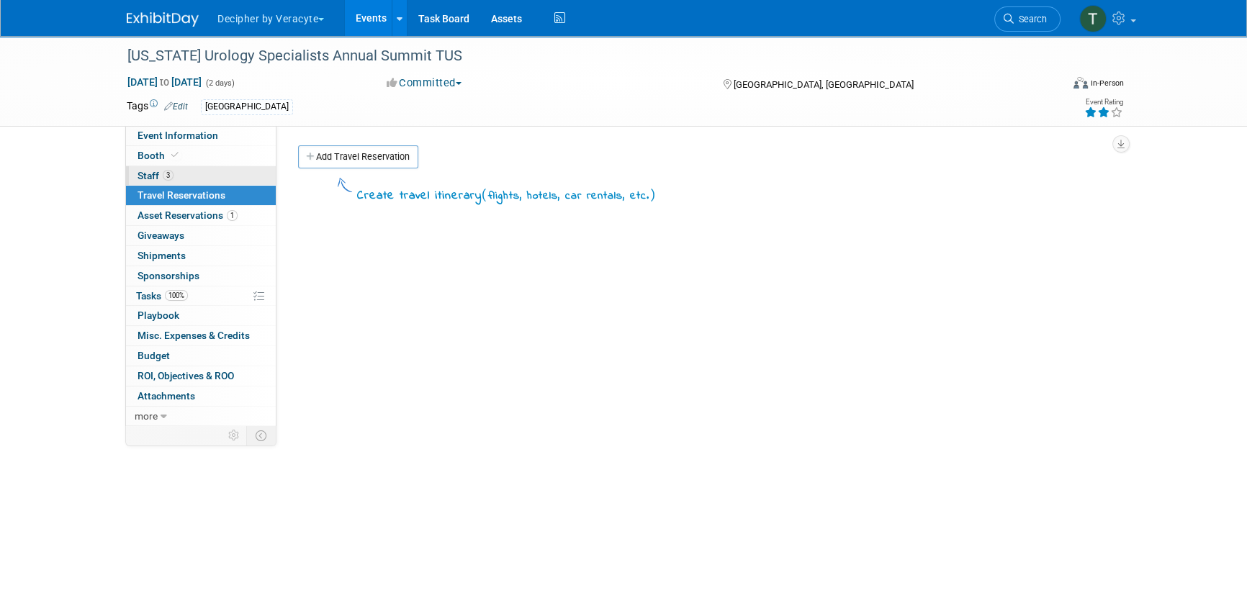
click at [227, 179] on link "3 Staff 3" at bounding box center [201, 175] width 150 height 19
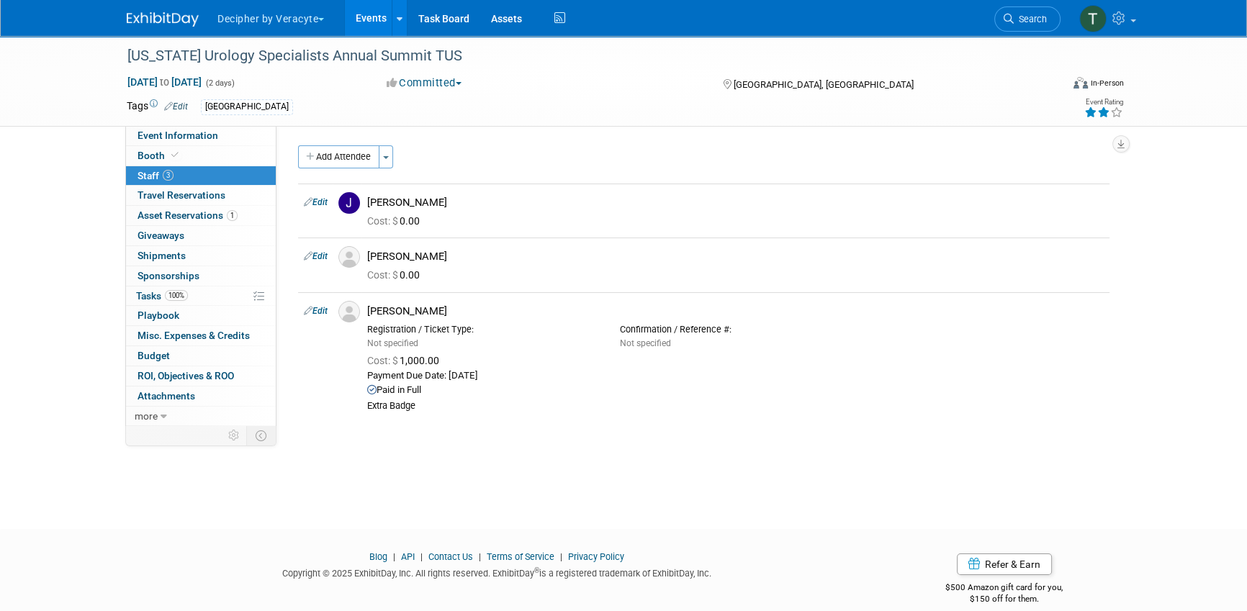
click at [362, 15] on link "Events" at bounding box center [371, 18] width 53 height 36
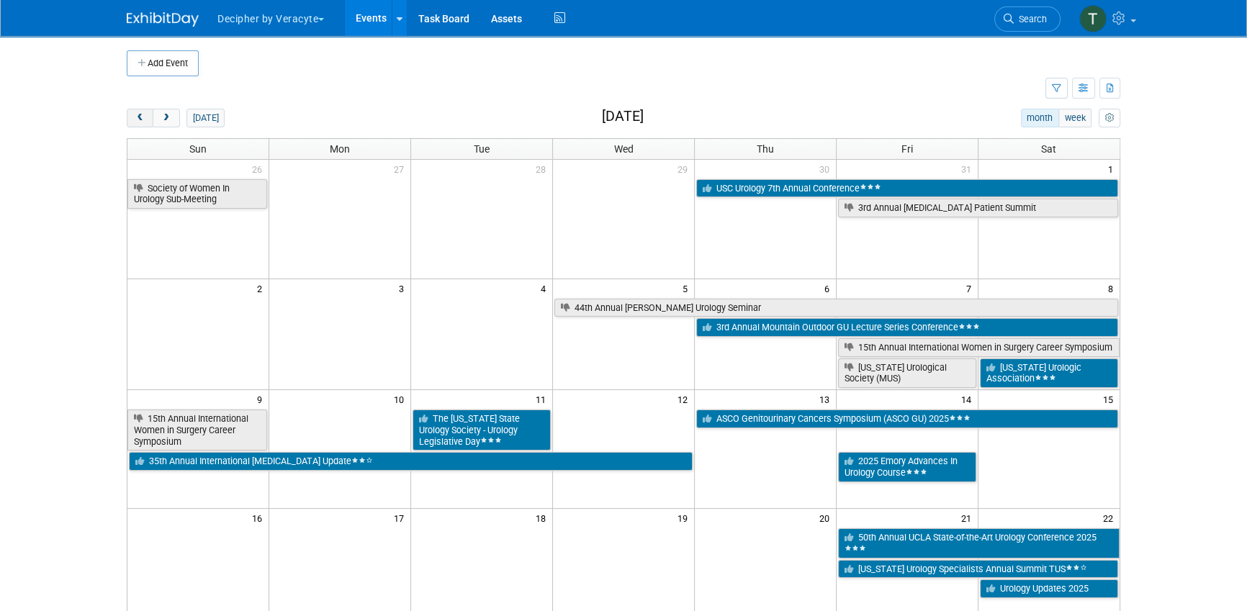
click at [143, 123] on button "prev" at bounding box center [140, 118] width 27 height 19
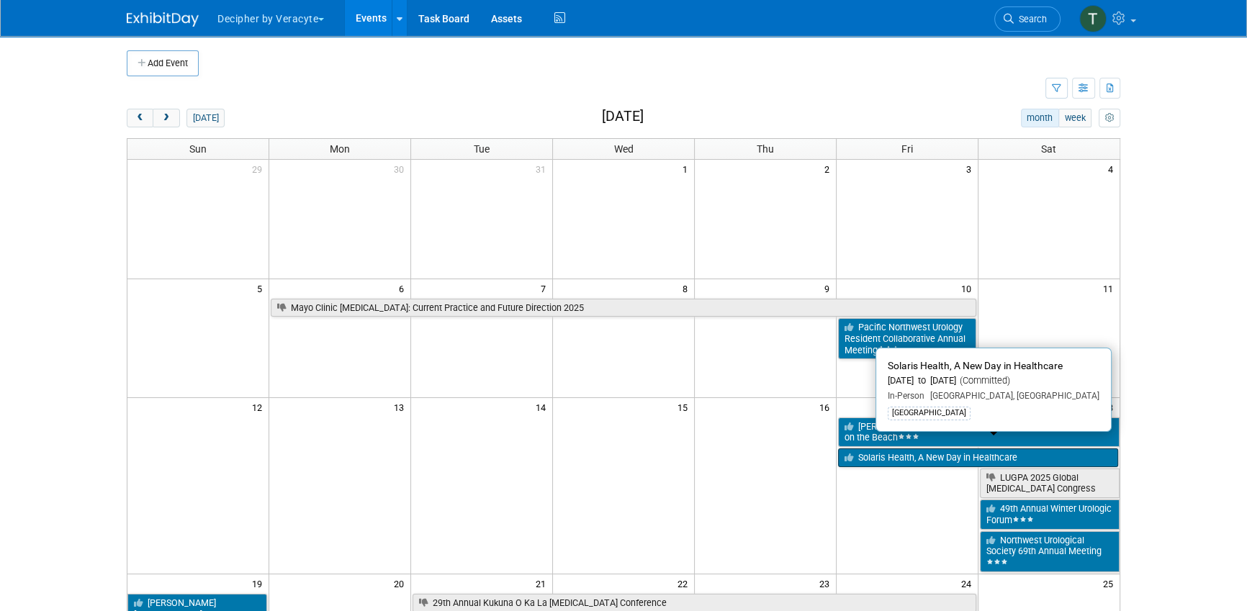
click at [969, 453] on link "Solaris Health, A New Day in Healthcare" at bounding box center [978, 458] width 280 height 19
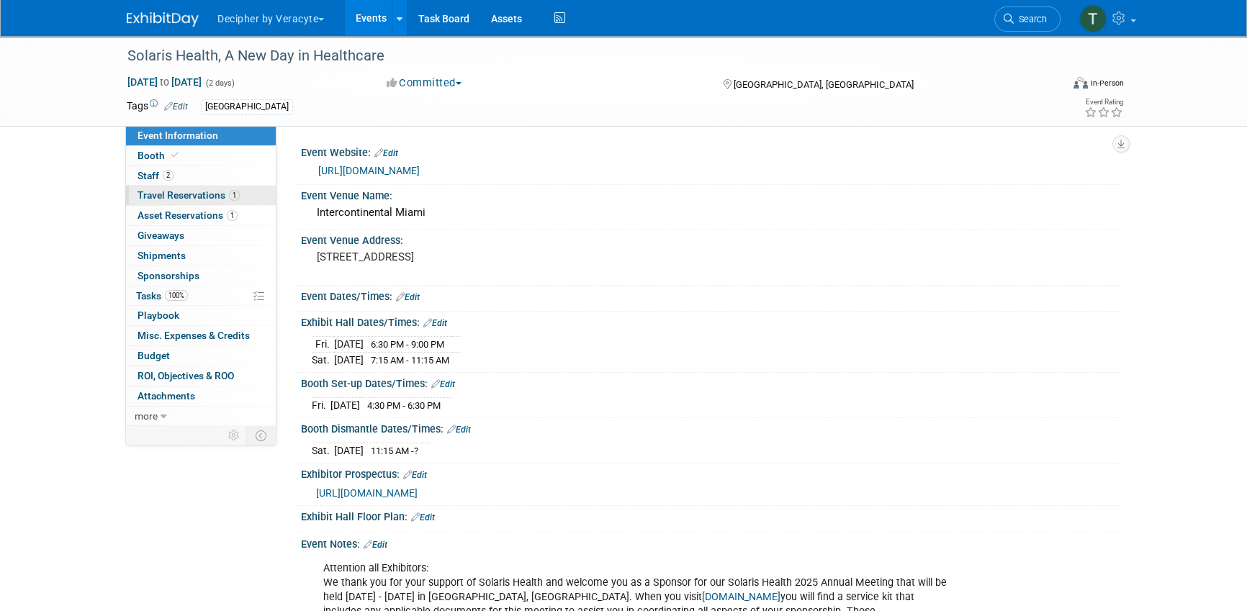
click at [244, 202] on link "1 Travel Reservations 1" at bounding box center [201, 195] width 150 height 19
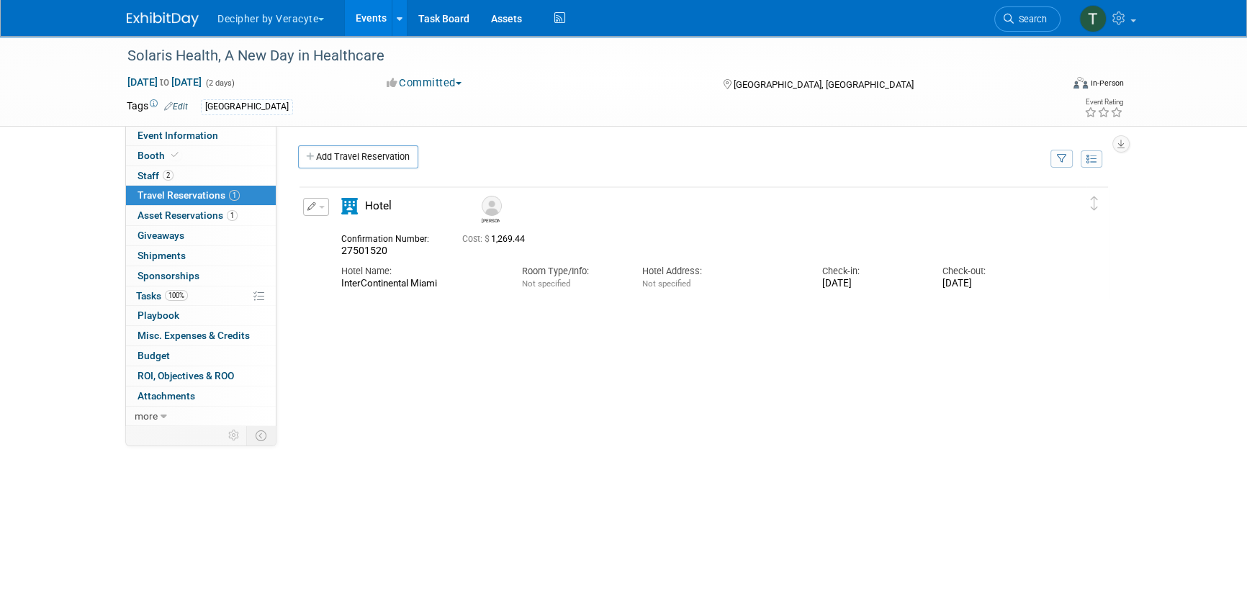
click at [499, 238] on span "Cost: $ 1,269.44" at bounding box center [496, 239] width 68 height 10
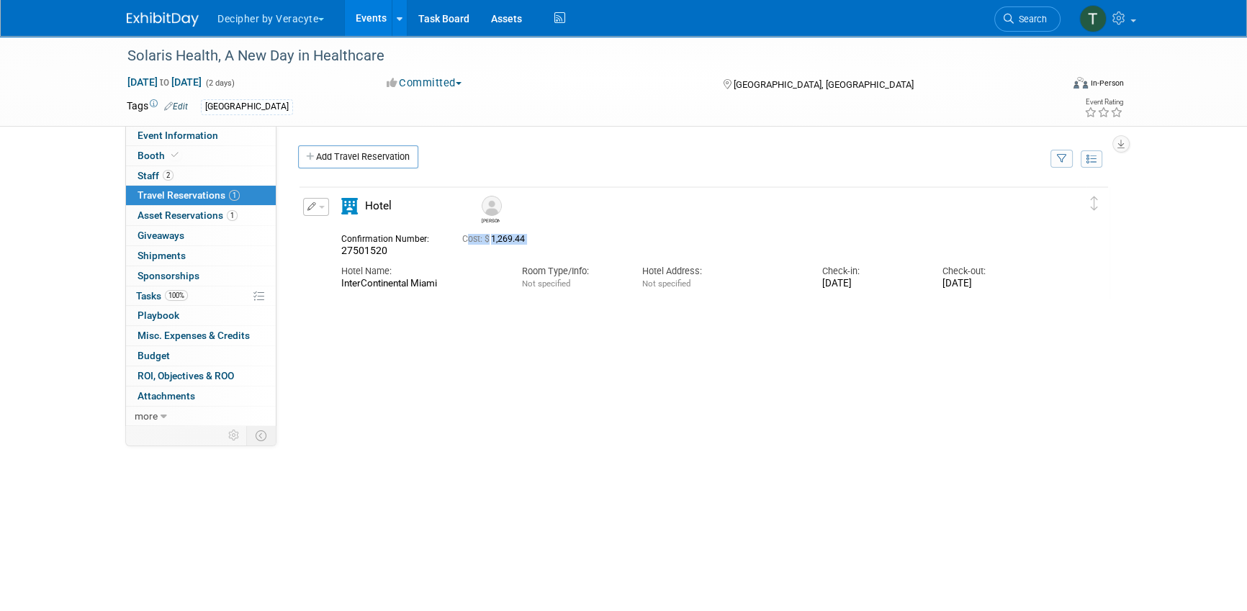
click at [499, 238] on span "Cost: $ 1,269.44" at bounding box center [496, 239] width 68 height 10
click at [517, 246] on div "Cost: $ 1,269.44" at bounding box center [721, 238] width 541 height 17
click at [517, 244] on div "Cost: $ 1,269.44" at bounding box center [721, 239] width 519 height 11
copy span "1,269.44"
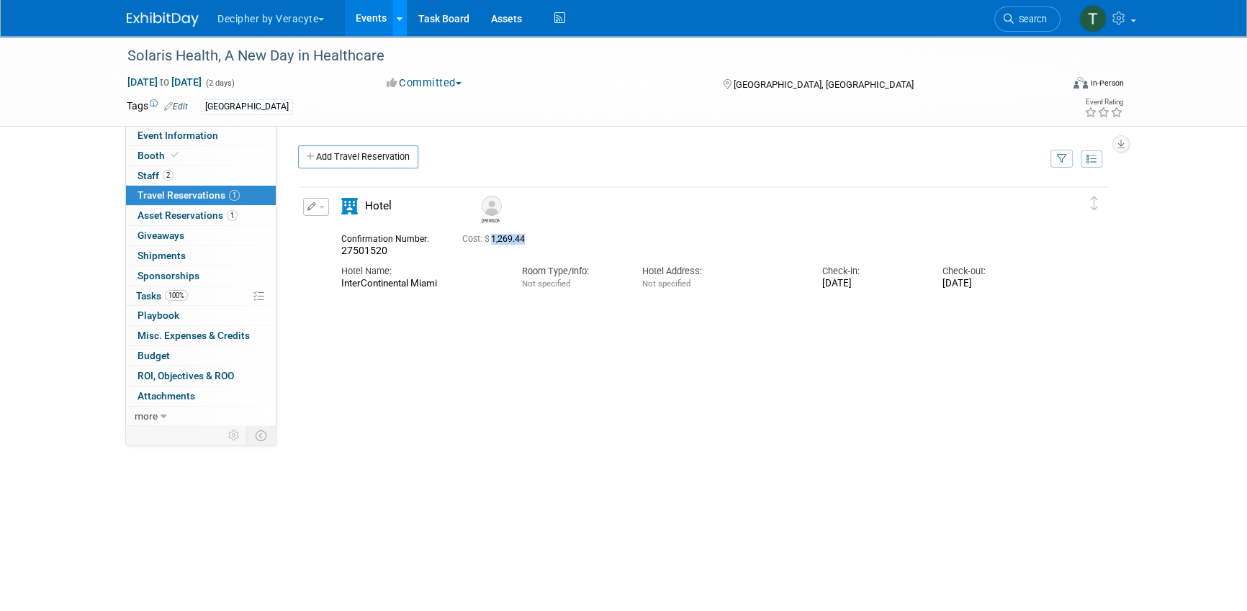
click at [397, 27] on link at bounding box center [399, 18] width 15 height 36
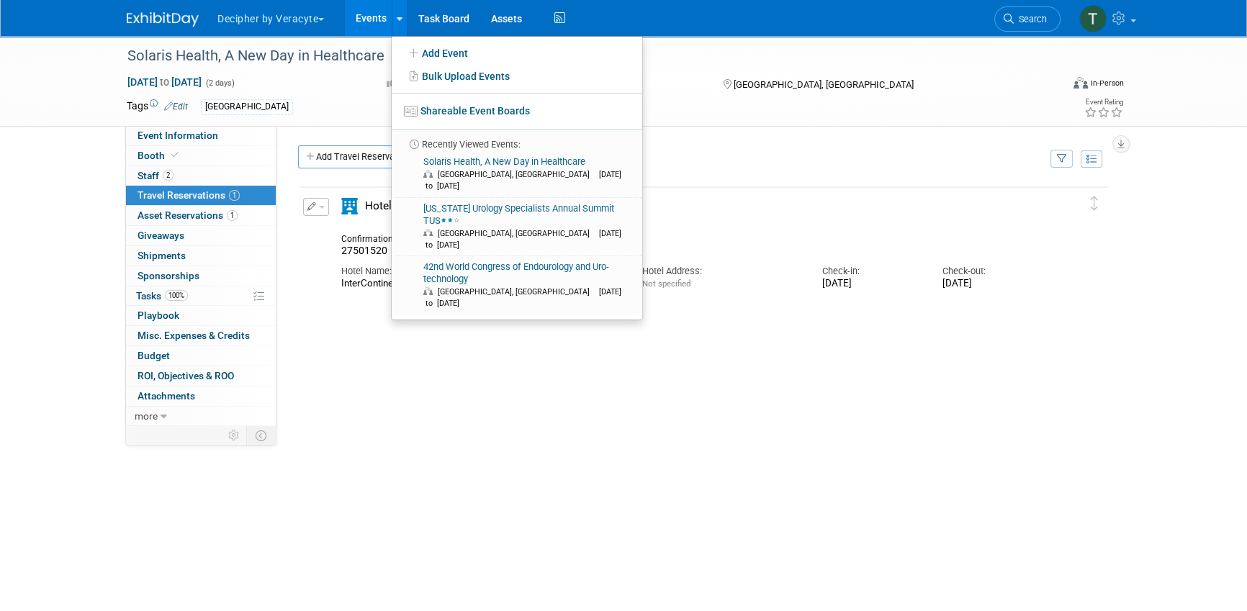
click at [374, 25] on link "Events" at bounding box center [371, 18] width 53 height 36
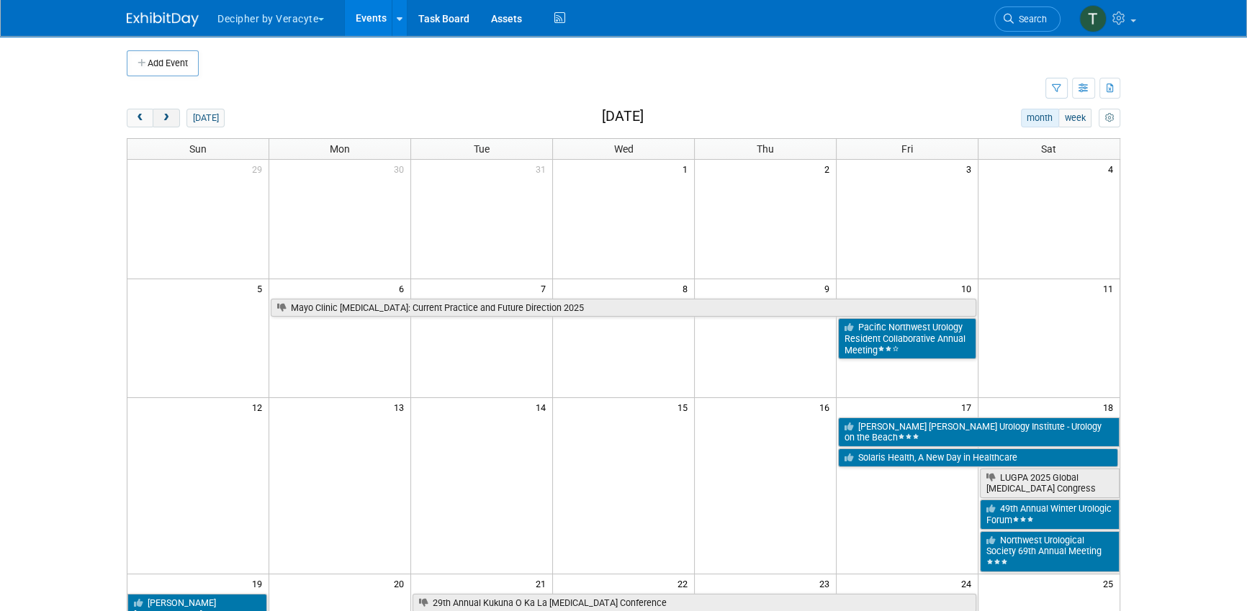
click at [171, 117] on button "next" at bounding box center [166, 118] width 27 height 19
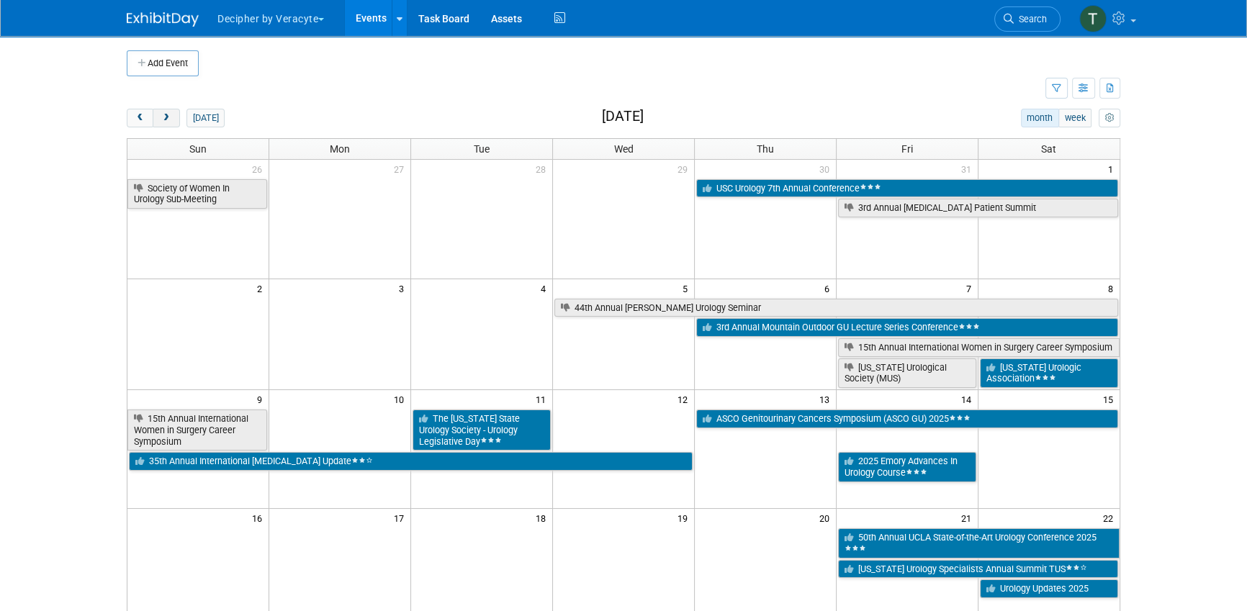
click at [171, 117] on span "next" at bounding box center [166, 118] width 11 height 9
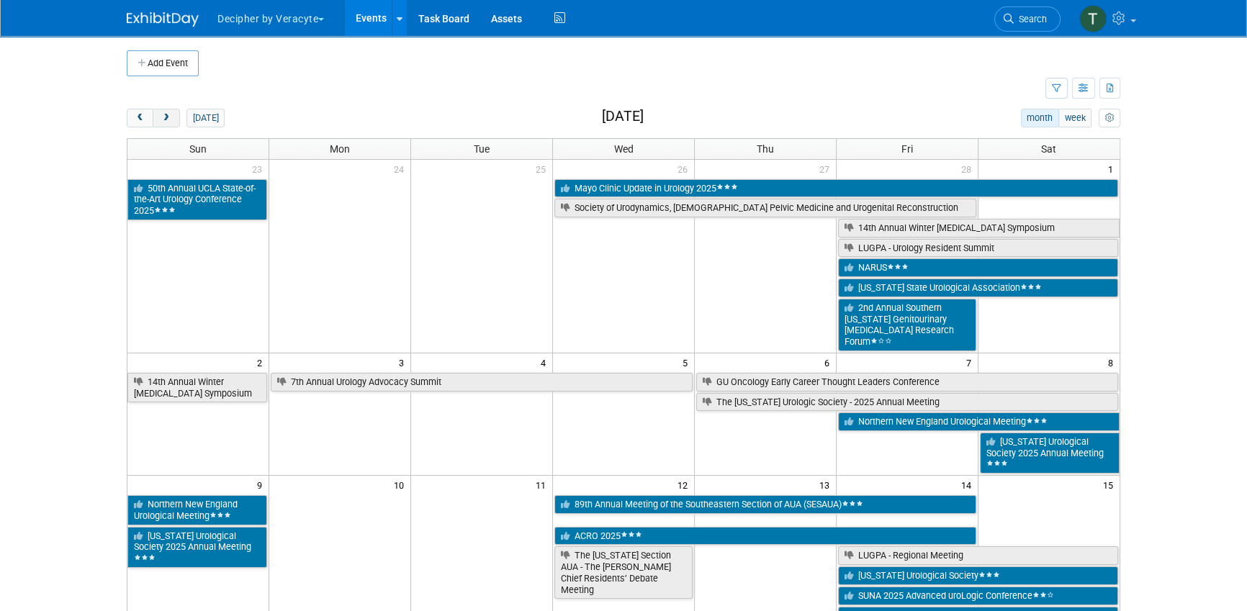
click at [171, 117] on span "next" at bounding box center [166, 118] width 11 height 9
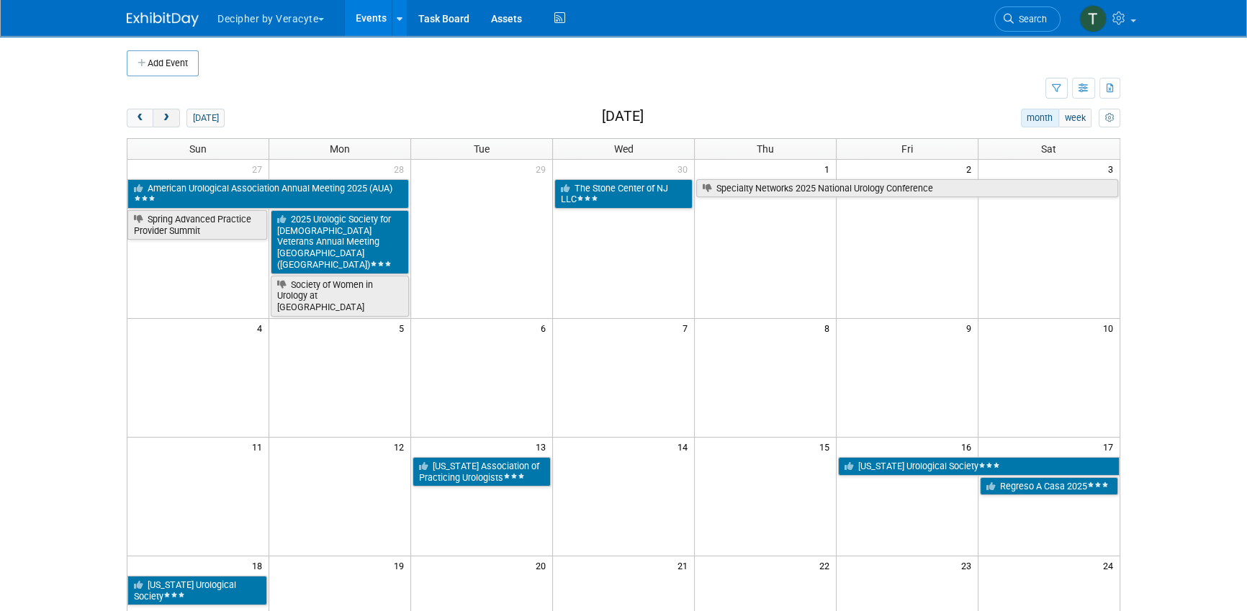
click at [171, 117] on span "next" at bounding box center [166, 118] width 11 height 9
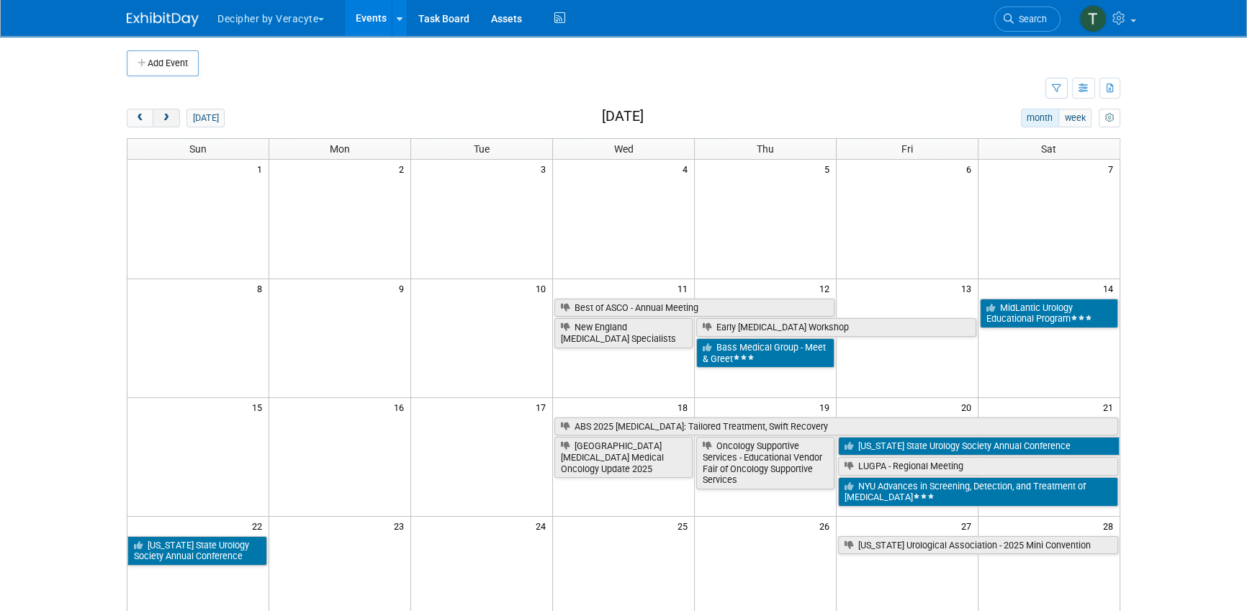
click at [171, 117] on span "next" at bounding box center [166, 118] width 11 height 9
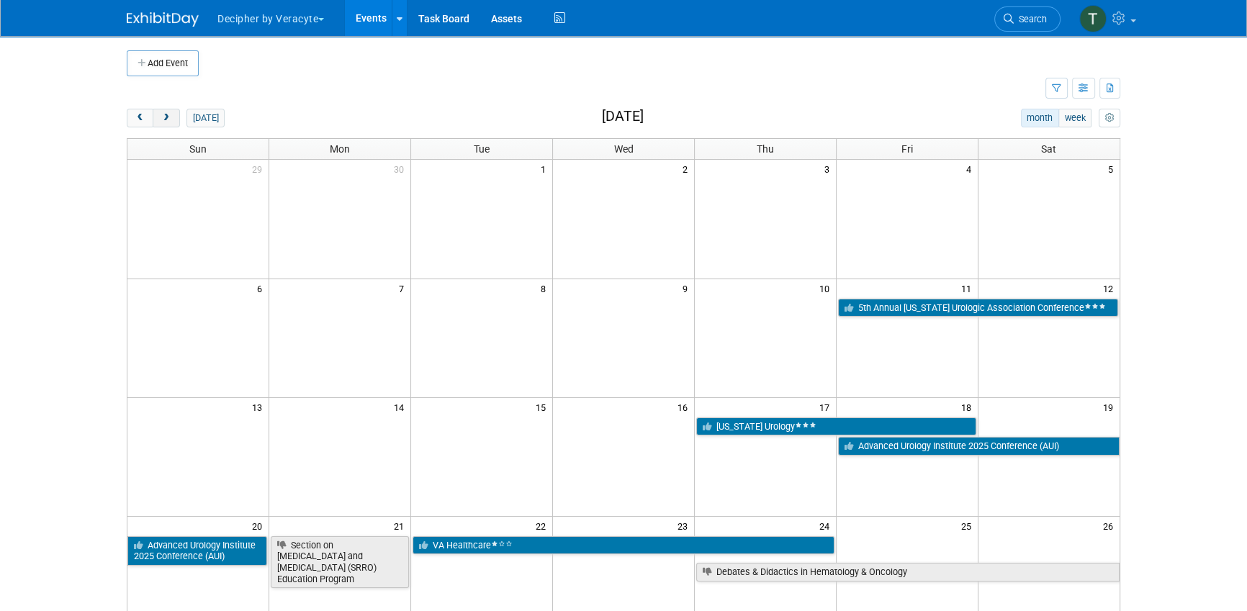
click at [171, 117] on span "next" at bounding box center [166, 118] width 11 height 9
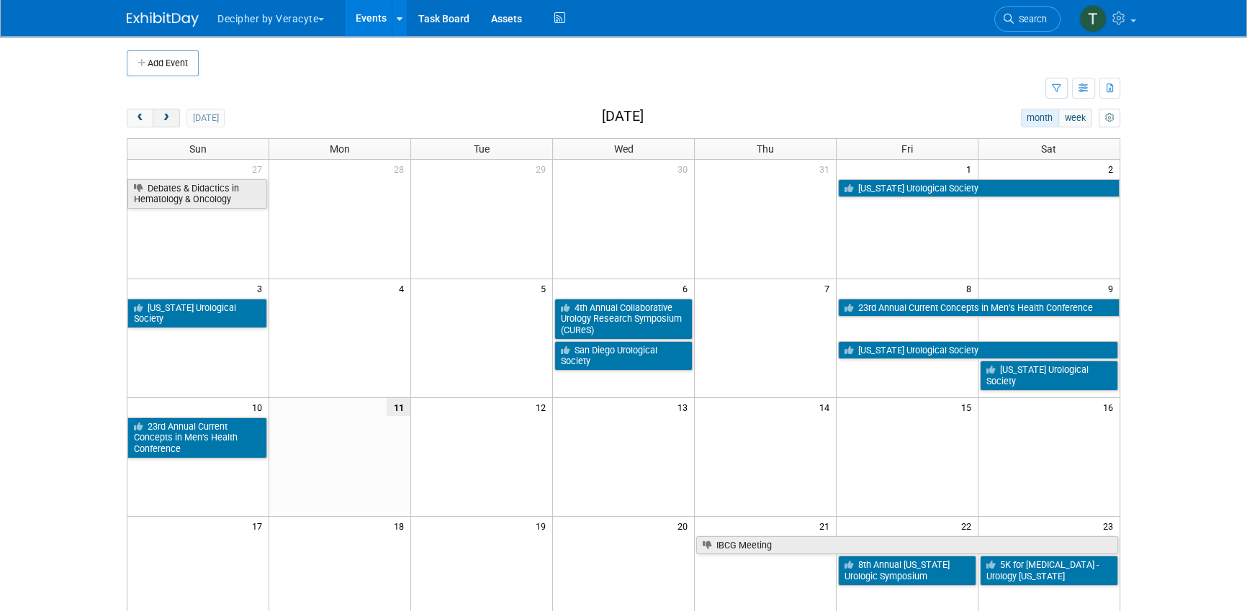
click at [171, 117] on span "next" at bounding box center [166, 118] width 11 height 9
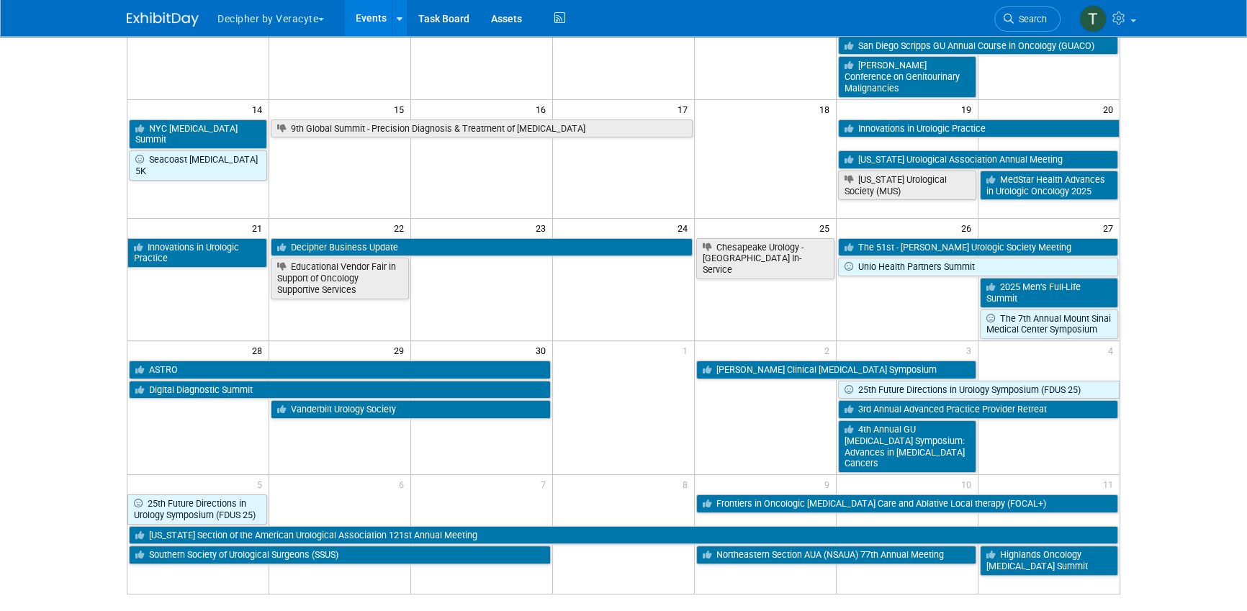
scroll to position [323, 0]
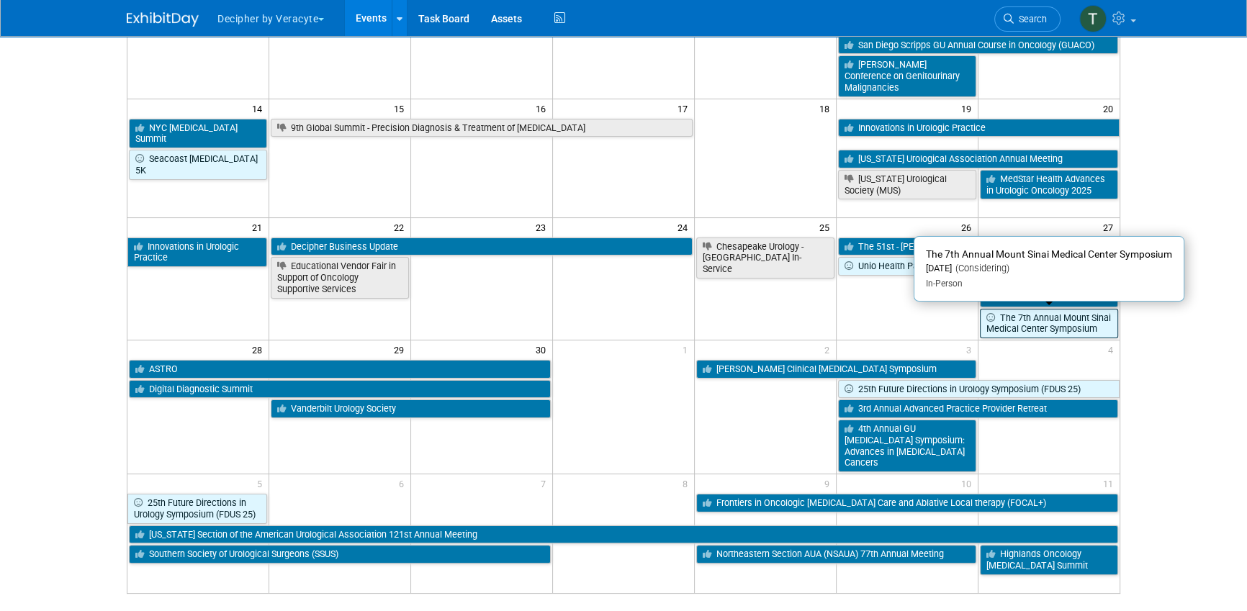
click at [1039, 323] on link "The 7th Annual Mount Sinai Medical Center Symposium" at bounding box center [1049, 324] width 138 height 30
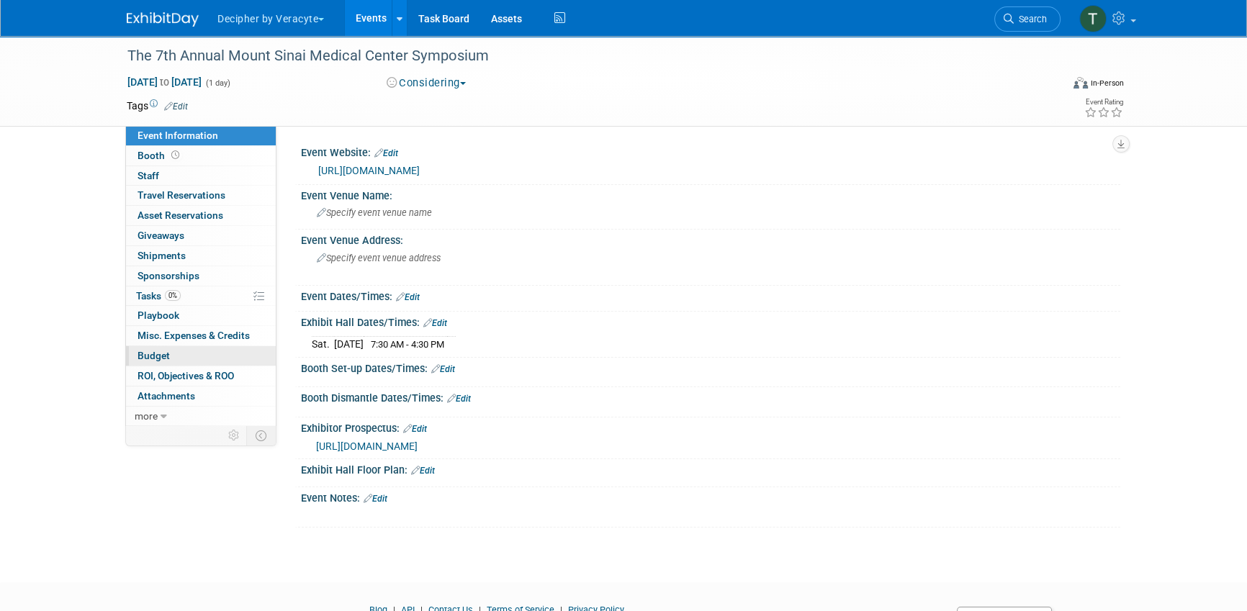
click at [194, 351] on link "Budget" at bounding box center [201, 355] width 150 height 19
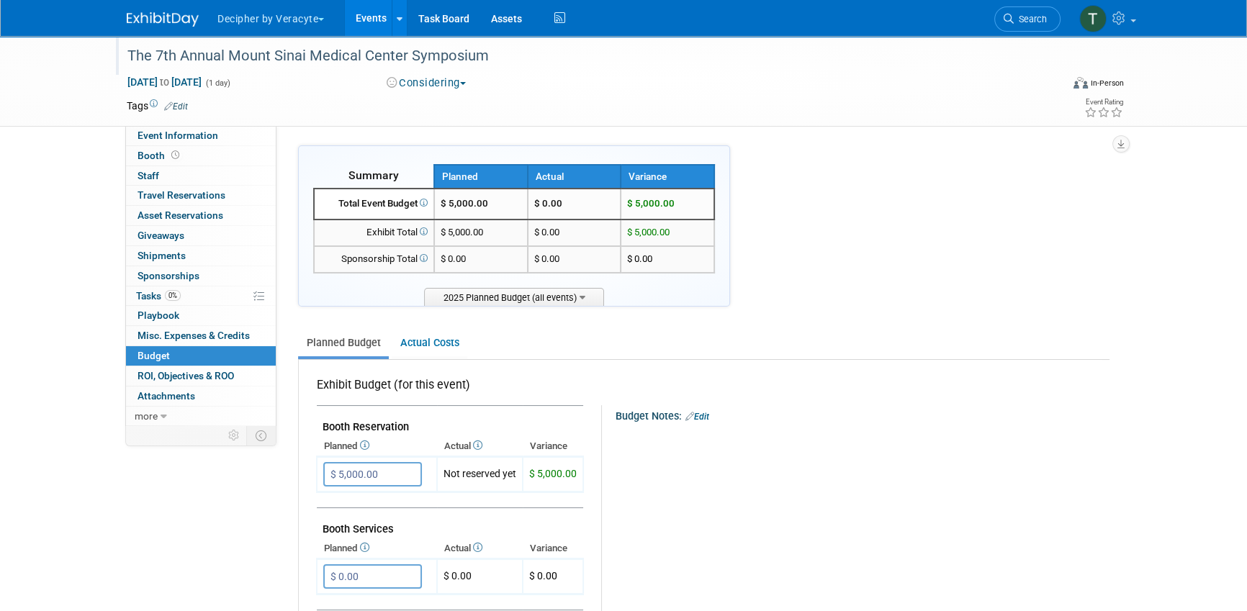
click at [329, 37] on div at bounding box center [585, 42] width 927 height 12
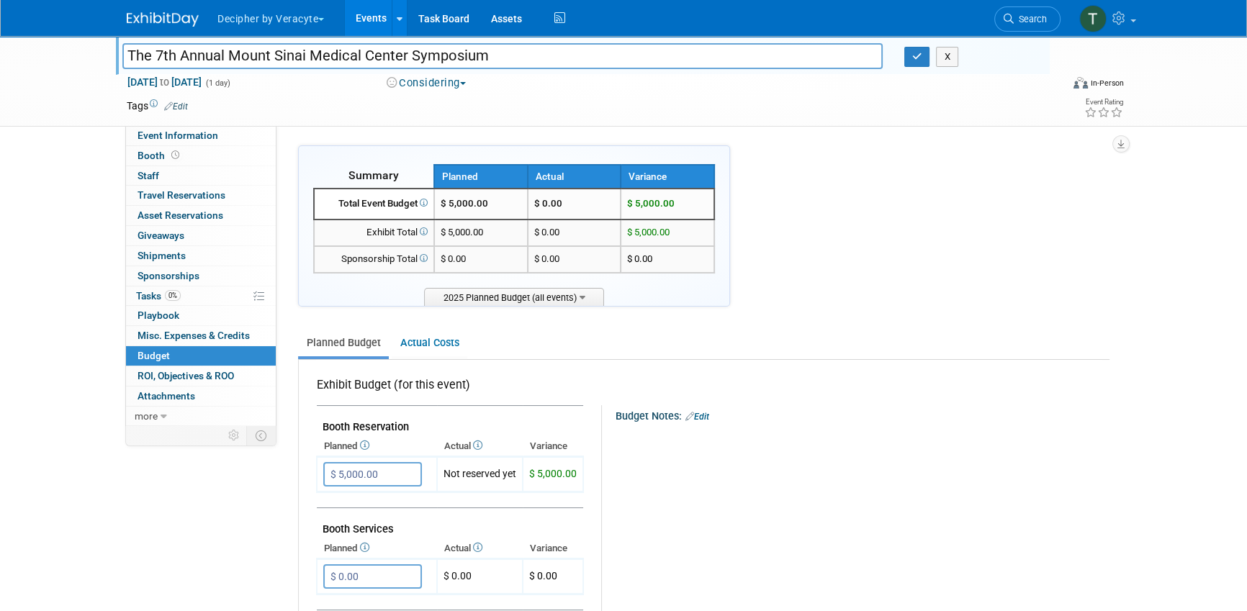
click at [328, 35] on ul "Decipher by Veracyte Explore: My Workspaces 2 Go to Workspace: Corporate Events…" at bounding box center [392, 18] width 353 height 36
click at [327, 50] on input "The 7th Annual Mount Sinai Medical Center Symposium" at bounding box center [502, 55] width 760 height 25
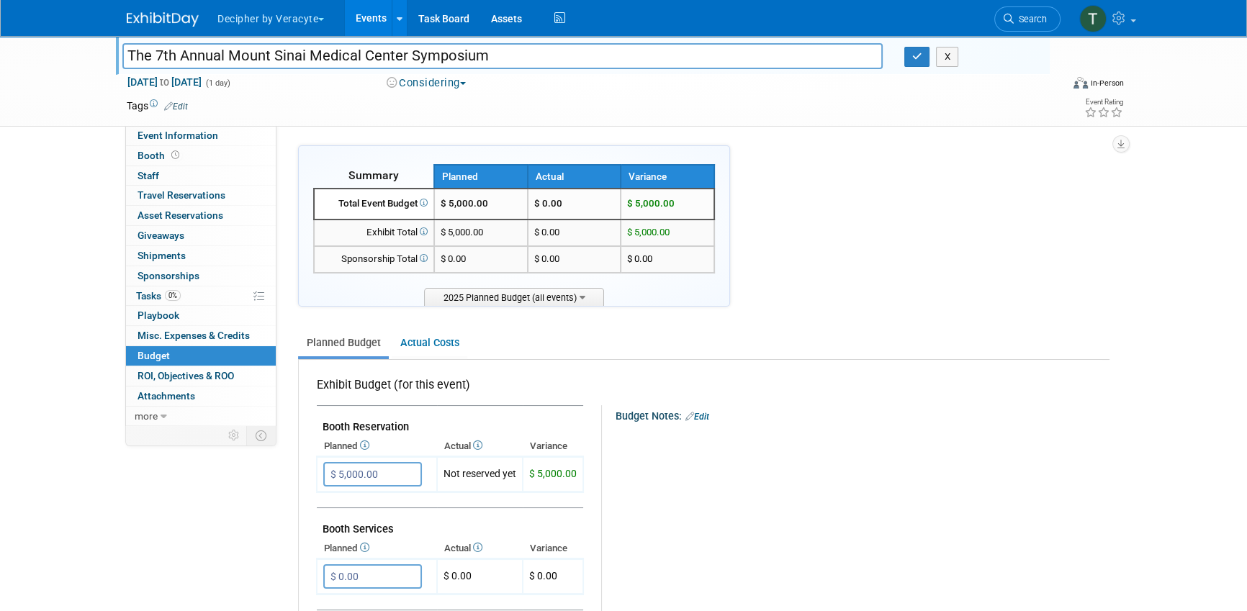
click at [327, 50] on input "The 7th Annual Mount Sinai Medical Center Symposium" at bounding box center [502, 55] width 760 height 25
click at [911, 58] on button "button" at bounding box center [917, 57] width 26 height 20
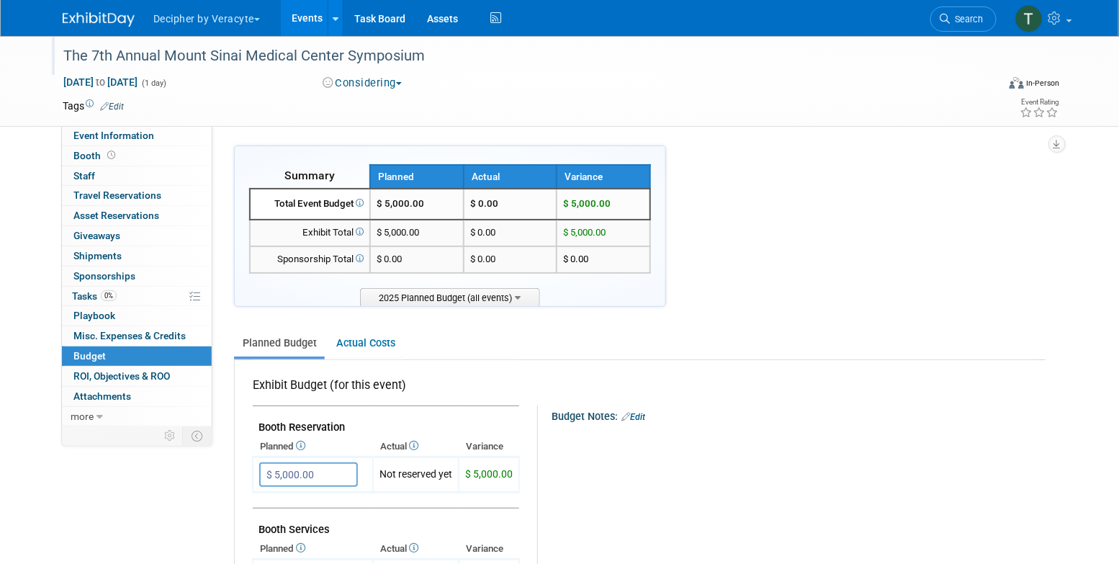
click at [307, 12] on link "Events" at bounding box center [307, 18] width 53 height 36
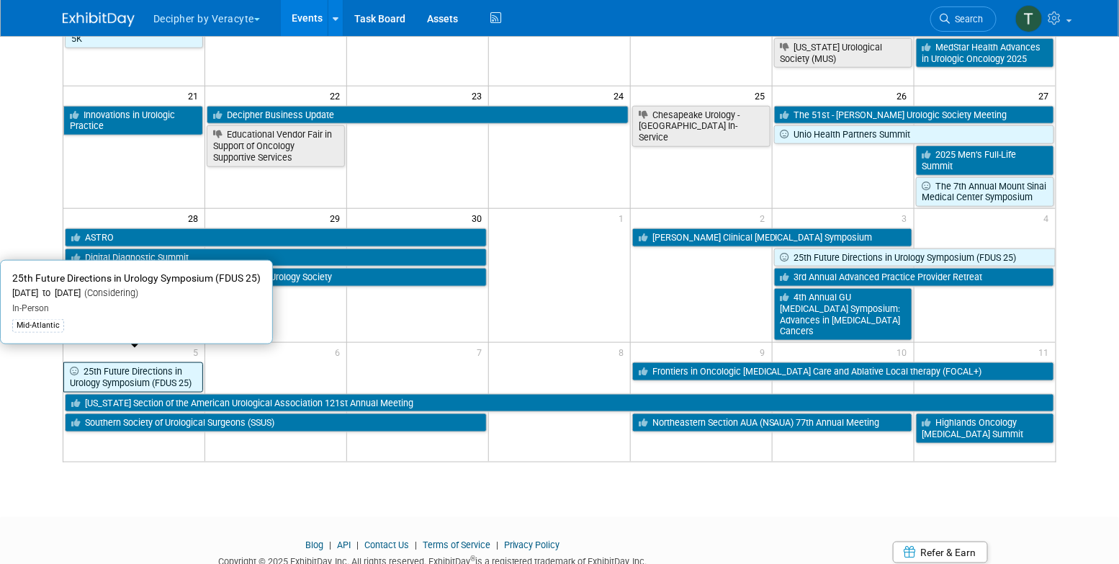
scroll to position [451, 0]
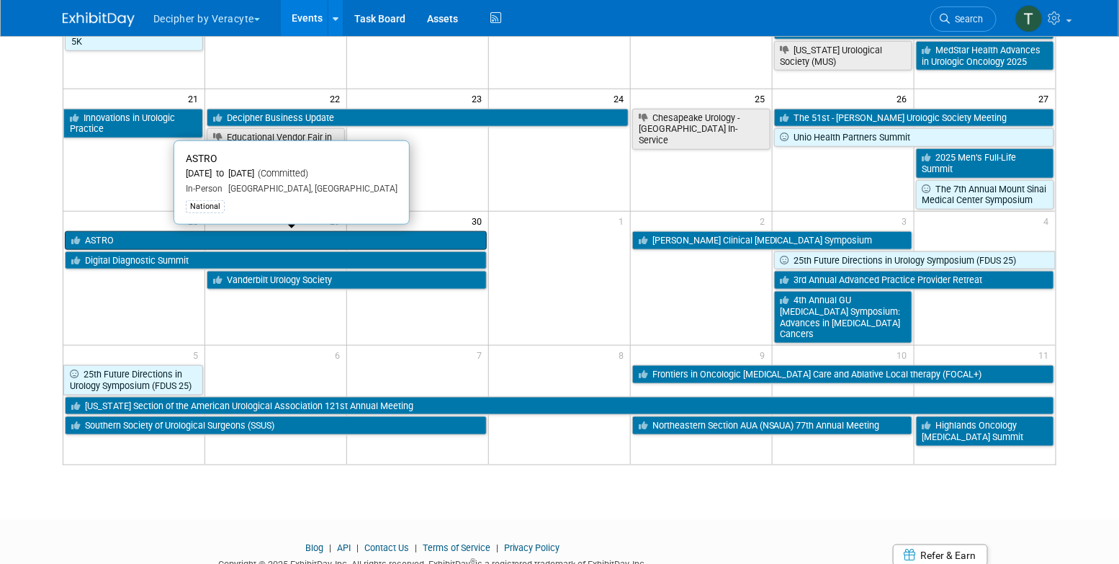
click at [177, 233] on link "ASTRO" at bounding box center [276, 240] width 422 height 19
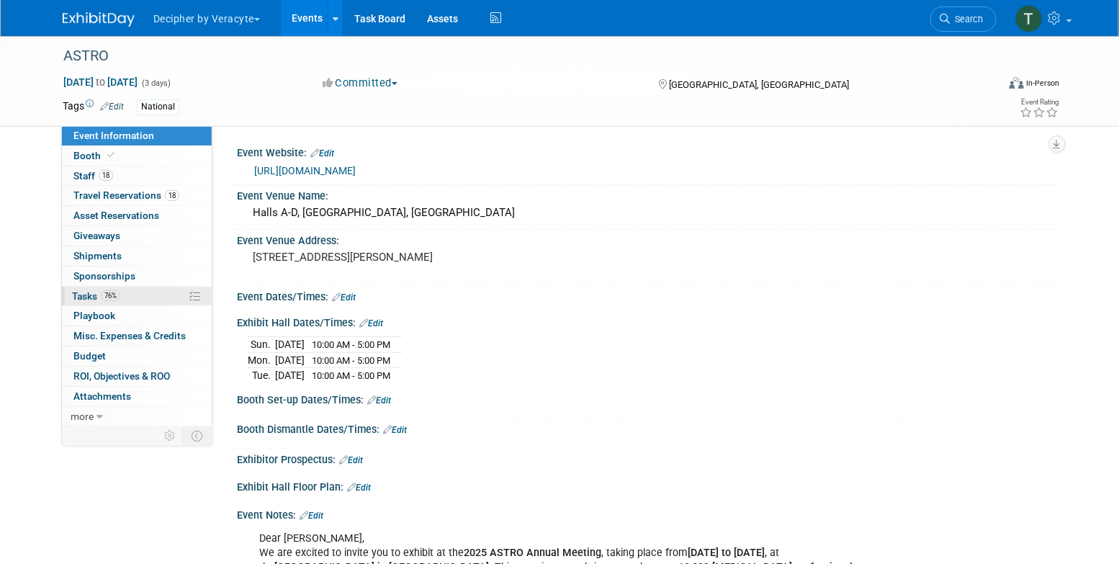
click at [145, 298] on link "76% Tasks 76%" at bounding box center [137, 296] width 150 height 19
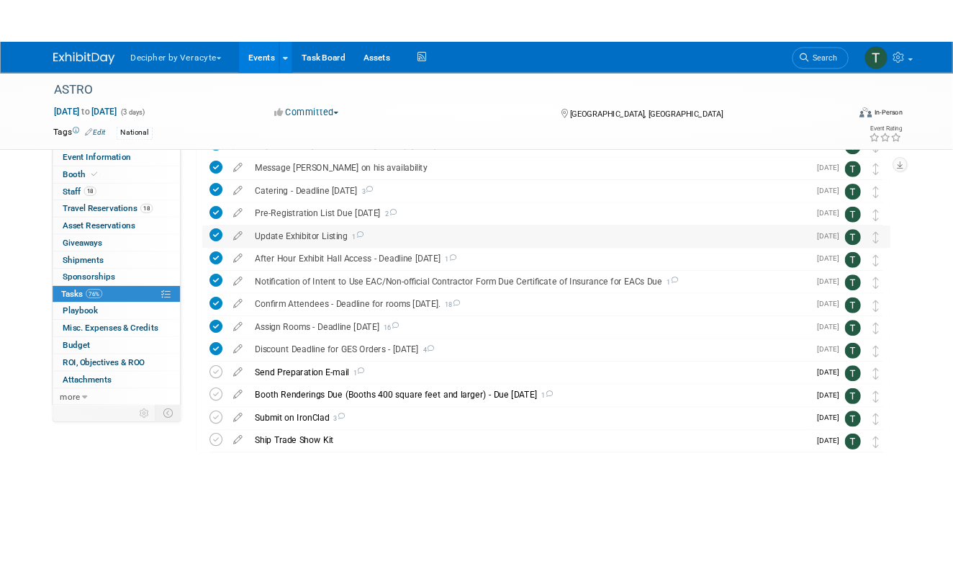
scroll to position [163, 0]
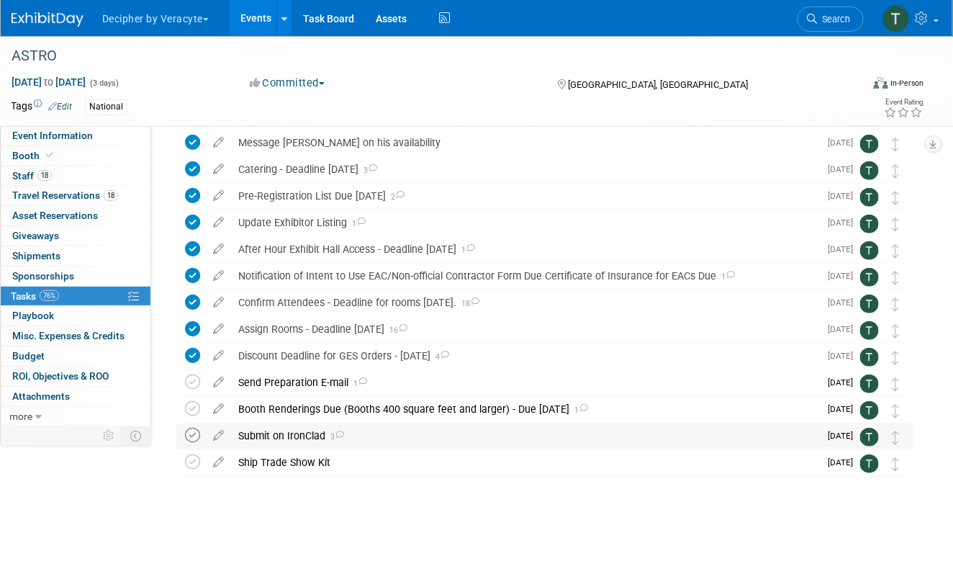
click at [196, 428] on icon at bounding box center [192, 435] width 15 height 15
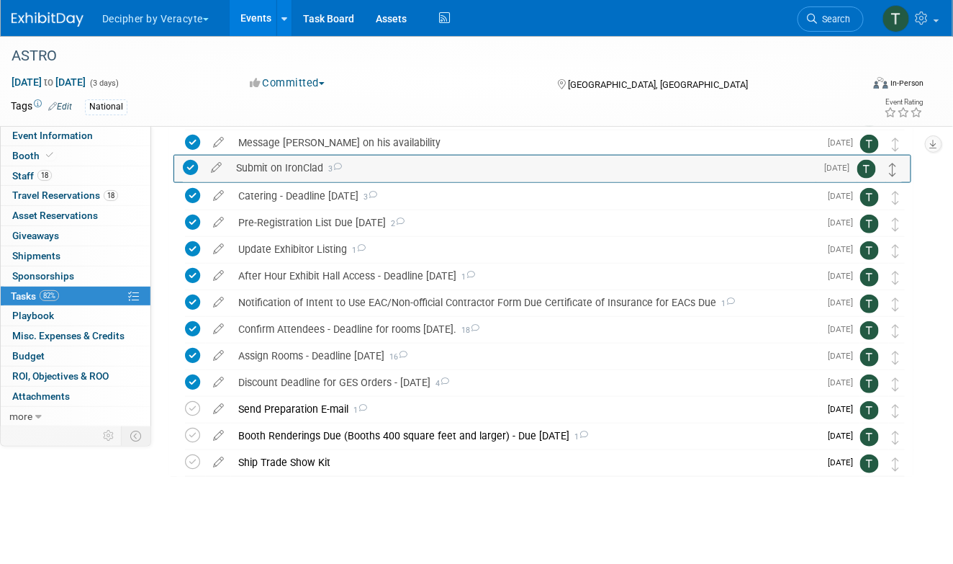
drag, startPoint x: 893, startPoint y: 438, endPoint x: 891, endPoint y: 166, distance: 272.2
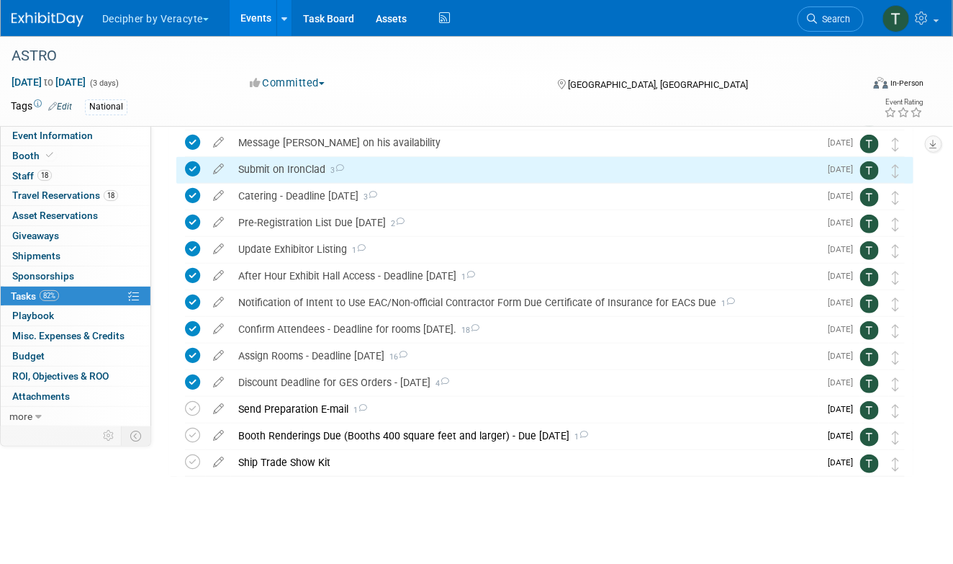
click at [475, 175] on div "Submit on IronClad 3" at bounding box center [525, 169] width 588 height 24
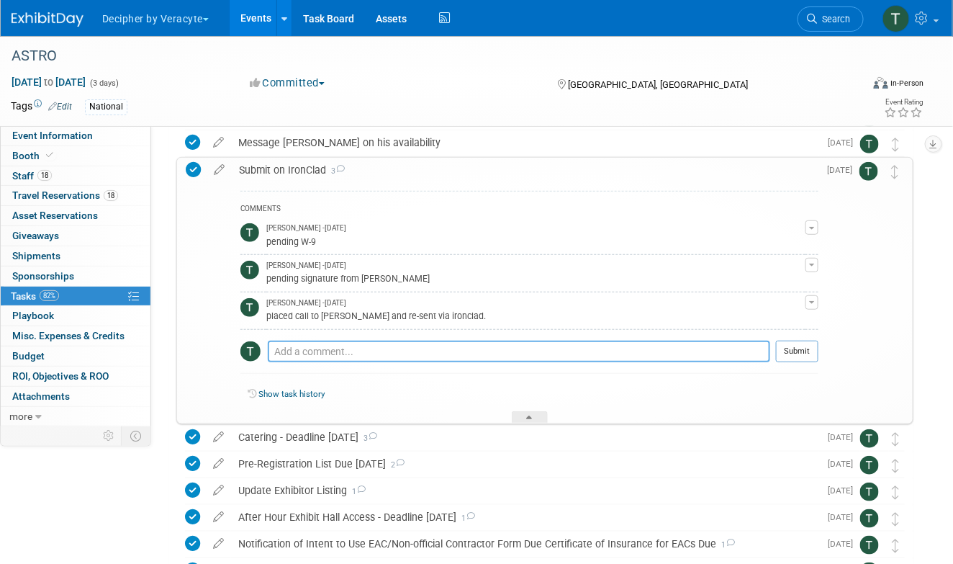
click at [378, 341] on textarea at bounding box center [519, 352] width 503 height 22
type textarea "this was obtained."
click at [811, 350] on button "Submit" at bounding box center [797, 352] width 42 height 22
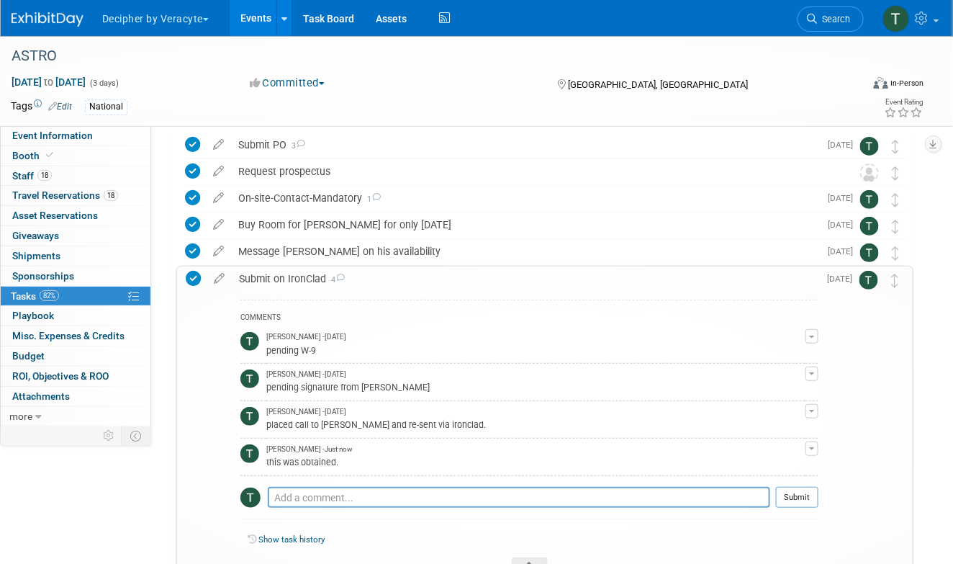
scroll to position [50, 0]
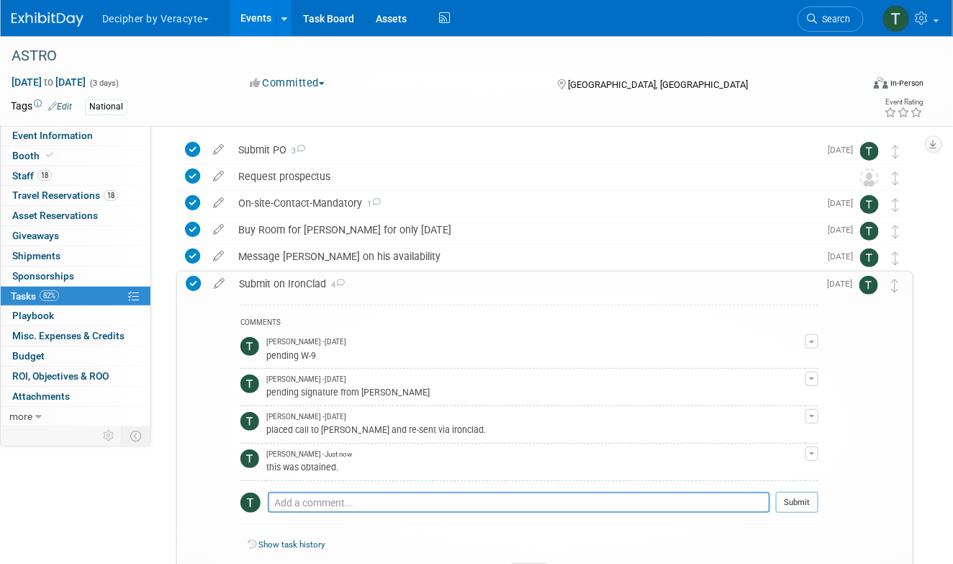
click at [482, 276] on div "Submit on IronClad 4" at bounding box center [525, 283] width 587 height 24
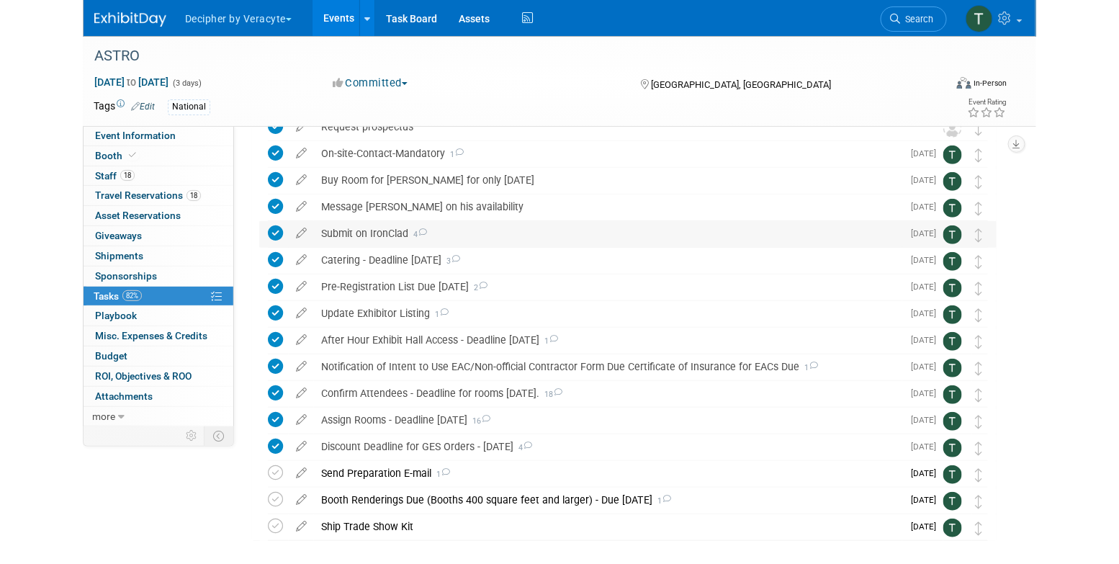
scroll to position [163, 0]
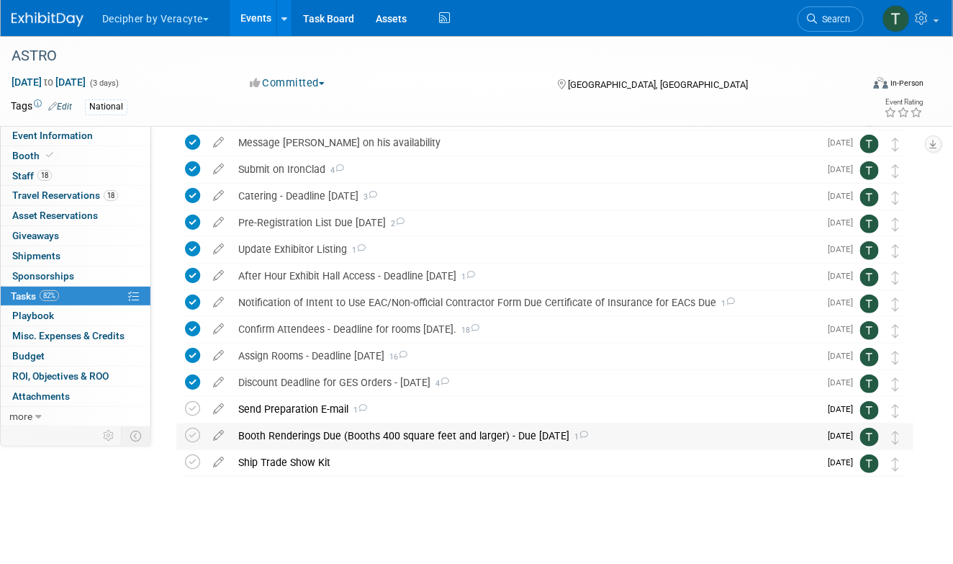
click at [462, 437] on div "Booth Renderings Due (Booths 400 square feet and larger) - Due August 25 1" at bounding box center [525, 435] width 588 height 24
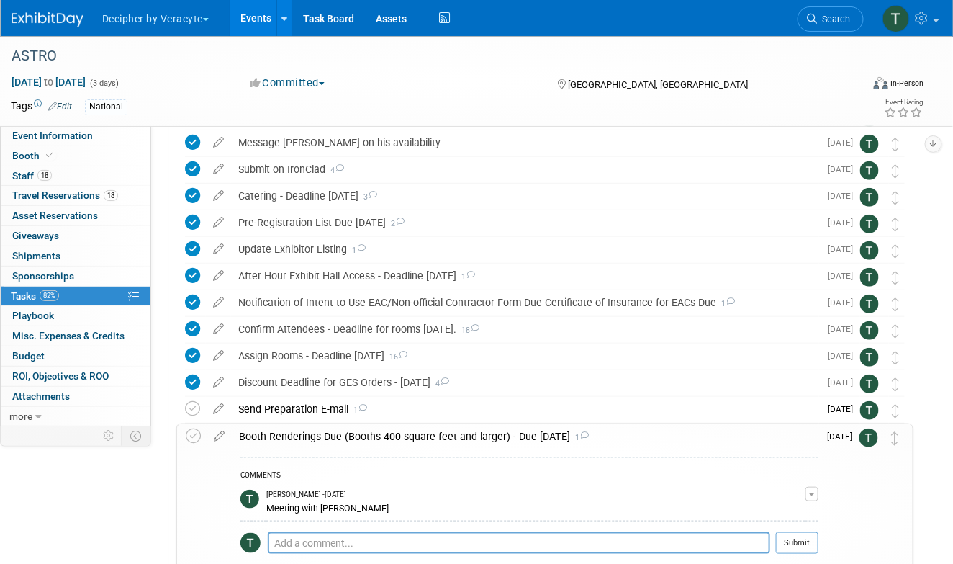
click at [462, 437] on div "Booth Renderings Due (Booths 400 square feet and larger) - Due August 25 1" at bounding box center [525, 436] width 587 height 24
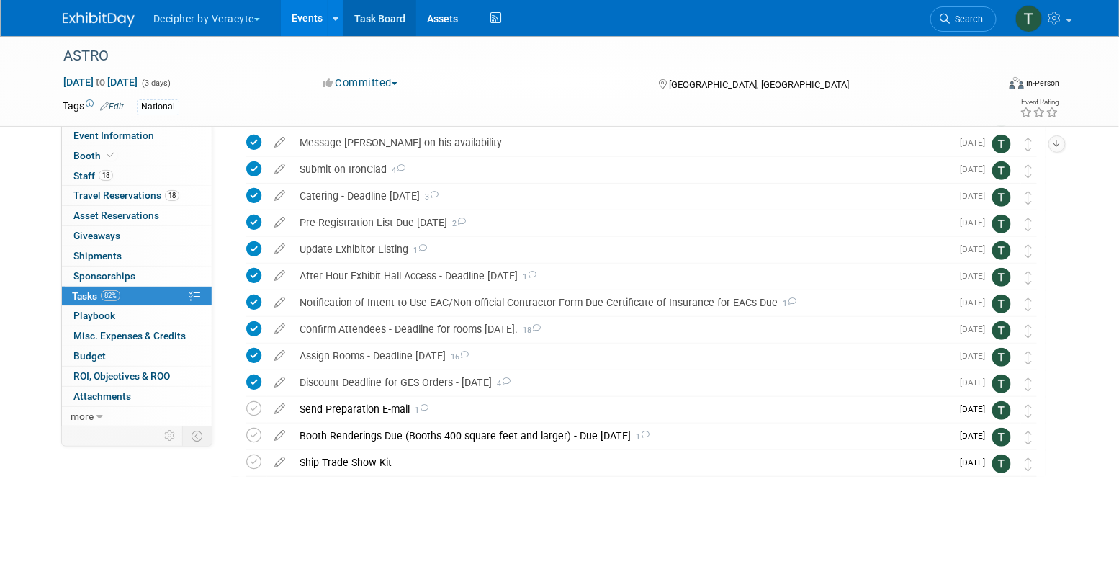
click at [390, 24] on link "Task Board" at bounding box center [379, 18] width 73 height 36
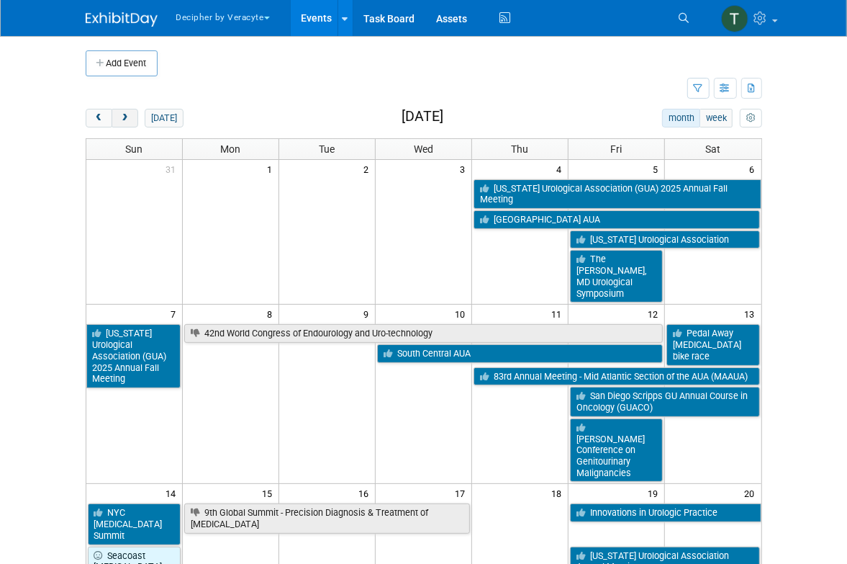
click at [132, 111] on button "next" at bounding box center [125, 118] width 27 height 19
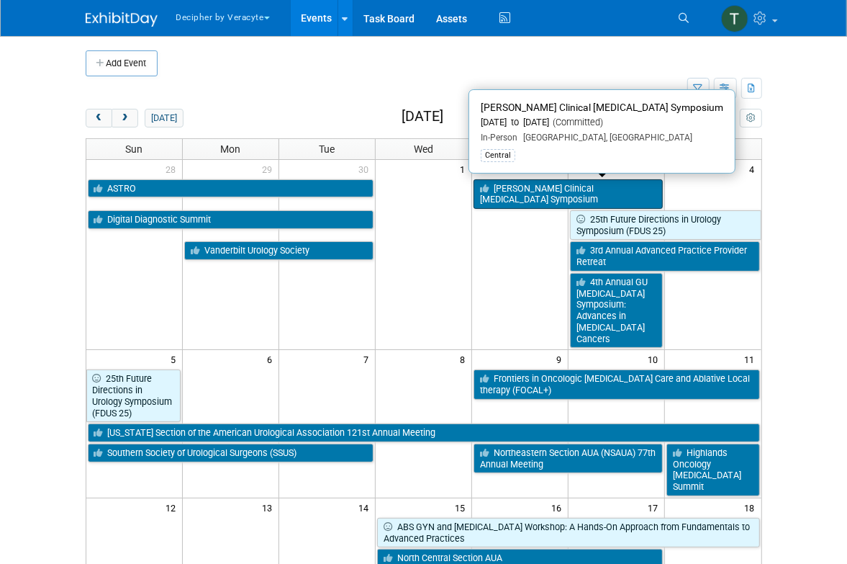
click at [535, 181] on link "[PERSON_NAME] Clinical [MEDICAL_DATA] Symposium" at bounding box center [568, 194] width 189 height 30
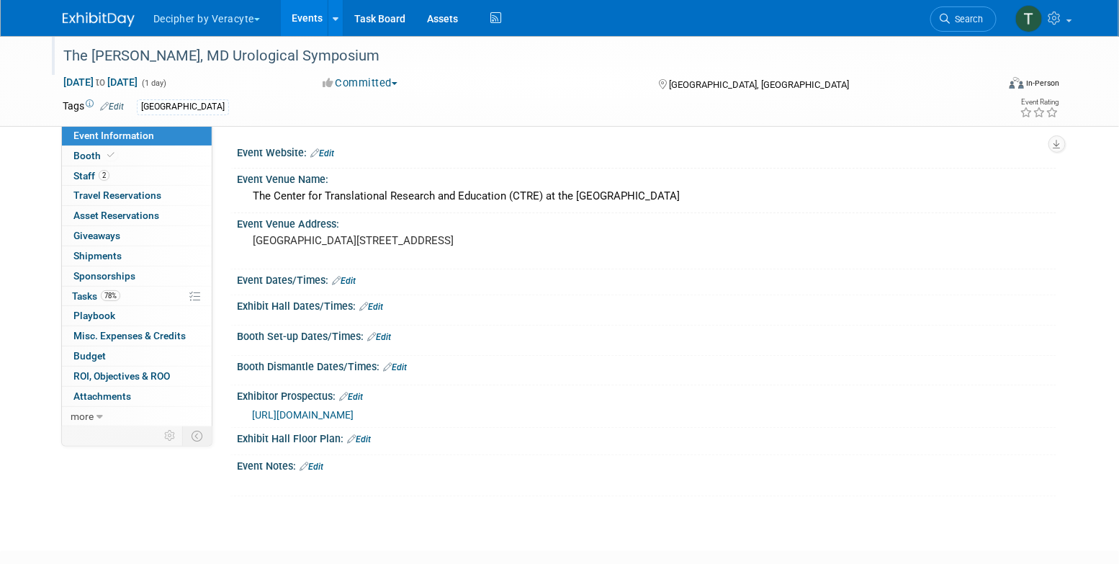
click at [345, 58] on div "The [PERSON_NAME], MD Urological Symposium" at bounding box center [516, 56] width 917 height 26
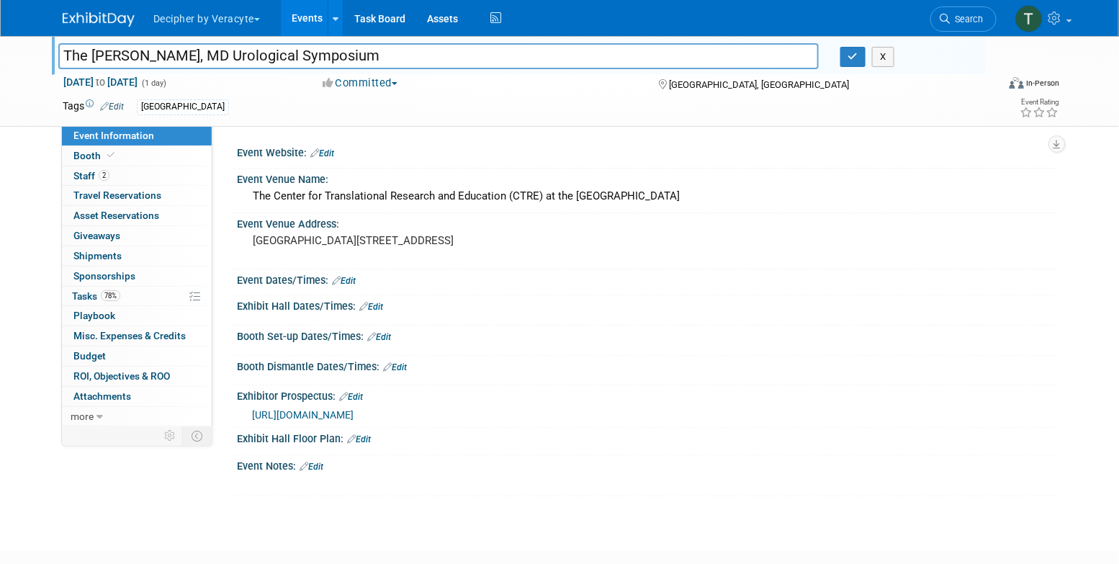
click at [345, 58] on input "The [PERSON_NAME], MD Urological Symposium" at bounding box center [438, 55] width 760 height 25
click at [709, 82] on span "[GEOGRAPHIC_DATA], [GEOGRAPHIC_DATA]" at bounding box center [759, 84] width 180 height 11
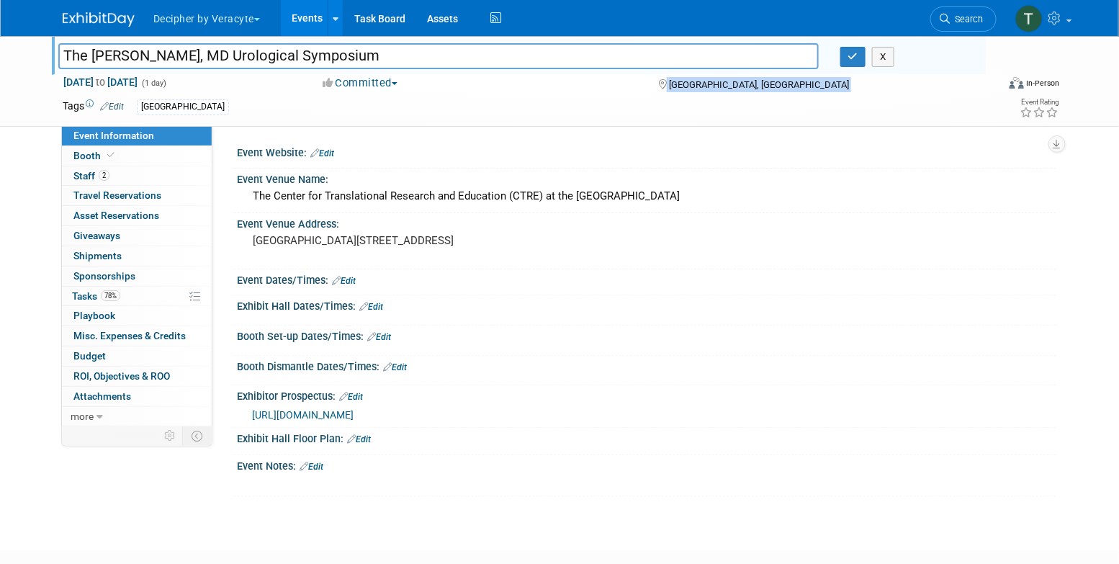
copy div "[GEOGRAPHIC_DATA], [GEOGRAPHIC_DATA]"
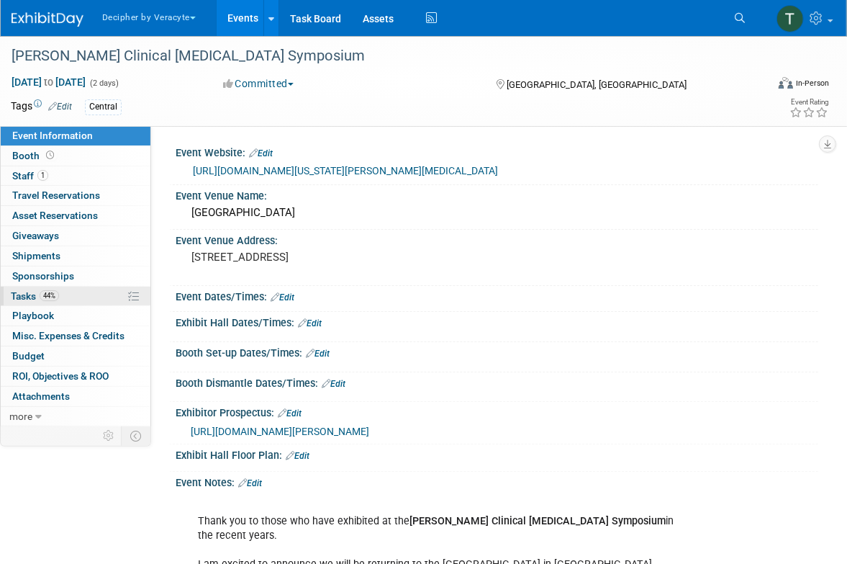
click at [99, 300] on link "44% Tasks 44%" at bounding box center [76, 296] width 150 height 19
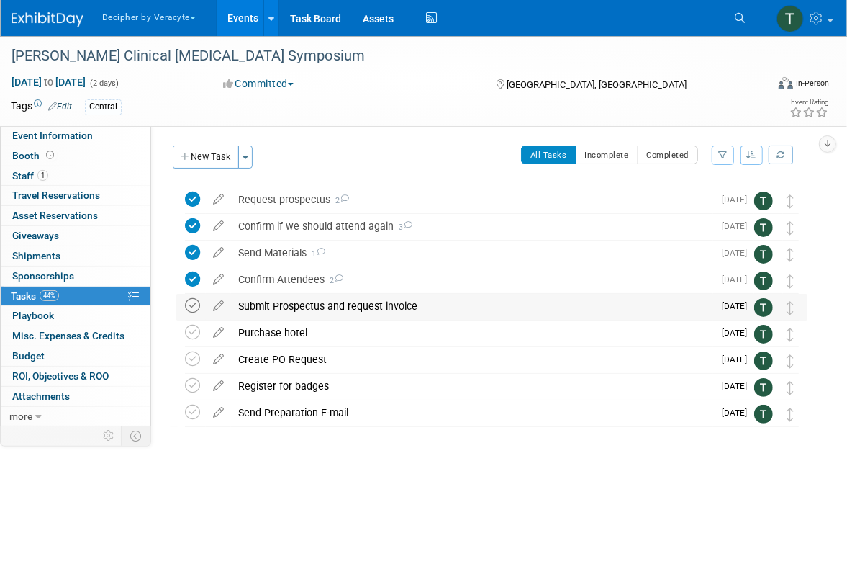
click at [193, 305] on icon at bounding box center [192, 305] width 15 height 15
click at [279, 315] on div "Submit Prospectus and request invoice" at bounding box center [472, 306] width 482 height 24
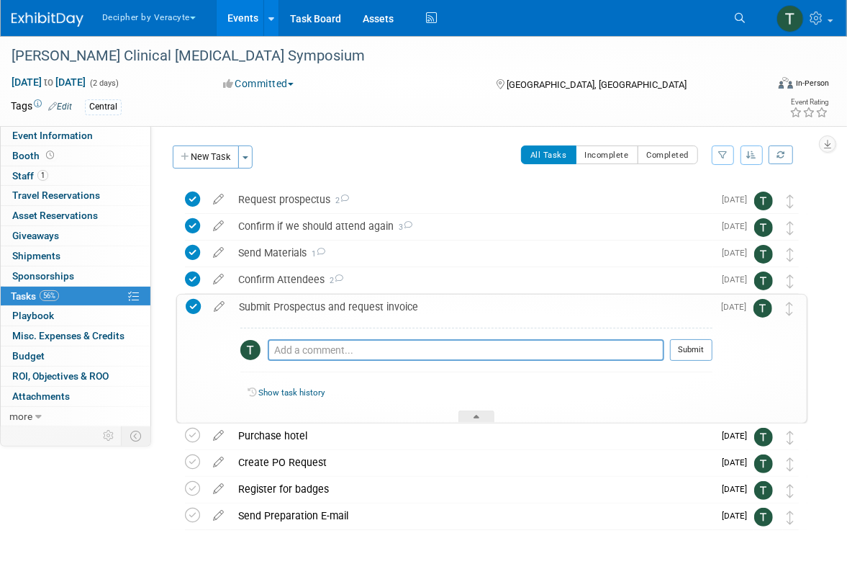
click at [290, 366] on div "Pro tip: Press Ctrl-Enter to submit comment." at bounding box center [466, 366] width 397 height 11
click at [294, 353] on textarea at bounding box center [466, 350] width 397 height 22
type textarea "sent to organizer via email"
click at [686, 365] on div at bounding box center [691, 366] width 42 height 11
click at [690, 346] on button "Submit" at bounding box center [691, 350] width 42 height 22
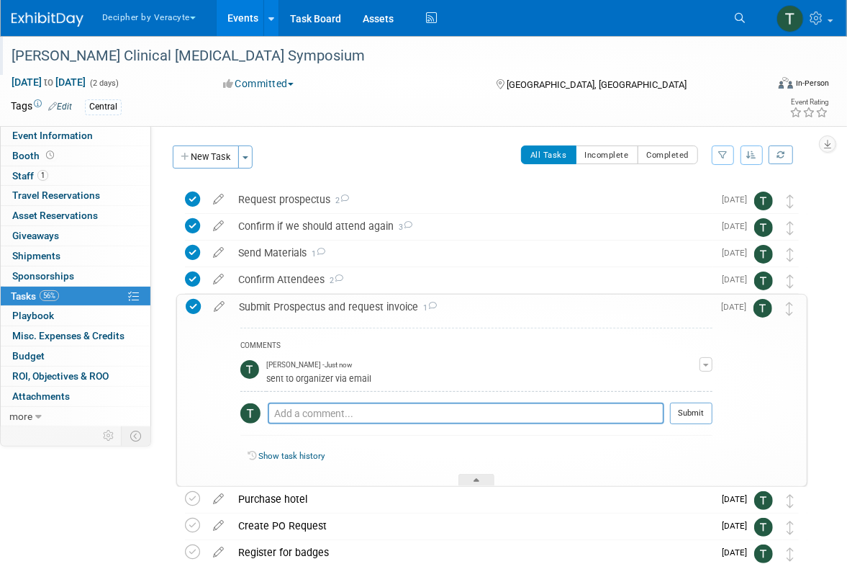
click at [158, 49] on div "[PERSON_NAME] Clinical [MEDICAL_DATA] Symposium" at bounding box center [377, 56] width 743 height 26
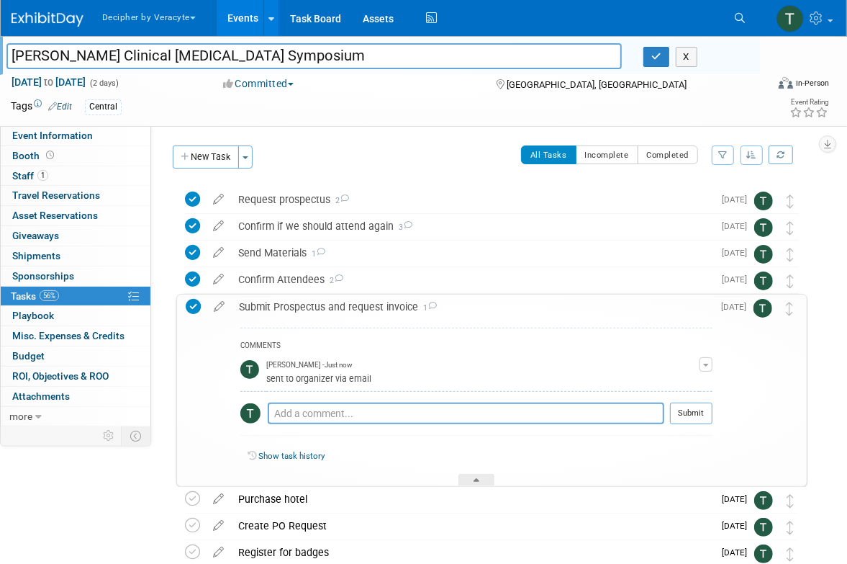
click at [158, 49] on input "[PERSON_NAME] Clinical [MEDICAL_DATA] Symposium" at bounding box center [314, 55] width 616 height 25
click at [101, 132] on link "Event Information" at bounding box center [76, 135] width 150 height 19
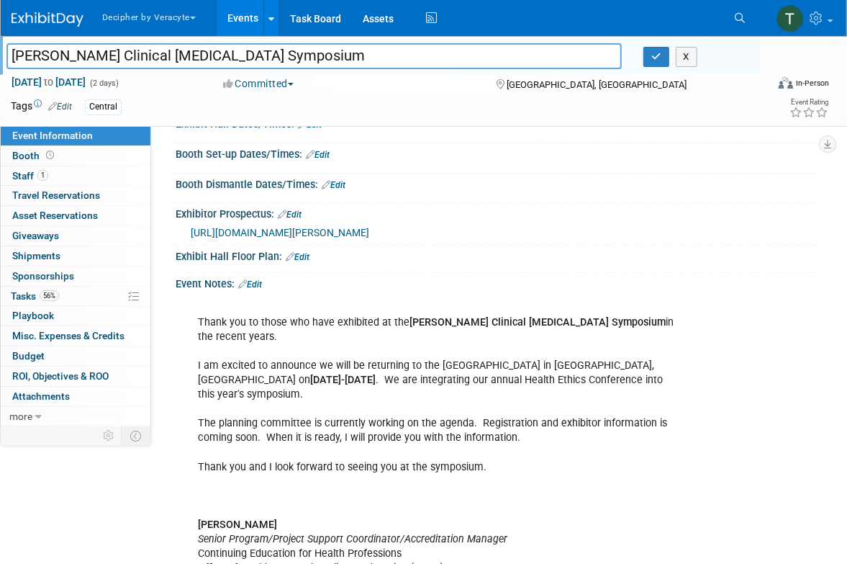
scroll to position [199, 0]
click at [240, 12] on link "Events" at bounding box center [243, 18] width 53 height 36
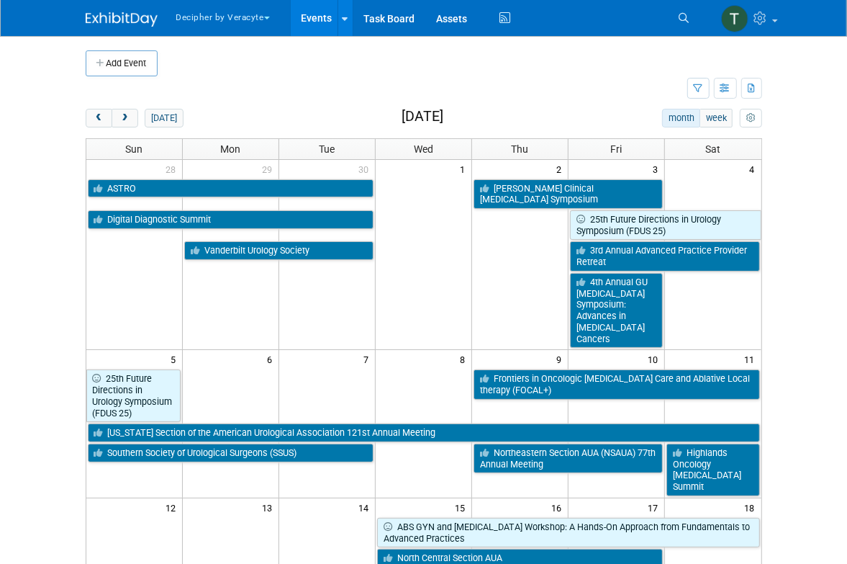
click at [728, 94] on button "button" at bounding box center [725, 88] width 23 height 21
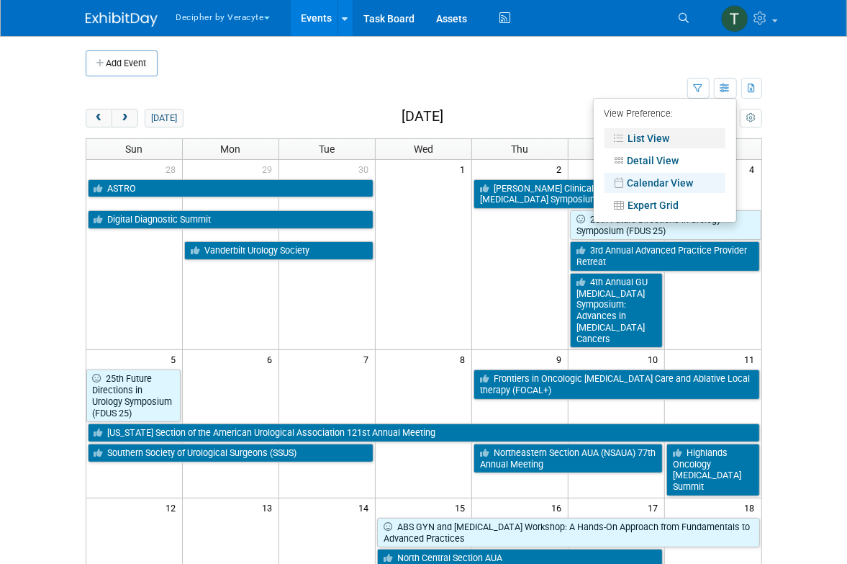
click at [693, 135] on link "List View" at bounding box center [665, 138] width 121 height 20
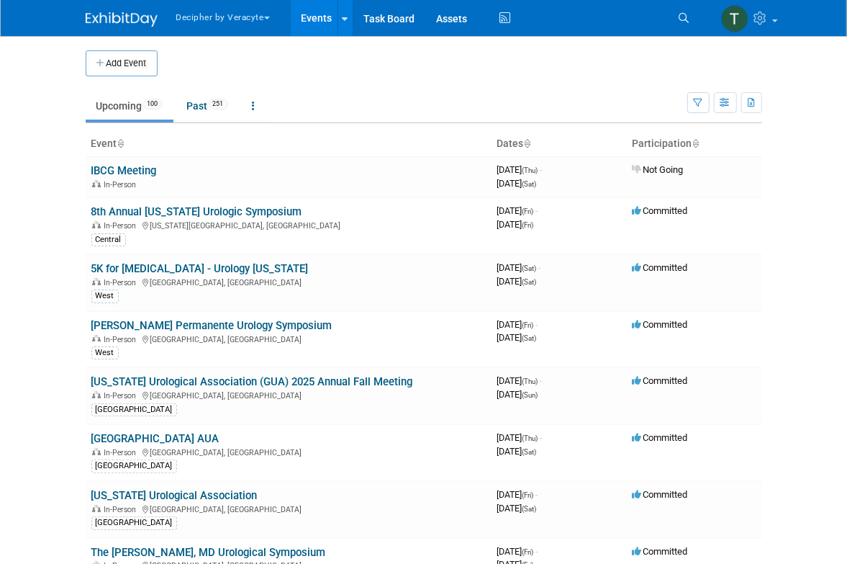
scroll to position [1802, 0]
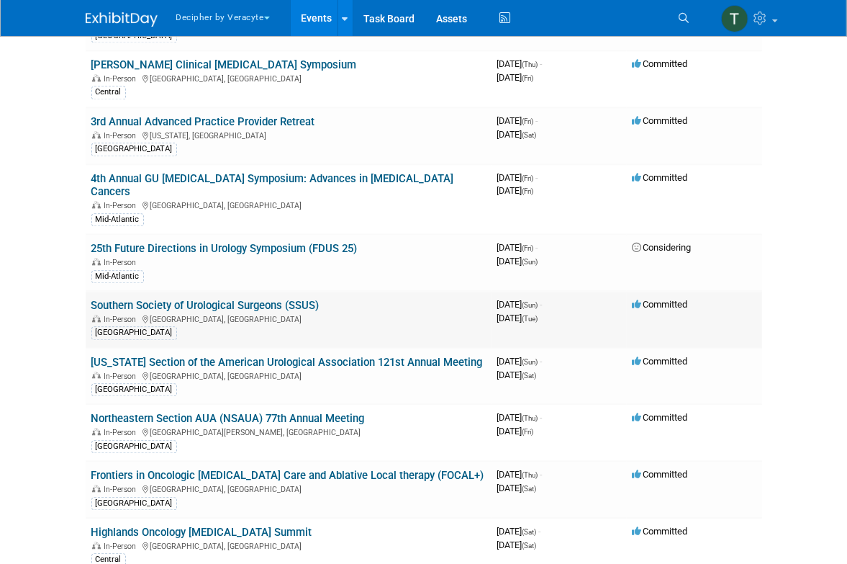
click at [297, 299] on link "Southern Society of Urological Surgeons (SSUS)" at bounding box center [205, 305] width 228 height 13
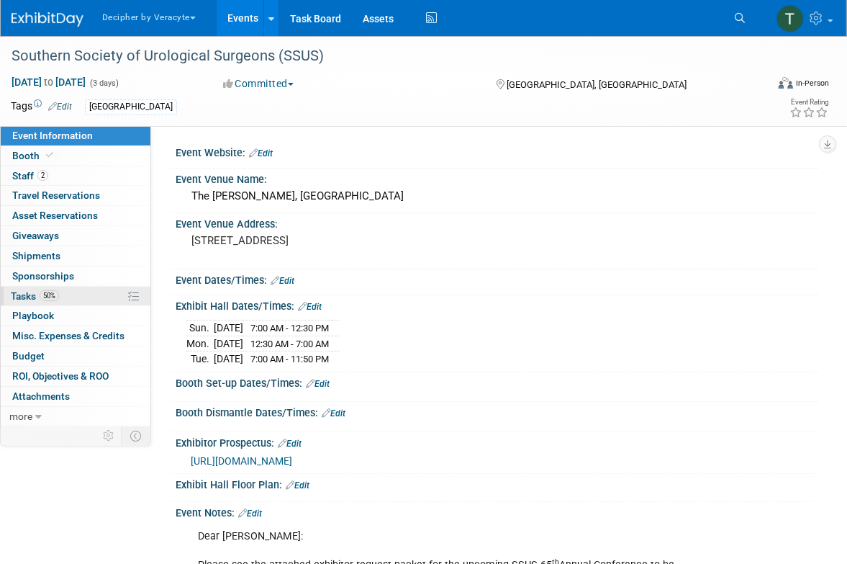
click at [60, 301] on link "50% Tasks 50%" at bounding box center [76, 296] width 150 height 19
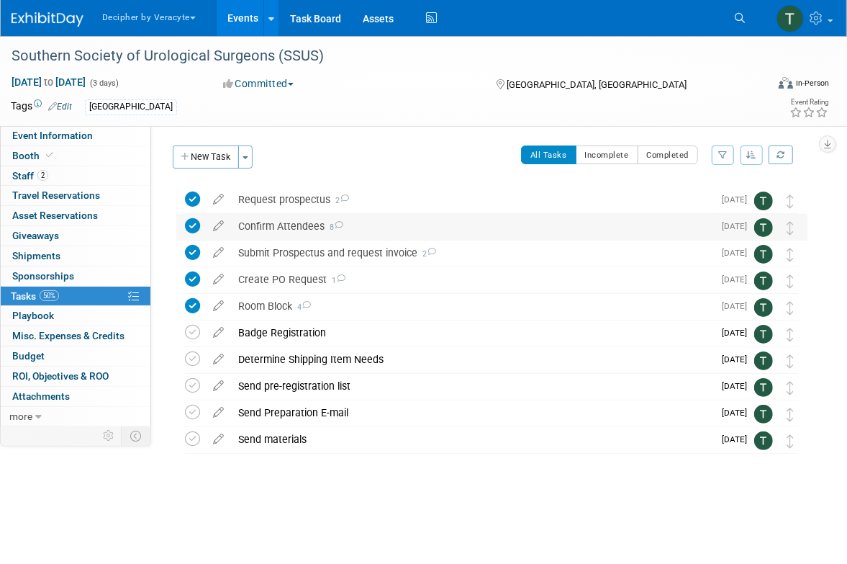
click at [305, 234] on div "Confirm Attendees 8" at bounding box center [472, 226] width 482 height 24
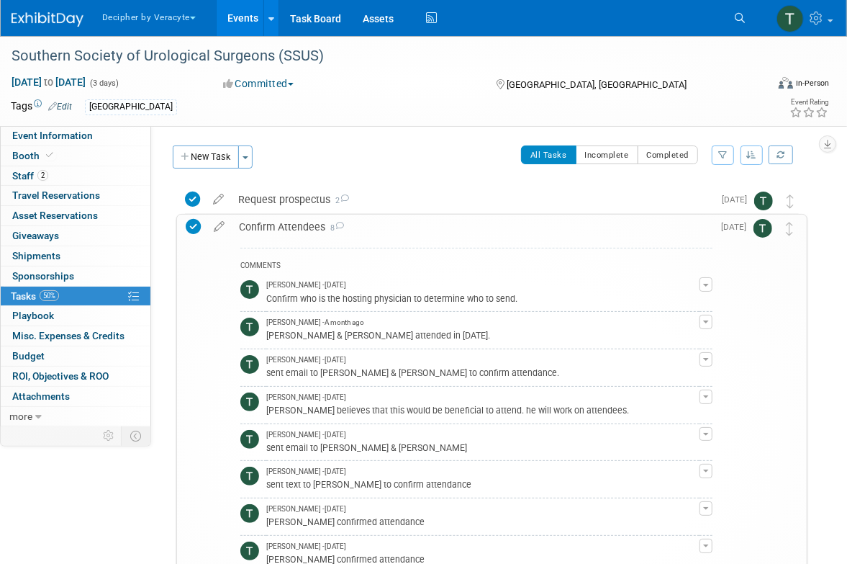
click at [305, 234] on div "Confirm Attendees 8" at bounding box center [472, 227] width 481 height 24
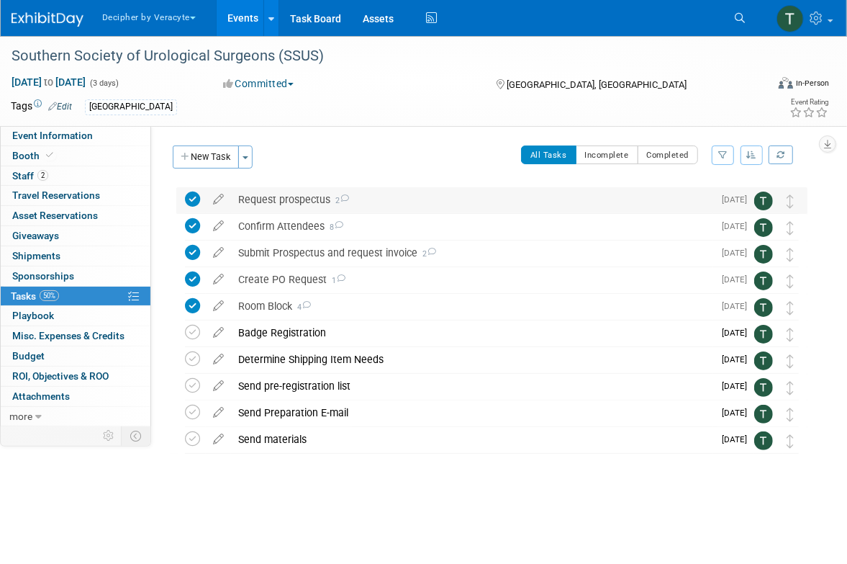
click at [261, 204] on div "Request prospectus 2" at bounding box center [472, 199] width 482 height 24
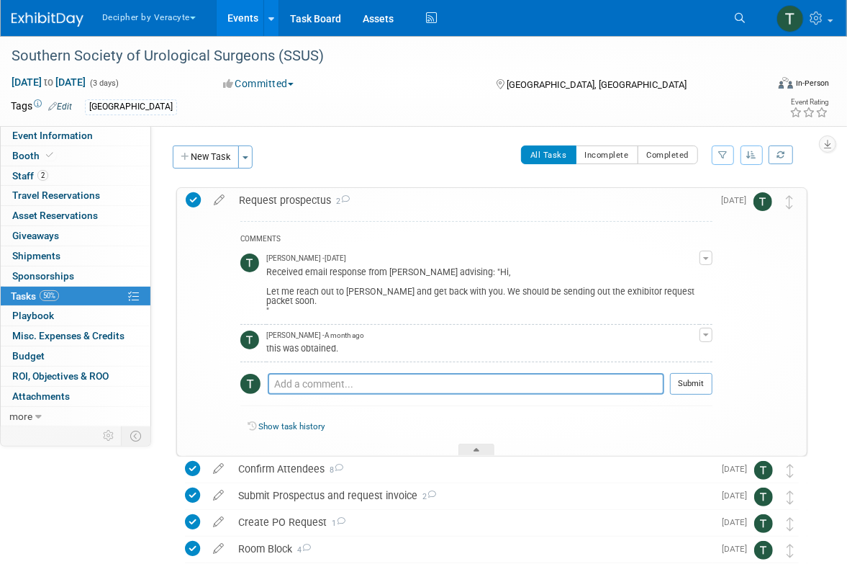
click at [261, 204] on div "Request prospectus 2" at bounding box center [472, 200] width 481 height 24
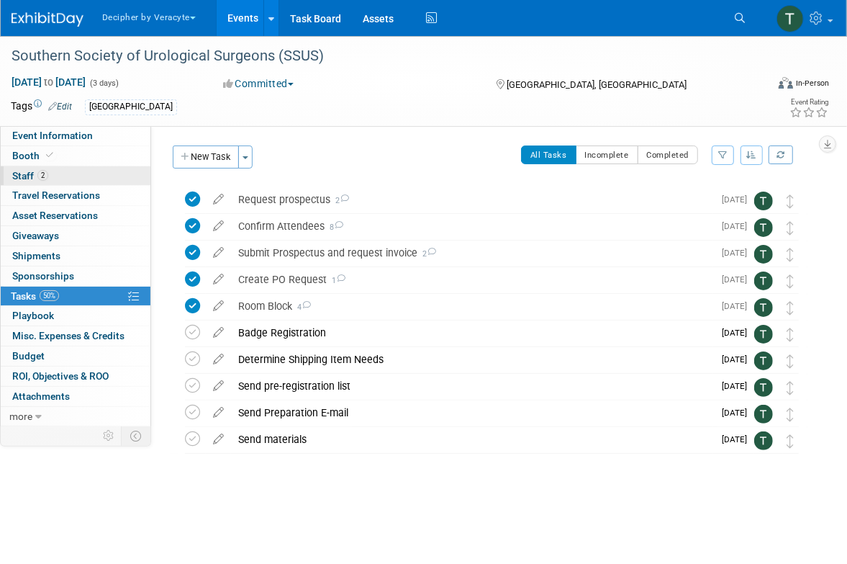
click at [96, 181] on link "2 Staff 2" at bounding box center [76, 175] width 150 height 19
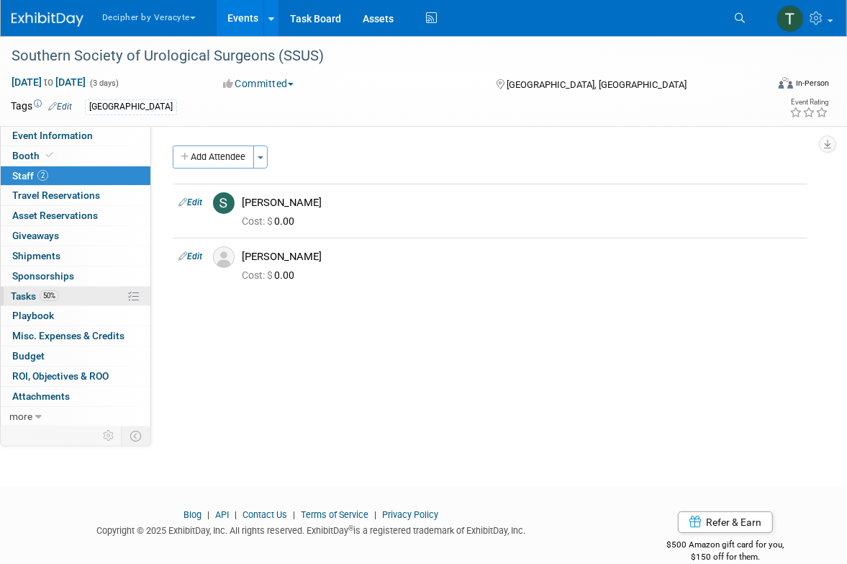
click at [71, 289] on link "50% Tasks 50%" at bounding box center [76, 296] width 150 height 19
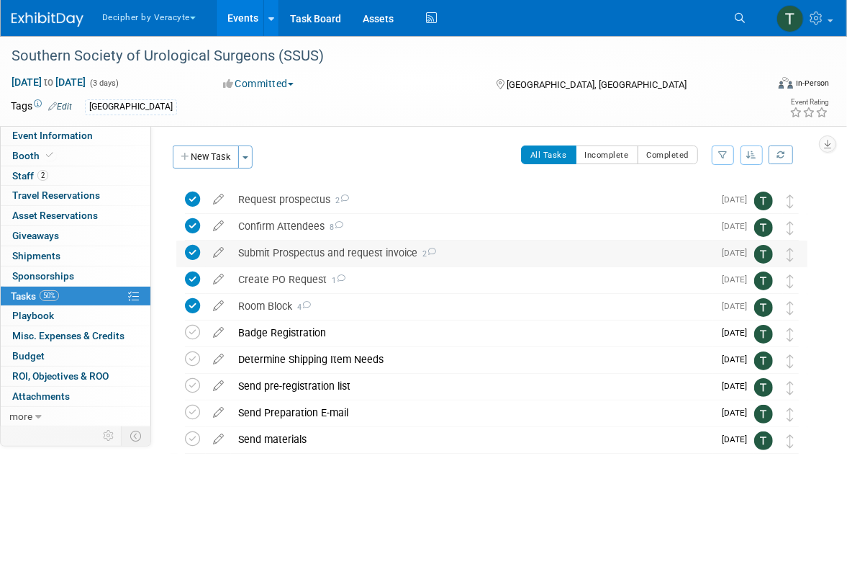
click at [307, 257] on div "Submit Prospectus and request invoice 2" at bounding box center [472, 252] width 482 height 24
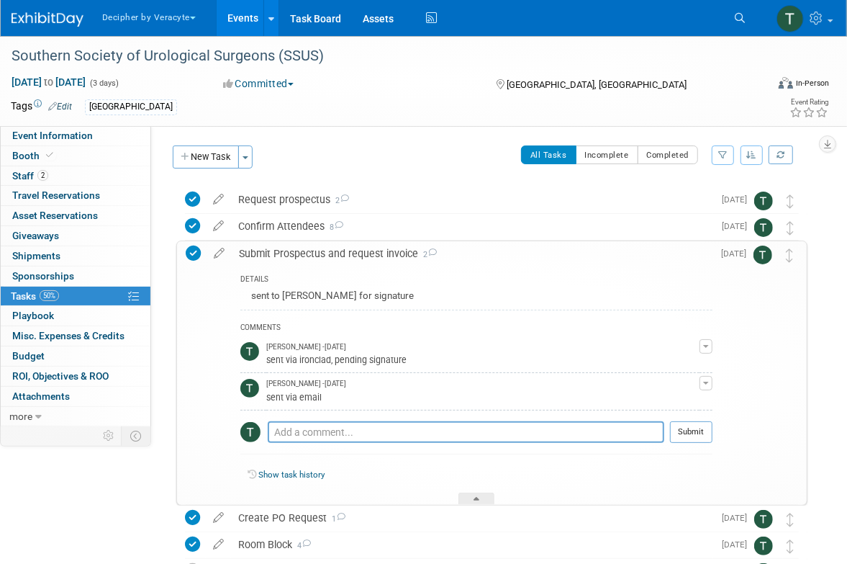
click at [307, 257] on div "Submit Prospectus and request invoice 2" at bounding box center [472, 253] width 481 height 24
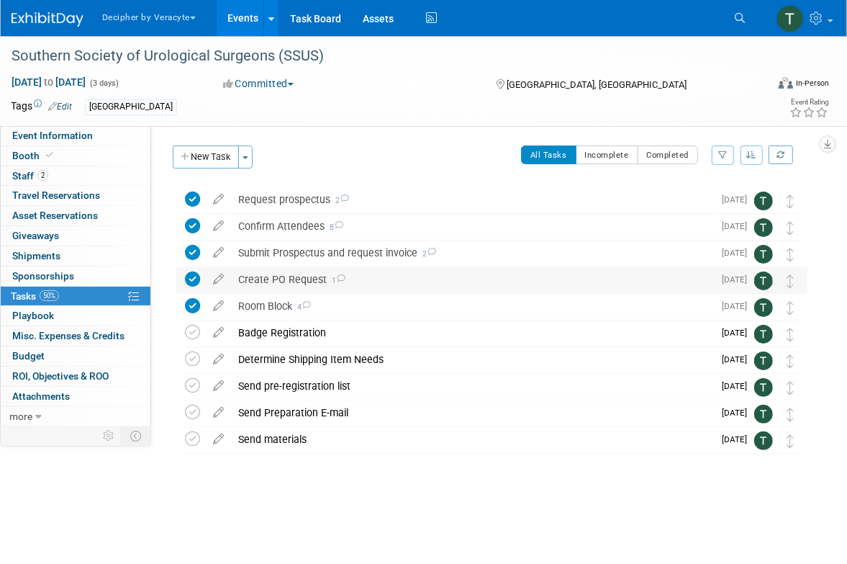
click at [305, 284] on div "Create PO Request 1" at bounding box center [472, 279] width 482 height 24
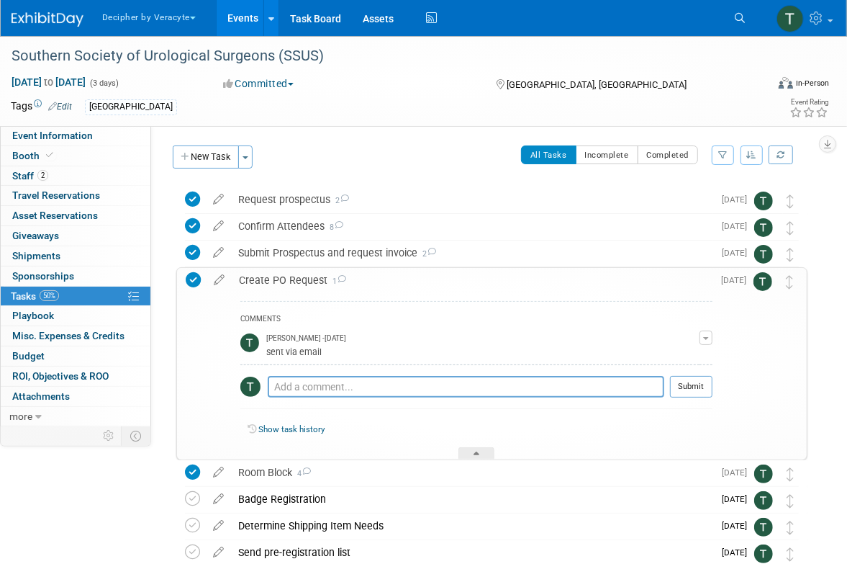
click at [305, 284] on div "Create PO Request 1" at bounding box center [472, 280] width 481 height 24
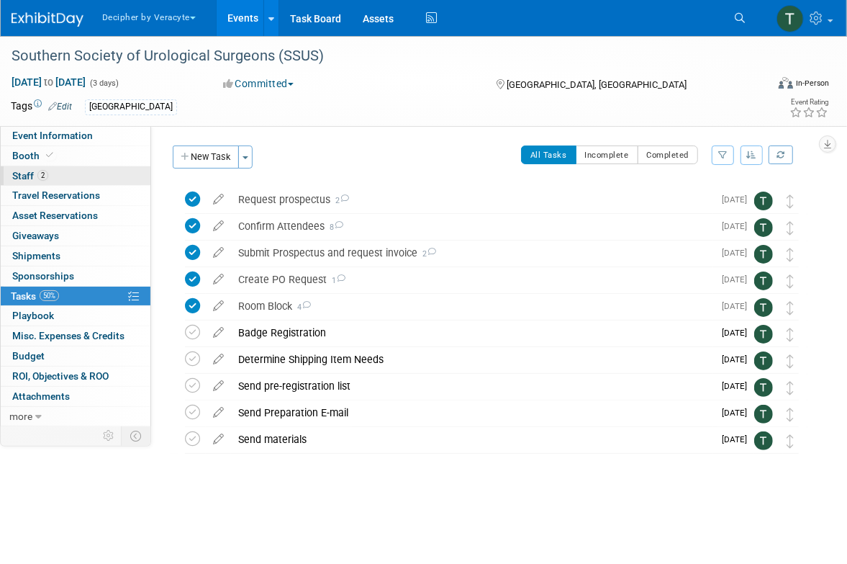
click at [60, 177] on link "2 Staff 2" at bounding box center [76, 175] width 150 height 19
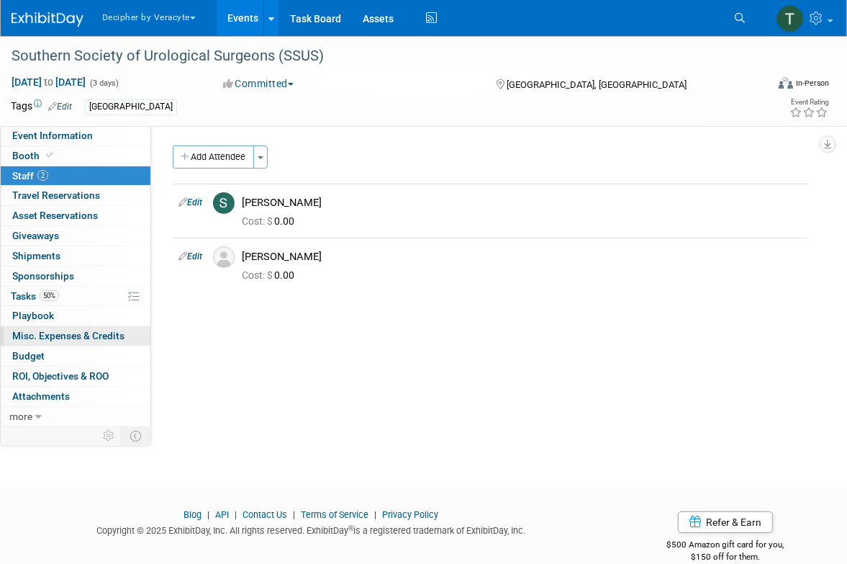
click at [116, 343] on link "0 Misc. Expenses & Credits 0" at bounding box center [76, 335] width 150 height 19
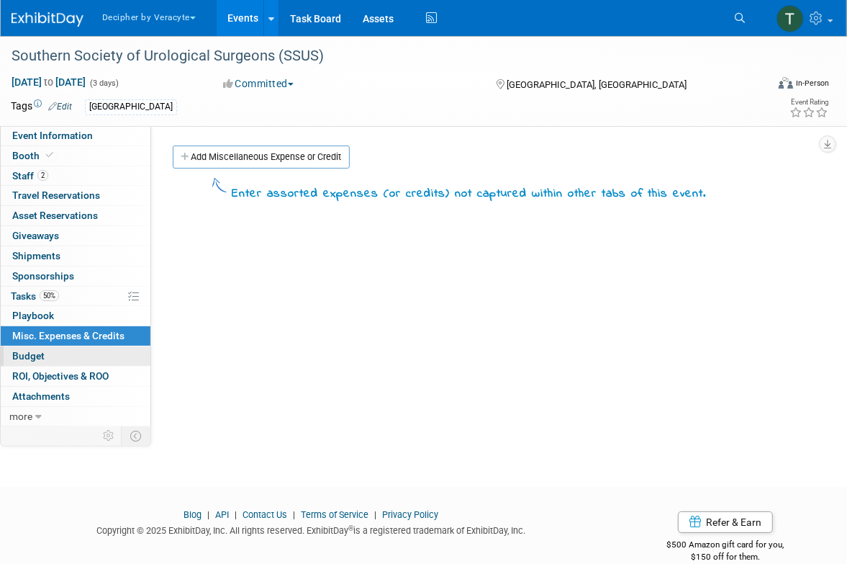
click at [118, 348] on link "Budget" at bounding box center [76, 355] width 150 height 19
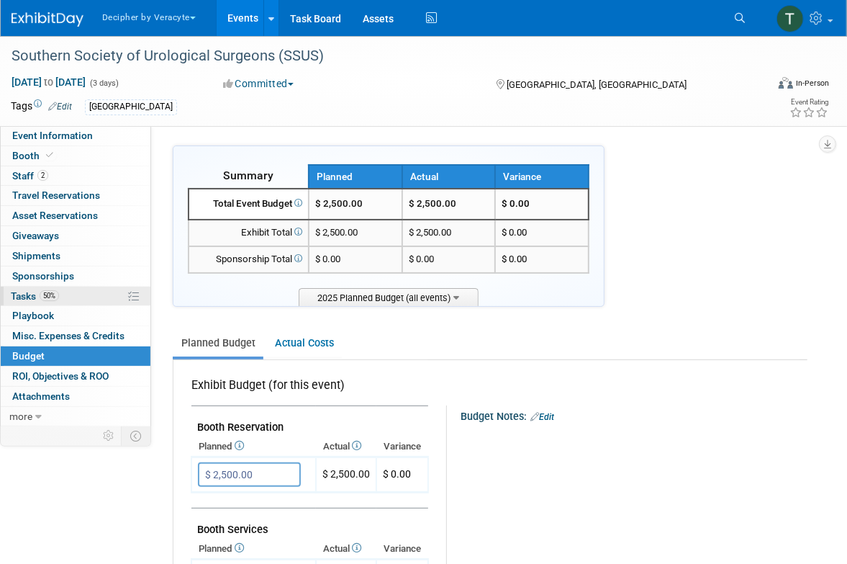
click at [105, 289] on link "50% Tasks 50%" at bounding box center [76, 296] width 150 height 19
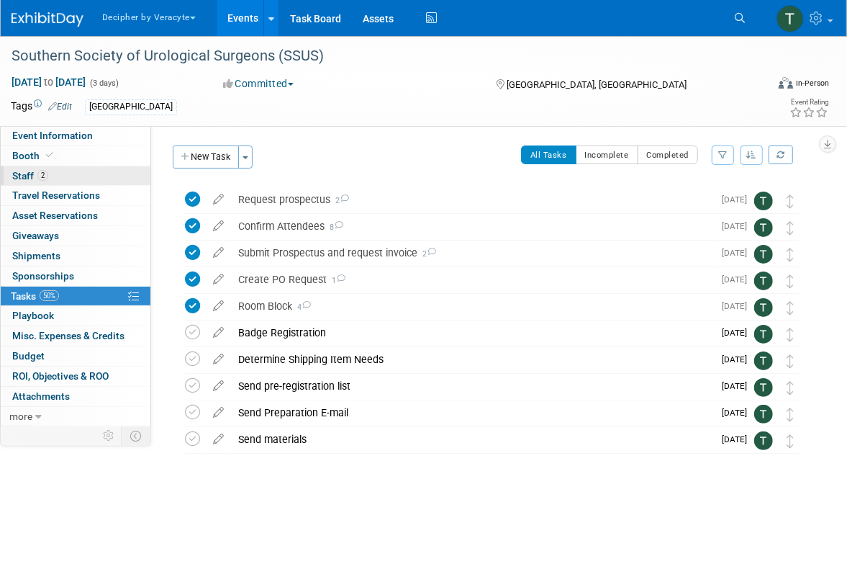
click at [100, 179] on link "2 Staff 2" at bounding box center [76, 175] width 150 height 19
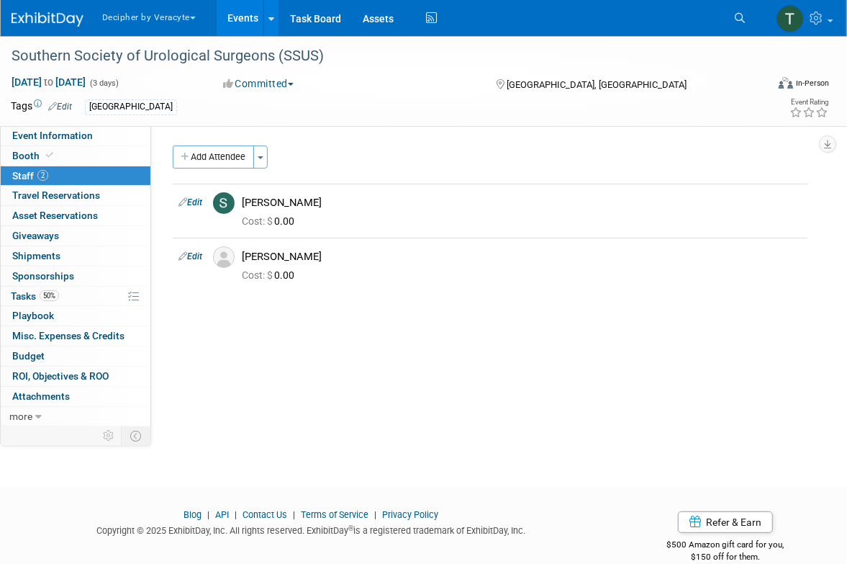
click at [240, 15] on link "Events" at bounding box center [243, 18] width 53 height 36
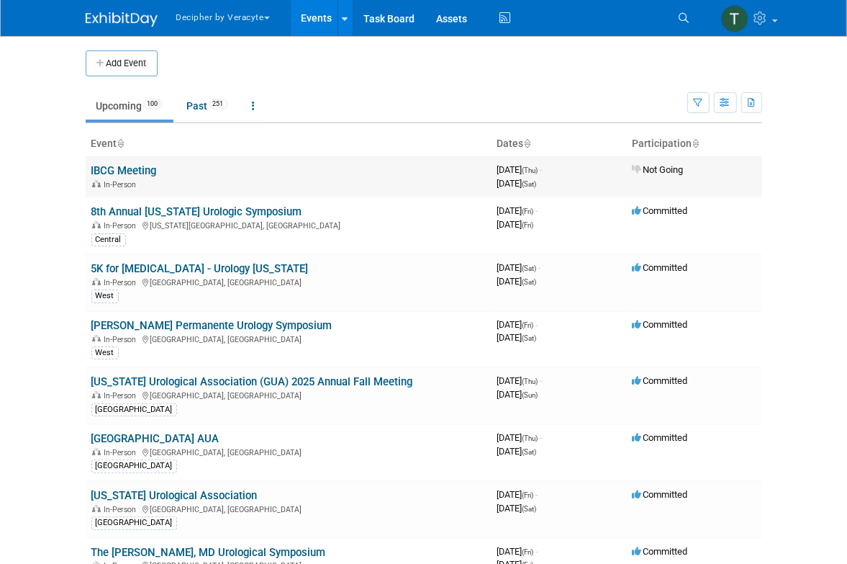
scroll to position [1463, 0]
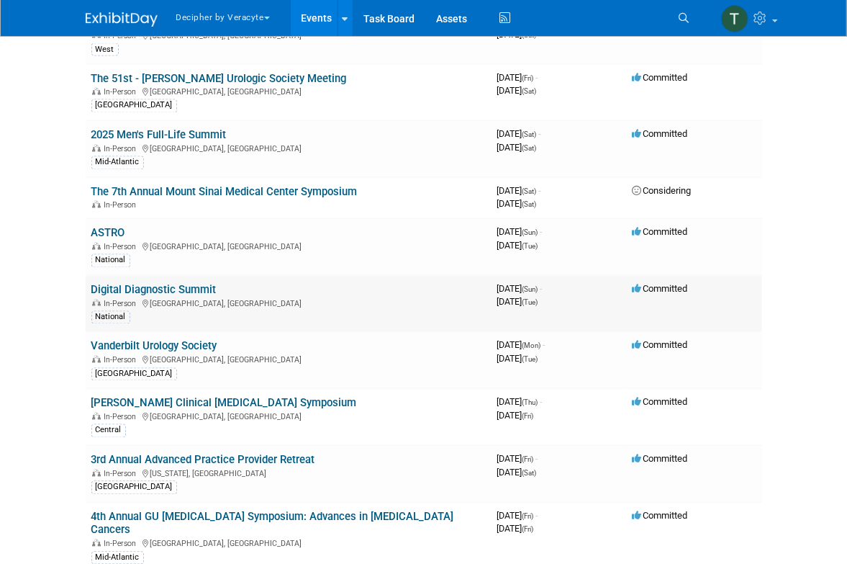
click at [207, 284] on link "Digital Diagnostic Summit" at bounding box center [153, 290] width 125 height 13
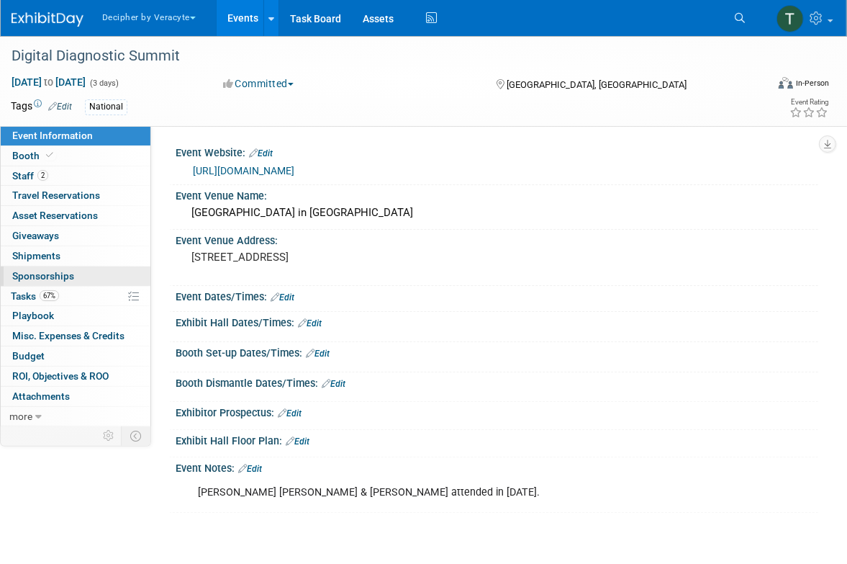
click at [67, 284] on link "0 Sponsorships 0" at bounding box center [76, 275] width 150 height 19
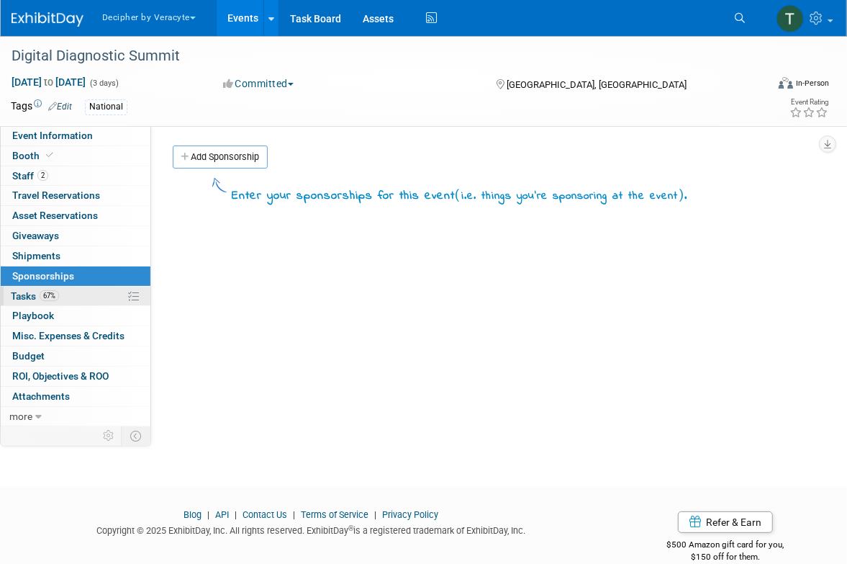
click at [67, 294] on link "67% Tasks 67%" at bounding box center [76, 296] width 150 height 19
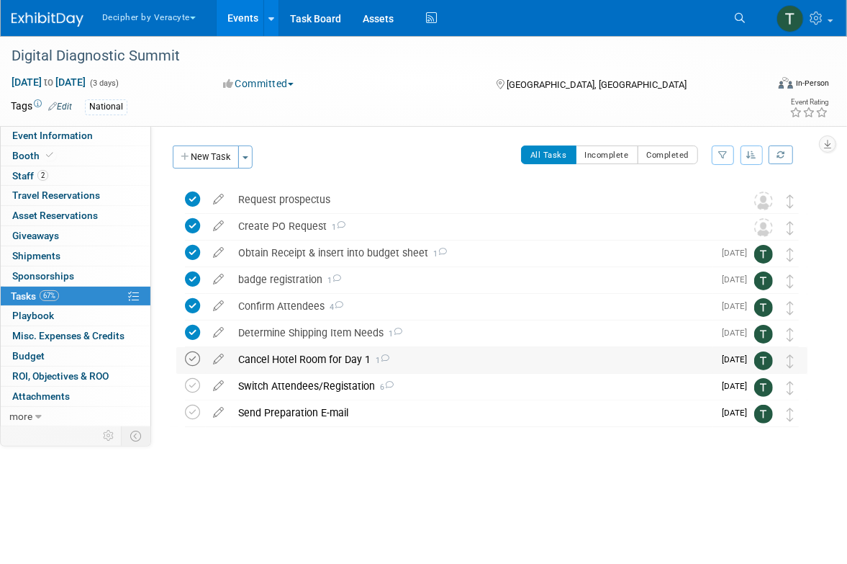
click at [192, 364] on icon at bounding box center [192, 358] width 15 height 15
click at [295, 363] on div "Cancel Hotel Room for Day 1 1" at bounding box center [472, 359] width 482 height 24
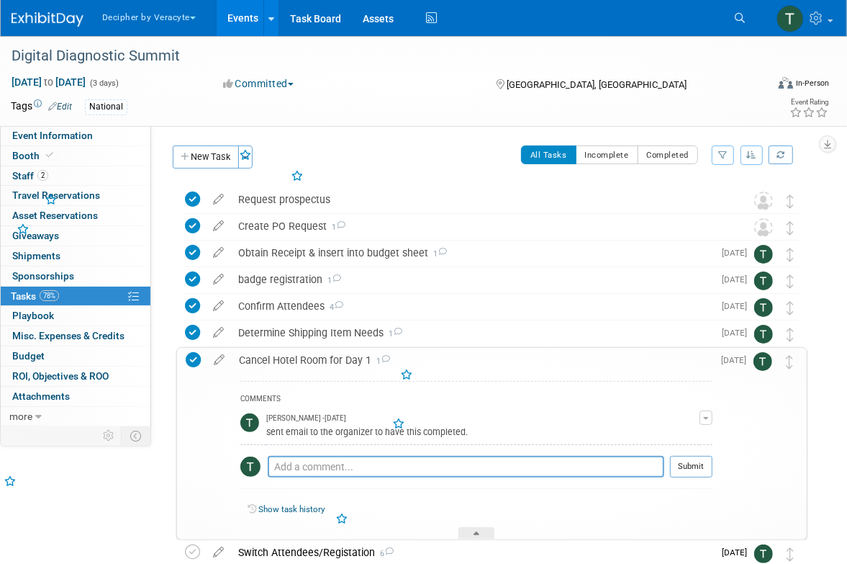
click at [302, 454] on div "COMMENTS [PERSON_NAME] - [DATE] sent email to the organizer to have this comple…" at bounding box center [476, 438] width 472 height 115
click at [302, 480] on div "Pro tip: Press Ctrl-Enter to submit comment." at bounding box center [466, 482] width 397 height 11
click at [302, 469] on textarea at bounding box center [466, 467] width 397 height 22
type textarea "do not cancel per [PERSON_NAME]"
click at [705, 469] on button "Submit" at bounding box center [691, 467] width 42 height 22
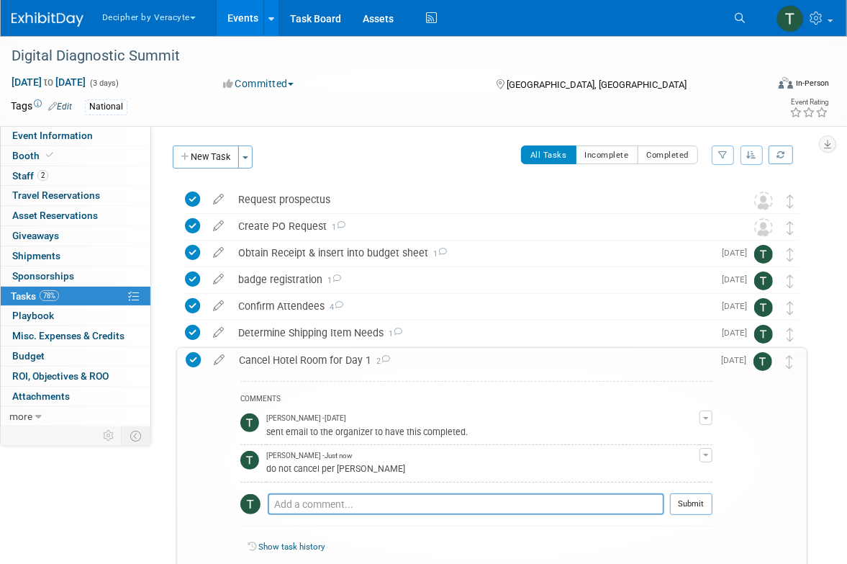
click at [328, 368] on div "Cancel Hotel Room for Day 1 2" at bounding box center [472, 360] width 481 height 24
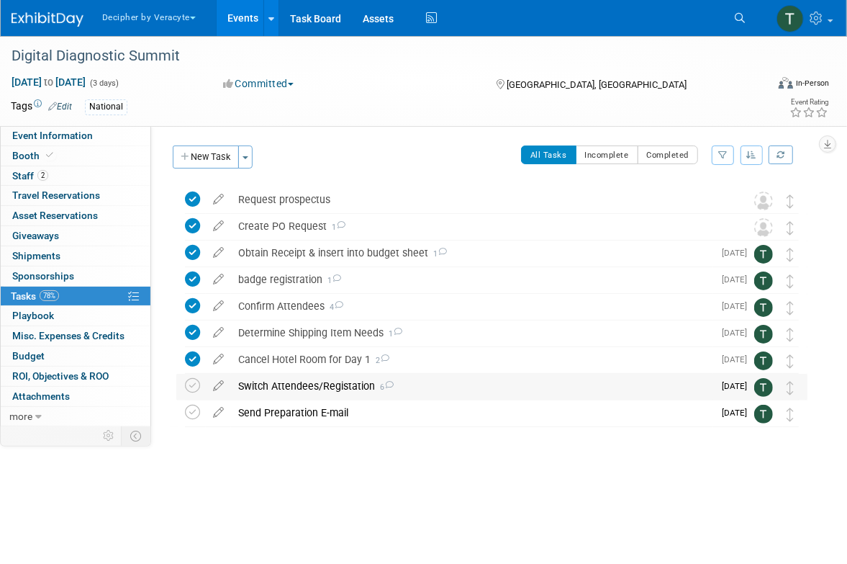
click at [333, 397] on div "Switch Attendees/Registation 6" at bounding box center [472, 386] width 482 height 24
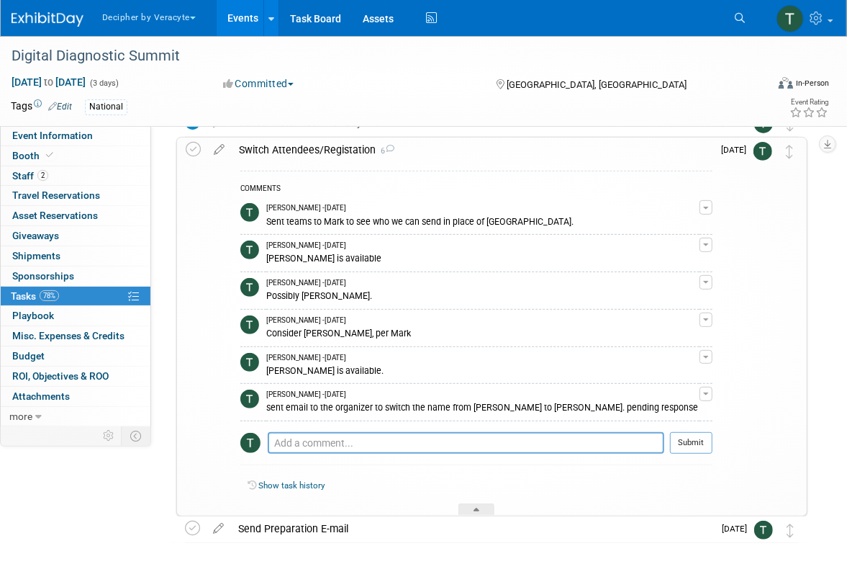
scroll to position [236, 0]
click at [317, 455] on div "Pro tip: Press Ctrl-Enter to submit comment." at bounding box center [466, 459] width 397 height 11
click at [315, 449] on textarea at bounding box center [466, 444] width 397 height 22
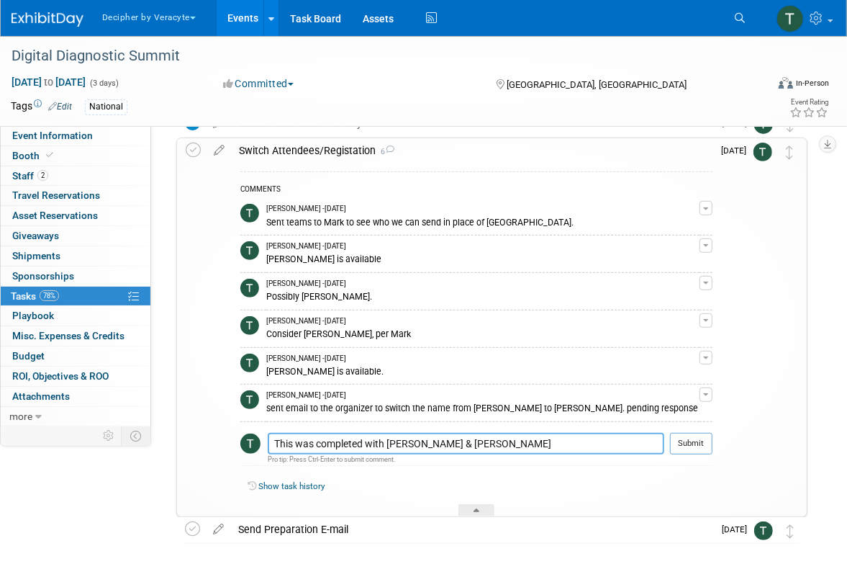
type textarea "This was completed with [PERSON_NAME] & [PERSON_NAME]"
click at [697, 454] on div at bounding box center [691, 459] width 42 height 11
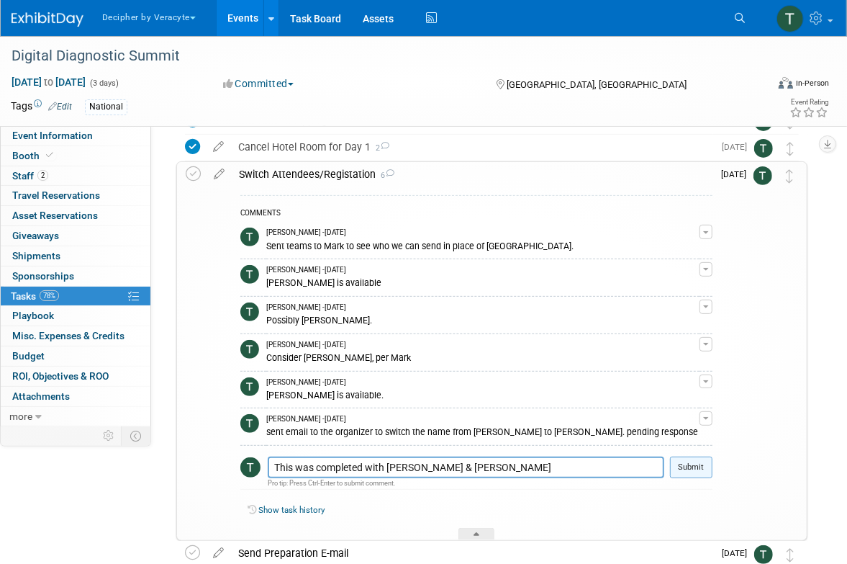
click at [688, 464] on button "Submit" at bounding box center [691, 468] width 42 height 22
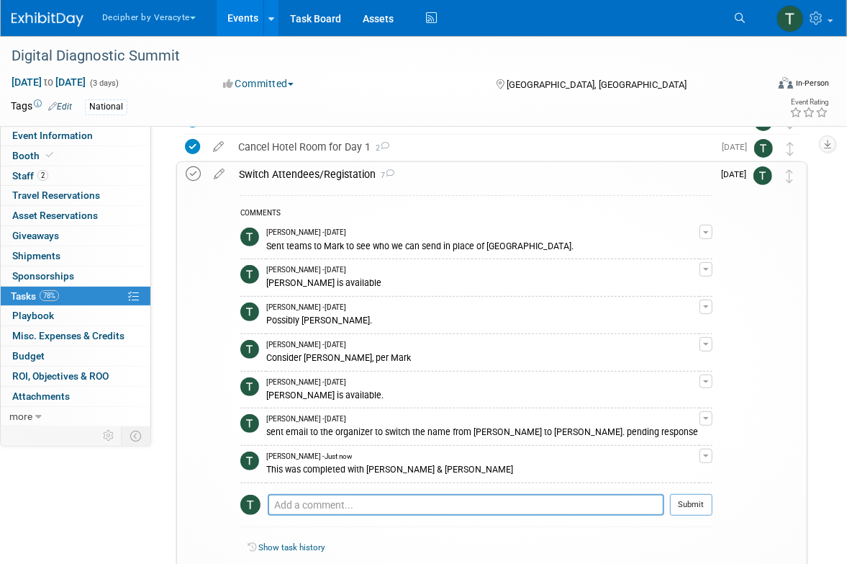
click at [195, 166] on icon at bounding box center [193, 173] width 15 height 15
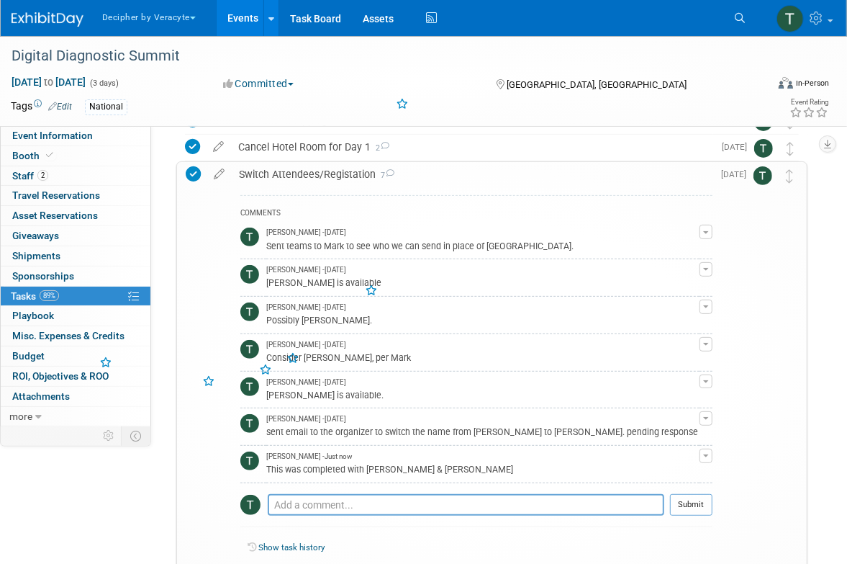
click at [302, 170] on div "Switch Attendees/Registation 7" at bounding box center [472, 174] width 481 height 24
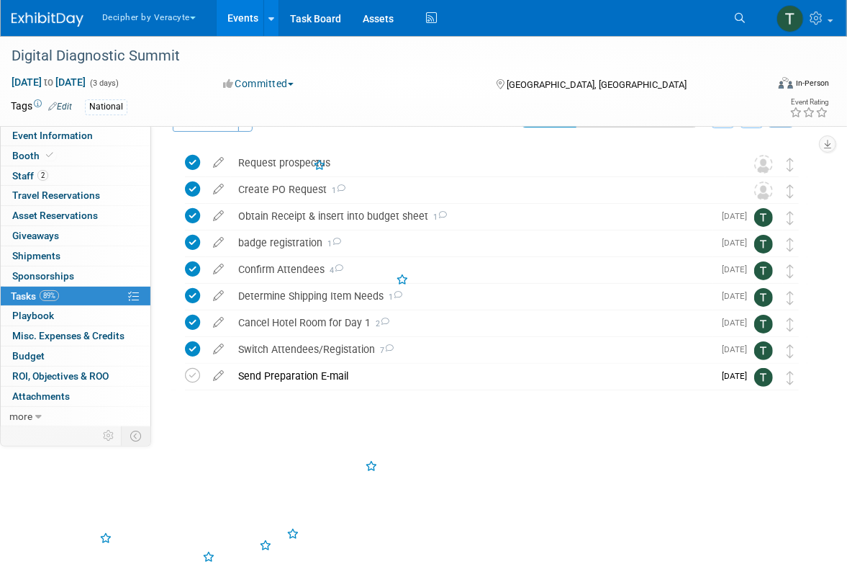
scroll to position [0, 0]
